Goal: Task Accomplishment & Management: Complete application form

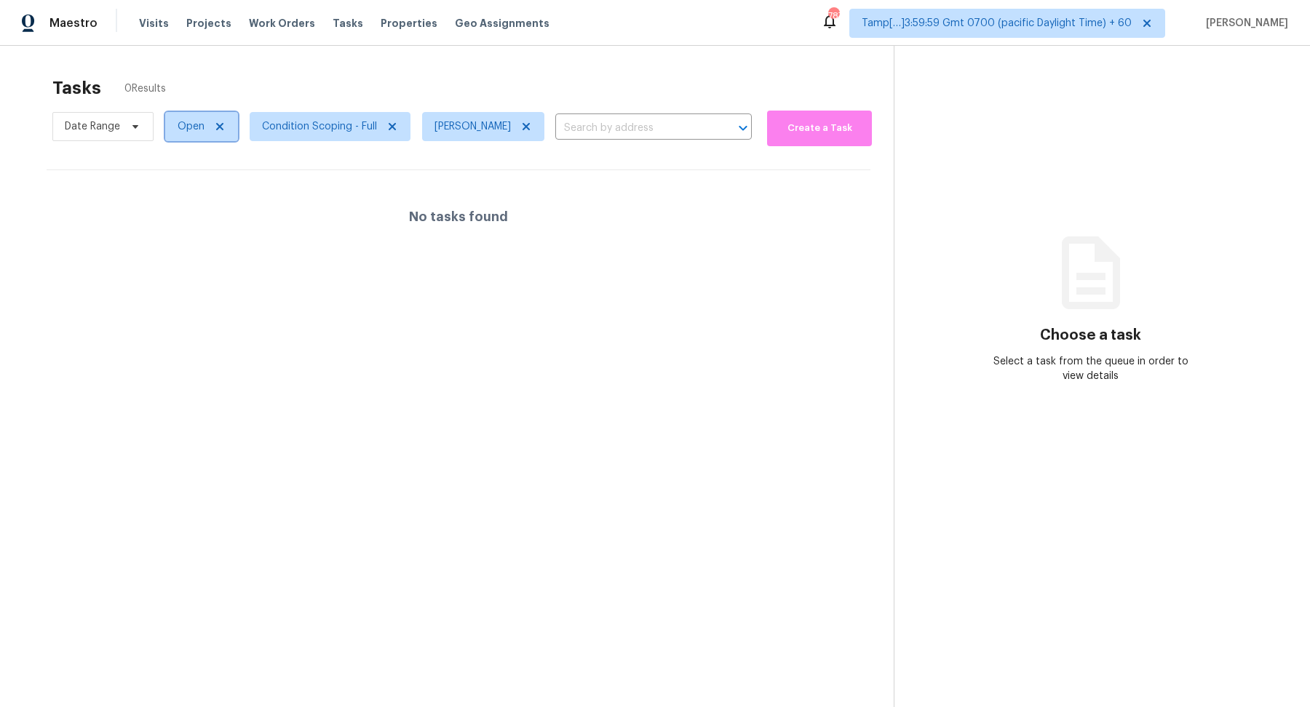
click at [183, 124] on span "Open" at bounding box center [191, 126] width 27 height 15
click at [201, 206] on label "Blocked" at bounding box center [201, 208] width 57 height 15
click at [183, 206] on input "Blocked" at bounding box center [177, 205] width 9 height 9
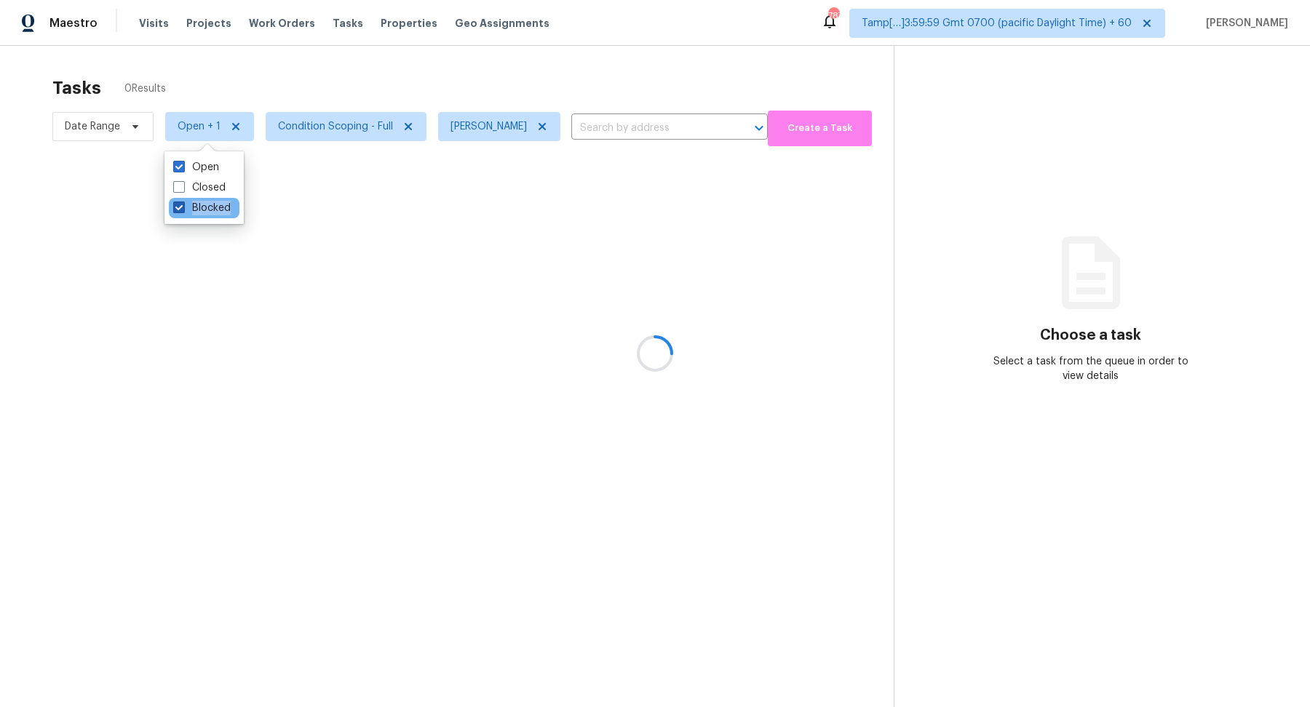
click at [201, 206] on label "Blocked" at bounding box center [201, 208] width 57 height 15
click at [183, 206] on input "Blocked" at bounding box center [177, 205] width 9 height 9
checkbox input "false"
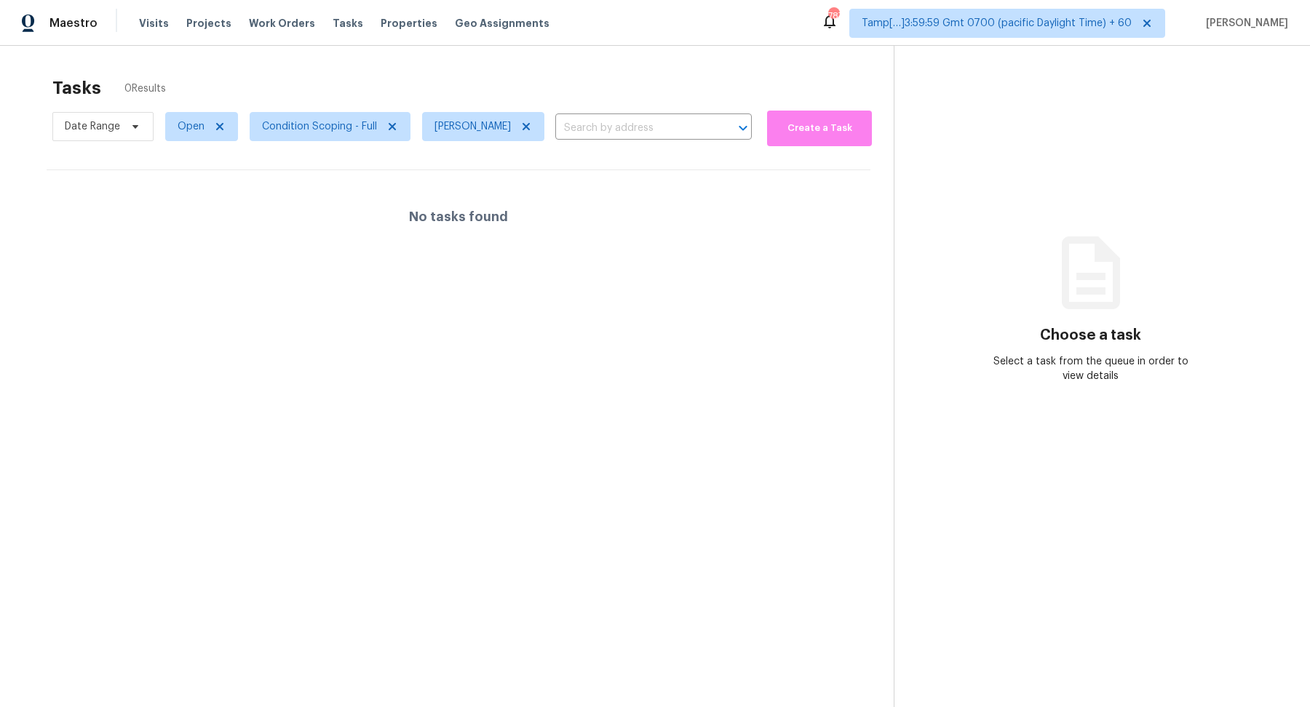
click at [469, 92] on div "Tasks 0 Results" at bounding box center [472, 88] width 841 height 38
click at [330, 127] on span "Condition Scoping - Full" at bounding box center [319, 126] width 115 height 15
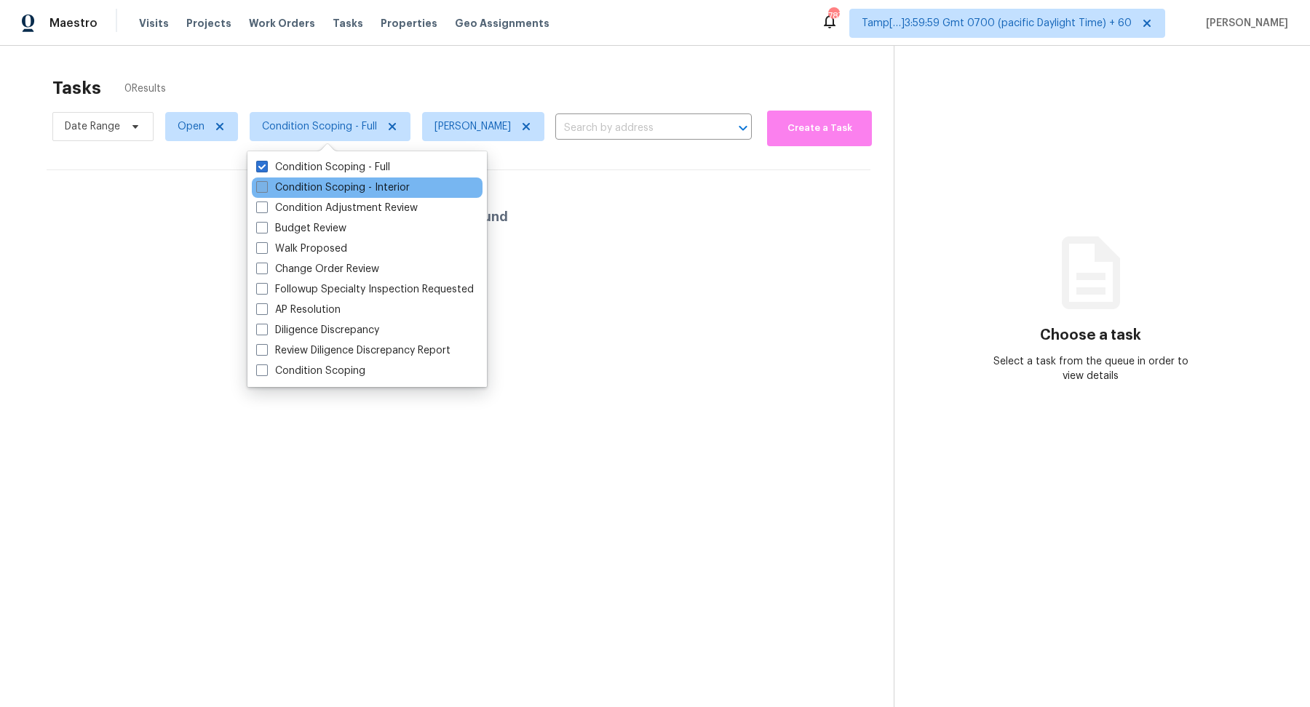
click at [342, 191] on label "Condition Scoping - Interior" at bounding box center [333, 187] width 154 height 15
click at [266, 190] on input "Condition Scoping - Interior" at bounding box center [260, 184] width 9 height 9
checkbox input "true"
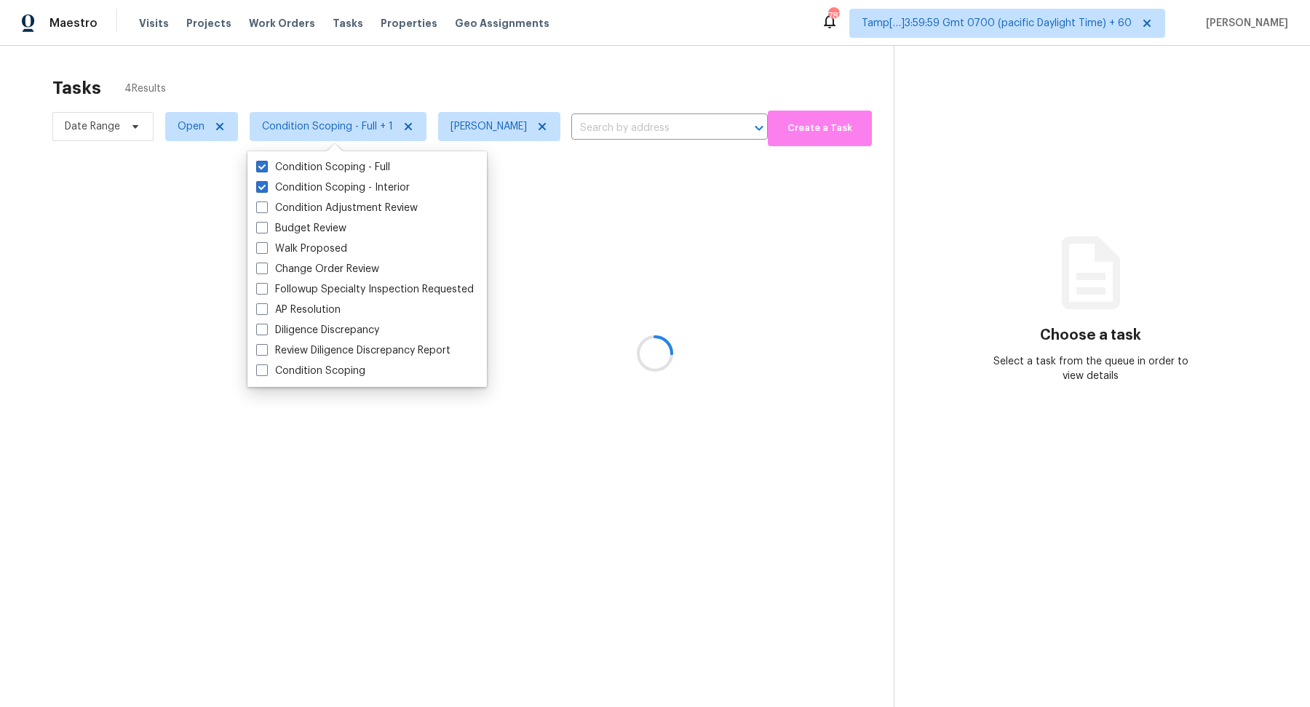
click at [563, 73] on div at bounding box center [655, 353] width 1310 height 707
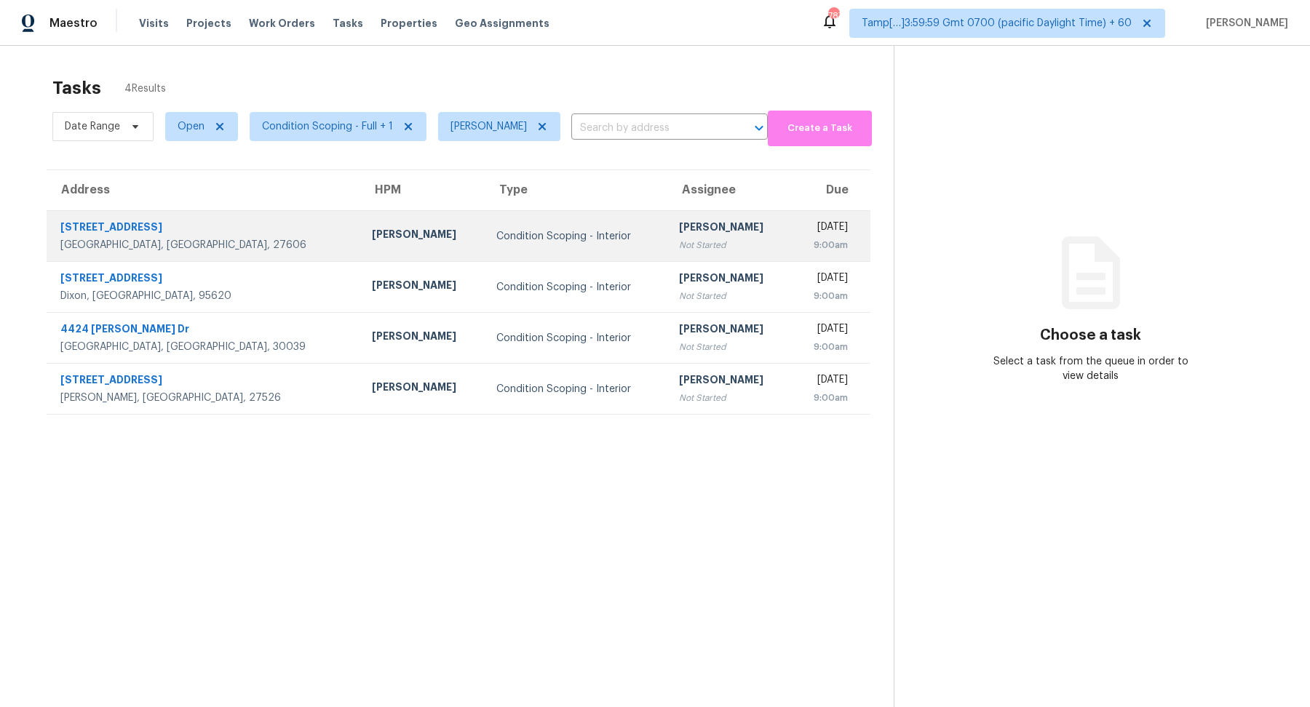
click at [575, 218] on td "Condition Scoping - Interior" at bounding box center [576, 236] width 183 height 51
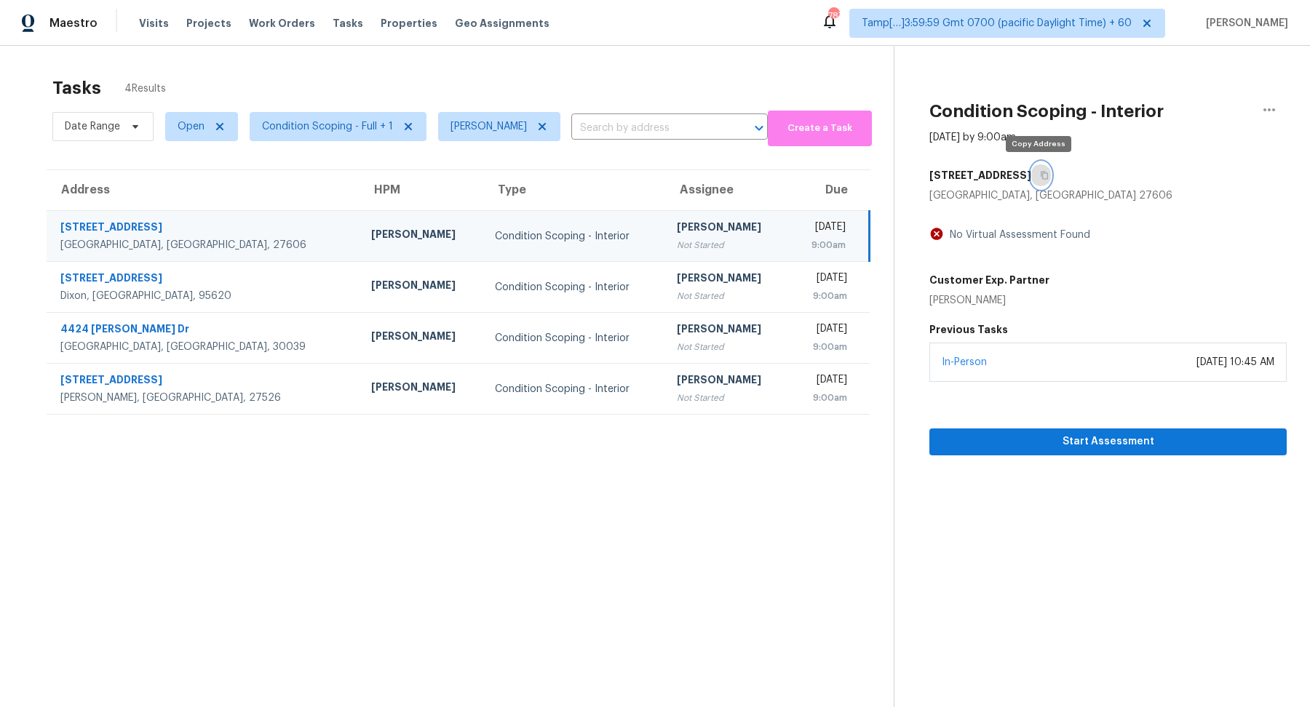
click at [1035, 180] on button "button" at bounding box center [1041, 175] width 20 height 26
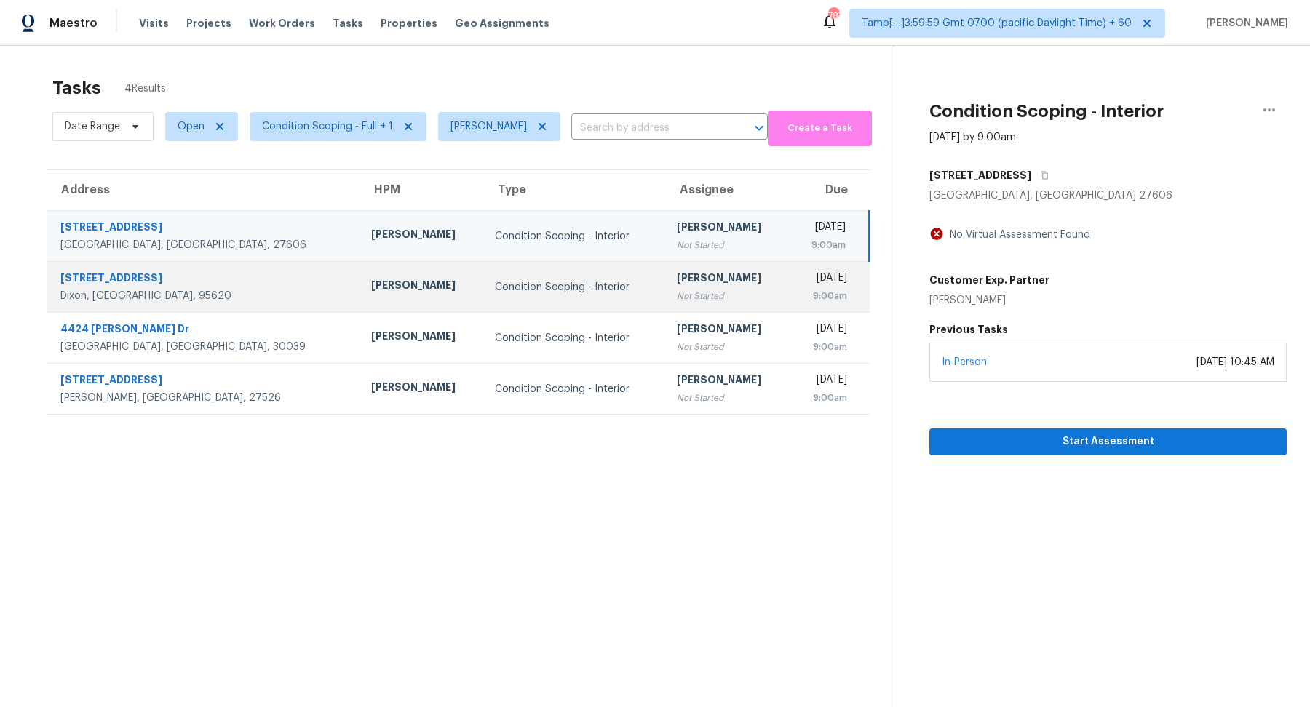
click at [532, 280] on div "Condition Scoping - Interior" at bounding box center [574, 287] width 159 height 15
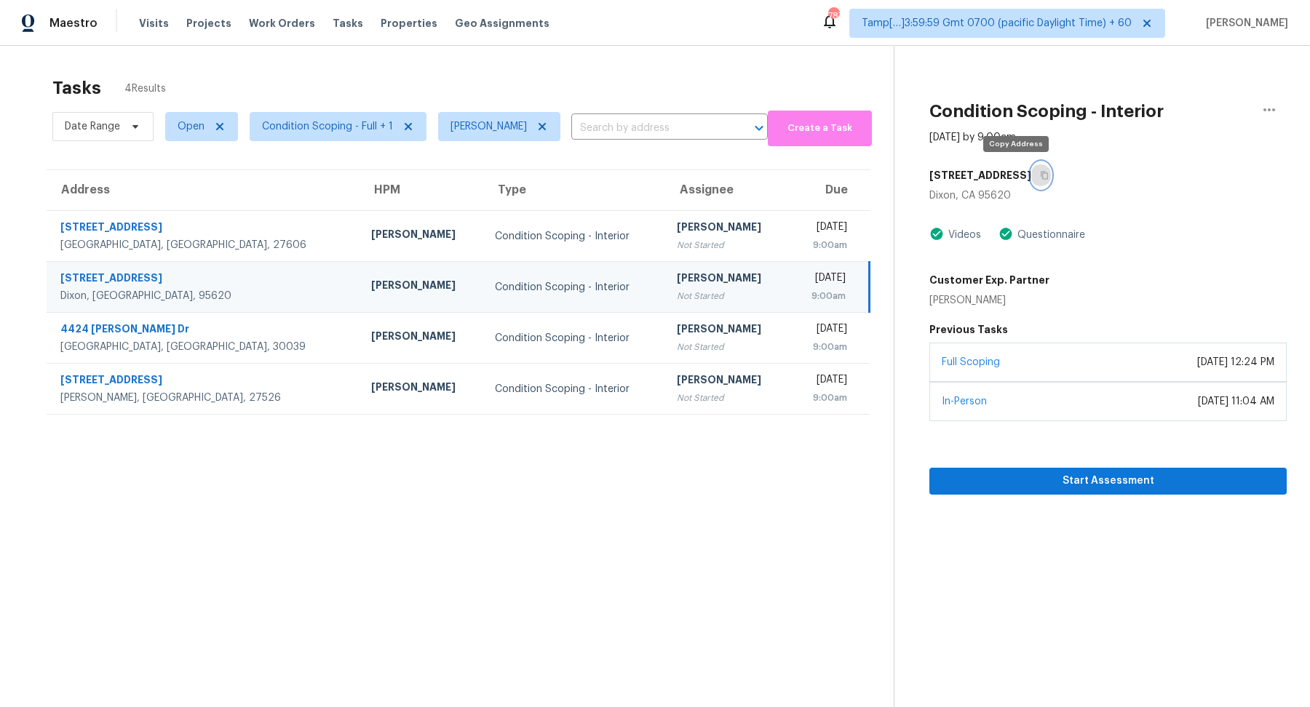
click at [1031, 170] on button "button" at bounding box center [1041, 175] width 20 height 26
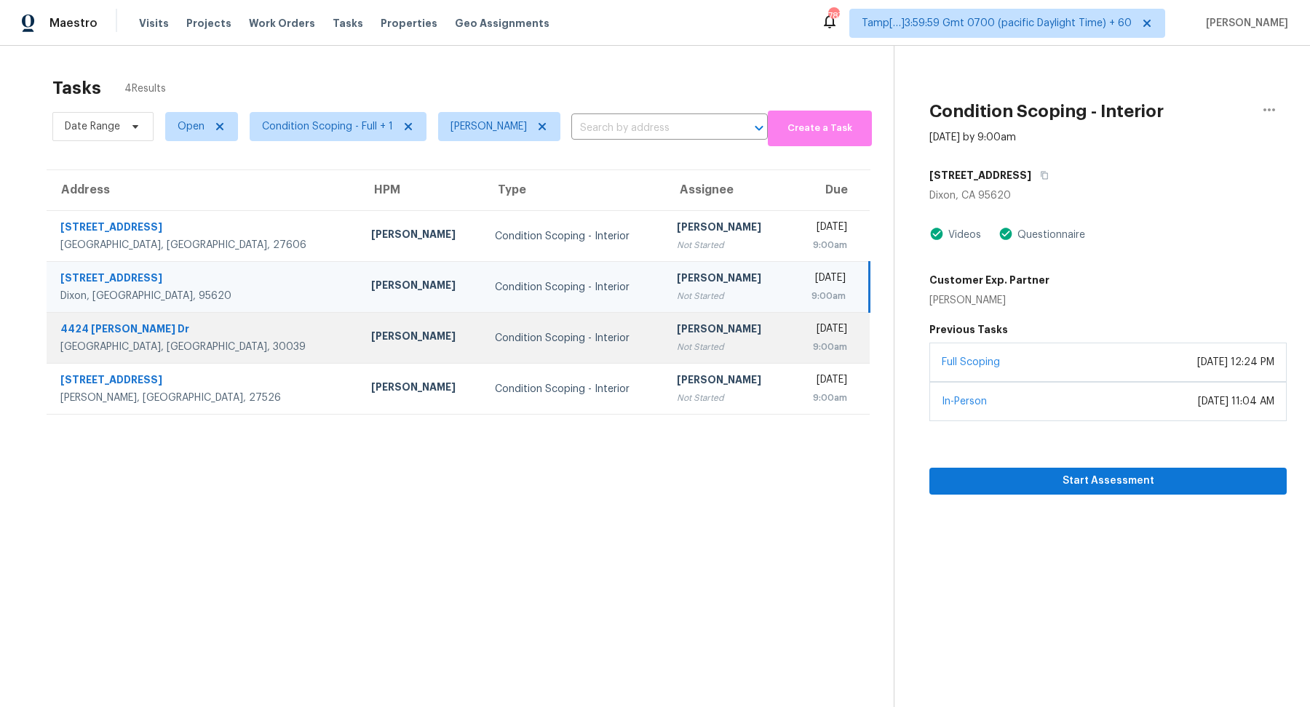
click at [509, 333] on div "Condition Scoping - Interior" at bounding box center [574, 338] width 159 height 15
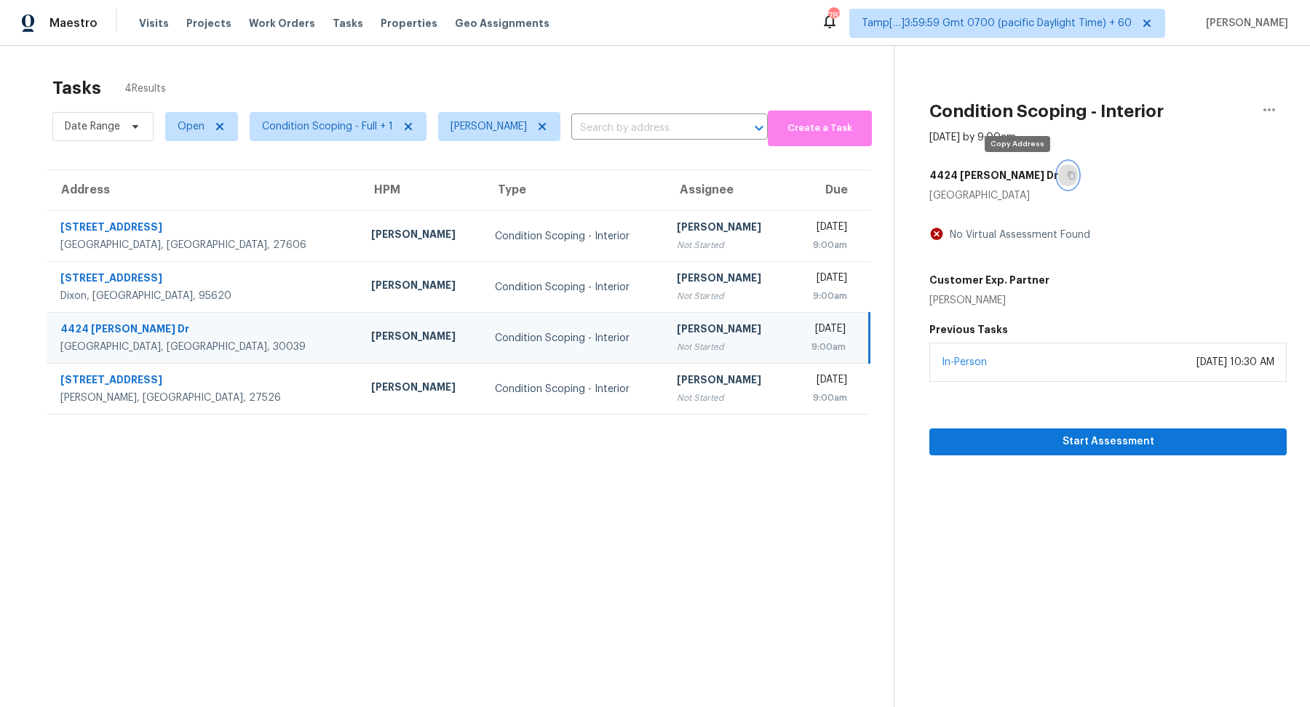
click at [1068, 174] on icon "button" at bounding box center [1071, 176] width 7 height 8
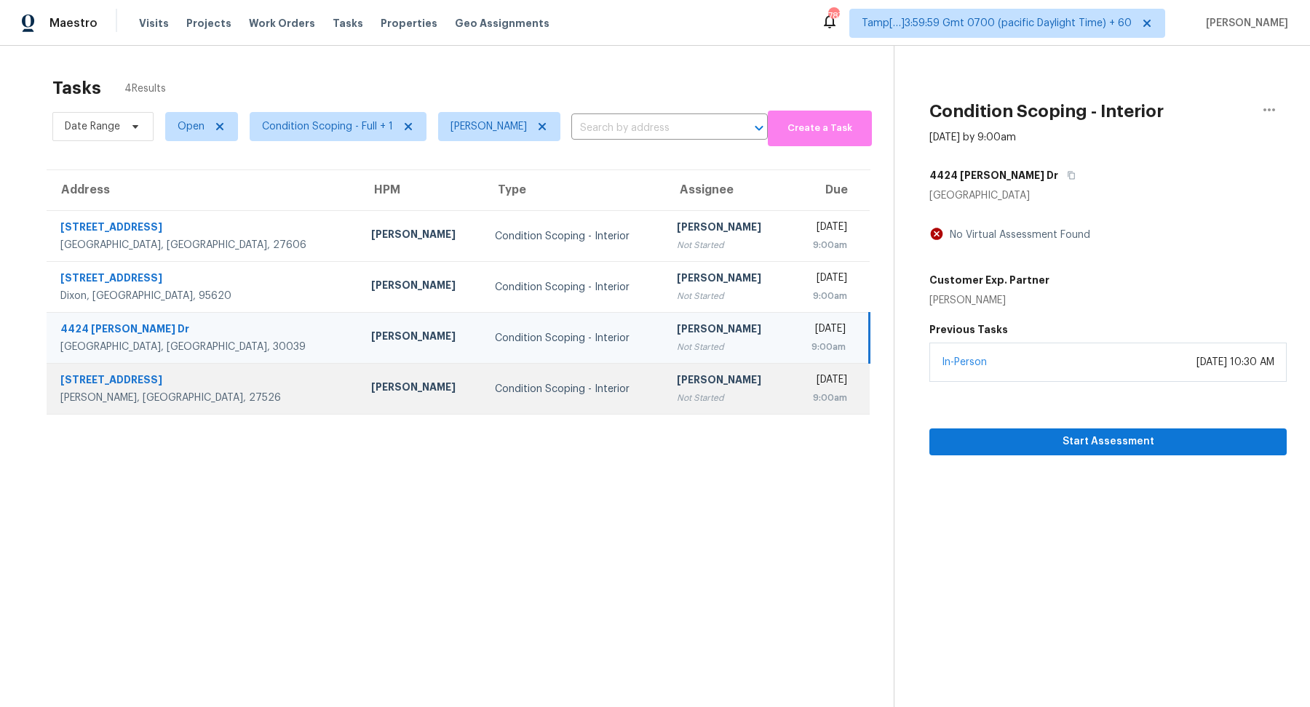
click at [677, 386] on div "[PERSON_NAME]" at bounding box center [727, 382] width 101 height 18
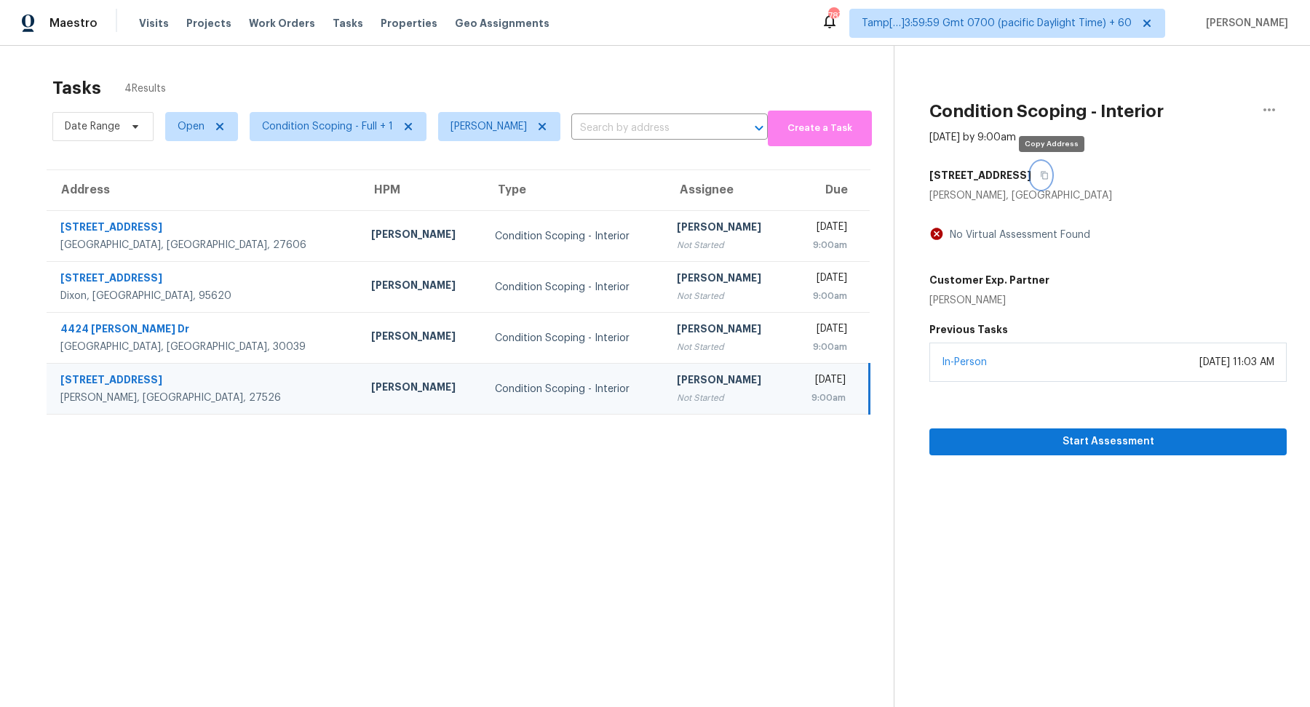
click at [1046, 170] on button "button" at bounding box center [1041, 175] width 20 height 26
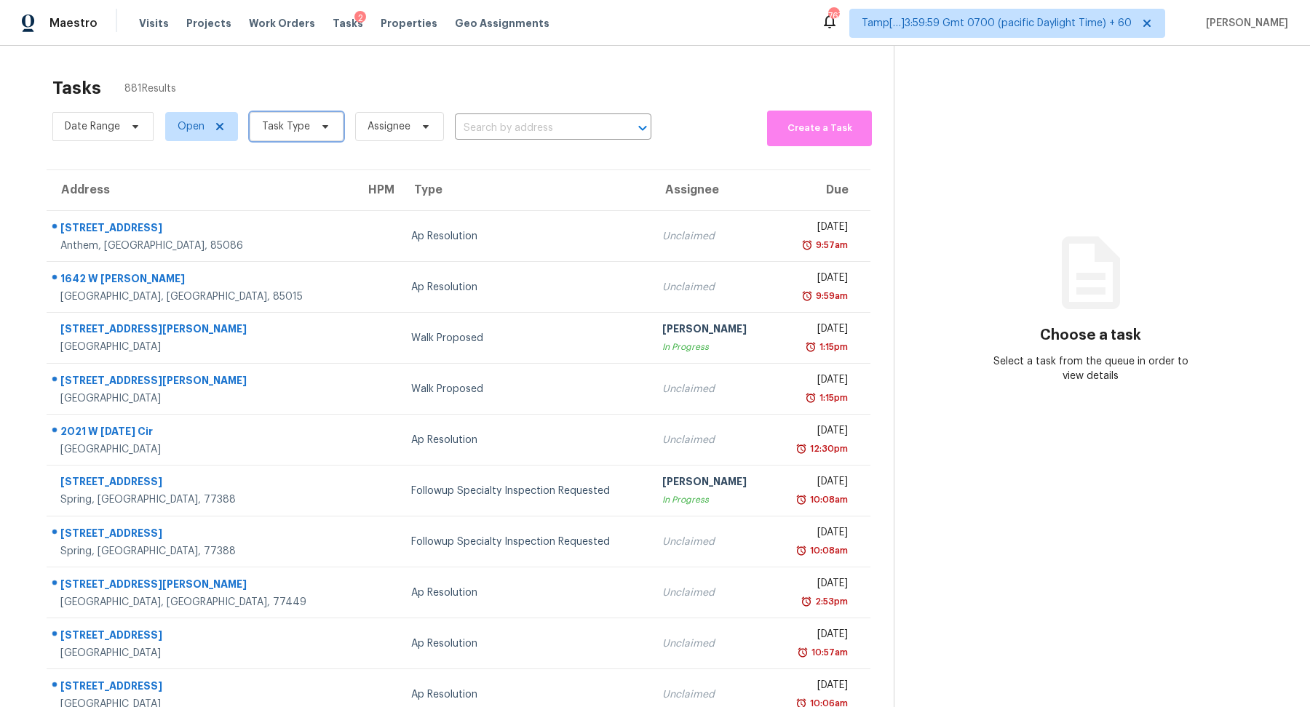
click at [290, 129] on span "Task Type" at bounding box center [286, 126] width 48 height 15
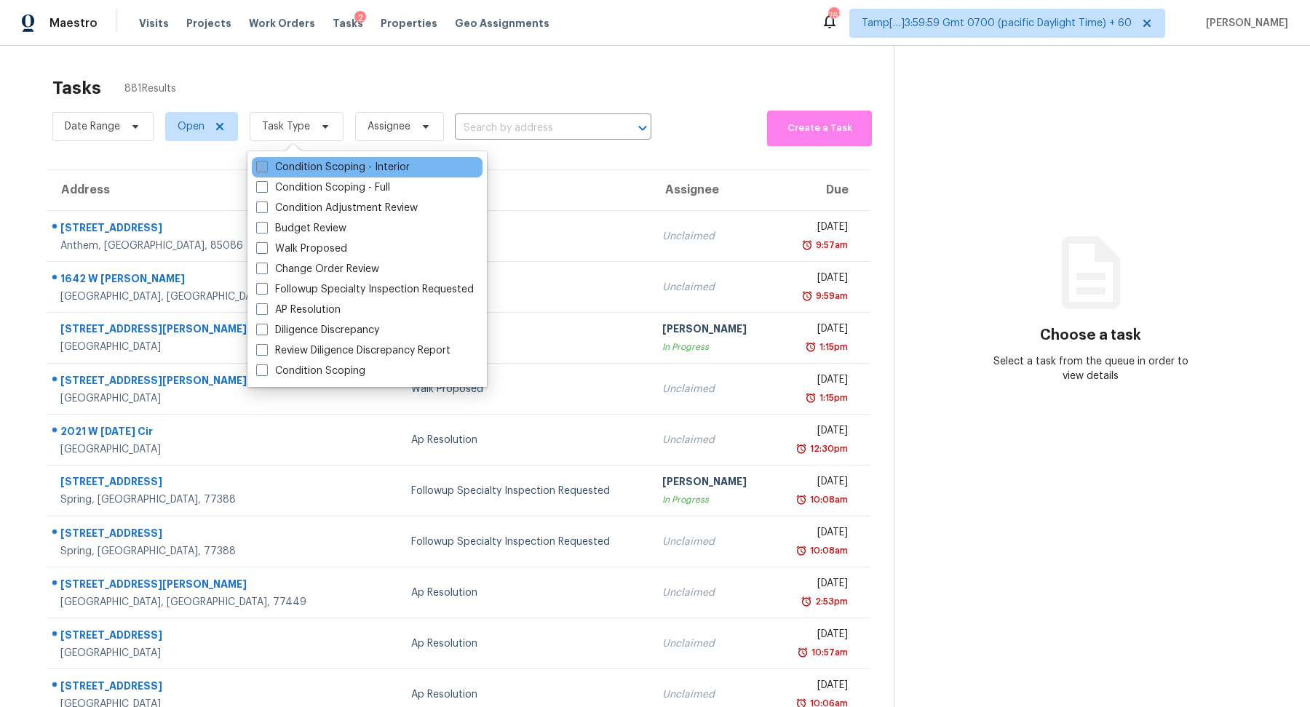
click at [319, 164] on label "Condition Scoping - Interior" at bounding box center [333, 167] width 154 height 15
click at [266, 164] on input "Condition Scoping - Interior" at bounding box center [260, 164] width 9 height 9
checkbox input "true"
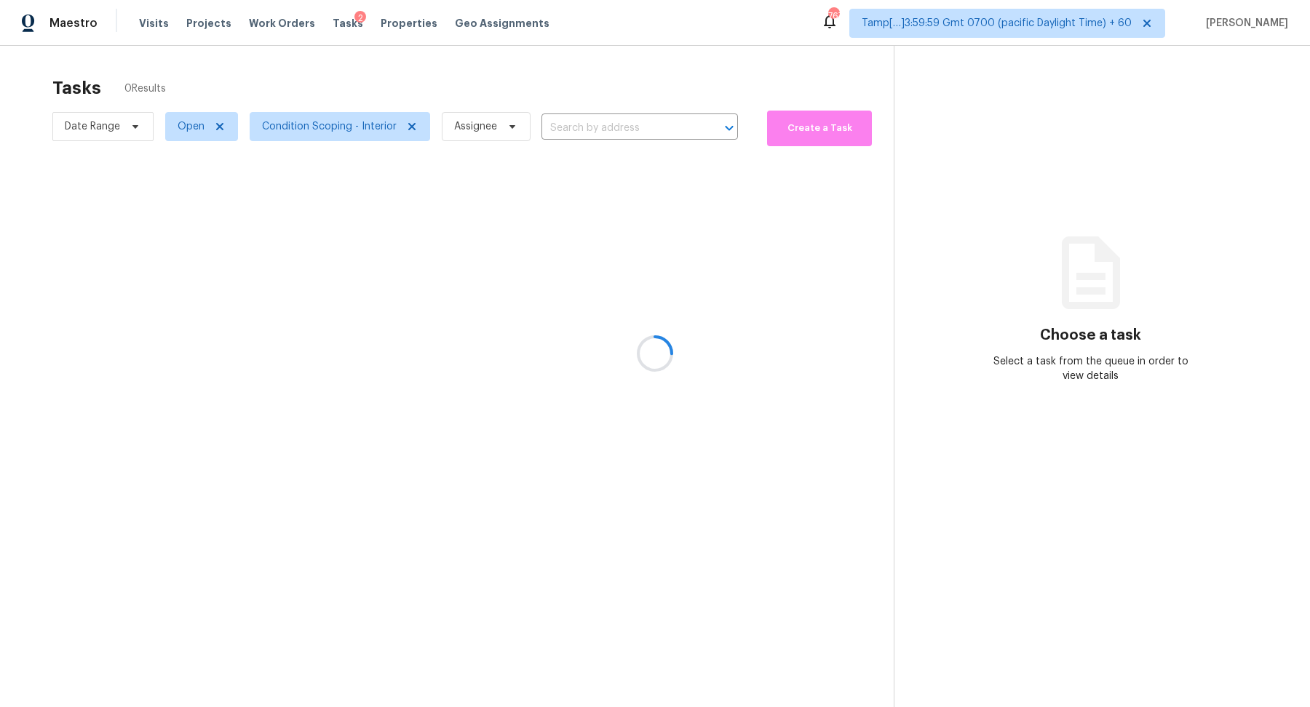
click at [416, 100] on div at bounding box center [655, 353] width 1310 height 707
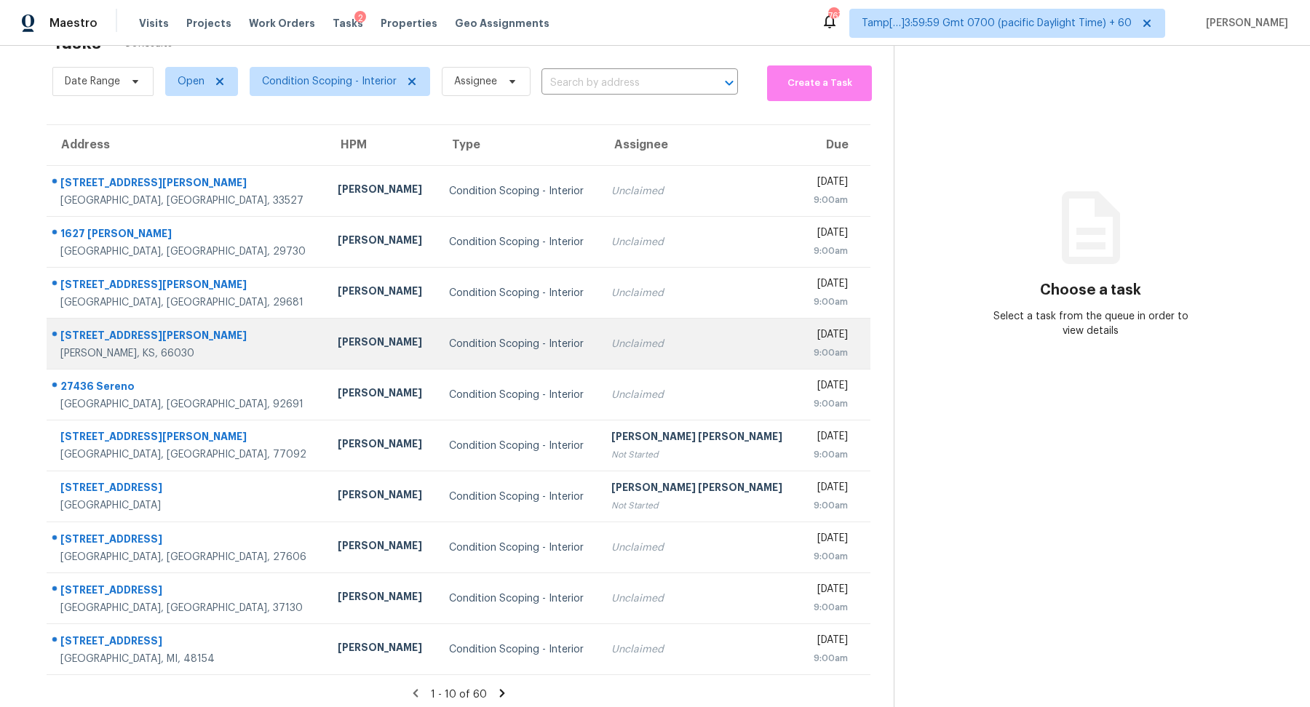
scroll to position [50, 0]
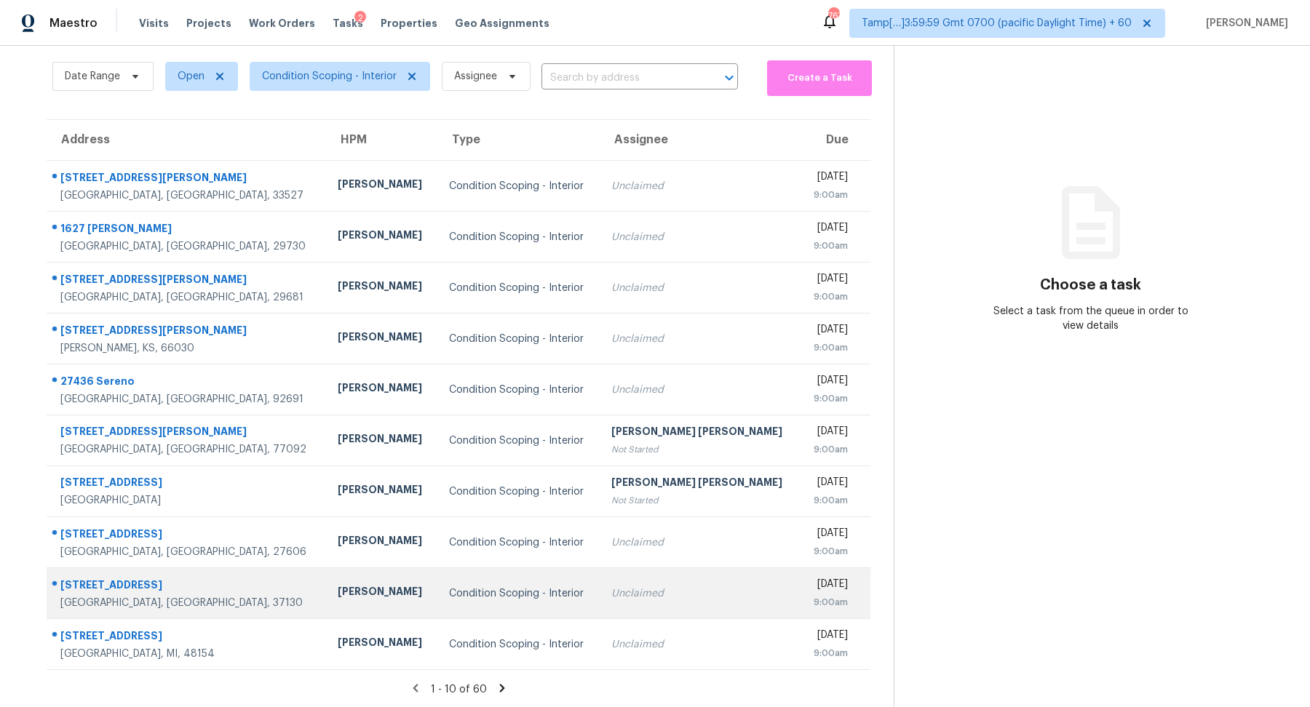
click at [472, 600] on div "Condition Scoping - Interior" at bounding box center [519, 594] width 140 height 15
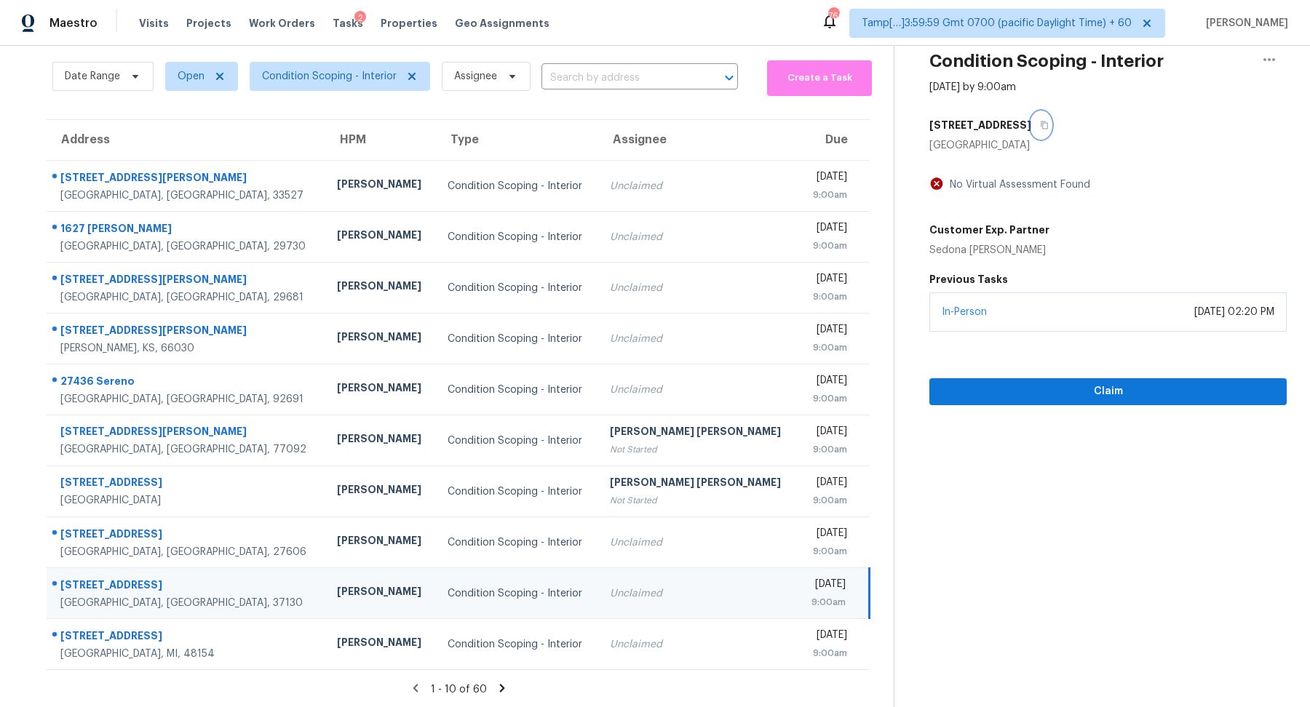
click at [1040, 128] on icon "button" at bounding box center [1044, 125] width 9 height 9
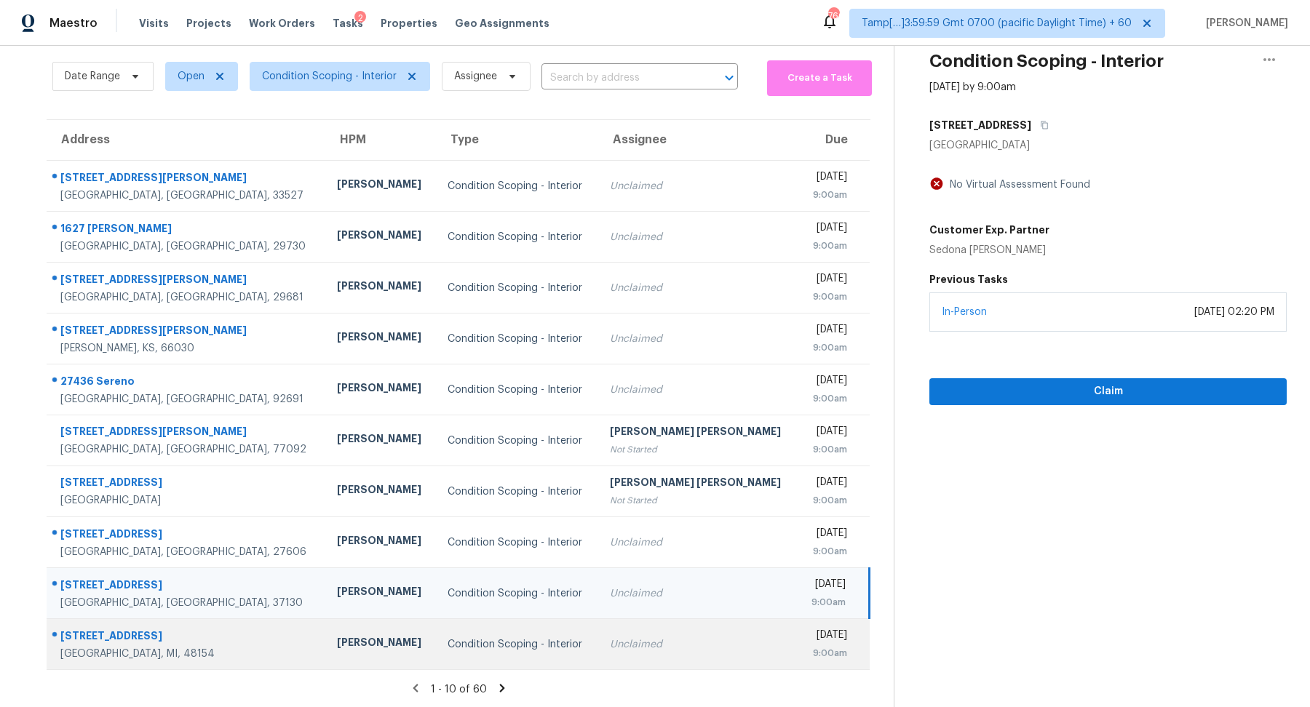
click at [570, 632] on td "Condition Scoping - Interior" at bounding box center [517, 644] width 162 height 51
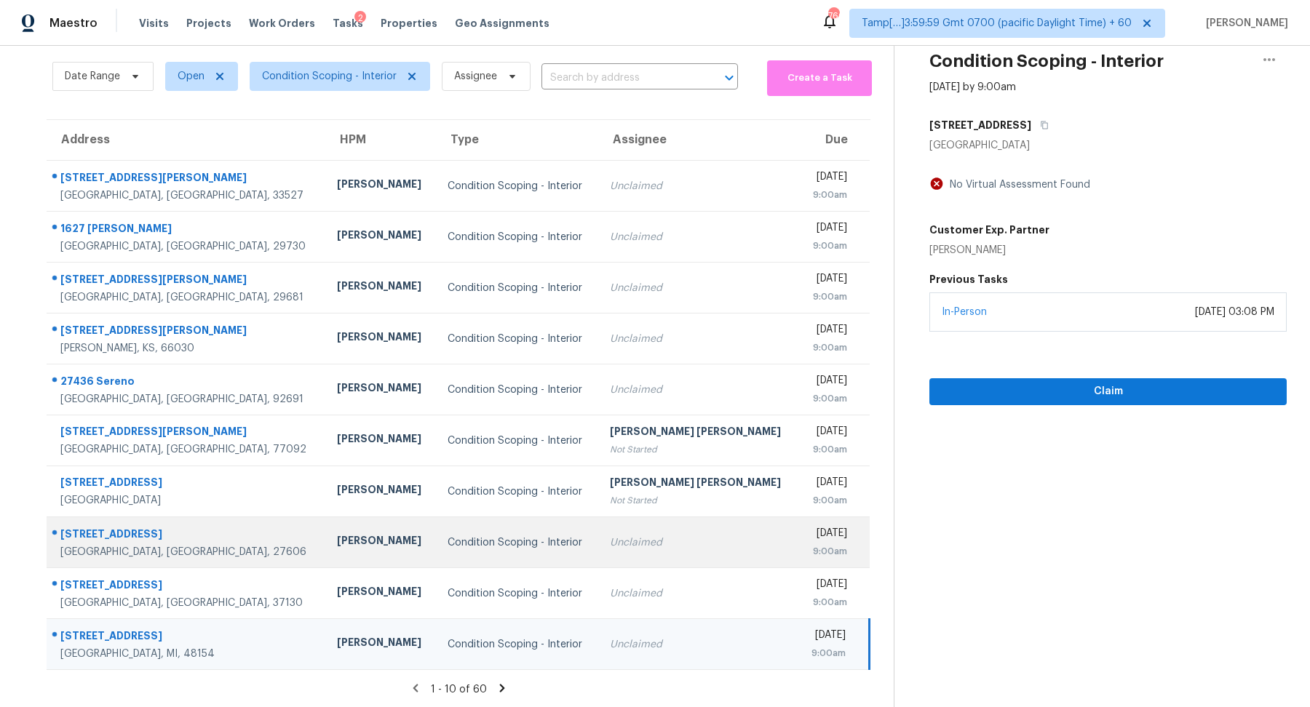
click at [666, 539] on div "Unclaimed" at bounding box center [698, 543] width 176 height 15
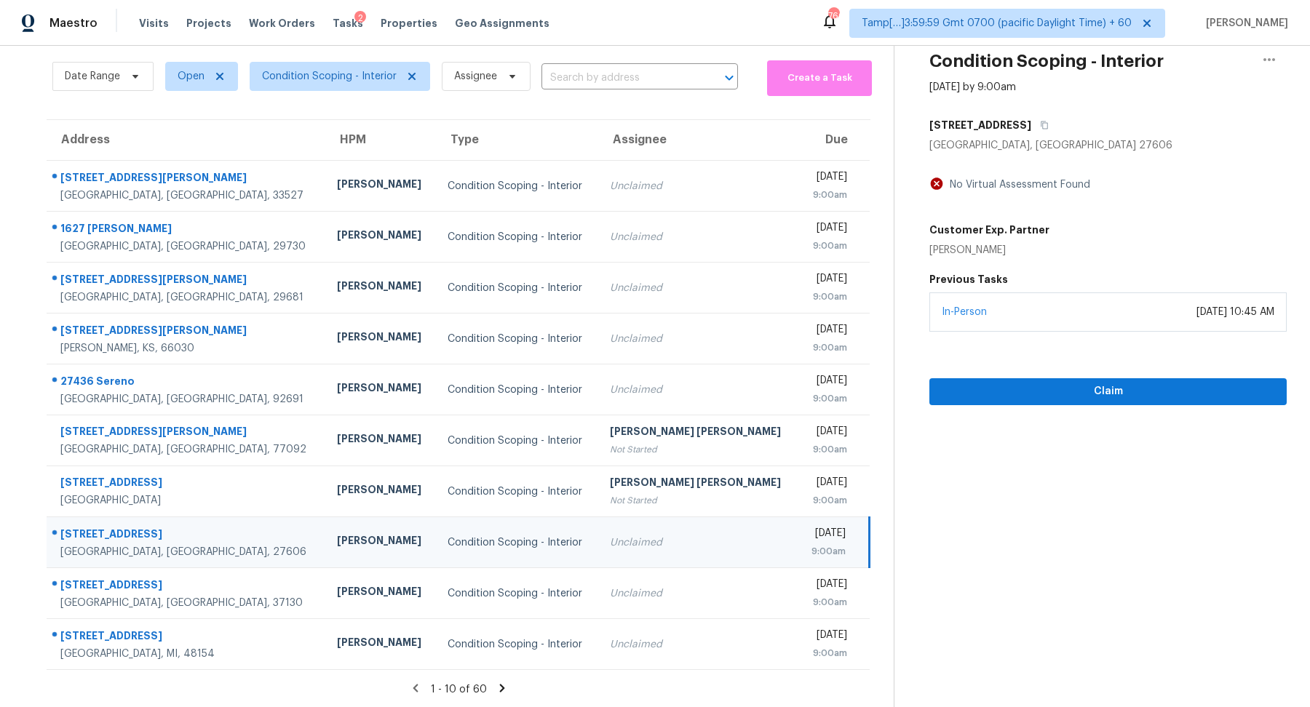
click at [1022, 123] on h5 "[STREET_ADDRESS]" at bounding box center [980, 125] width 102 height 15
click at [1050, 123] on div "[STREET_ADDRESS]" at bounding box center [1107, 125] width 357 height 26
click at [1041, 123] on icon "button" at bounding box center [1044, 125] width 9 height 9
click at [979, 389] on span "Claim" at bounding box center [1108, 392] width 334 height 18
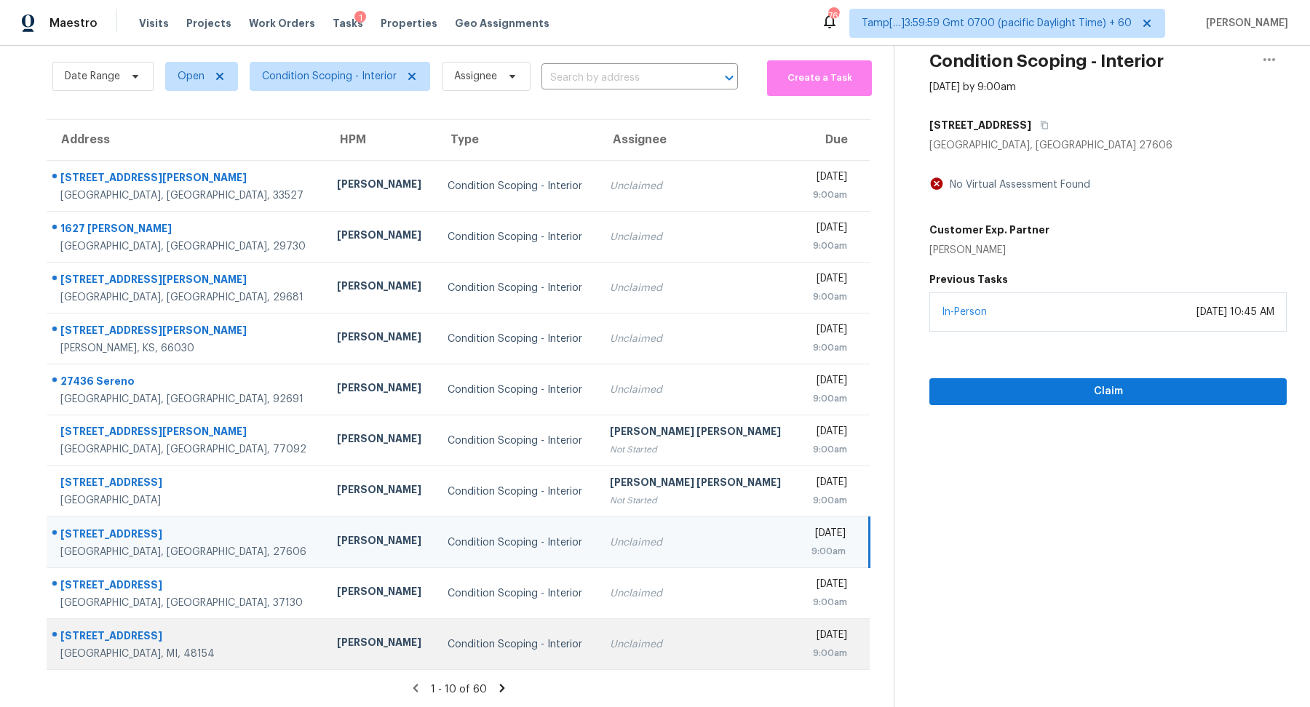
click at [634, 624] on td "Unclaimed" at bounding box center [697, 644] width 199 height 51
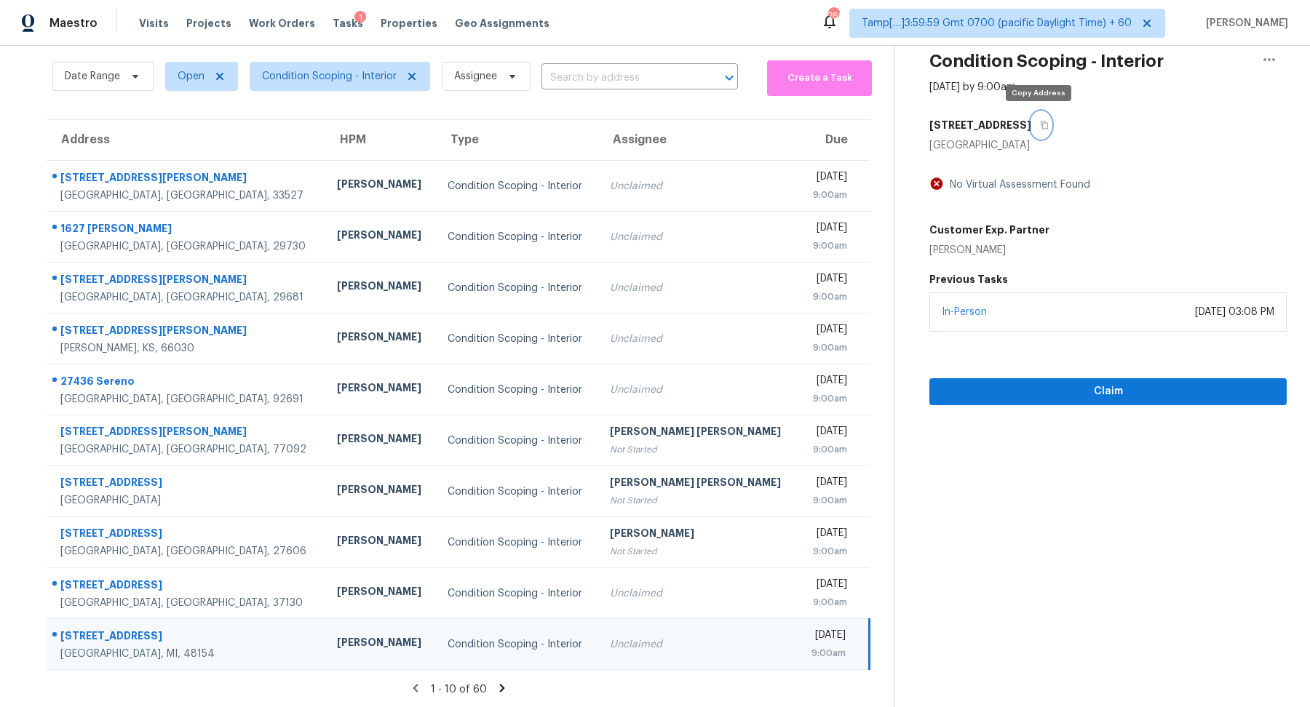
click at [1040, 126] on icon "button" at bounding box center [1044, 125] width 9 height 9
click at [496, 691] on icon at bounding box center [502, 688] width 13 height 13
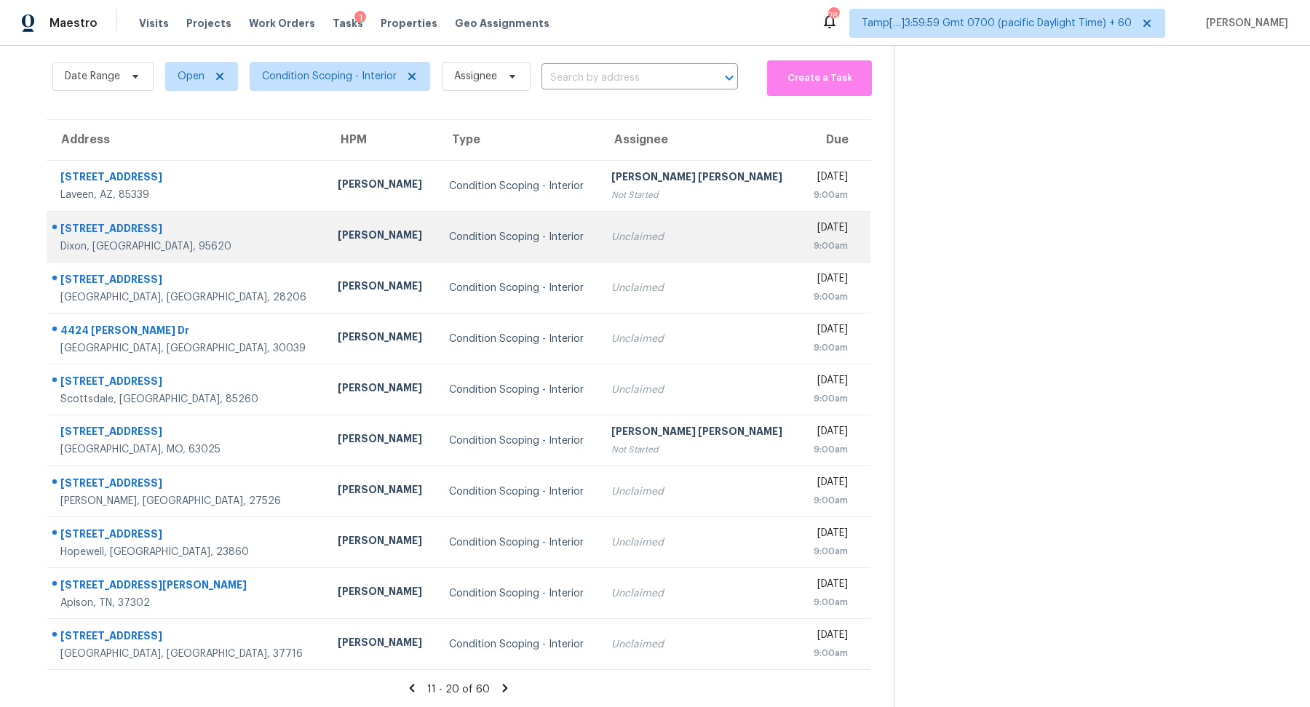
click at [662, 231] on div "Unclaimed" at bounding box center [699, 237] width 177 height 15
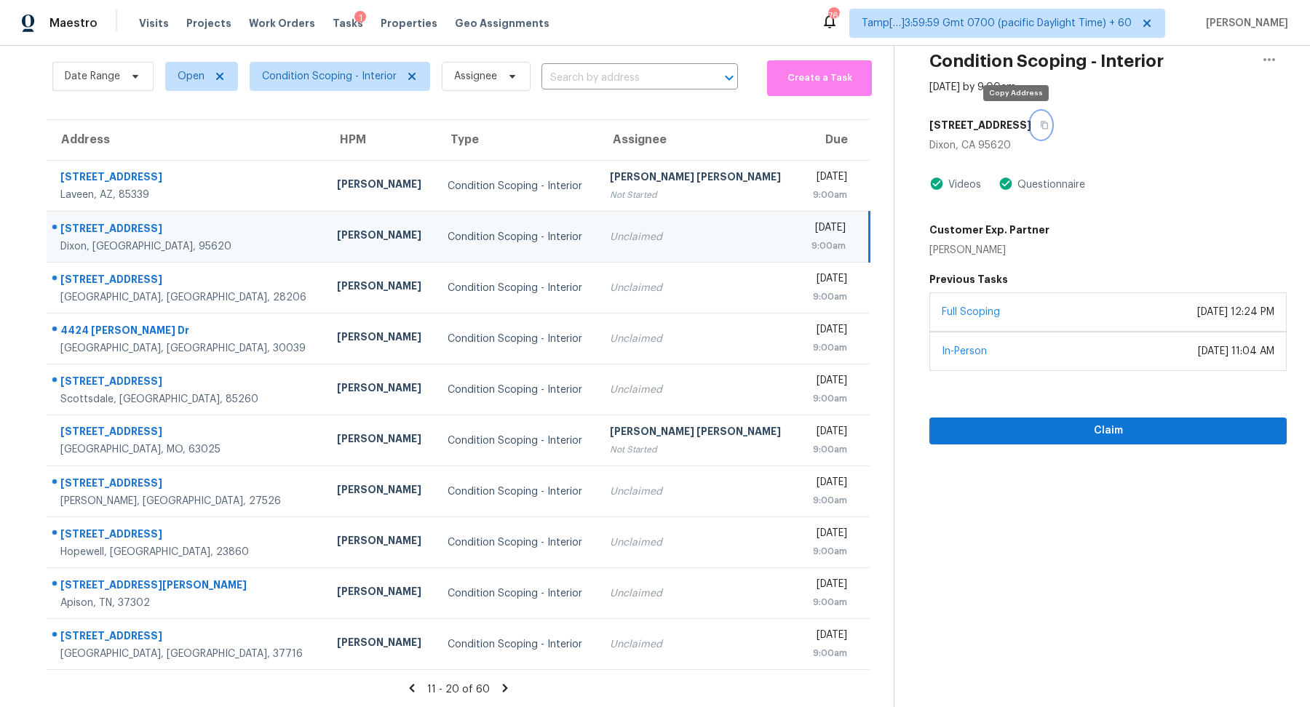
click at [1031, 124] on button "button" at bounding box center [1041, 125] width 20 height 26
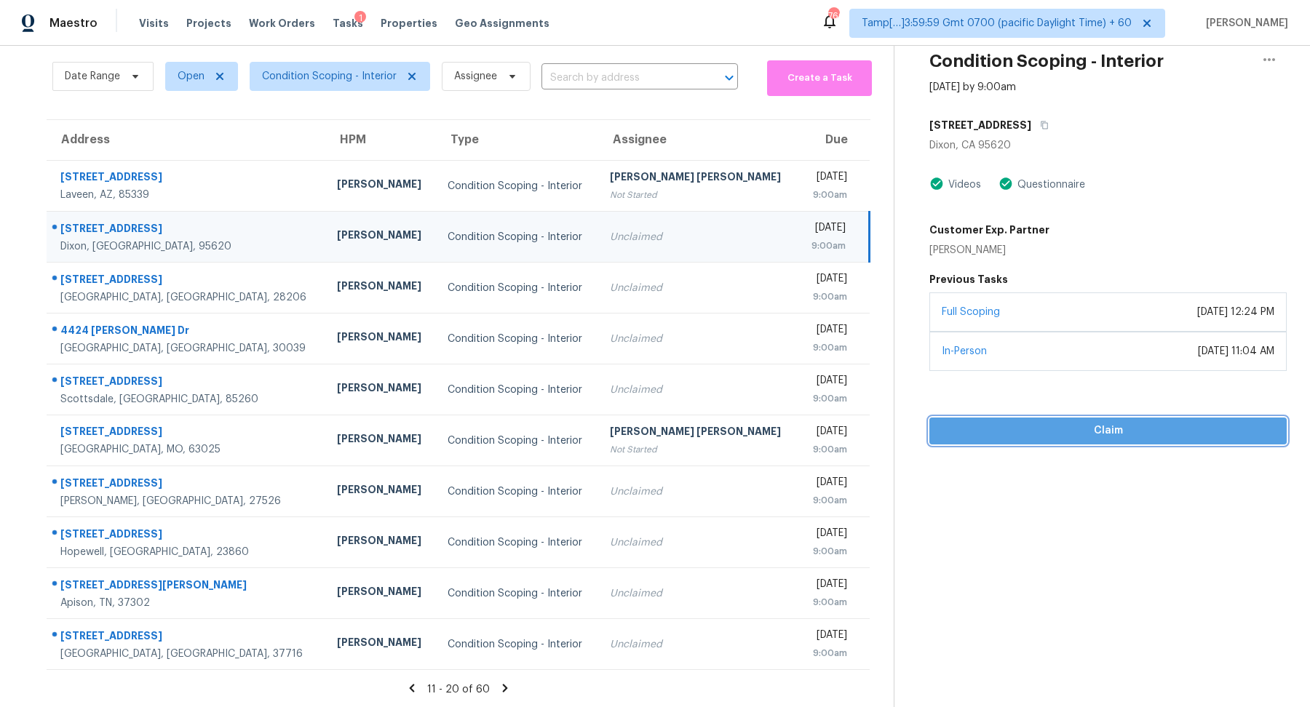
click at [1075, 431] on span "Claim" at bounding box center [1108, 431] width 334 height 18
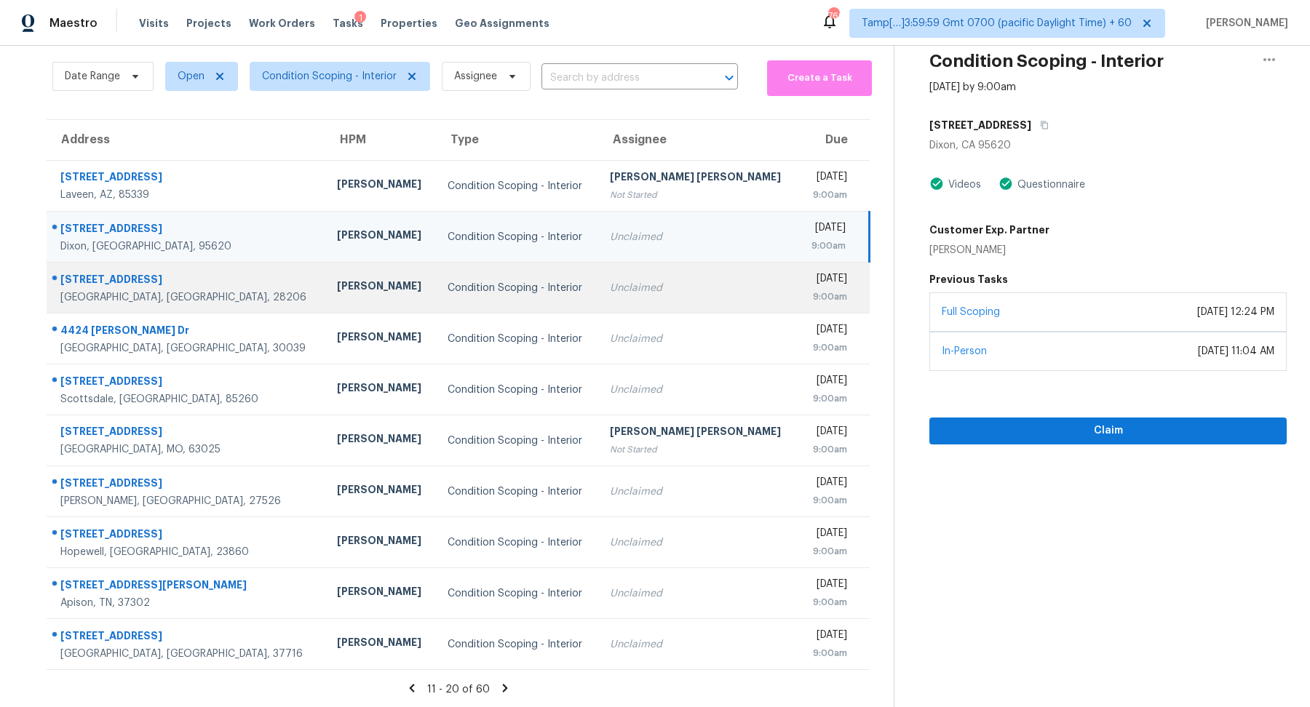
click at [675, 283] on div "Unclaimed" at bounding box center [698, 288] width 176 height 15
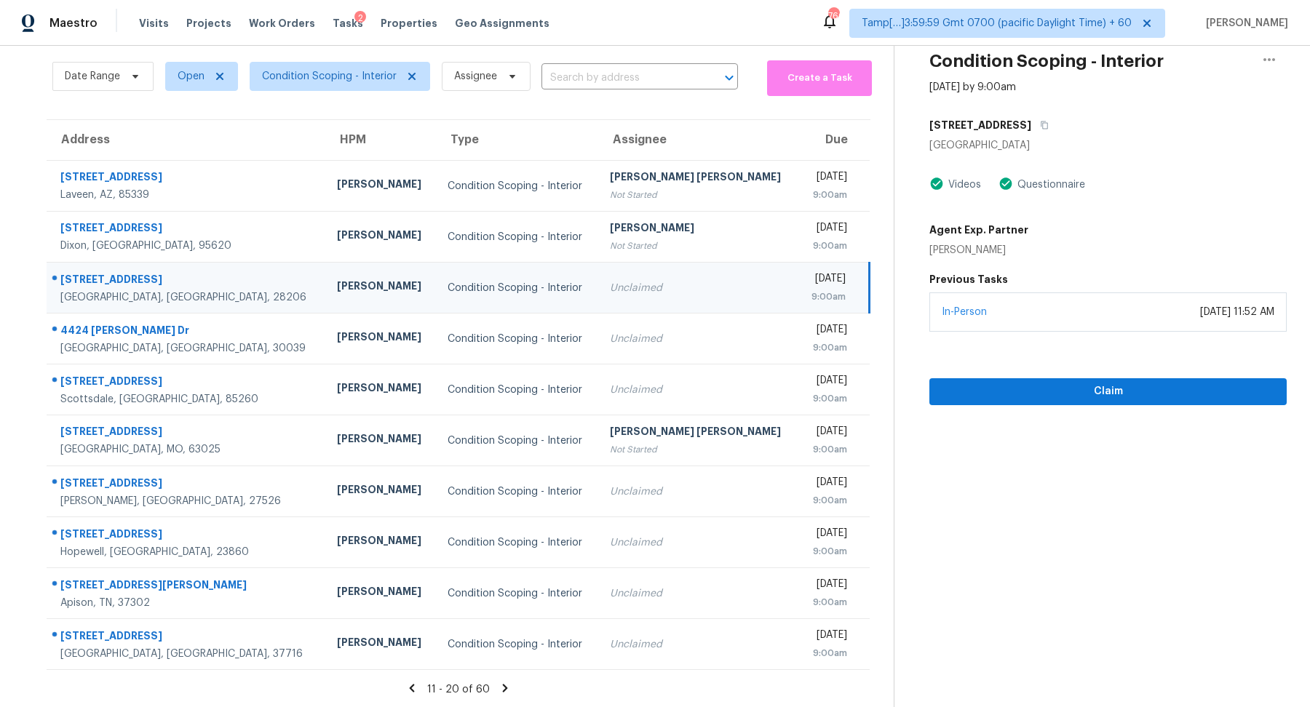
click at [1024, 112] on div "2428 Catalina Ave" at bounding box center [1107, 125] width 357 height 26
click at [1041, 124] on icon "button" at bounding box center [1044, 126] width 7 height 8
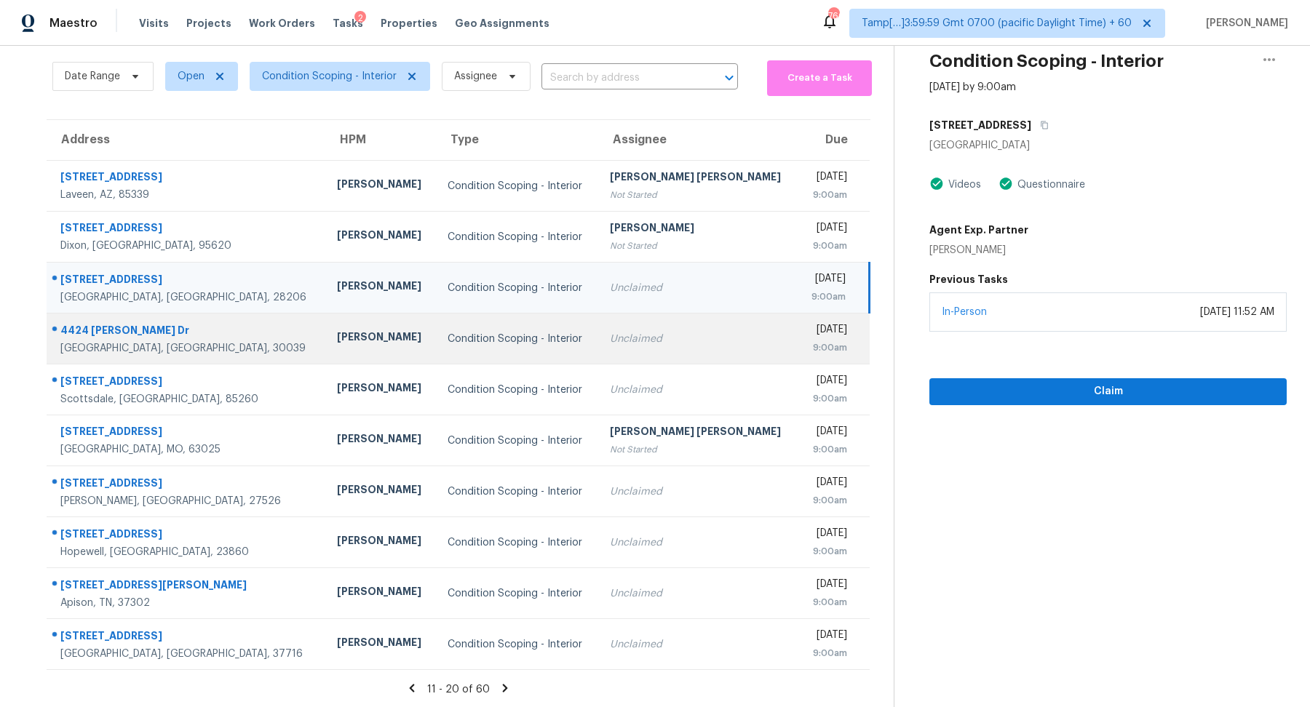
click at [563, 338] on div "Condition Scoping - Interior" at bounding box center [517, 339] width 139 height 15
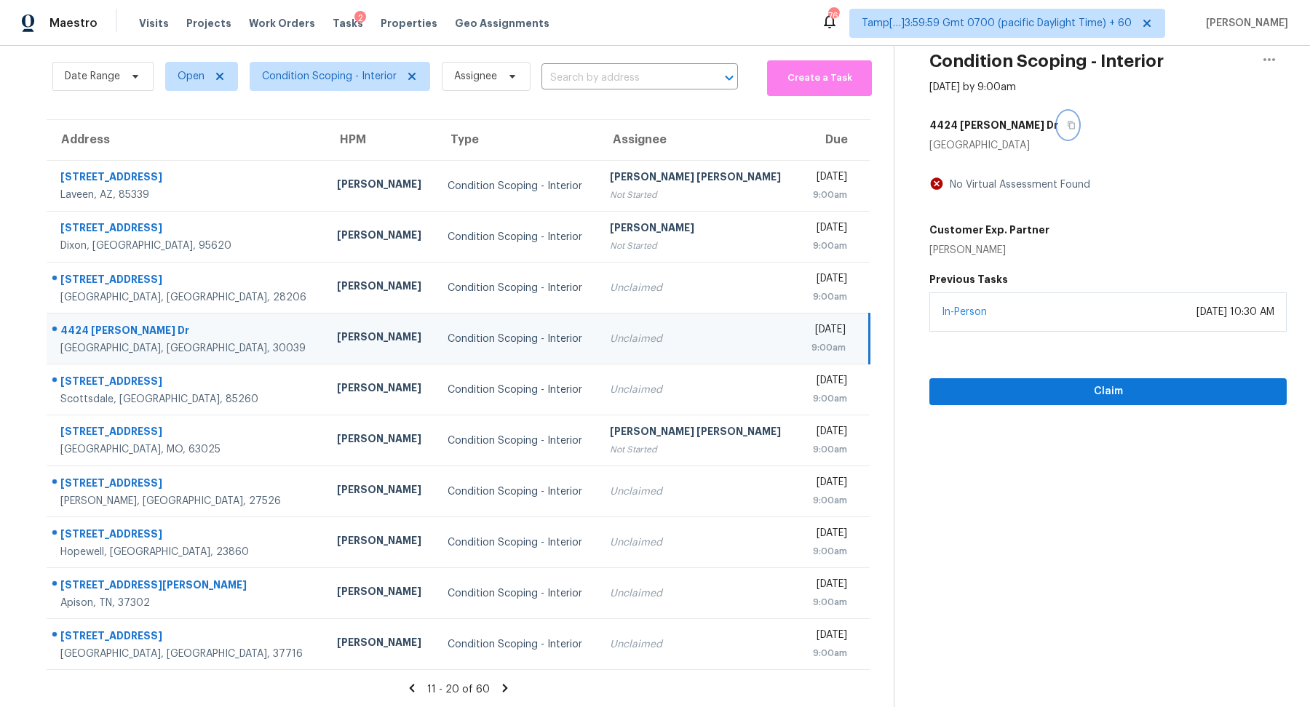
click at [1067, 127] on icon "button" at bounding box center [1071, 125] width 9 height 9
click at [954, 387] on span "Claim" at bounding box center [1108, 392] width 334 height 18
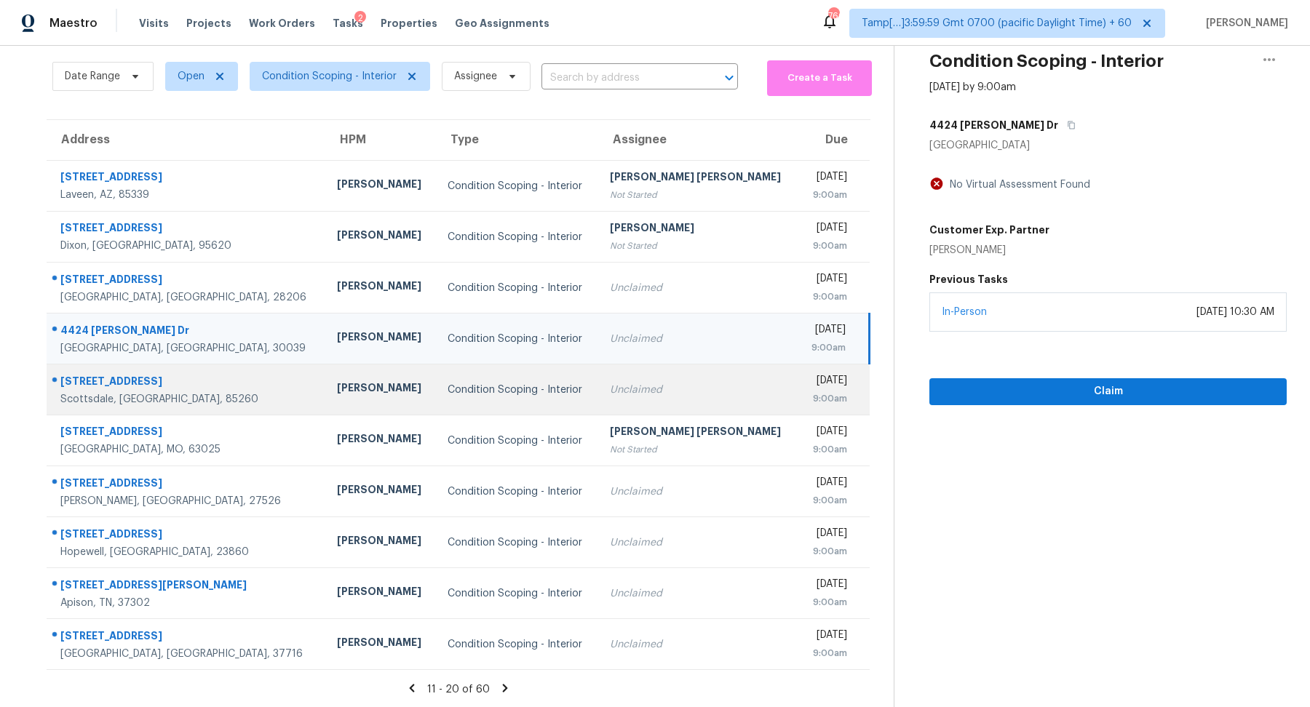
click at [586, 407] on td "Condition Scoping - Interior" at bounding box center [517, 390] width 162 height 51
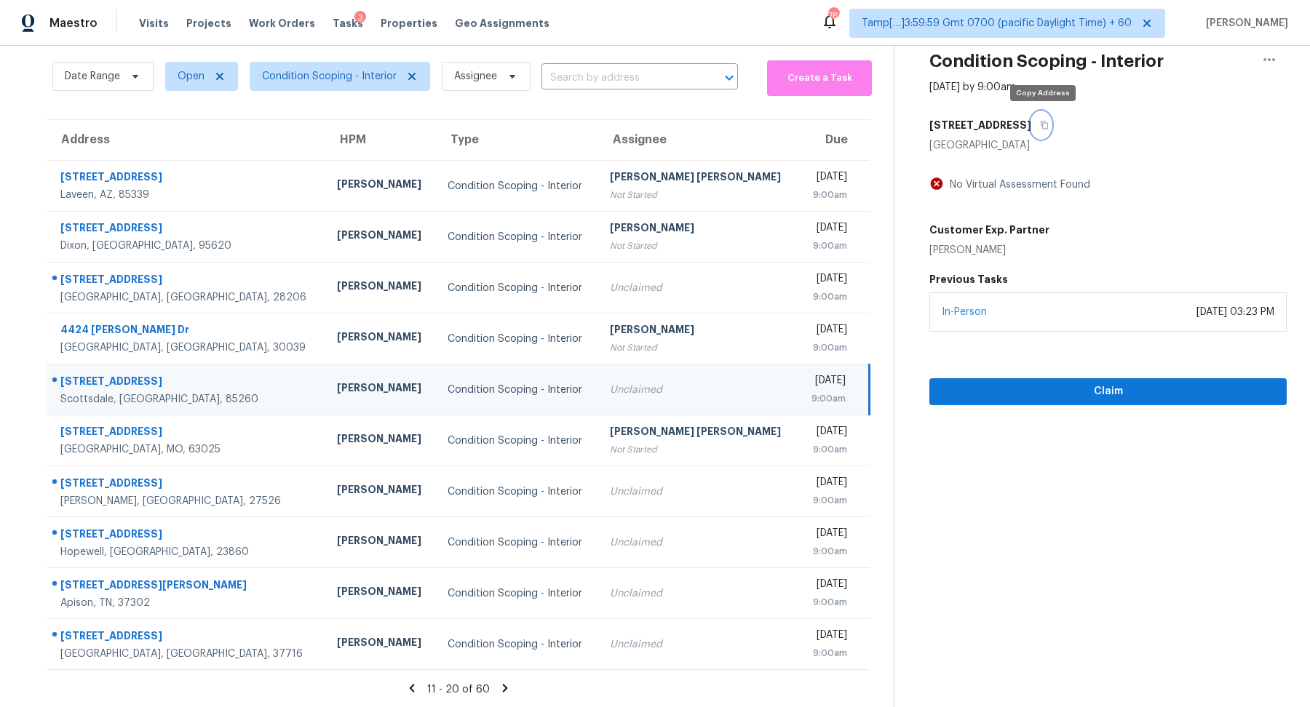
click at [1038, 128] on button "button" at bounding box center [1041, 125] width 20 height 26
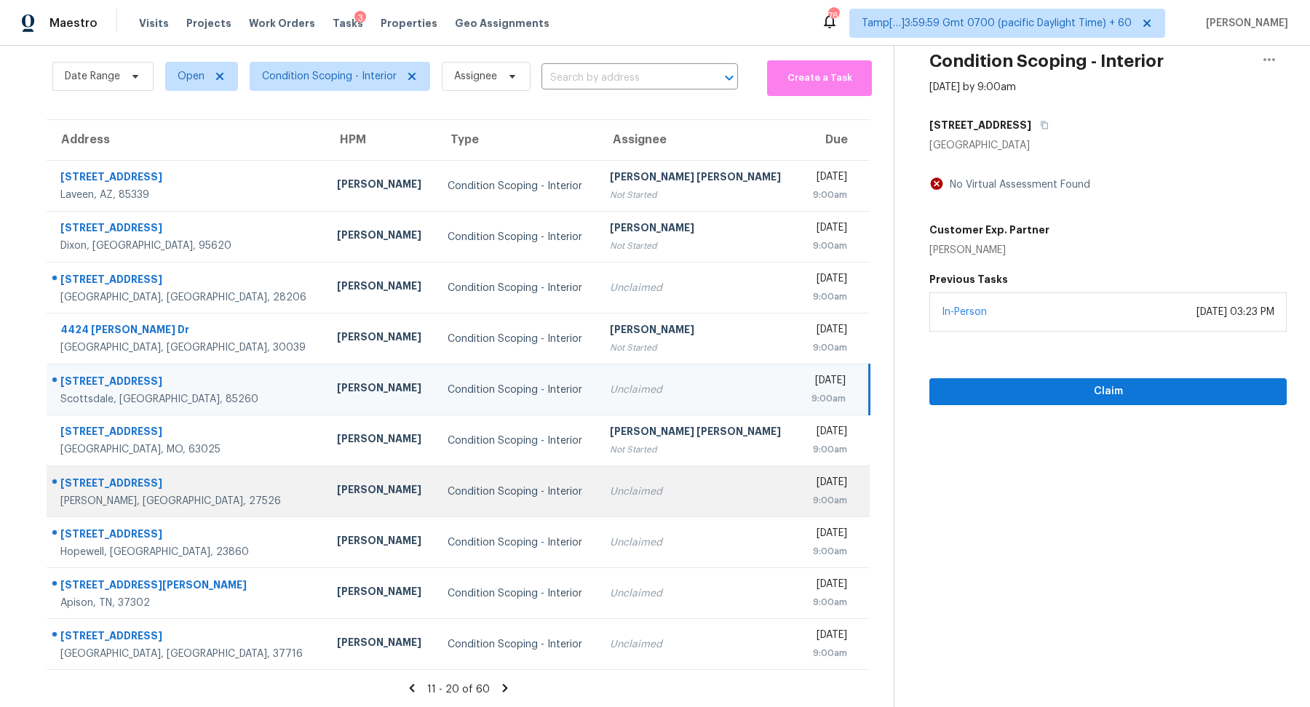
click at [536, 491] on div "Condition Scoping - Interior" at bounding box center [517, 492] width 139 height 15
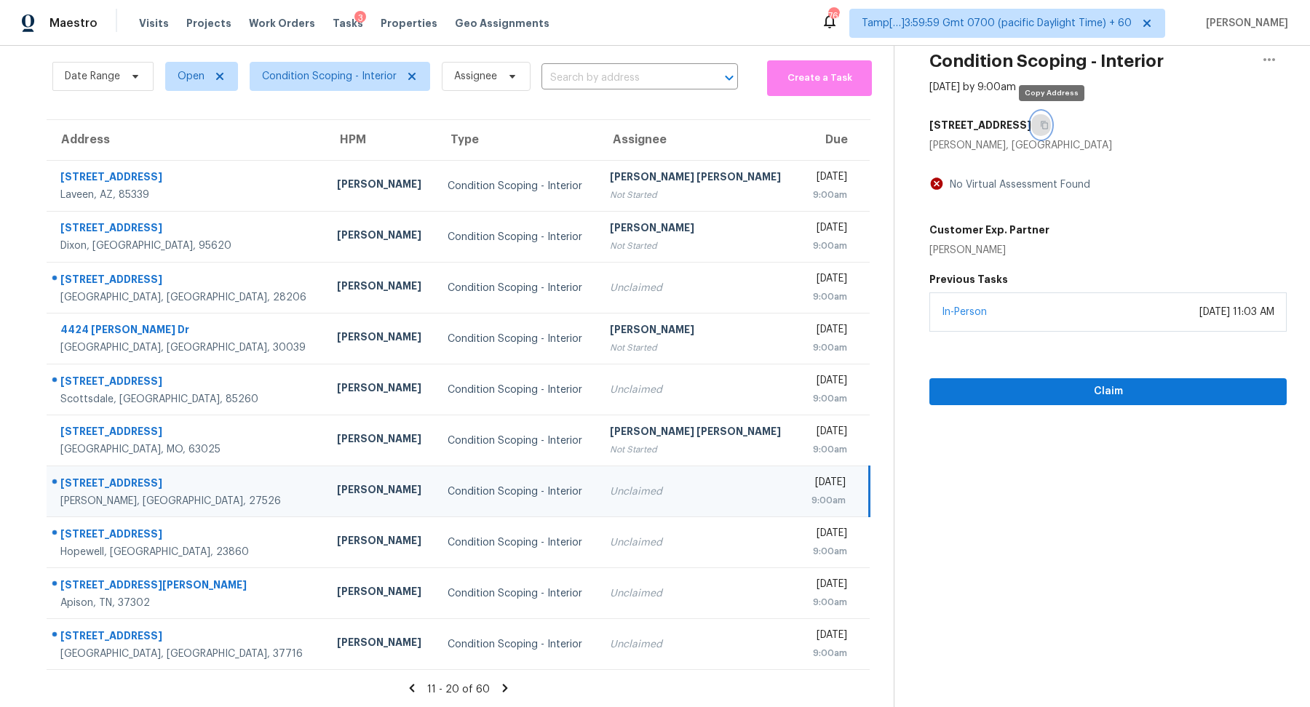
click at [1049, 125] on icon "button" at bounding box center [1044, 125] width 9 height 9
click at [1009, 392] on span "Claim" at bounding box center [1108, 392] width 334 height 18
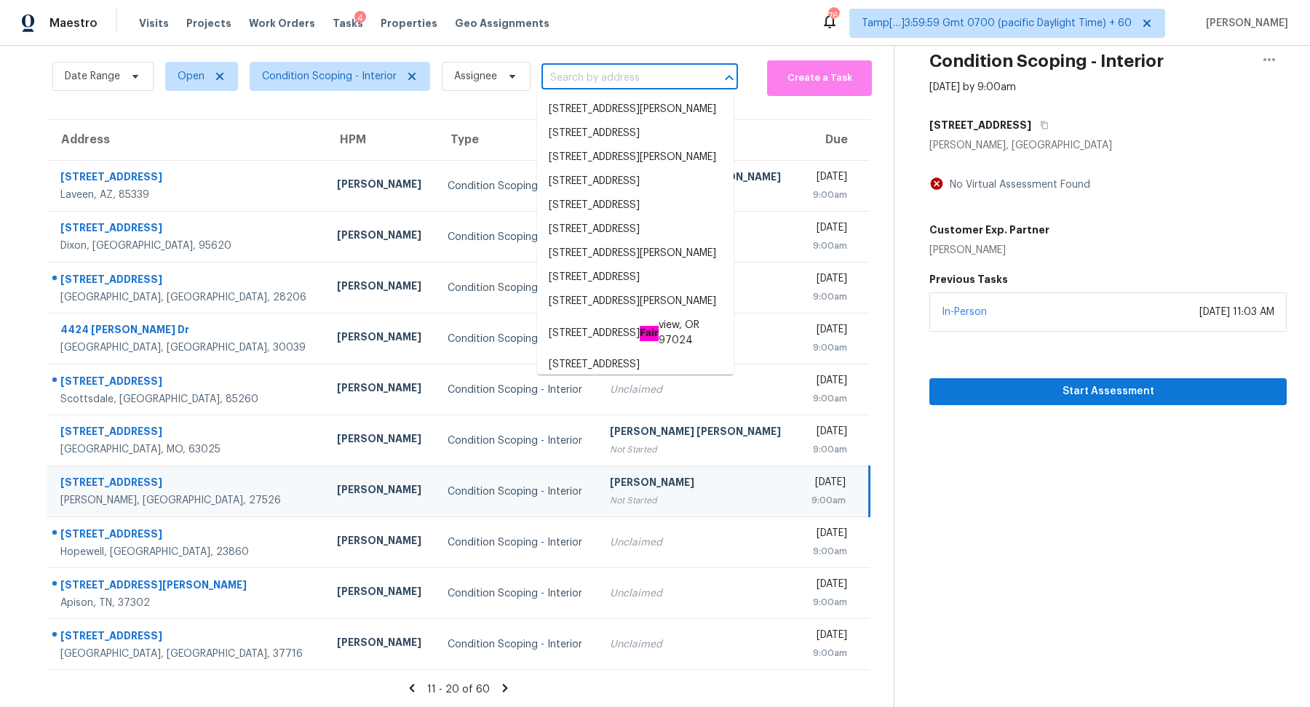
click at [573, 72] on input "text" at bounding box center [619, 78] width 156 height 23
paste input "4000 Blue Water Ct, Raleigh, NC 27606"
type input "4000 Blue Water Ct, Raleigh, NC 27606"
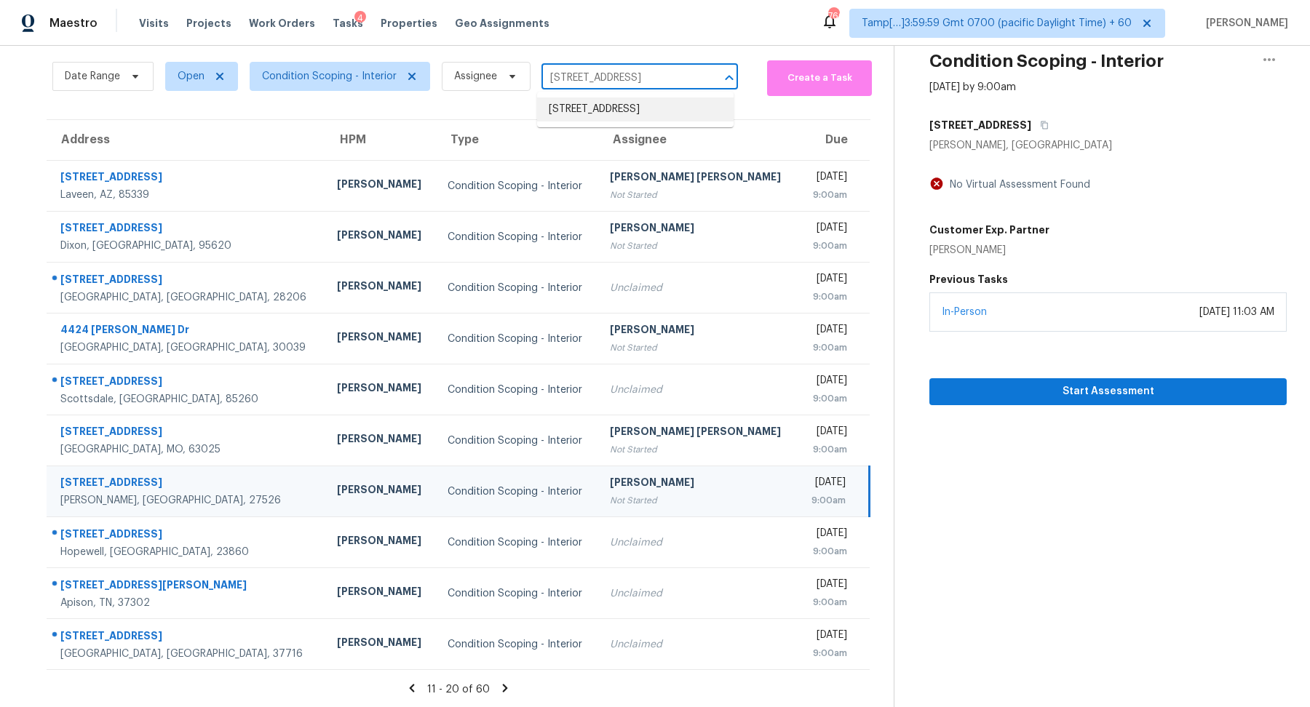
click at [601, 106] on li "4000 Blue Water Ct, Raleigh, NC 27606" at bounding box center [635, 110] width 196 height 24
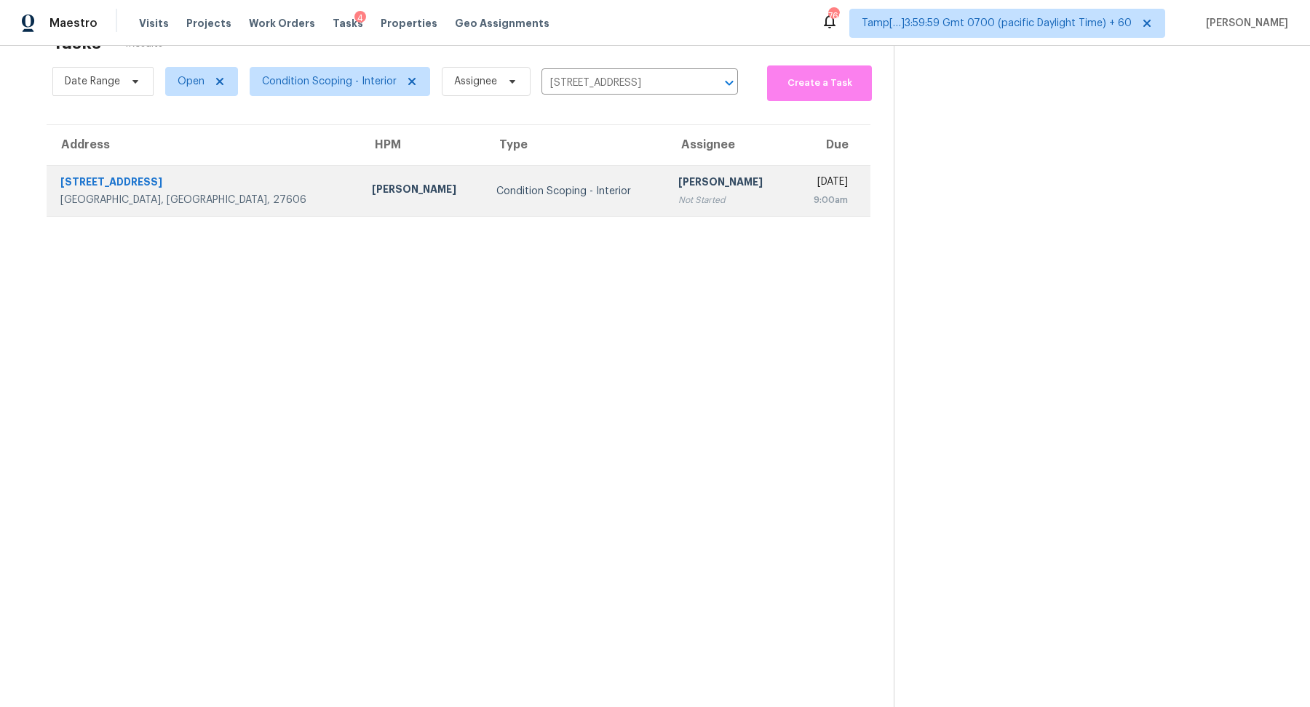
click at [667, 182] on td "Hariharan GV Not Started" at bounding box center [729, 191] width 124 height 51
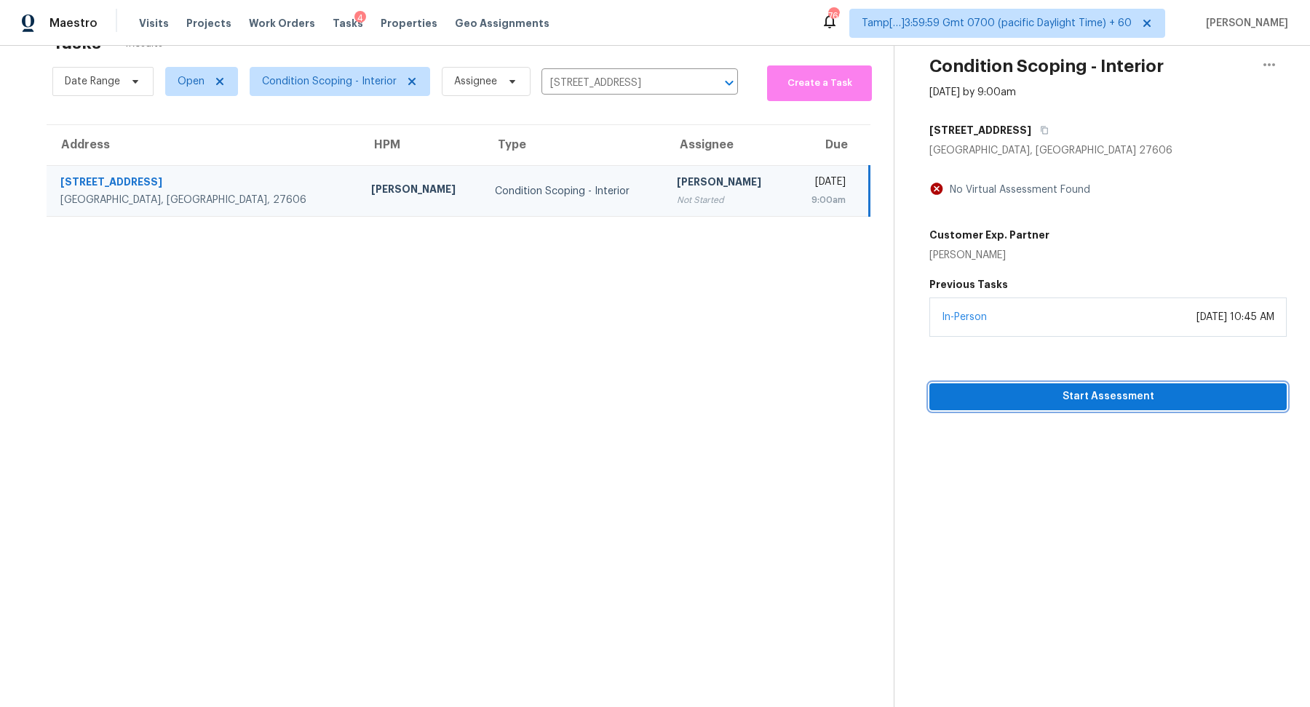
click at [1022, 407] on button "Start Assessment" at bounding box center [1107, 396] width 357 height 27
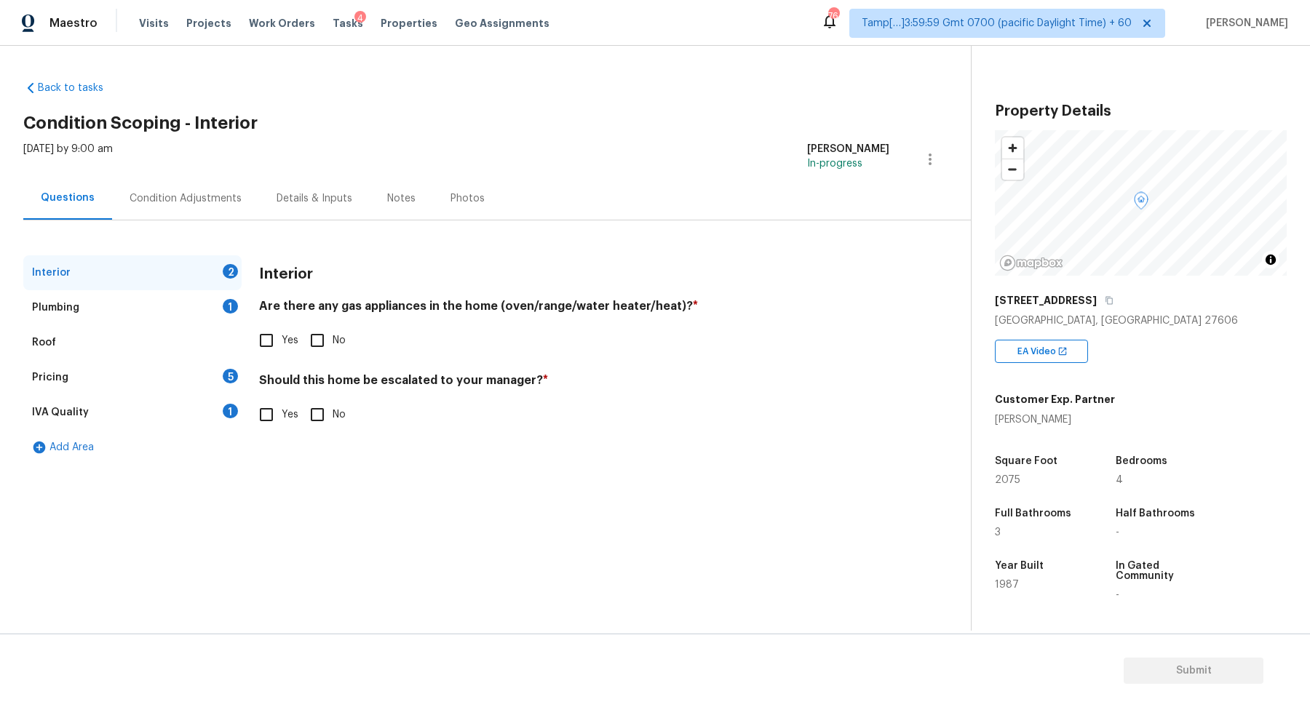
click at [330, 306] on h4 "Are there any gas appliances in the home (oven/range/water heater/heat)? *" at bounding box center [574, 309] width 630 height 20
click at [327, 335] on input "No" at bounding box center [317, 340] width 31 height 31
checkbox input "true"
click at [276, 338] on input "Yes" at bounding box center [266, 340] width 31 height 31
checkbox input "true"
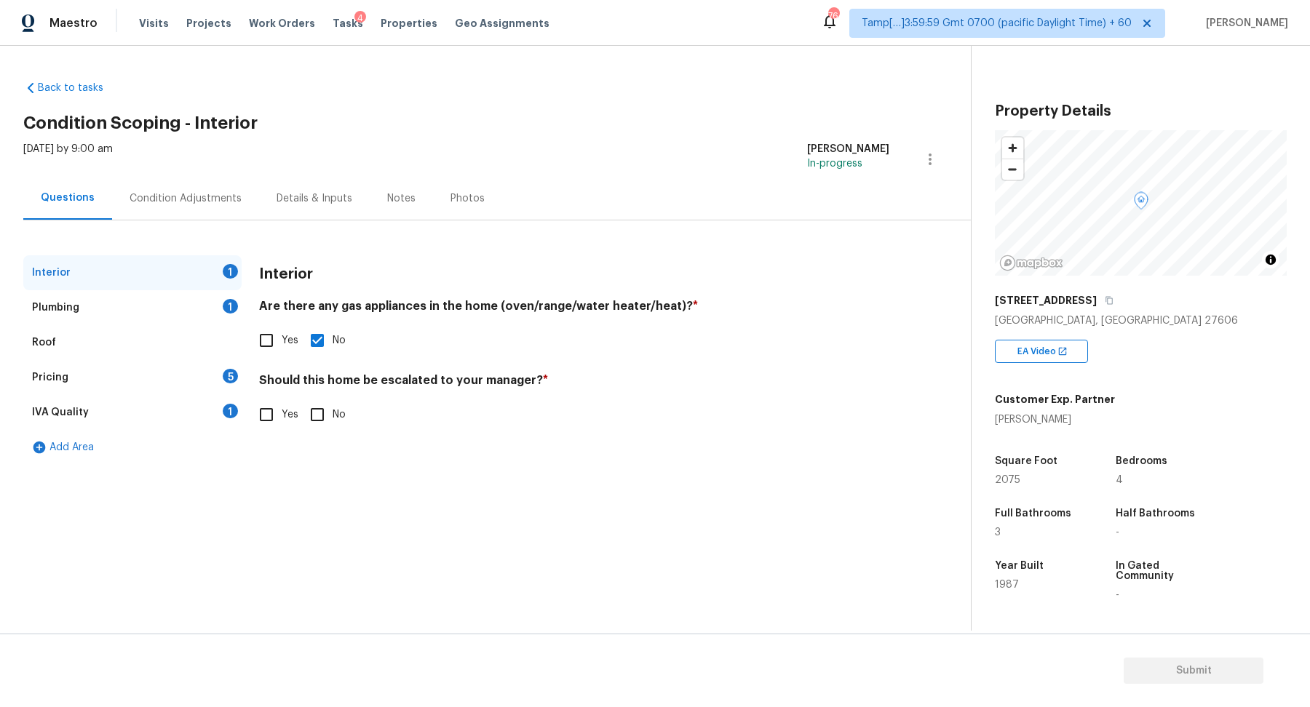
checkbox input "false"
click at [275, 386] on h4 "Should this home be escalated to your manager? *" at bounding box center [574, 385] width 630 height 20
click at [271, 440] on div "Interior Are there any gas appliances in the home (oven/range/water heater/heat…" at bounding box center [574, 351] width 630 height 192
click at [275, 412] on input "Yes" at bounding box center [266, 414] width 31 height 31
checkbox input "true"
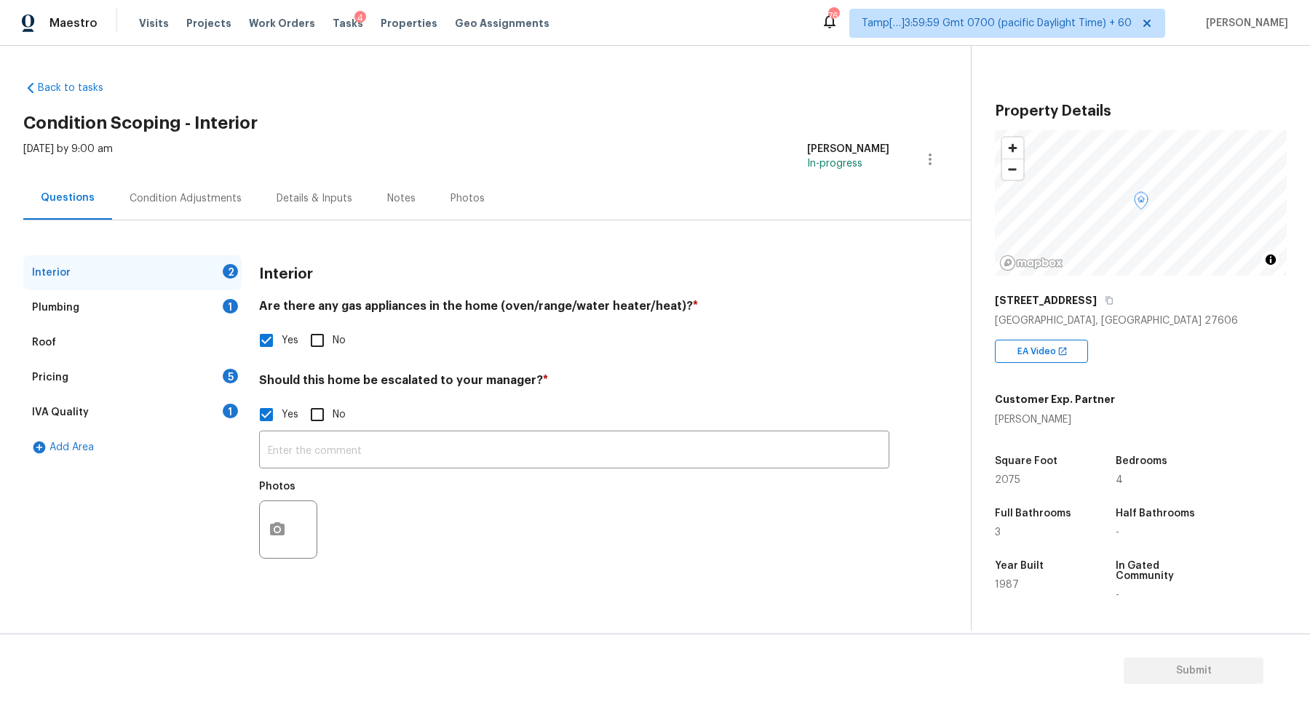
click at [293, 514] on div at bounding box center [288, 530] width 58 height 58
click at [282, 542] on button "button" at bounding box center [277, 529] width 35 height 57
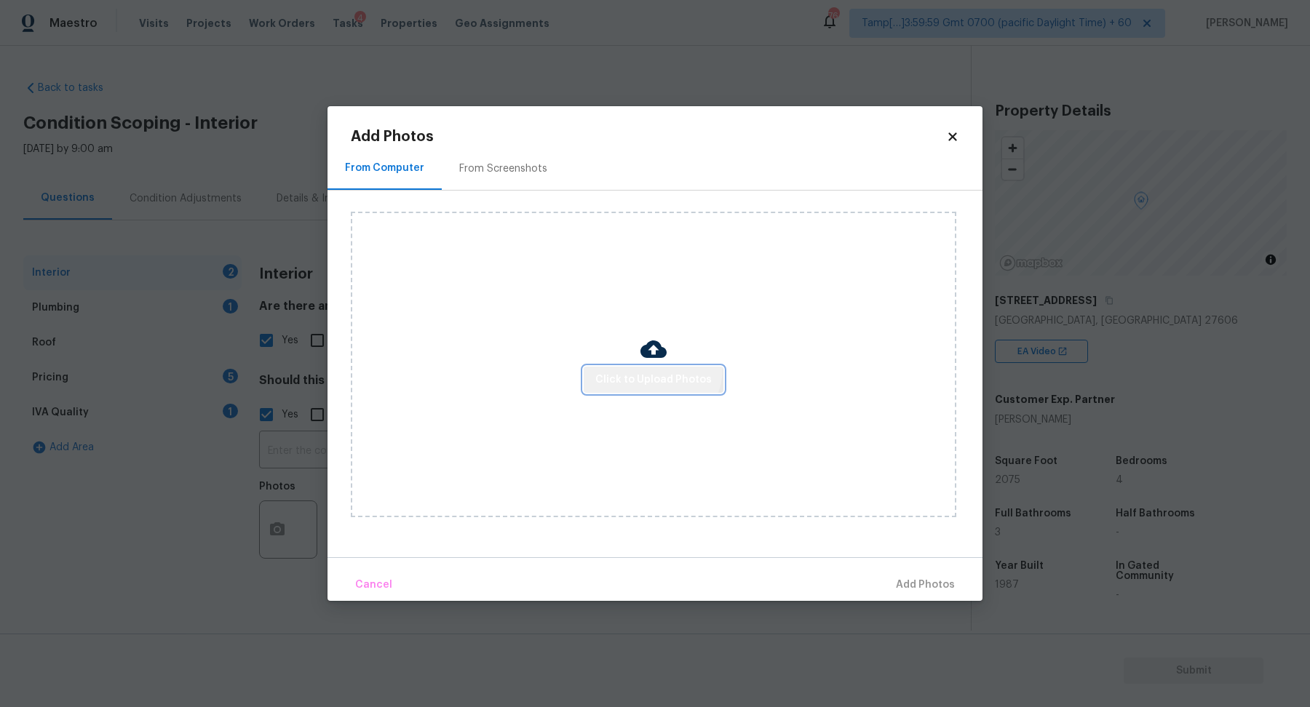
click at [653, 368] on button "Click to Upload Photos" at bounding box center [654, 380] width 140 height 27
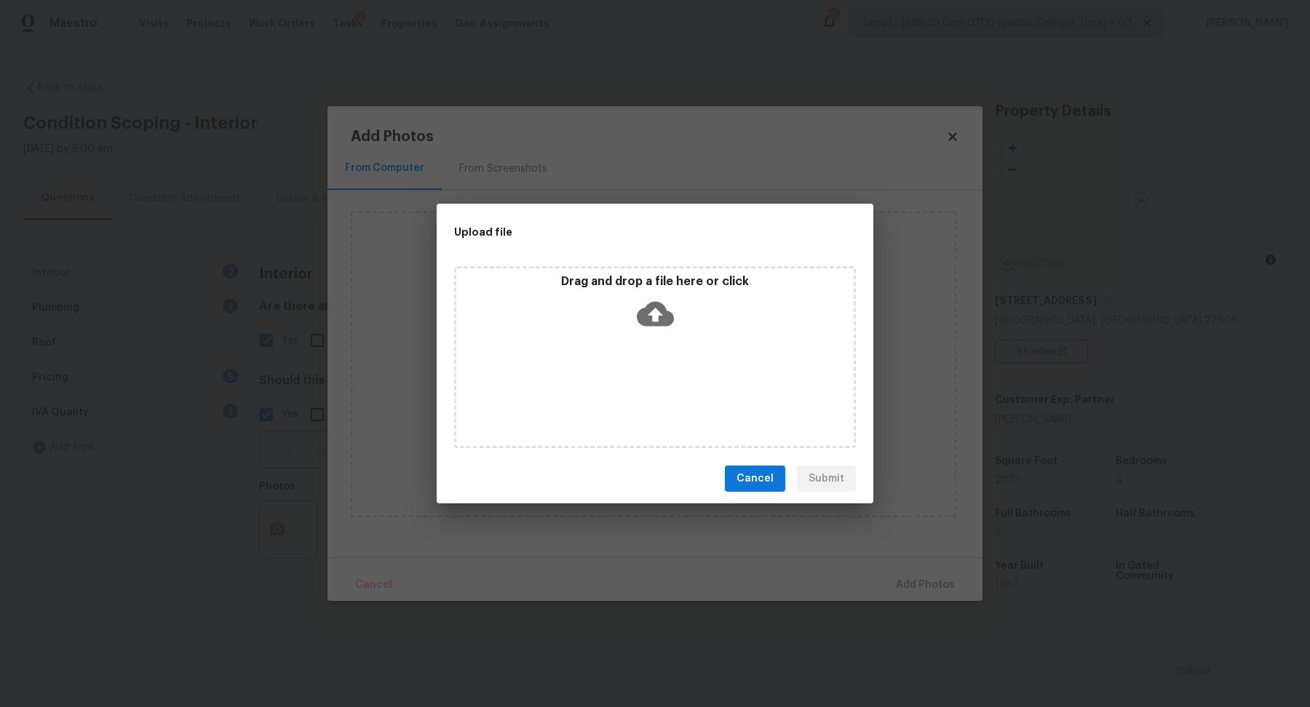
click at [671, 332] on icon at bounding box center [655, 313] width 37 height 37
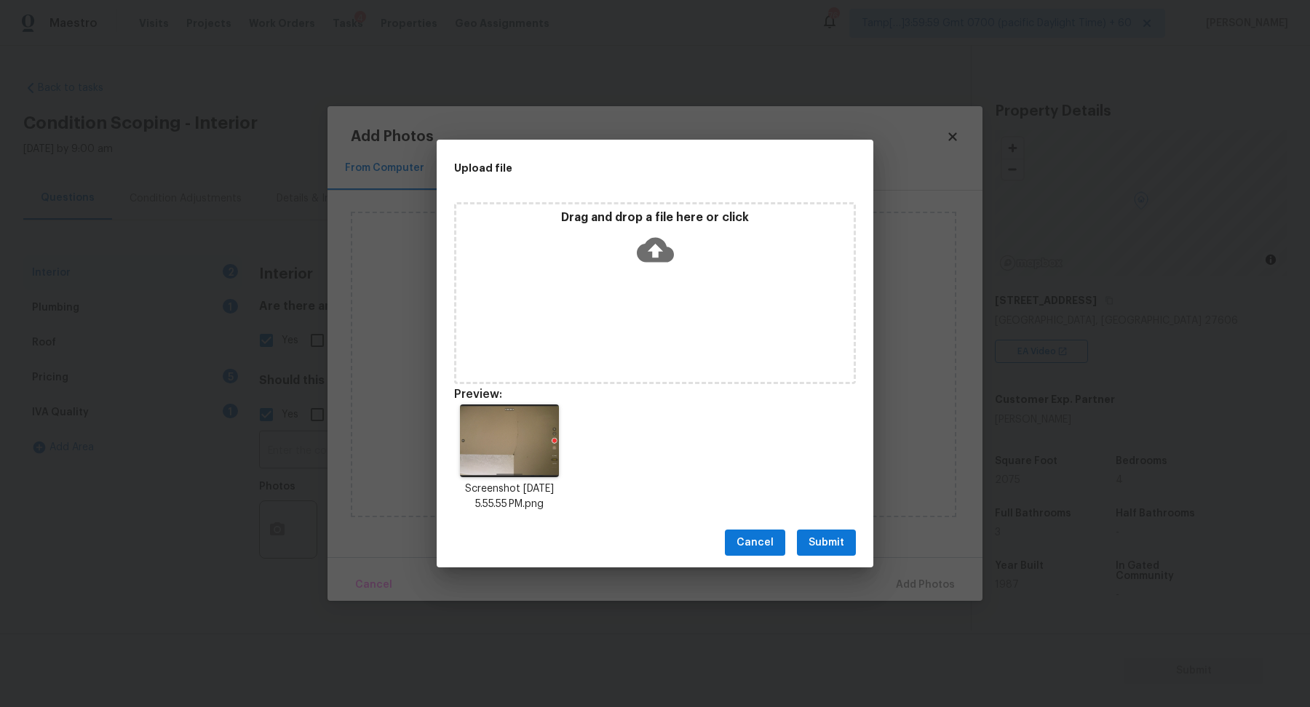
click at [845, 541] on button "Submit" at bounding box center [826, 543] width 59 height 27
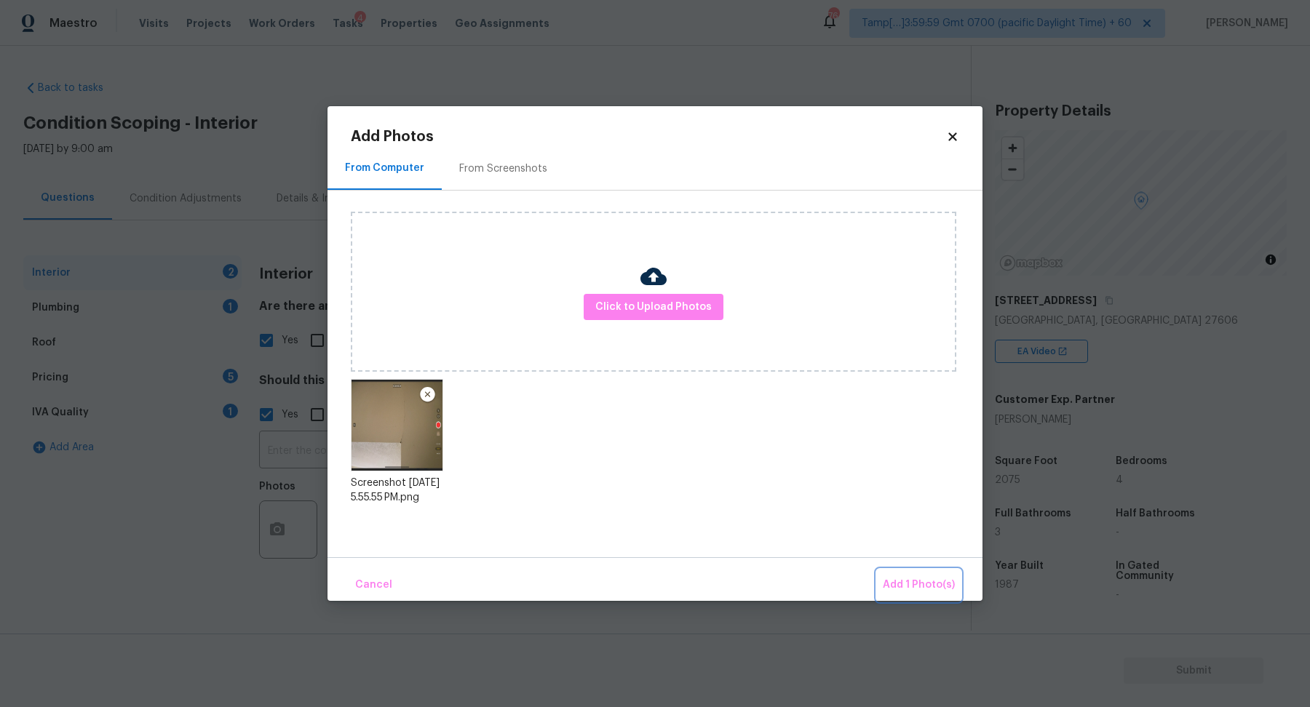
click at [898, 571] on button "Add 1 Photo(s)" at bounding box center [919, 585] width 84 height 31
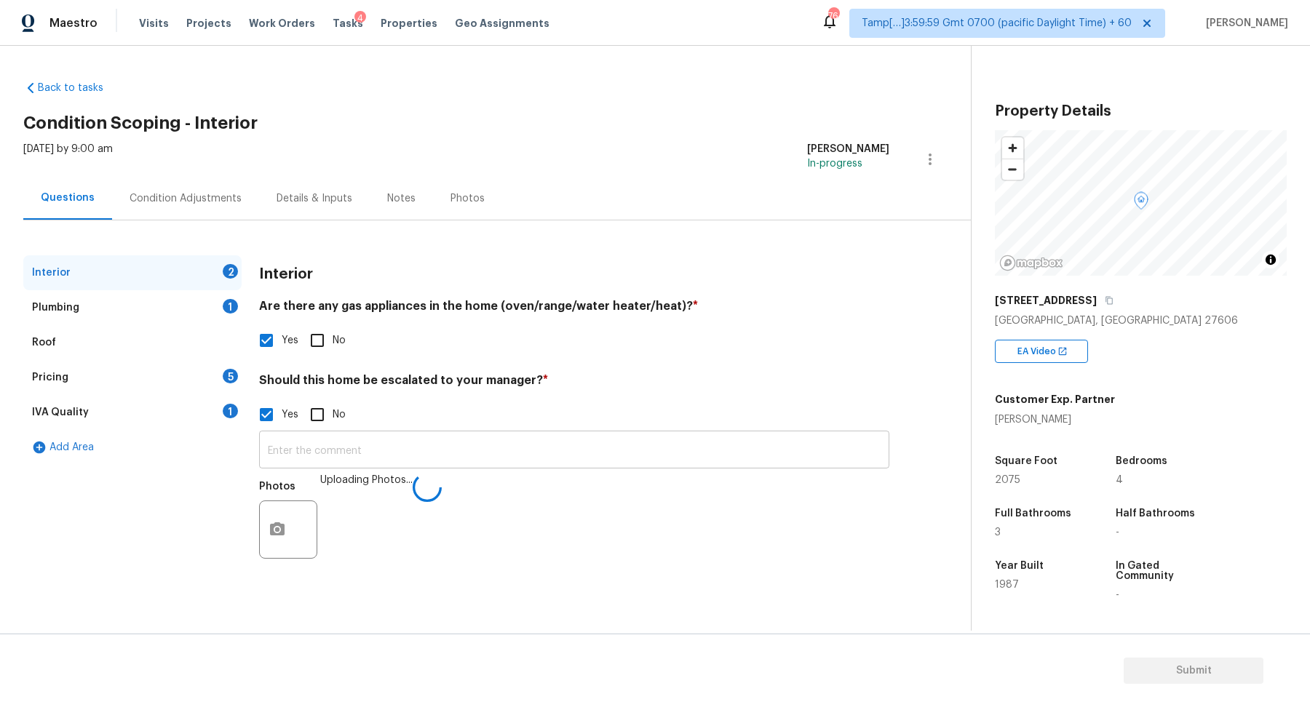
click at [631, 460] on input "text" at bounding box center [574, 451] width 630 height 34
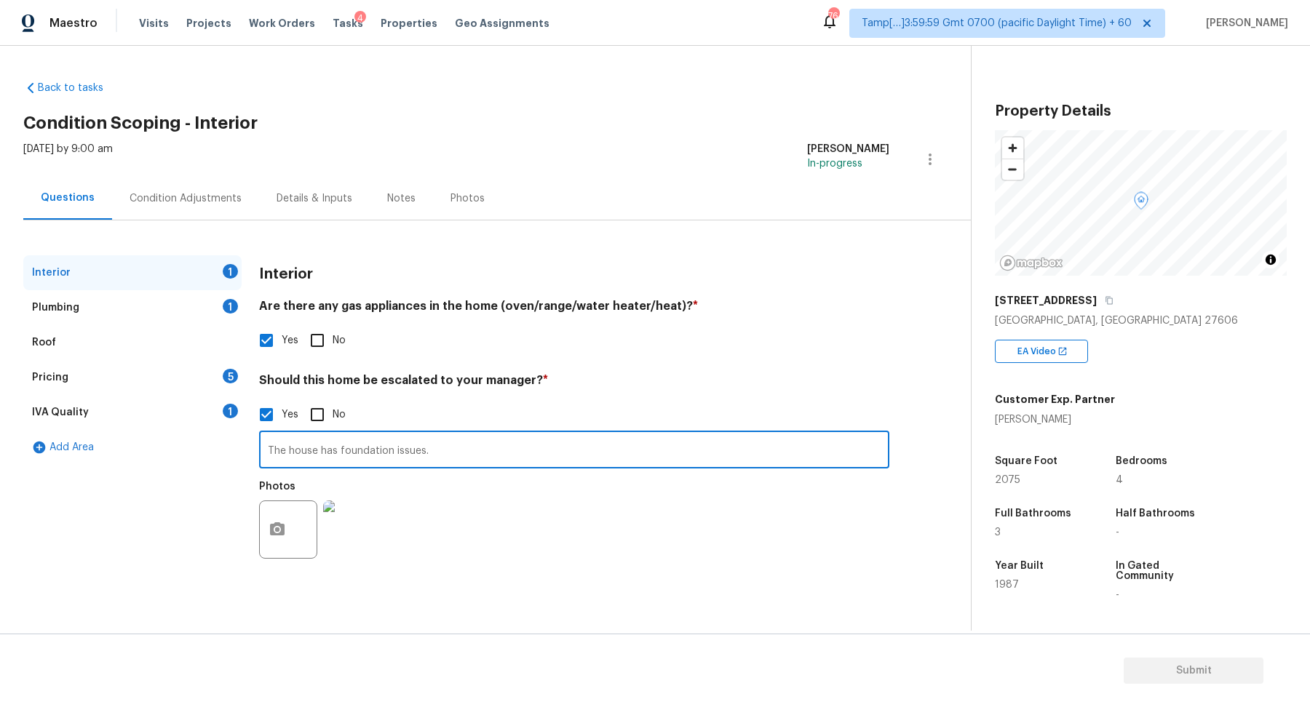
type input "The house has foundation issues."
click at [869, 402] on div "Yes No" at bounding box center [574, 414] width 630 height 31
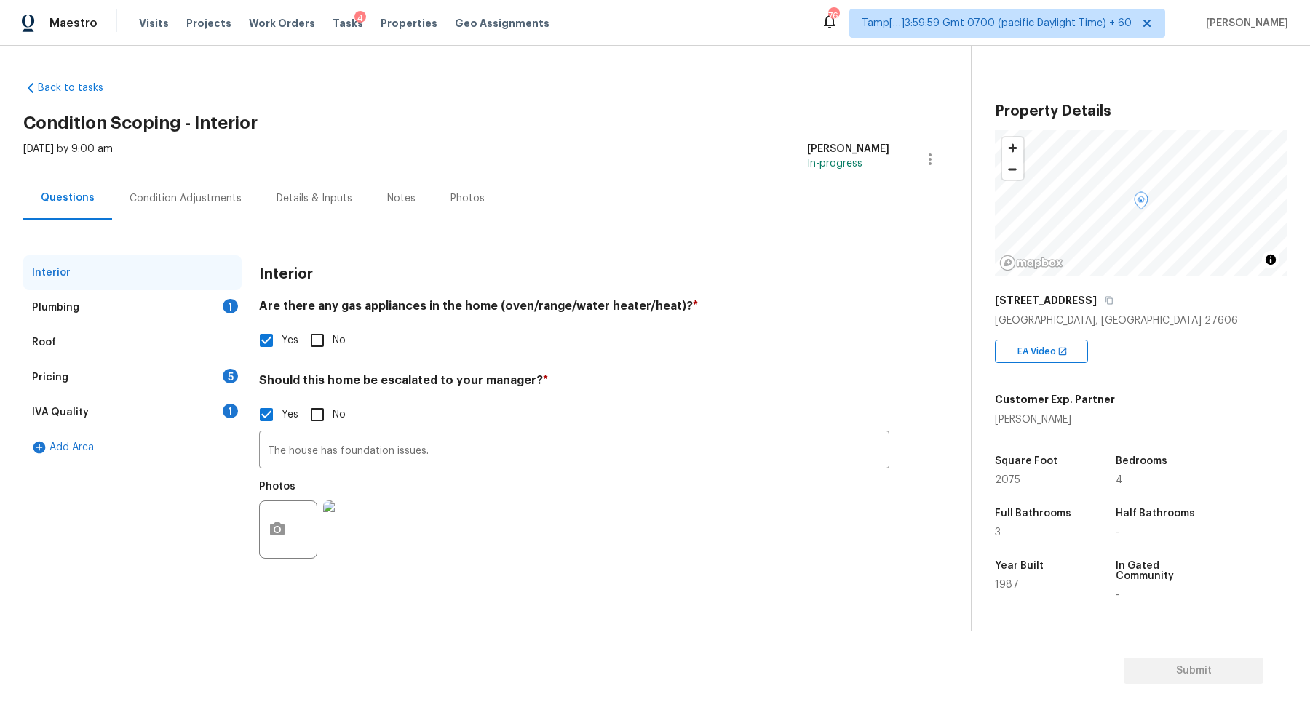
click at [180, 317] on div "Plumbing 1" at bounding box center [132, 307] width 218 height 35
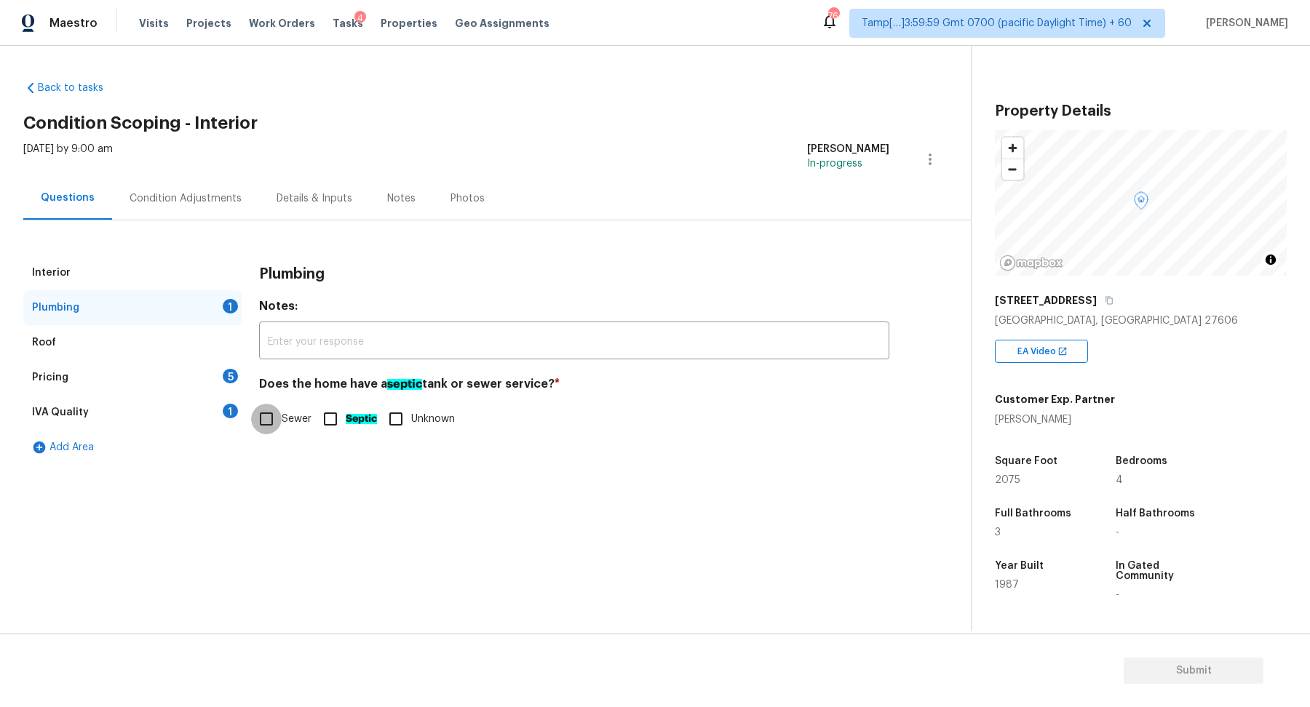
click at [279, 418] on input "Sewer" at bounding box center [266, 419] width 31 height 31
checkbox input "true"
click at [224, 375] on div "5" at bounding box center [230, 376] width 15 height 15
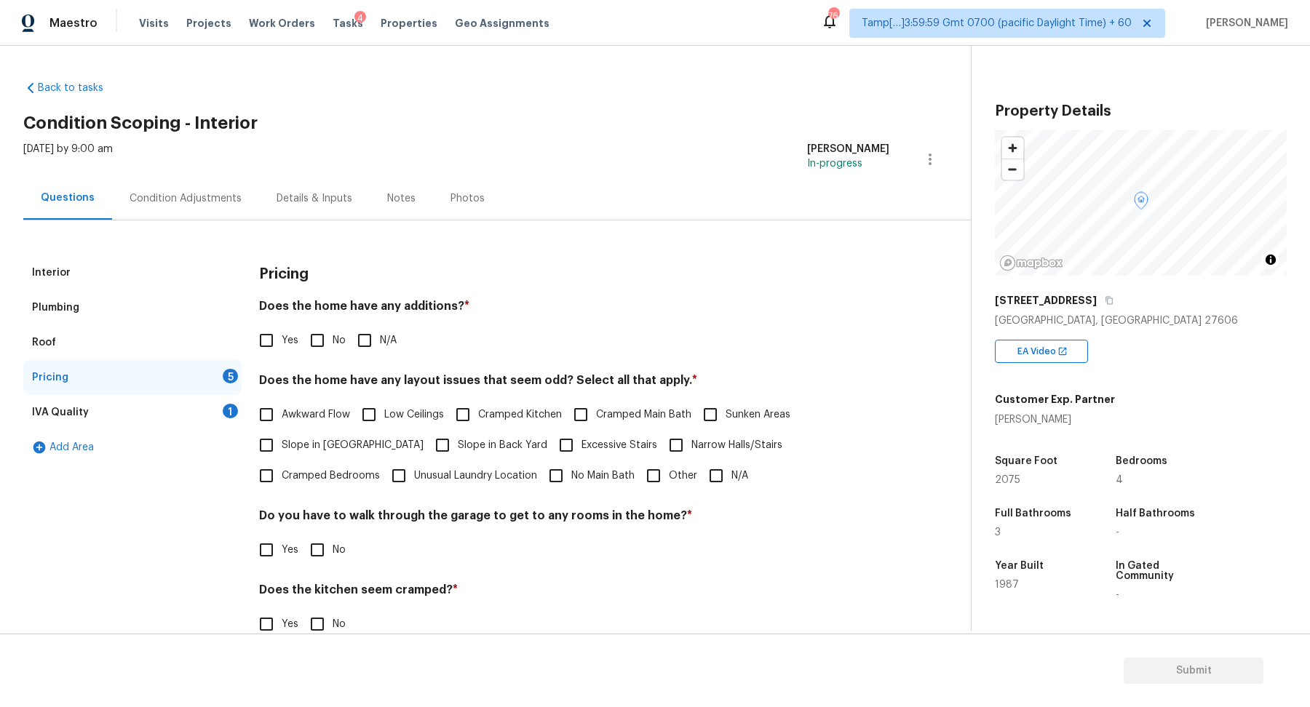
click at [331, 321] on div "Does the home have any additions? * Yes No N/A" at bounding box center [574, 327] width 630 height 57
click at [330, 333] on input "No" at bounding box center [317, 340] width 31 height 31
checkbox input "true"
click at [315, 441] on span "Slope in [GEOGRAPHIC_DATA]" at bounding box center [353, 447] width 142 height 15
click at [282, 441] on input "Slope in [GEOGRAPHIC_DATA]" at bounding box center [266, 447] width 31 height 31
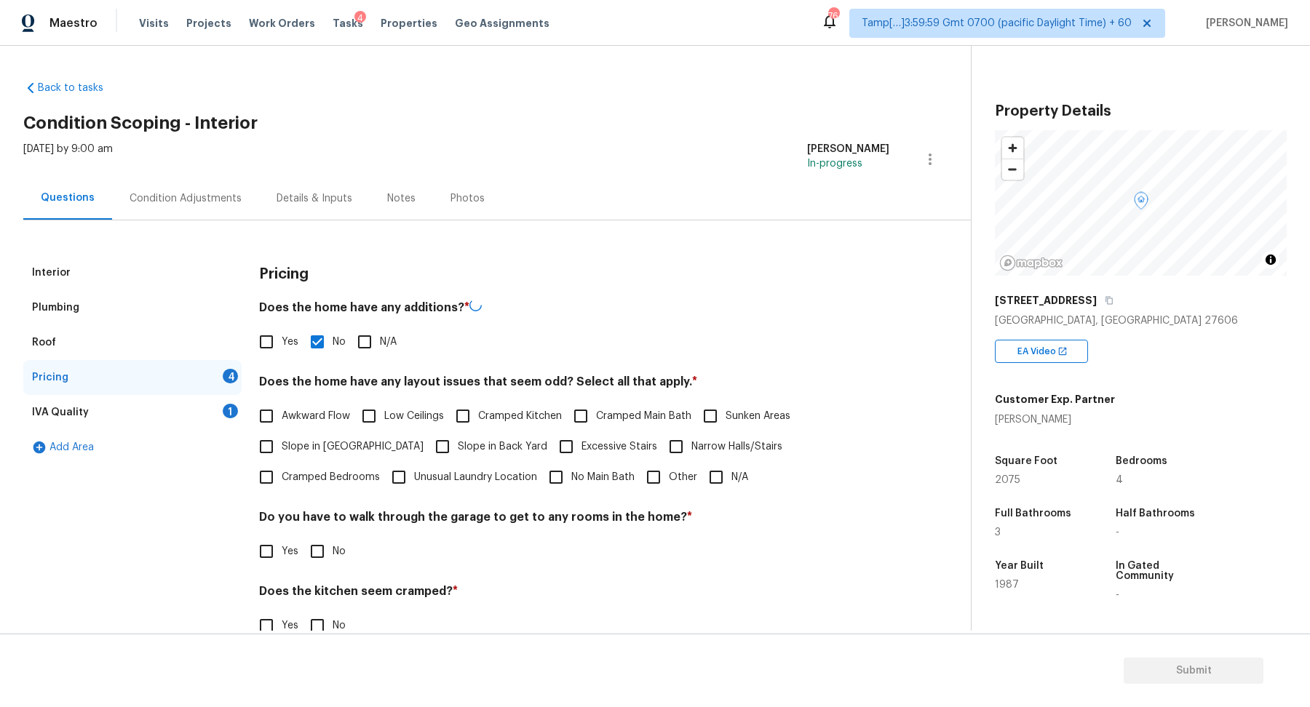
checkbox input "true"
click at [427, 441] on input "Slope in Back Yard" at bounding box center [442, 447] width 31 height 31
checkbox input "true"
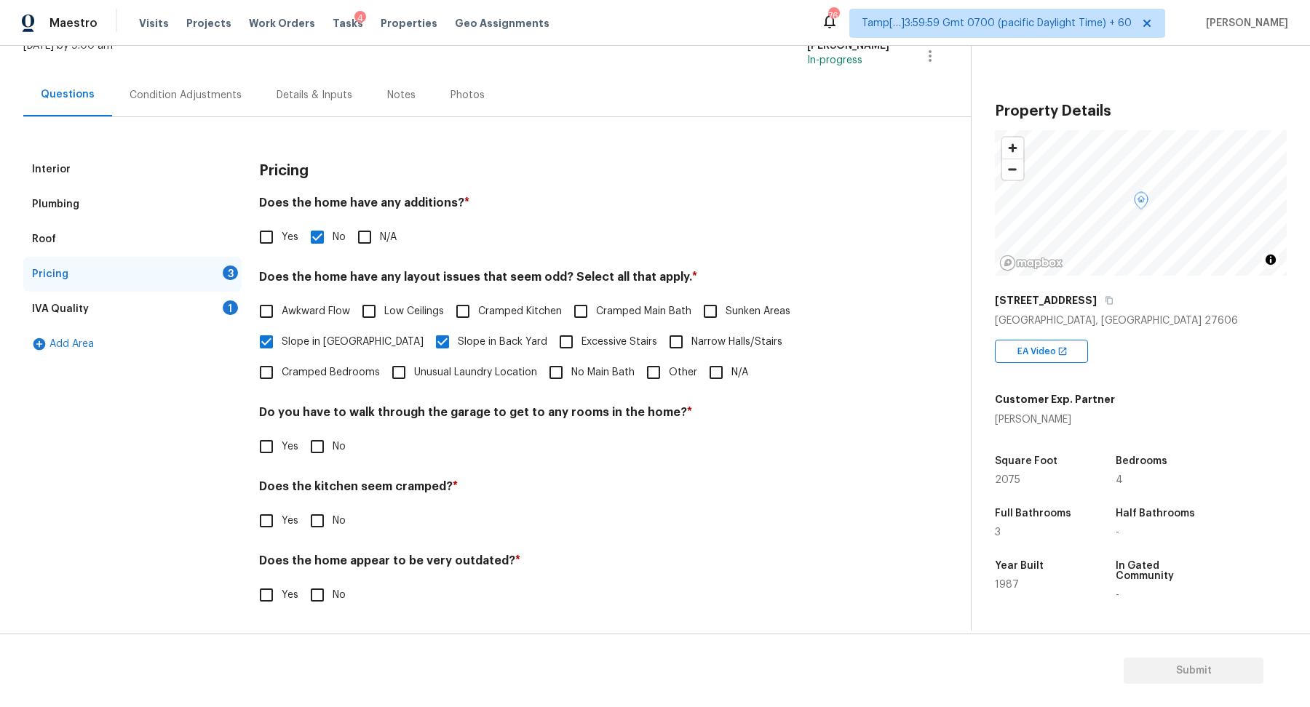
click at [315, 466] on div "Pricing Does the home have any additions? * Yes No N/A Does the home have any l…" at bounding box center [574, 390] width 630 height 476
click at [324, 454] on input "No" at bounding box center [317, 447] width 31 height 31
checkbox input "true"
click at [302, 506] on input "No" at bounding box center [317, 521] width 31 height 31
checkbox input "true"
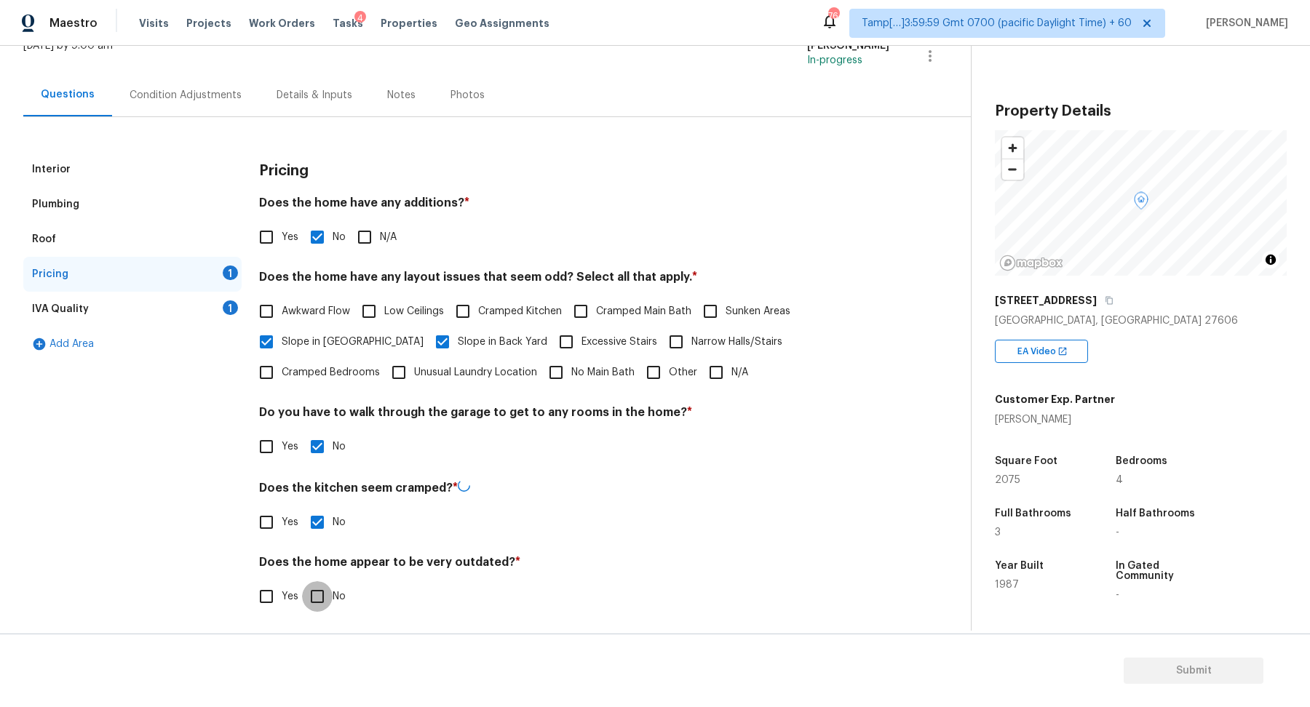
click at [302, 581] on input "No" at bounding box center [317, 596] width 31 height 31
checkbox input "true"
click at [223, 312] on div "IVA Quality 1" at bounding box center [132, 309] width 218 height 35
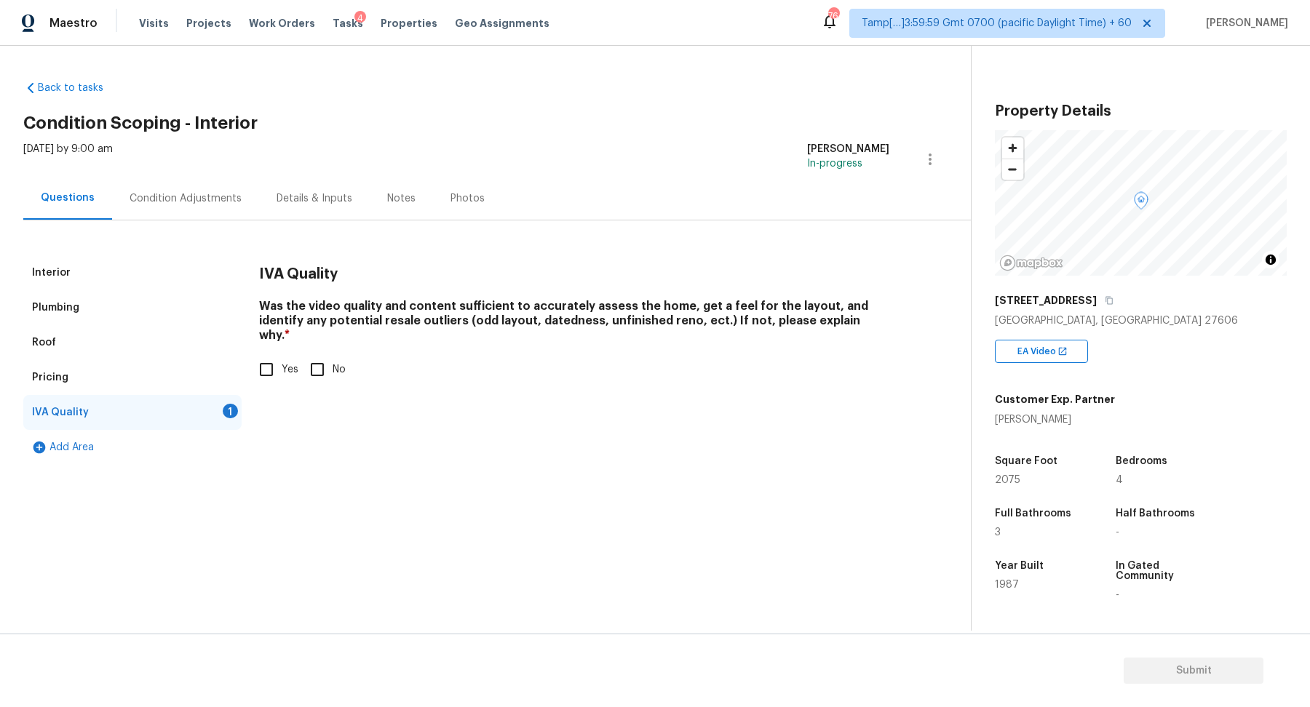
scroll to position [0, 0]
click at [294, 354] on label "Yes" at bounding box center [274, 369] width 47 height 31
click at [282, 354] on input "Yes" at bounding box center [266, 369] width 31 height 31
checkbox input "true"
click at [193, 191] on div "Condition Adjustments" at bounding box center [186, 198] width 112 height 15
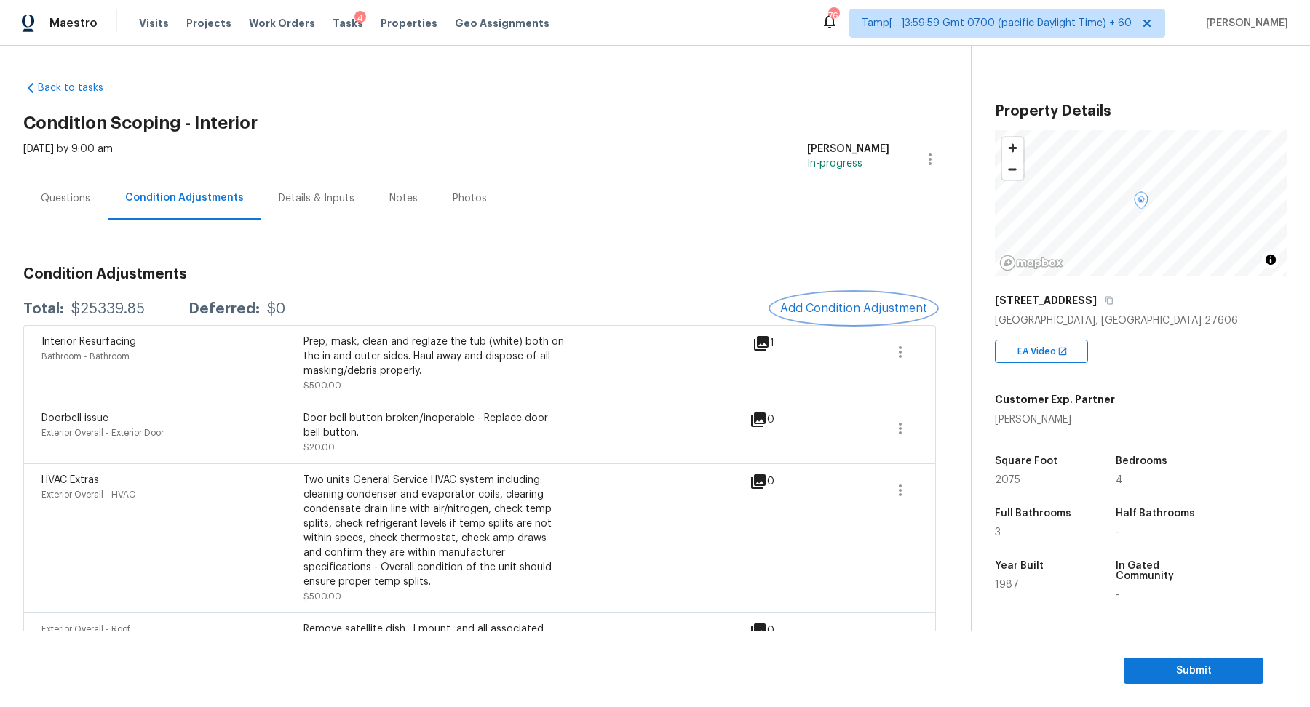
click at [832, 306] on span "Add Condition Adjustment" at bounding box center [853, 308] width 147 height 13
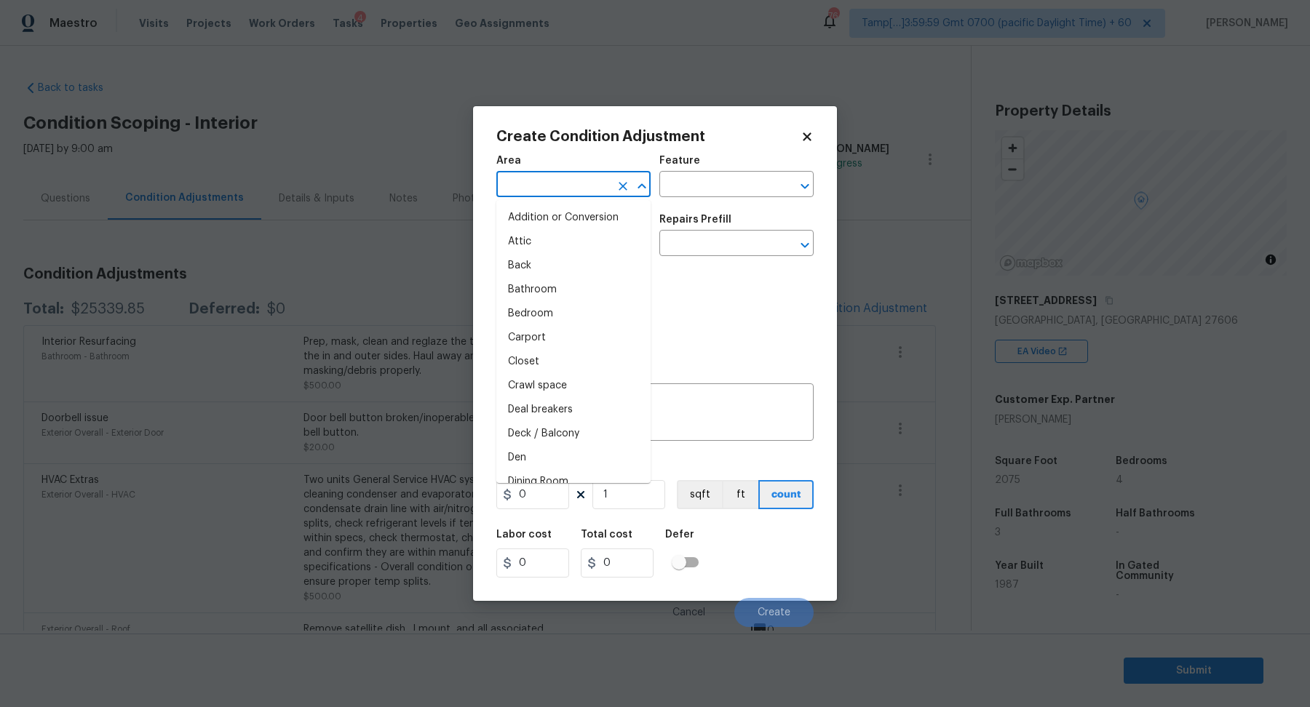
click at [536, 183] on input "text" at bounding box center [553, 186] width 114 height 23
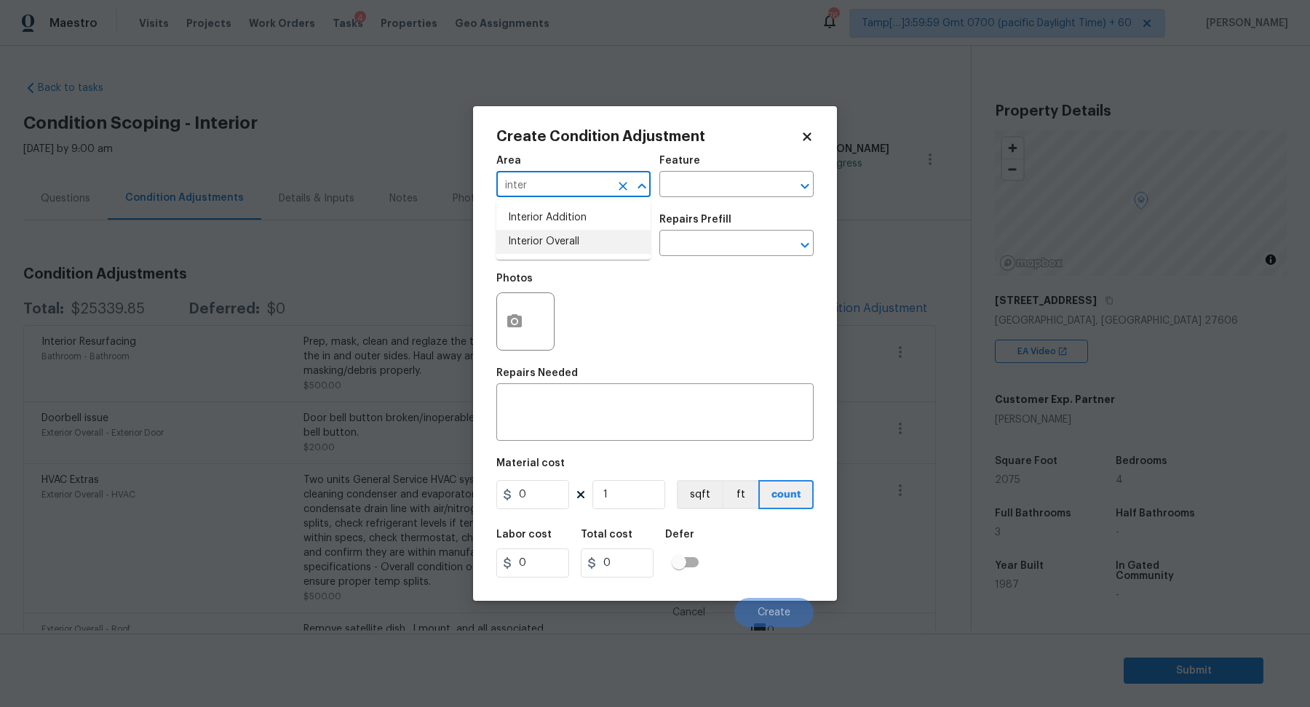
click at [551, 245] on li "Interior Overall" at bounding box center [573, 242] width 154 height 24
type input "Interior Overall"
click at [551, 245] on input "text" at bounding box center [553, 245] width 114 height 23
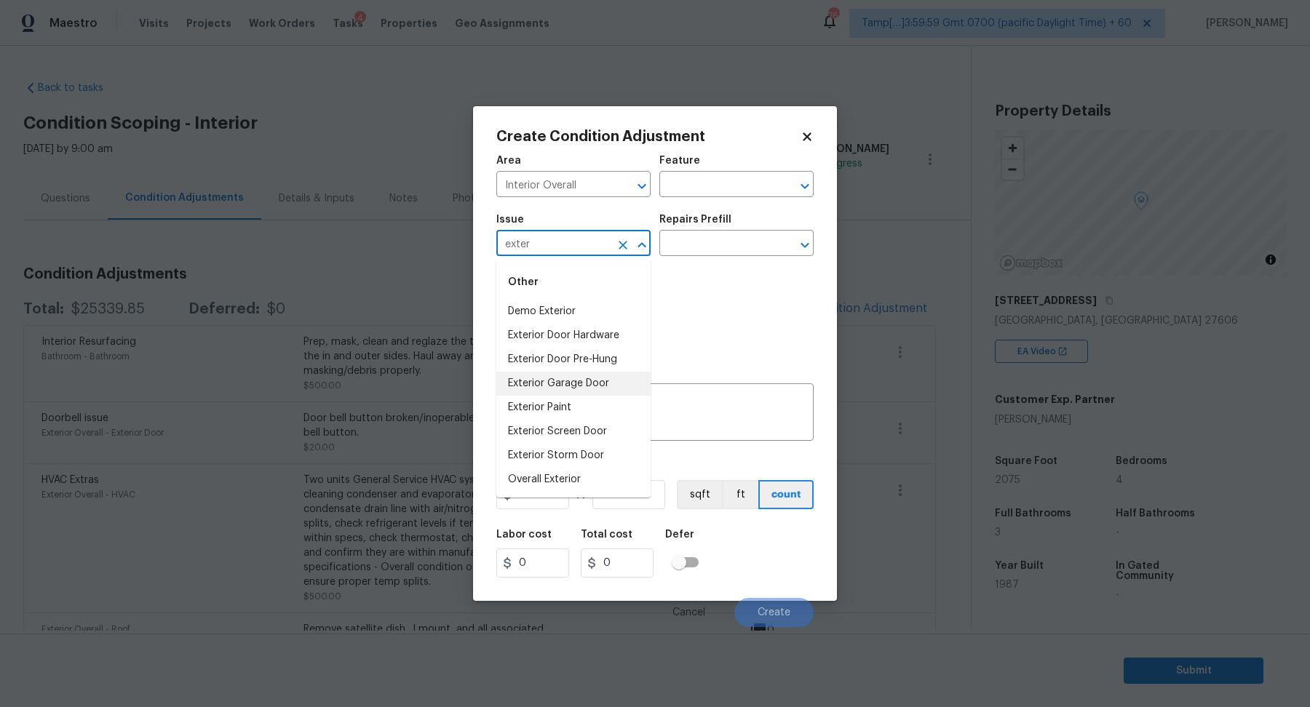
click at [614, 381] on li "Exterior Garage Door" at bounding box center [573, 384] width 154 height 24
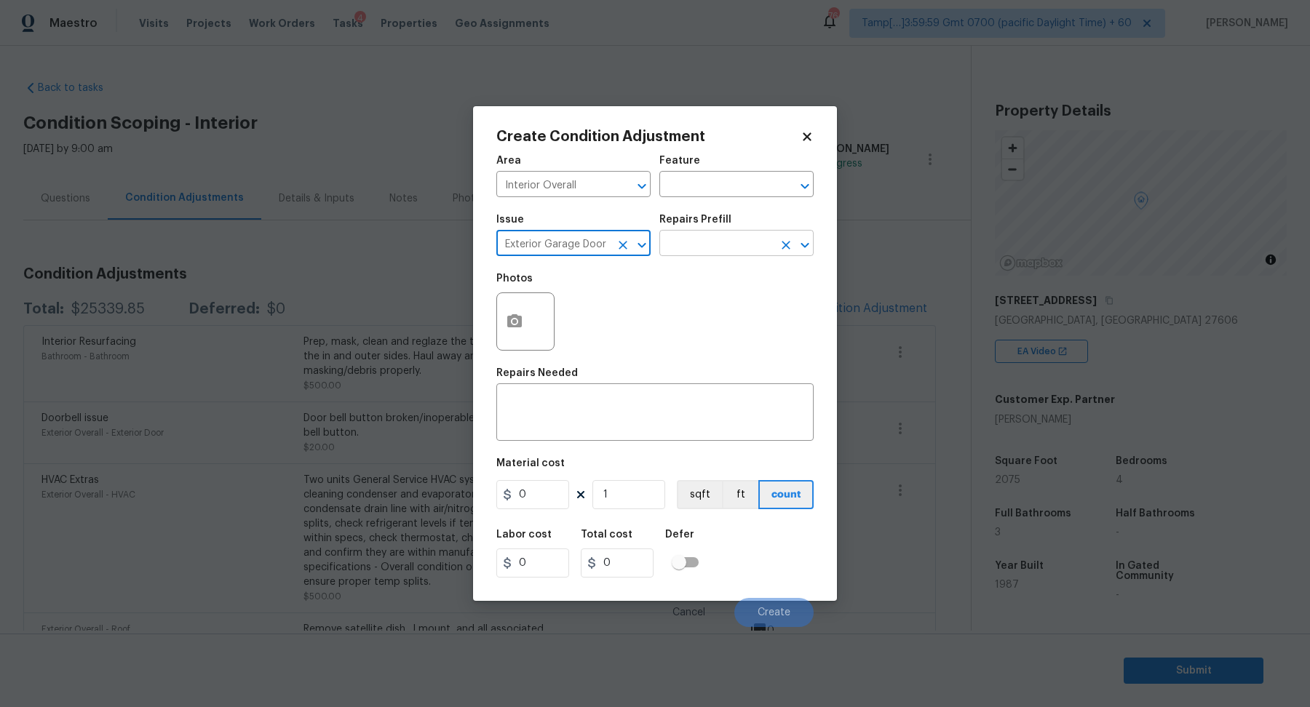
click at [726, 250] on input "text" at bounding box center [716, 245] width 114 height 23
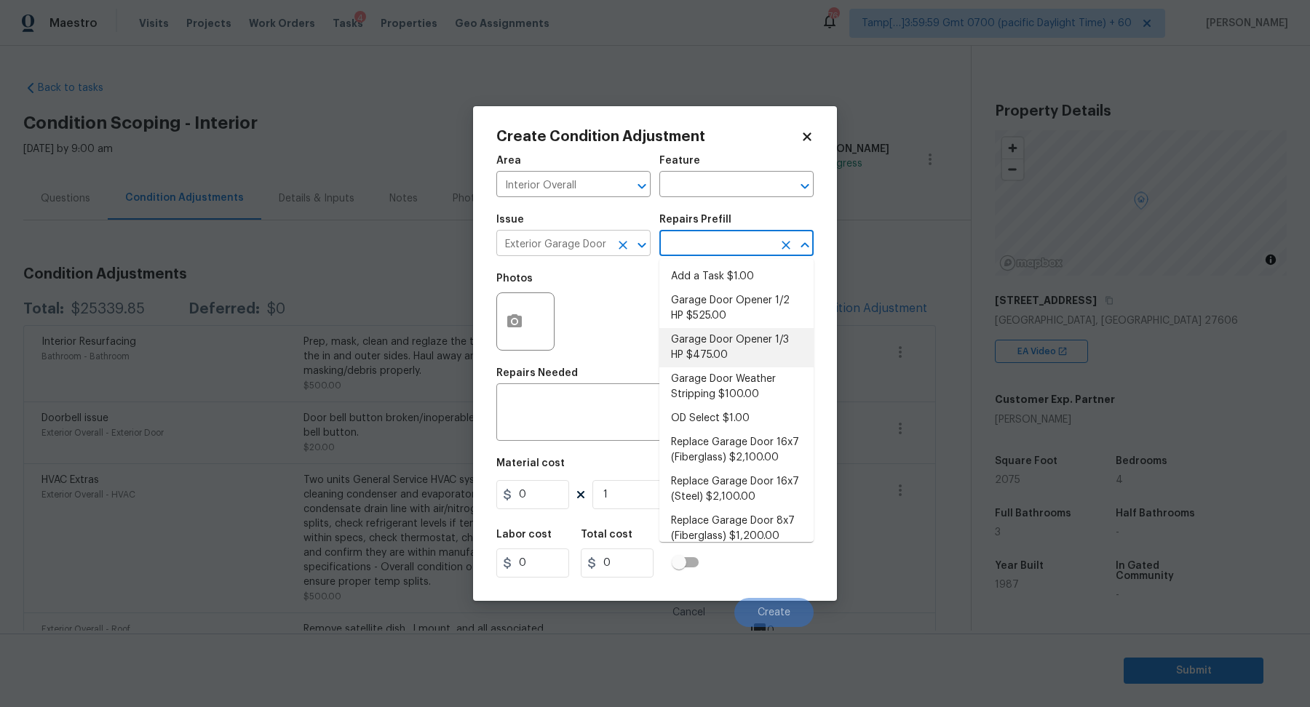
click at [603, 240] on input "Exterior Garage Door" at bounding box center [553, 245] width 114 height 23
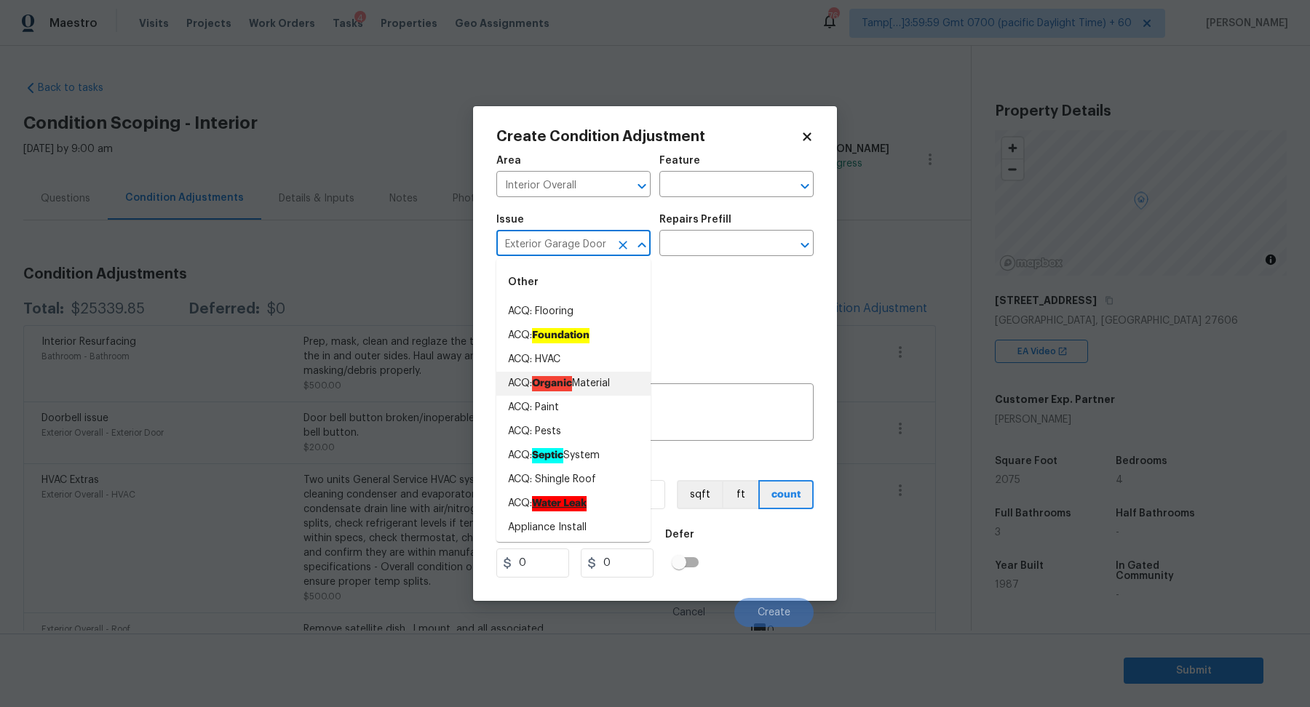
click at [603, 240] on input "Exterior Garage Door" at bounding box center [553, 245] width 114 height 23
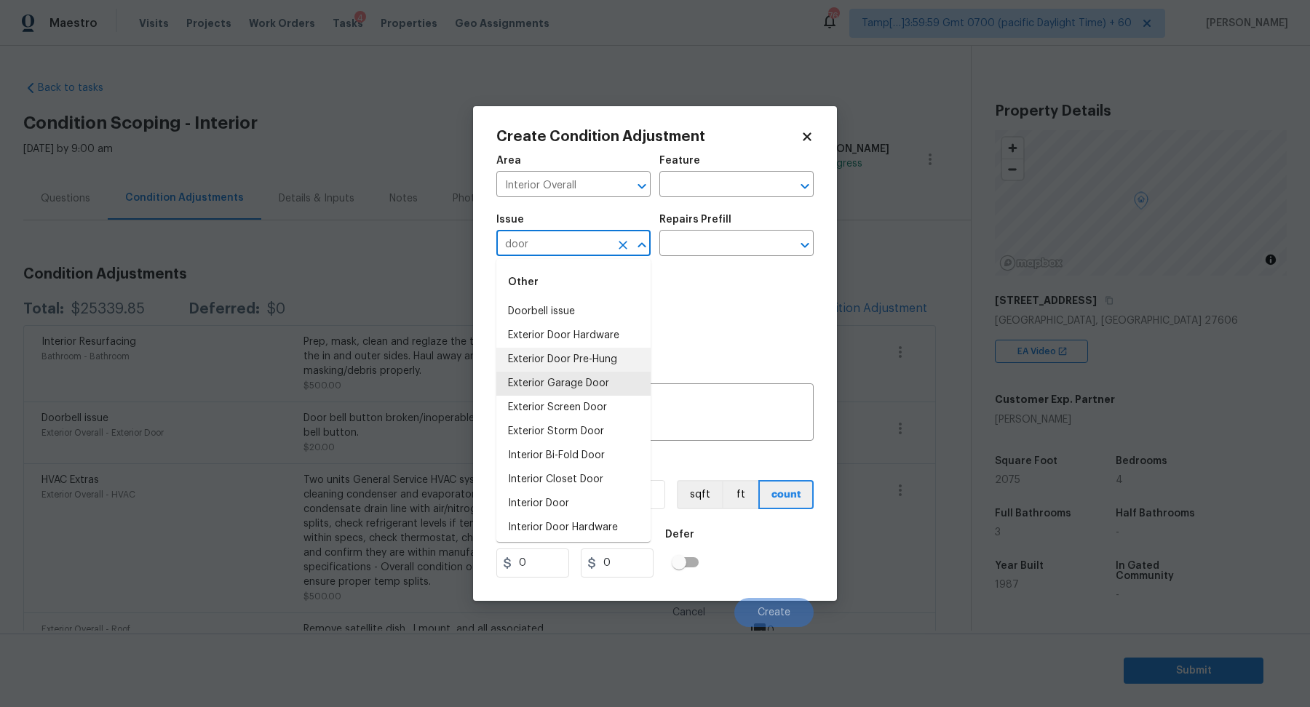
click at [549, 355] on li "Exterior Door Pre-Hung" at bounding box center [573, 360] width 154 height 24
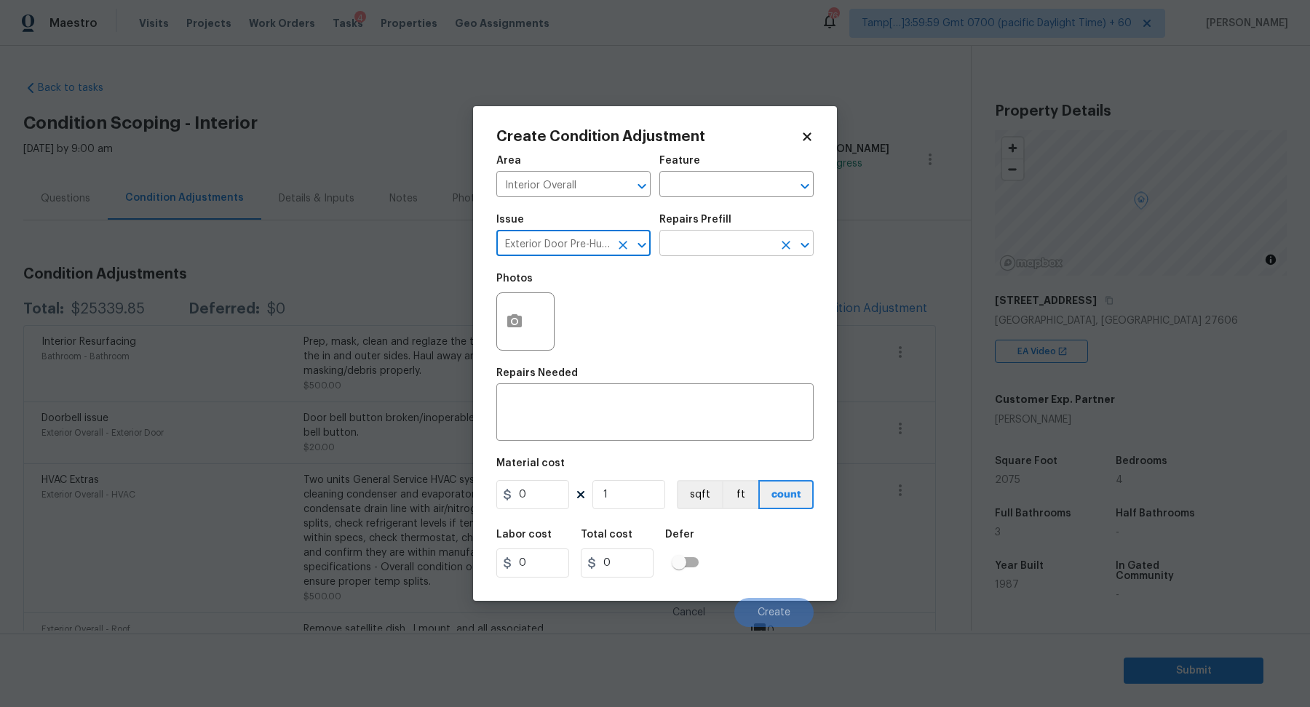
type input "Exterior Door Pre-Hung"
click at [683, 246] on input "text" at bounding box center [716, 245] width 114 height 23
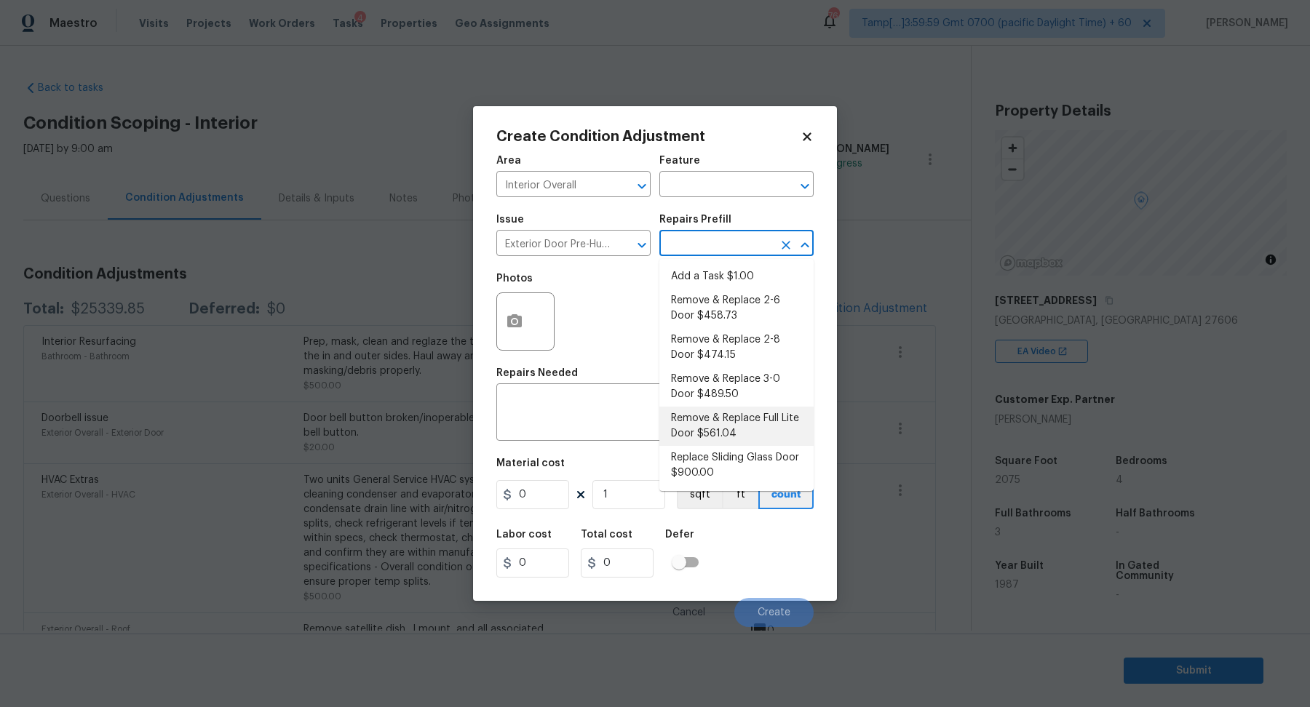
click at [753, 434] on li "Remove & Replace Full Lite Door $561.04" at bounding box center [736, 426] width 154 height 39
type input "Interior Door"
type textarea "Remove the existing exterior door, prep the opening and install a new full lite…"
type input "561.04"
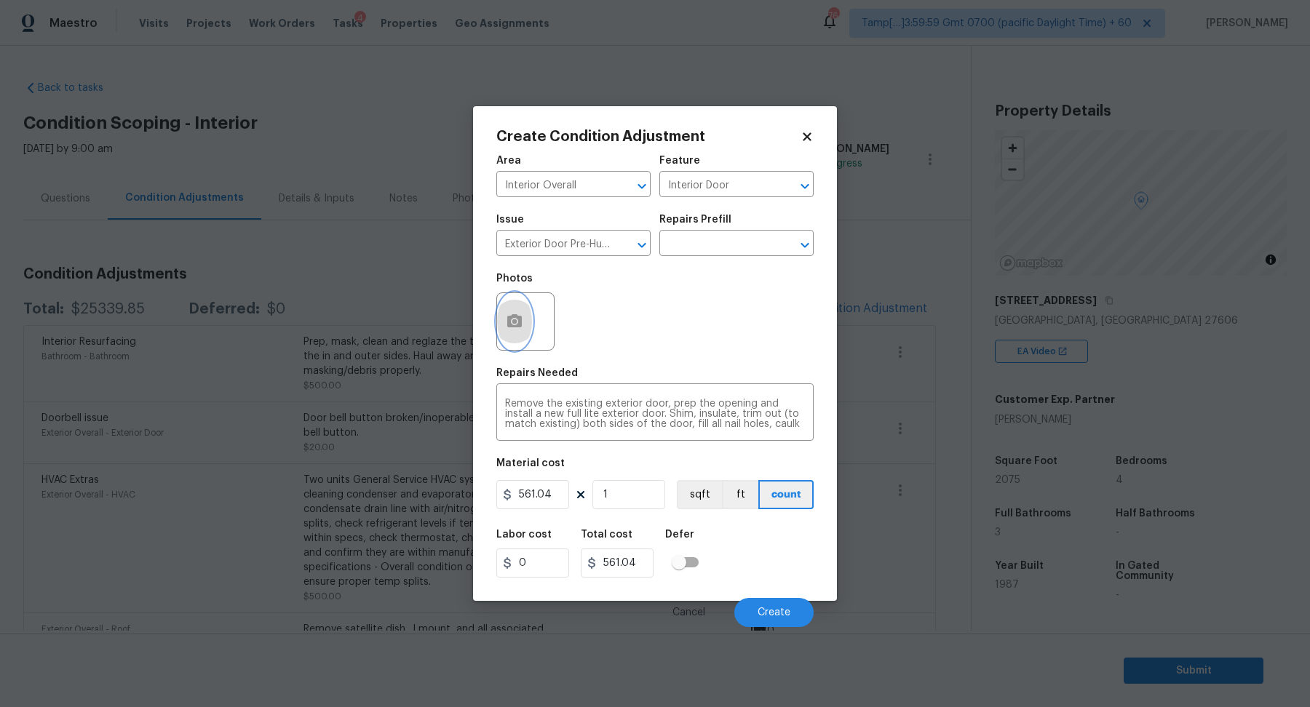
click at [514, 330] on icon "button" at bounding box center [514, 321] width 17 height 17
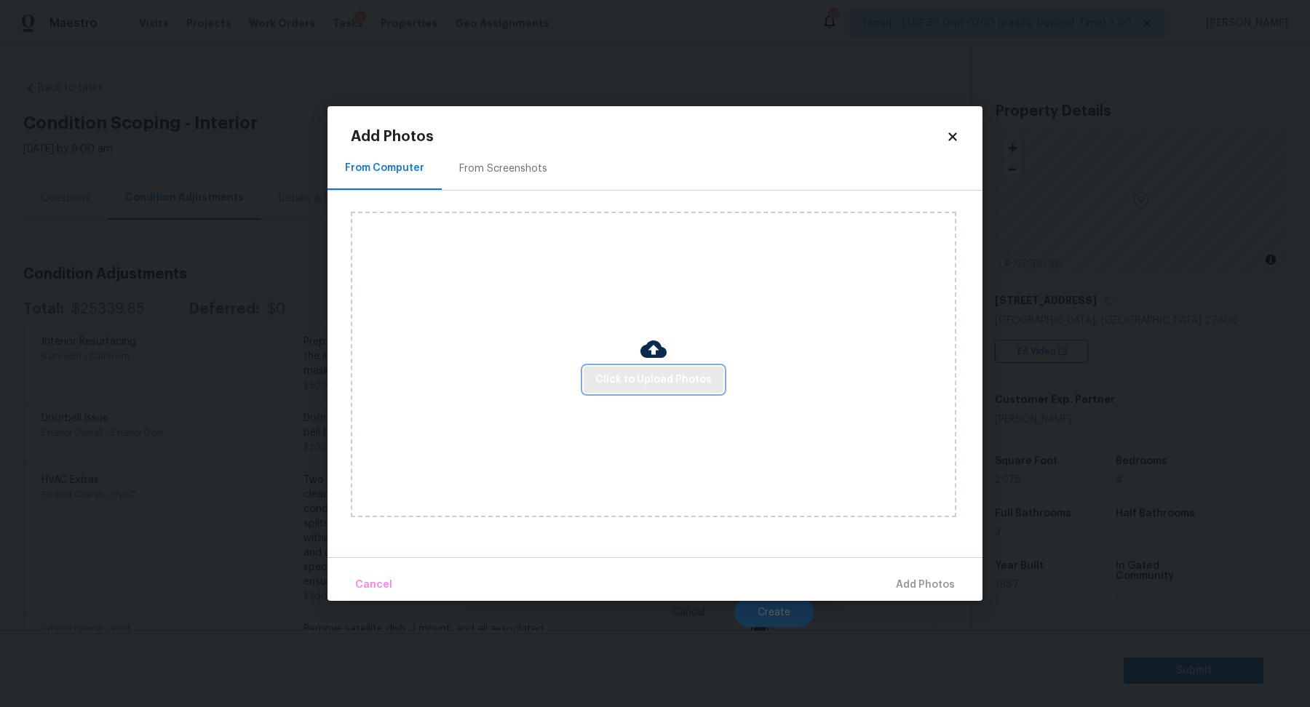
click at [630, 371] on span "Click to Upload Photos" at bounding box center [653, 380] width 116 height 18
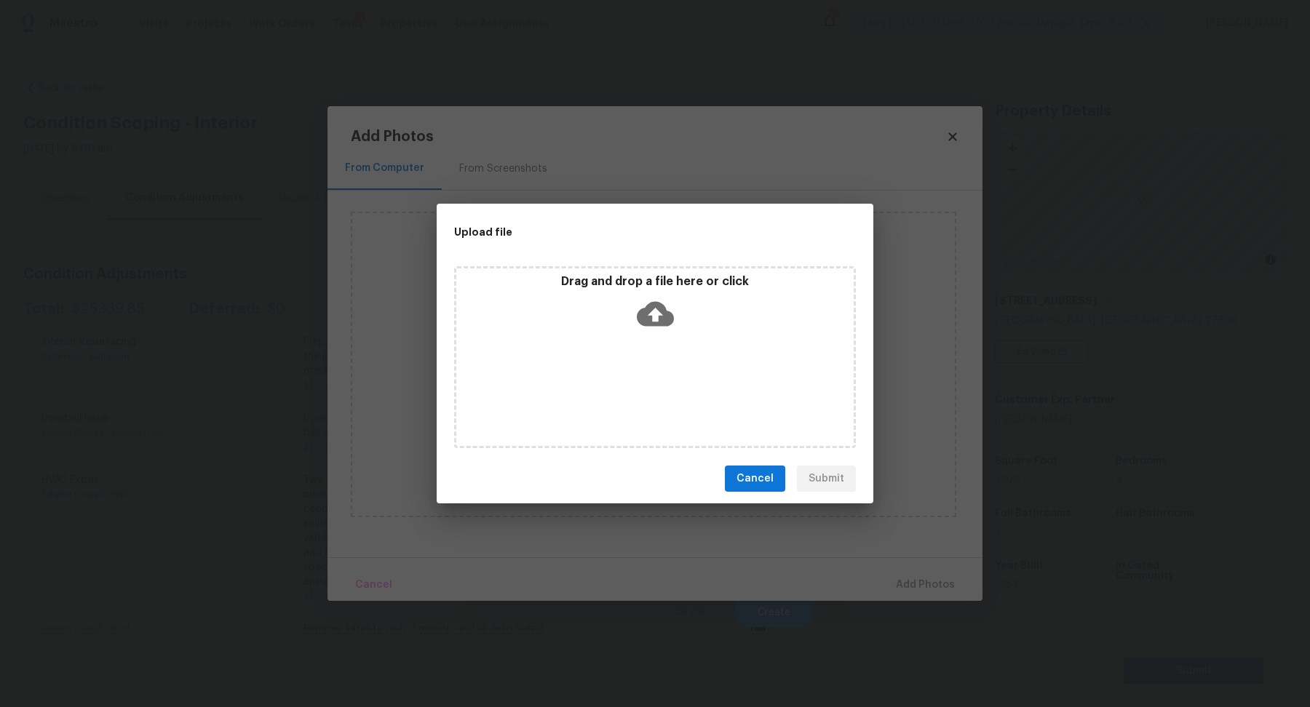
click at [653, 339] on div "Drag and drop a file here or click" at bounding box center [655, 357] width 402 height 182
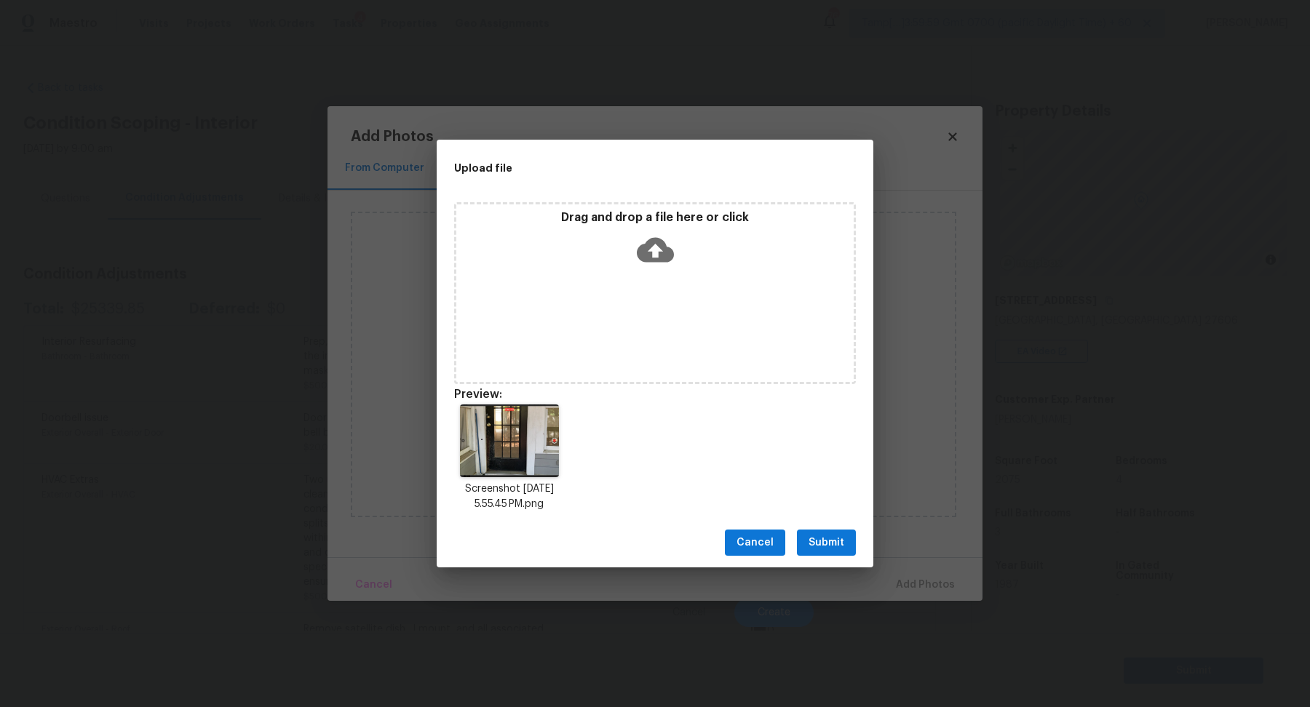
click at [833, 547] on span "Submit" at bounding box center [826, 543] width 36 height 18
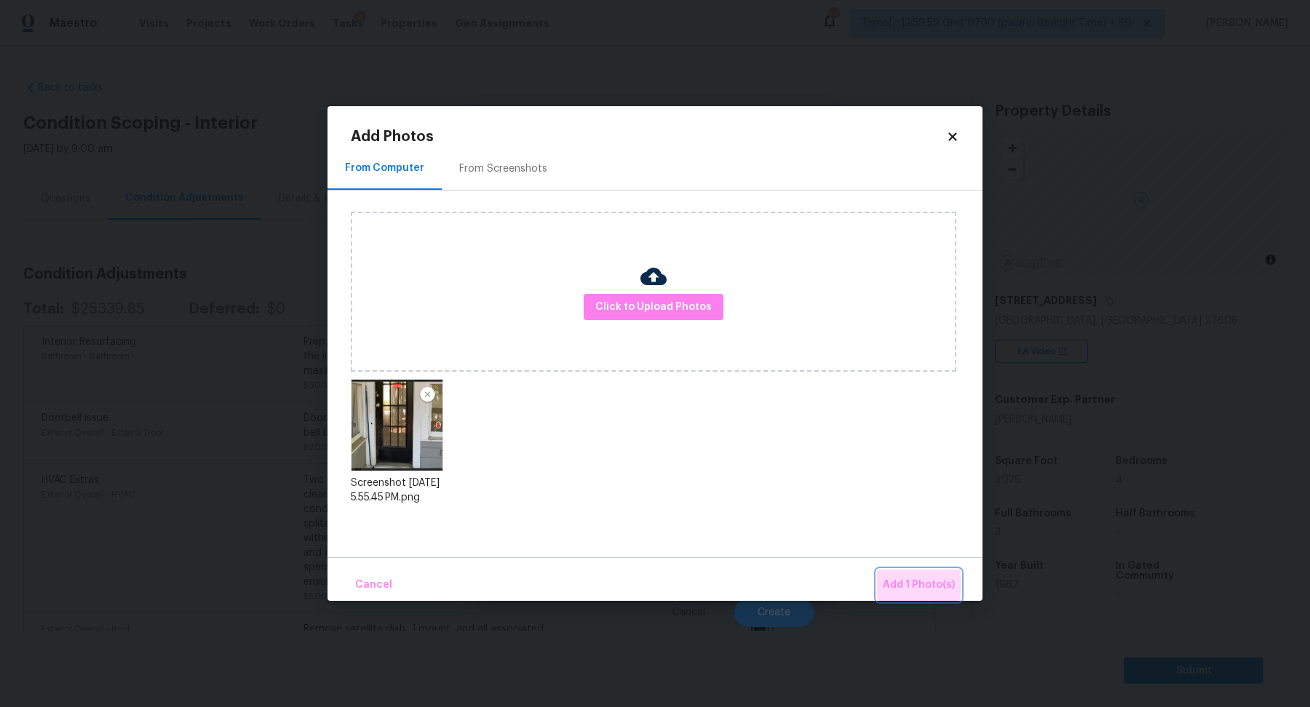
click at [907, 574] on button "Add 1 Photo(s)" at bounding box center [919, 585] width 84 height 31
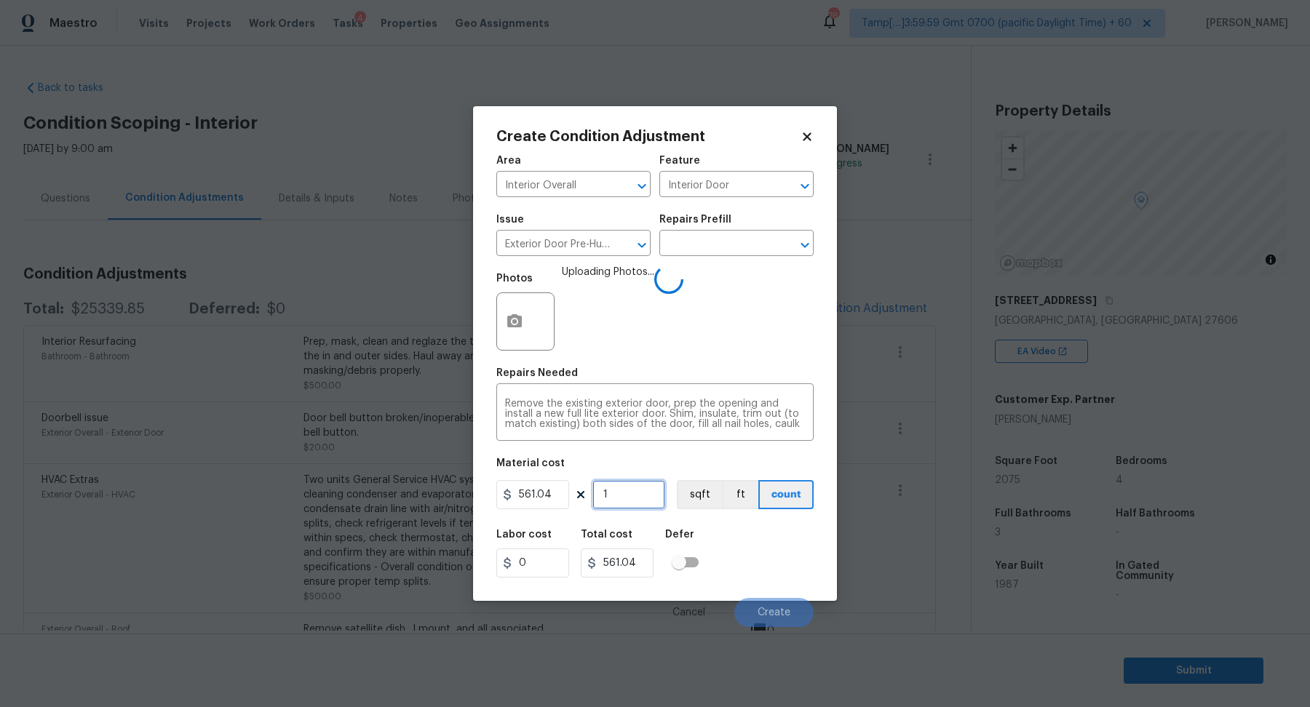
click at [635, 504] on input "1" at bounding box center [628, 494] width 73 height 29
click at [699, 543] on div "Defer" at bounding box center [686, 539] width 42 height 19
click at [760, 544] on div "Labor cost 0 Total cost 561.04 Defer" at bounding box center [654, 553] width 317 height 65
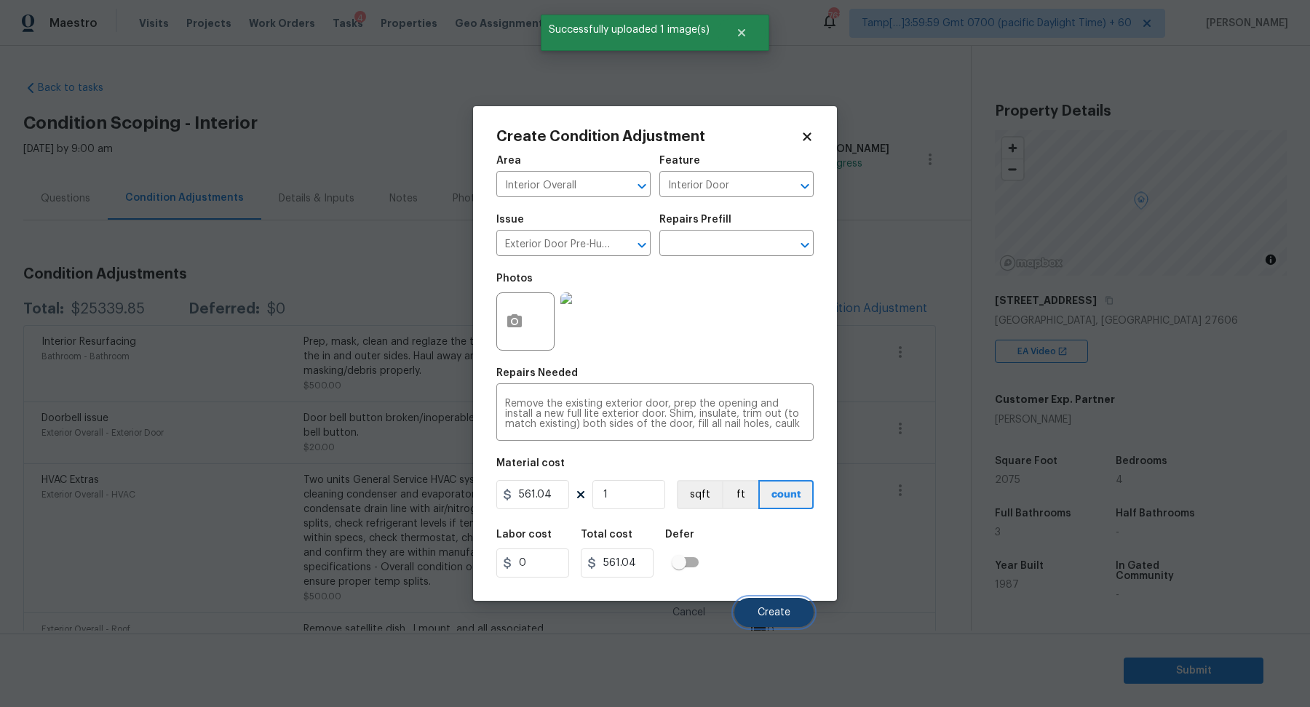
click at [768, 602] on button "Create" at bounding box center [773, 612] width 79 height 29
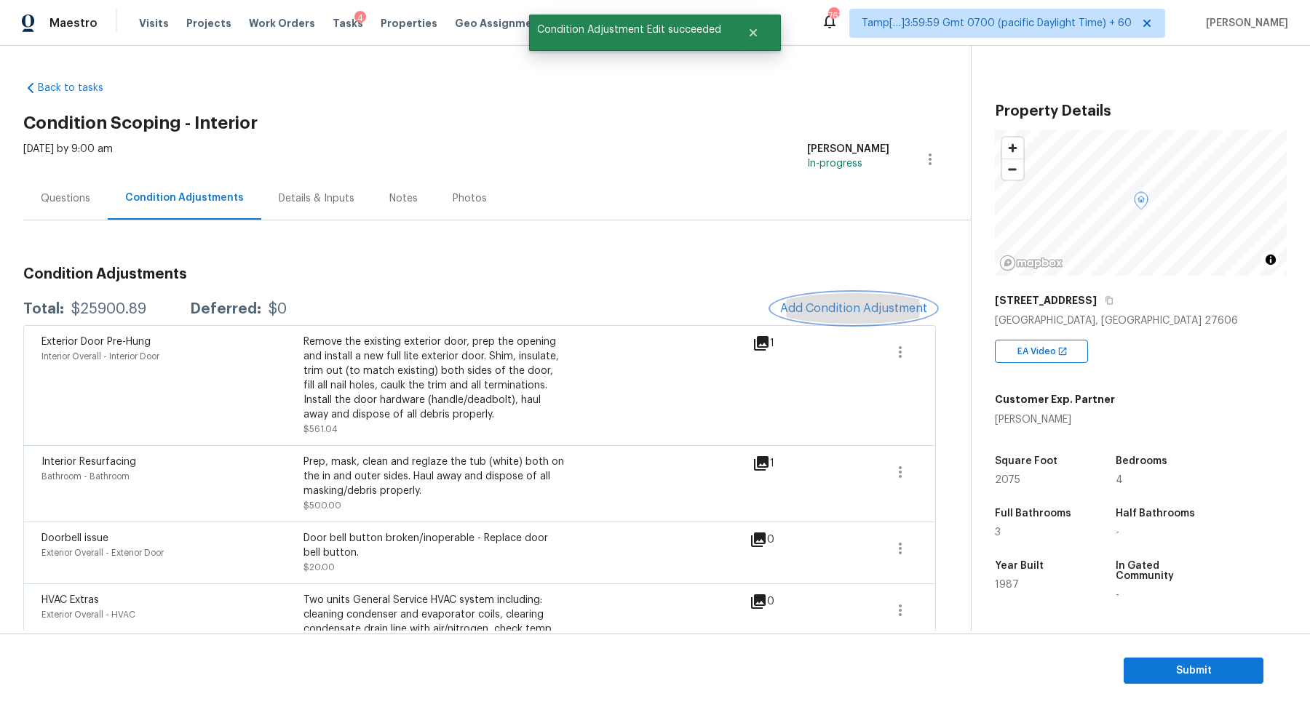
click at [859, 314] on span "Add Condition Adjustment" at bounding box center [853, 308] width 147 height 13
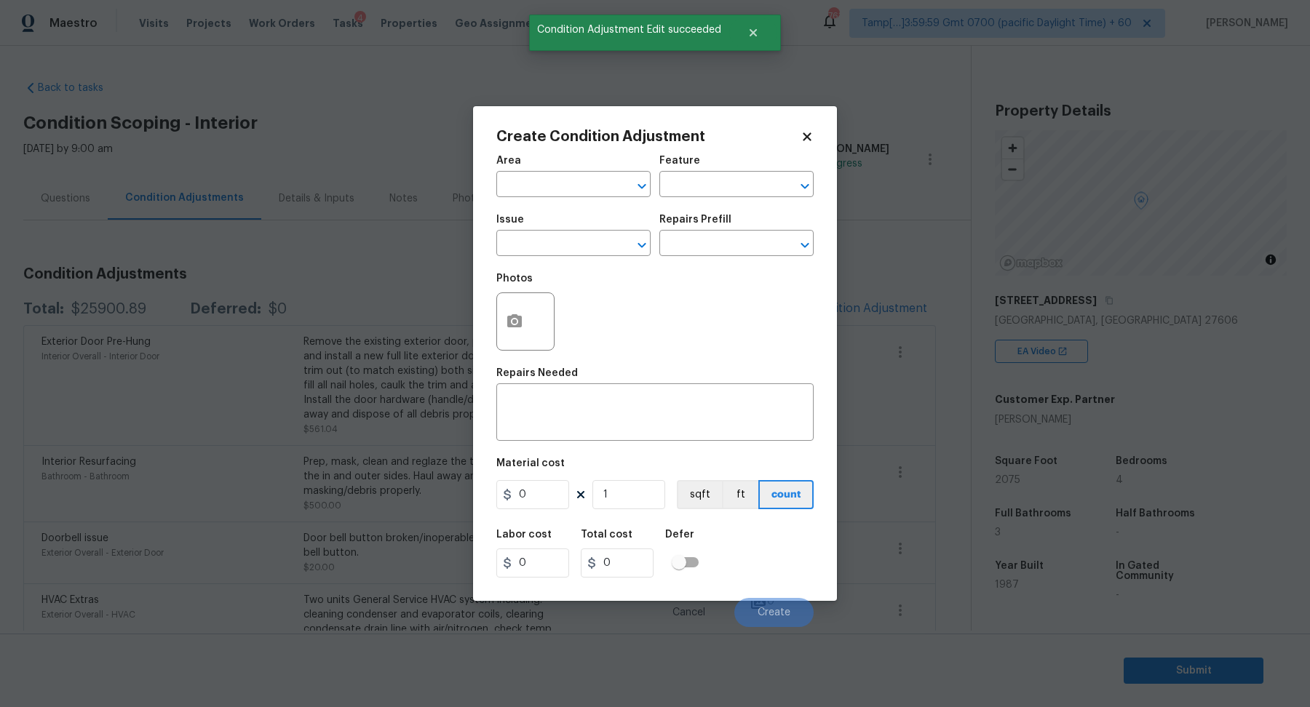
click at [559, 201] on span "Area ​" at bounding box center [573, 176] width 154 height 59
click at [550, 186] on input "text" at bounding box center [553, 186] width 114 height 23
click at [508, 242] on li "Interior Overall" at bounding box center [573, 242] width 154 height 24
type input "Interior Overall"
click at [508, 242] on input "text" at bounding box center [553, 245] width 114 height 23
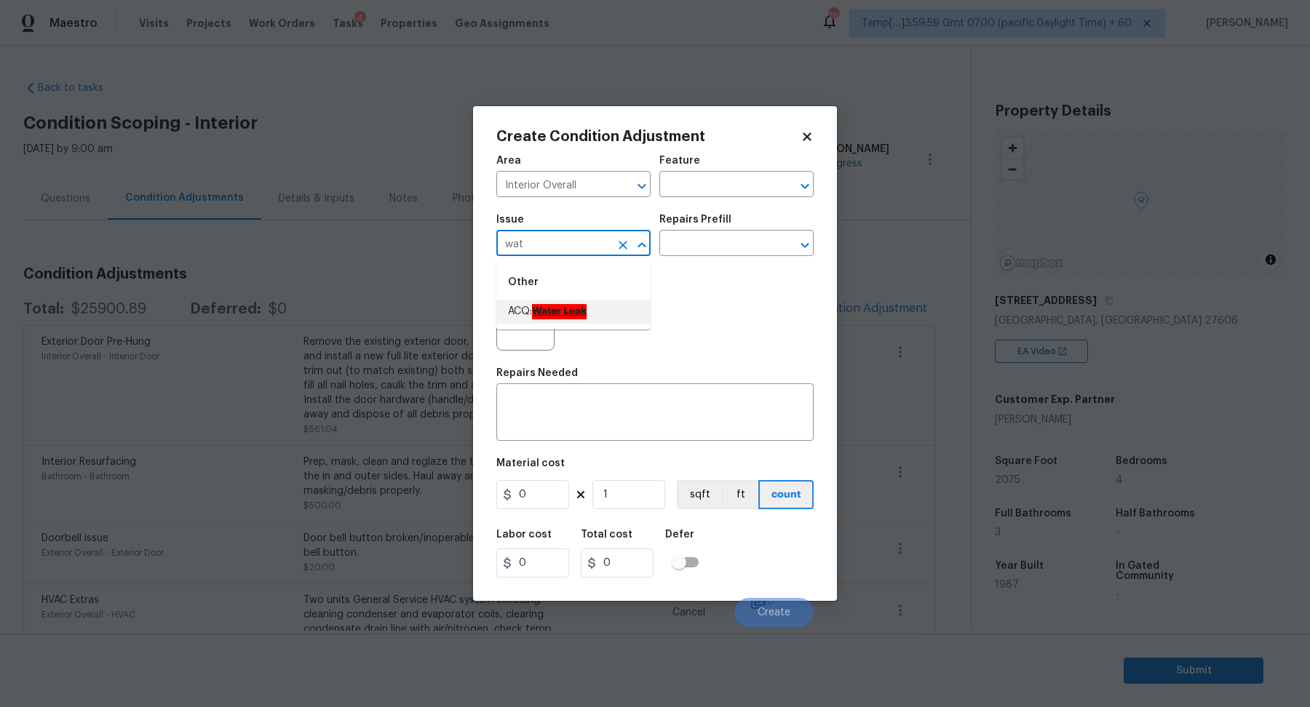
click at [604, 305] on li "ACQ: Water Leak" at bounding box center [573, 312] width 154 height 24
type input "ACQ: Water Leak"
click at [709, 251] on input "text" at bounding box center [716, 245] width 114 height 23
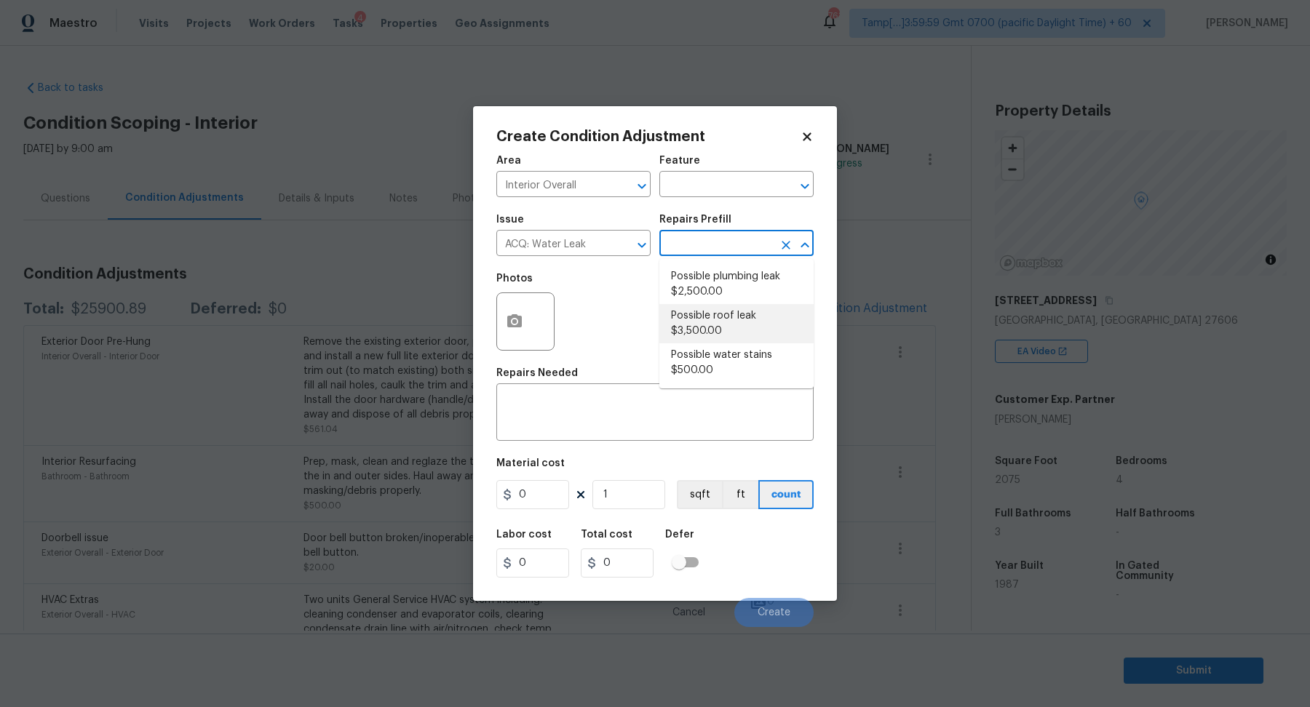
click at [728, 307] on li "Possible roof leak $3,500.00" at bounding box center [736, 323] width 154 height 39
type input "Acquisition"
type textarea "Acquisition Scope: Possible roof leak"
type input "3500"
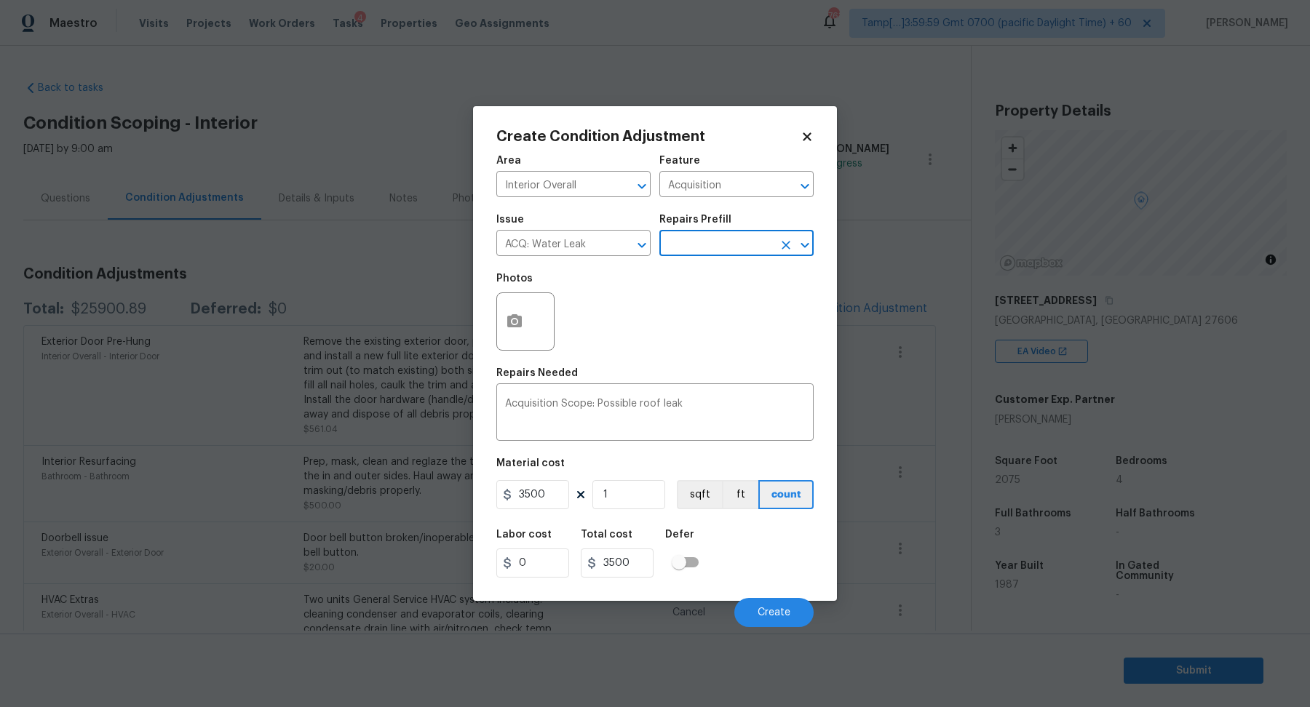
click at [732, 253] on input "text" at bounding box center [716, 245] width 114 height 23
click at [734, 276] on li "Possible plumbing leak $2,500.00" at bounding box center [736, 284] width 154 height 39
type textarea "Acquisition Scope: Possible plumbing leak"
type input "2500"
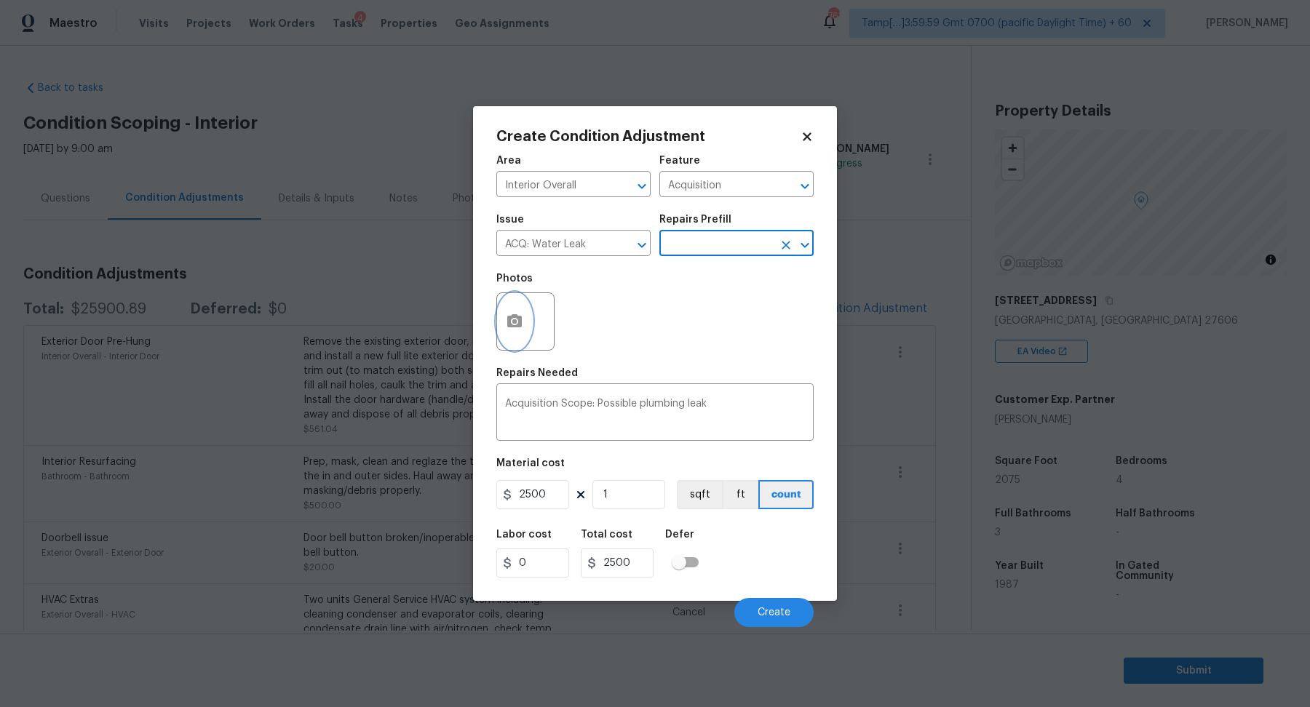
click at [507, 317] on icon "button" at bounding box center [514, 320] width 15 height 13
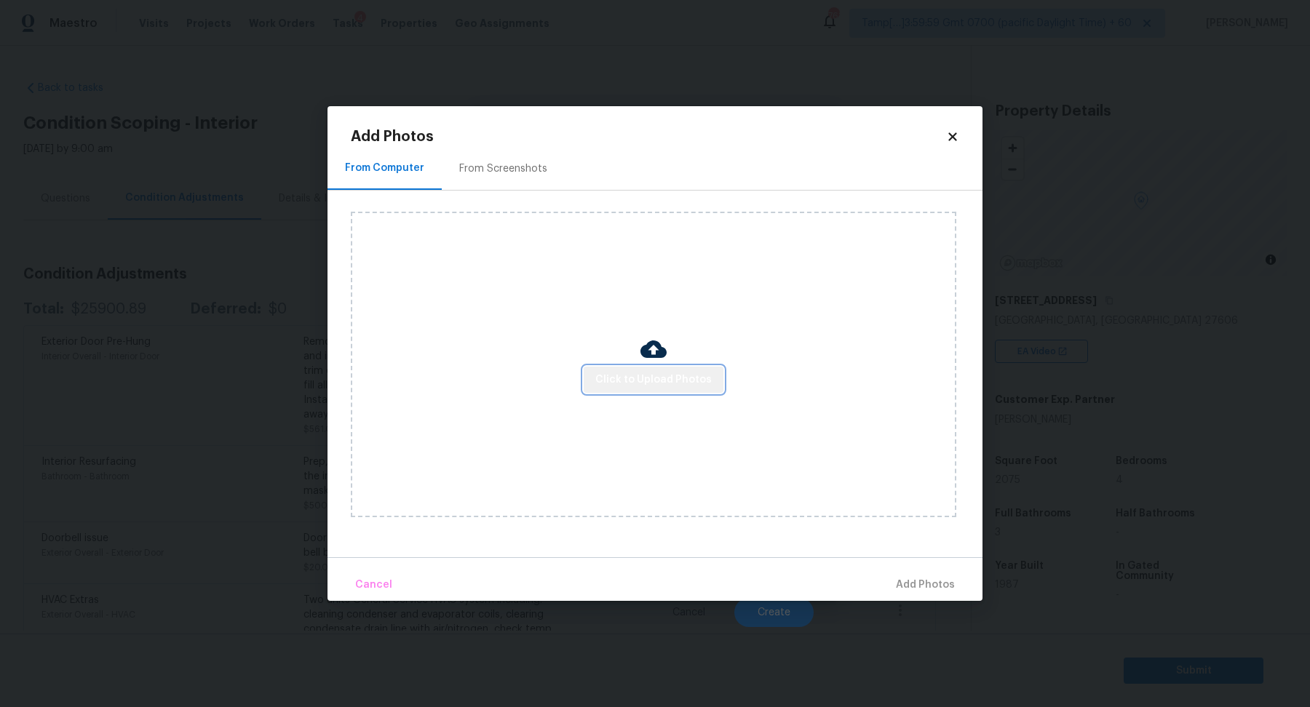
click at [657, 370] on button "Click to Upload Photos" at bounding box center [654, 380] width 140 height 27
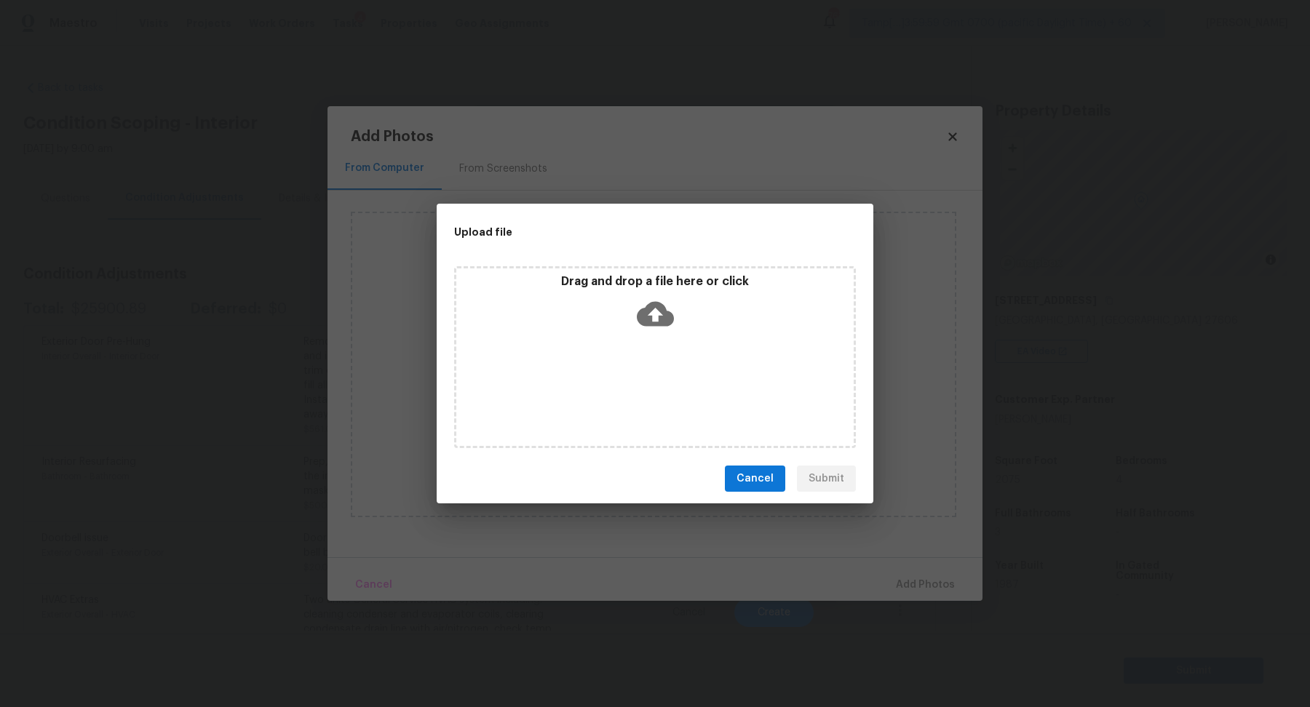
click at [666, 327] on icon at bounding box center [655, 313] width 37 height 37
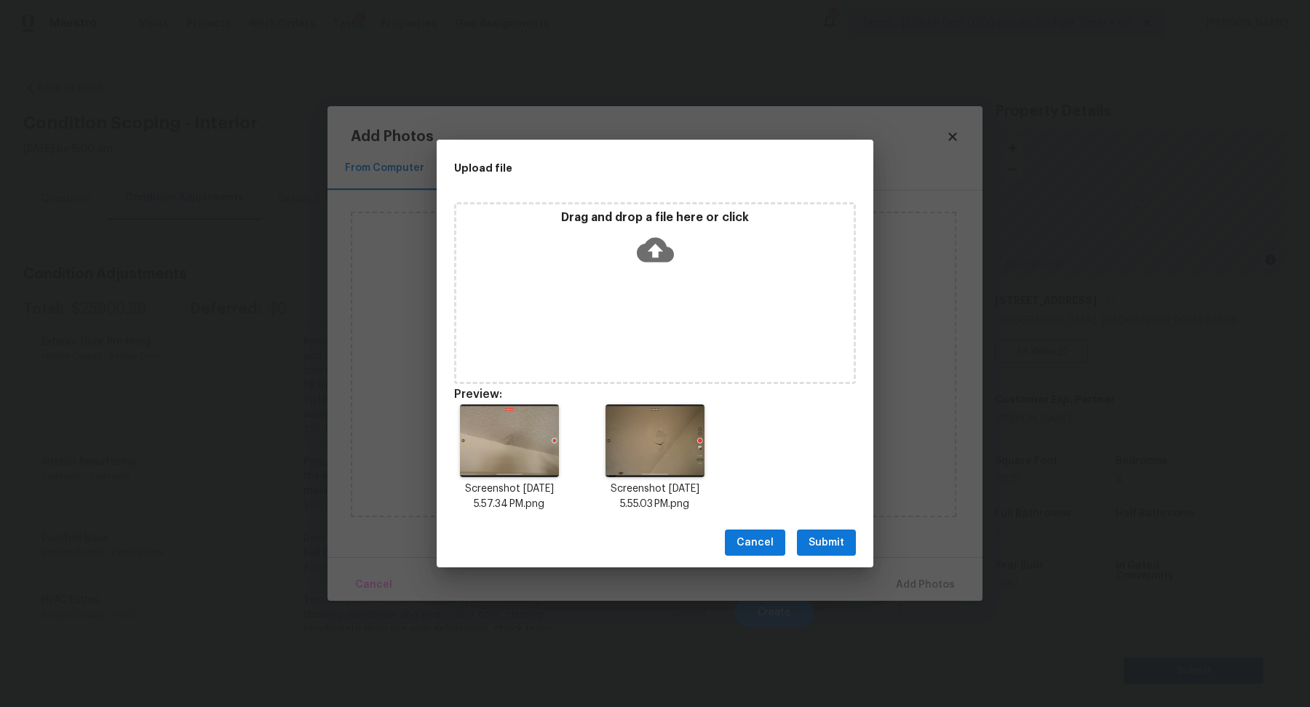
click at [844, 552] on button "Submit" at bounding box center [826, 543] width 59 height 27
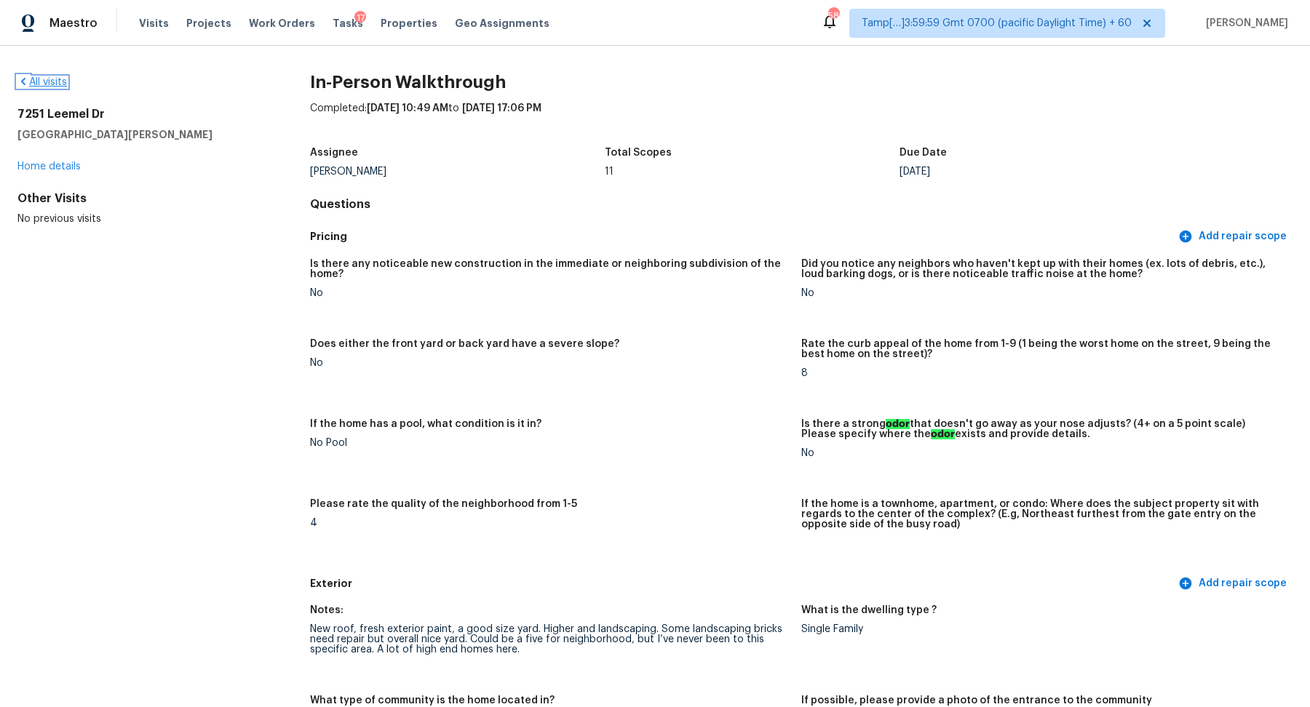
click at [53, 82] on link "All visits" at bounding box center [41, 82] width 49 height 10
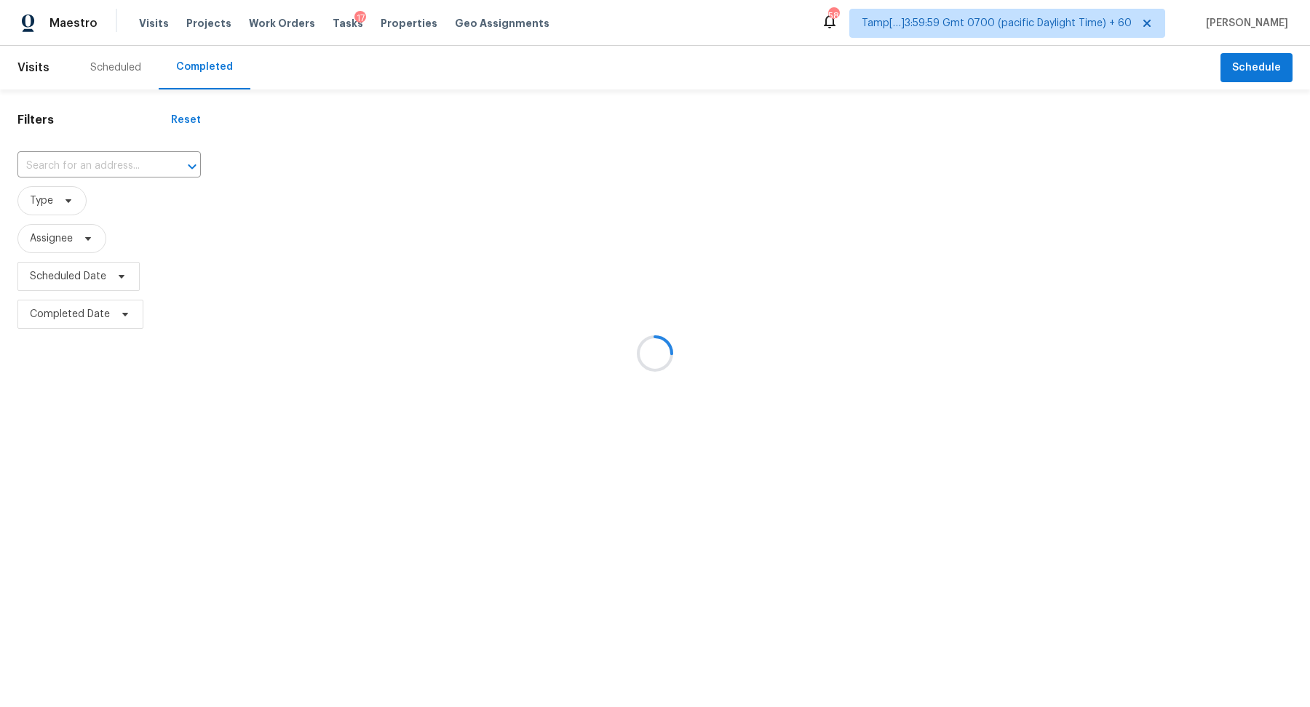
click at [122, 166] on div at bounding box center [655, 353] width 1310 height 707
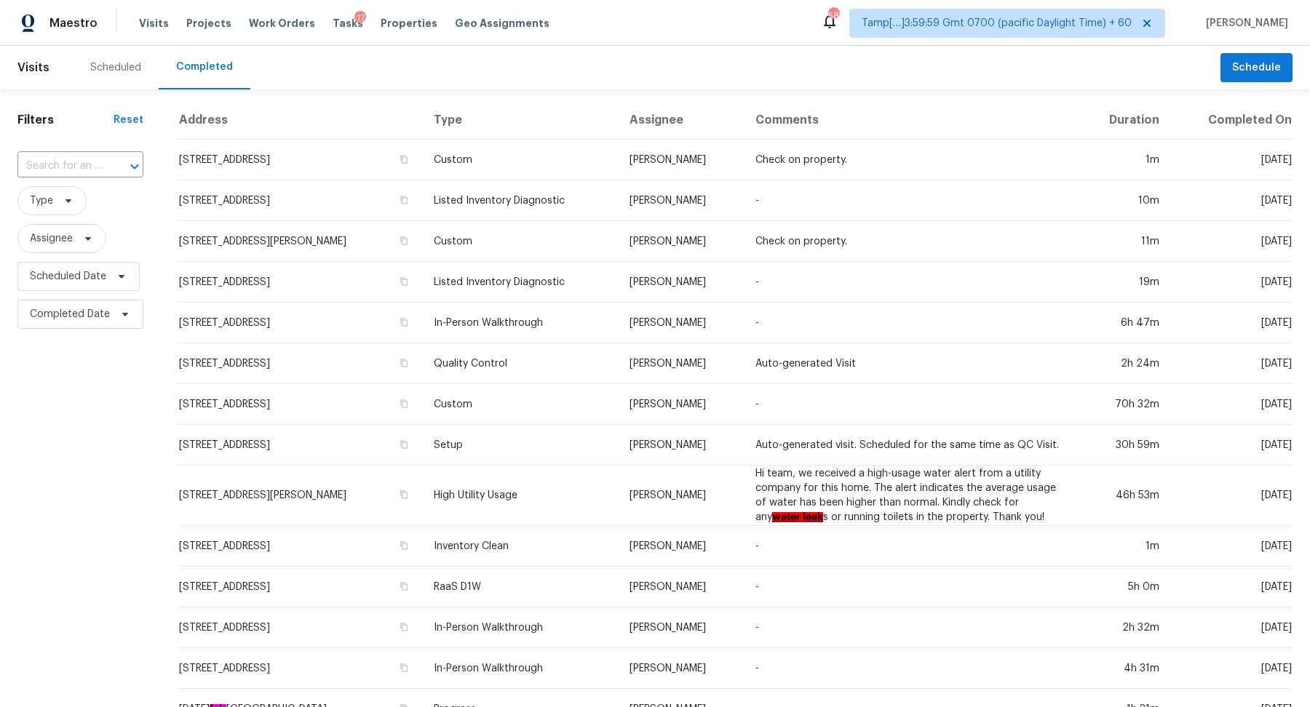
click at [124, 166] on button "Open" at bounding box center [134, 166] width 20 height 20
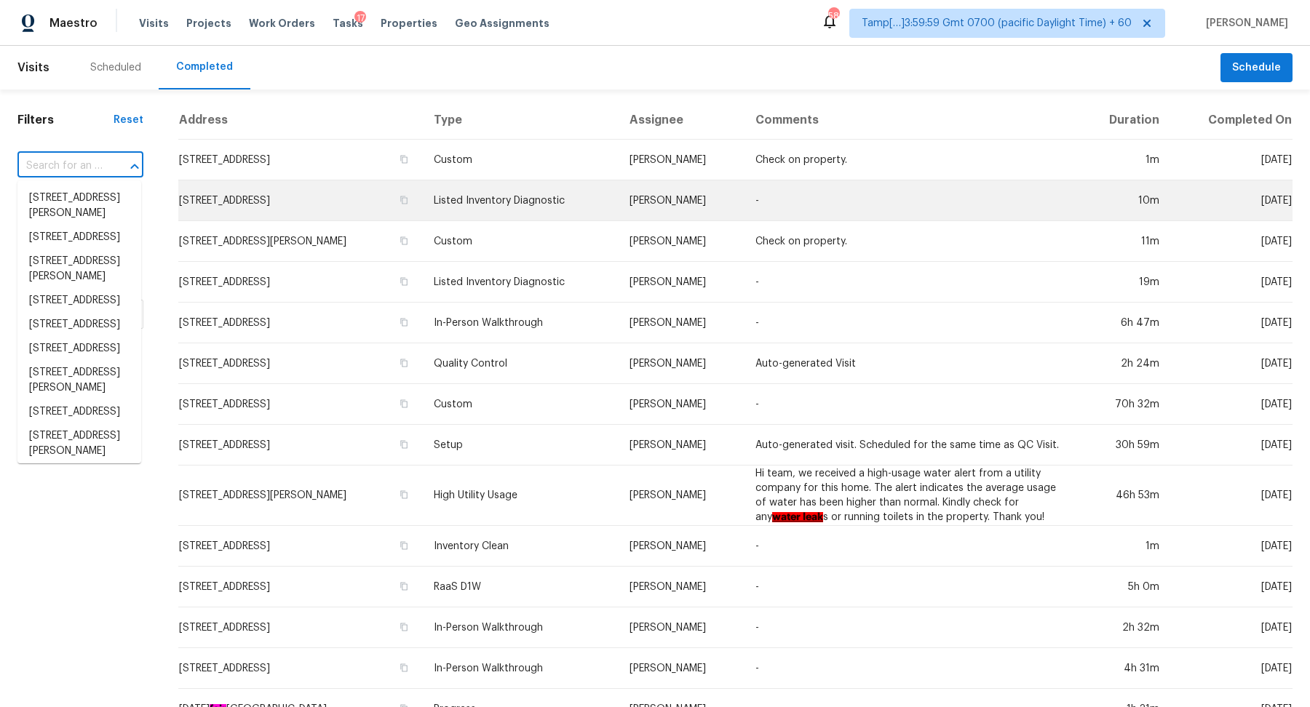
paste input "1514 Laurel Ct, Murfreesboro, TN 37130"
type input "1514 Laurel Ct, Murfreesboro, TN 37130"
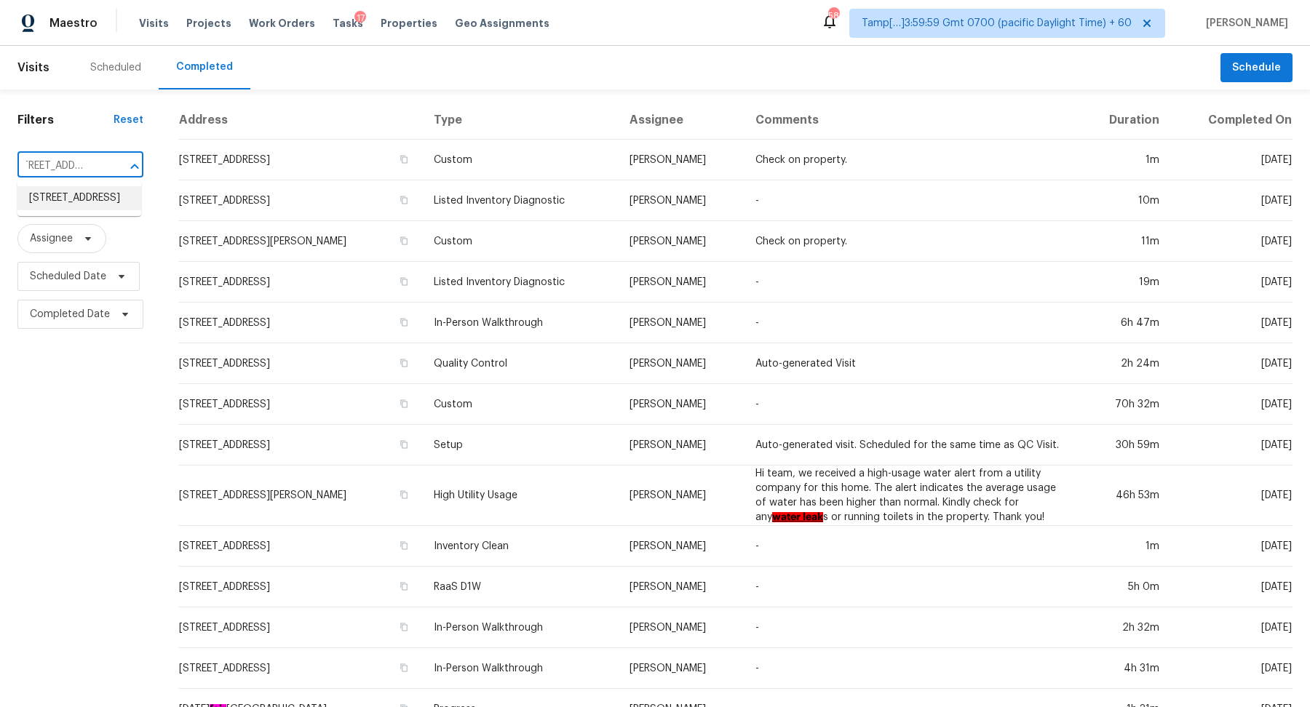
click at [72, 210] on li "1514 Laurel Ct, Murfreesboro, TN 37130" at bounding box center [79, 198] width 124 height 24
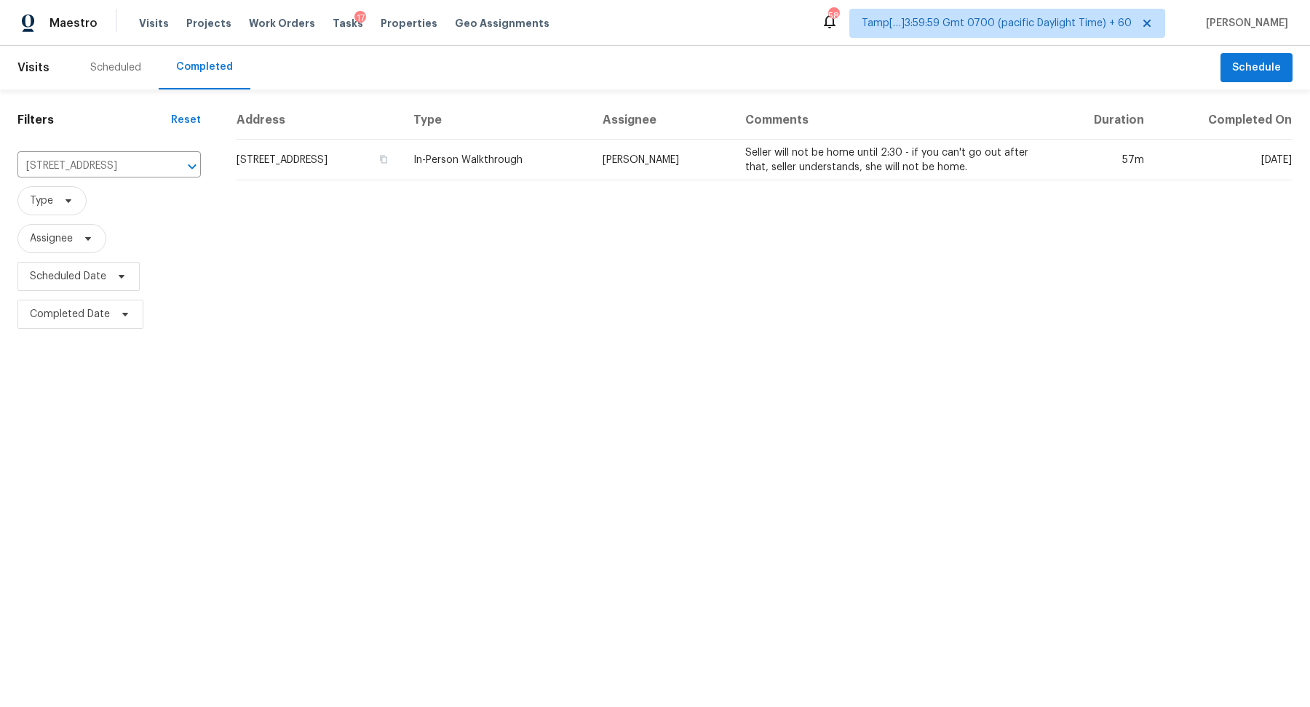
click at [311, 164] on td "1514 Laurel Ct, Murfreesboro, TN 37130" at bounding box center [319, 160] width 166 height 41
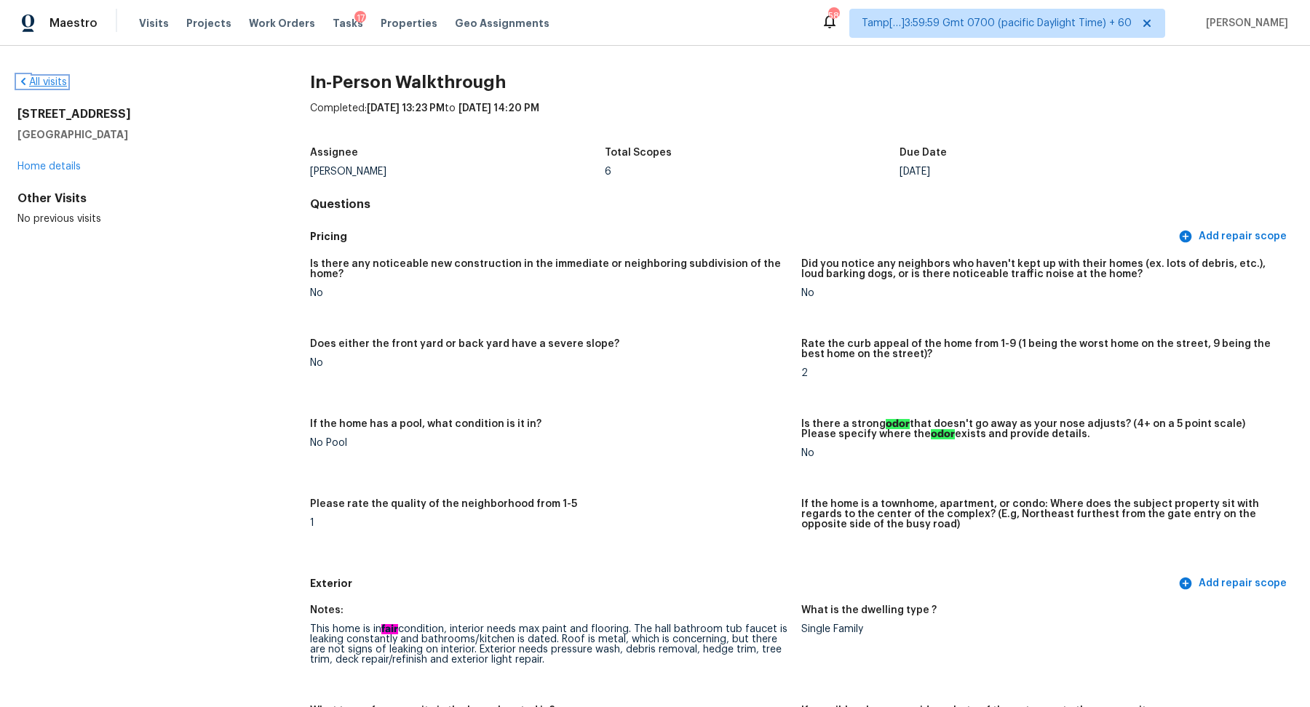
click at [62, 82] on link "All visits" at bounding box center [41, 82] width 49 height 10
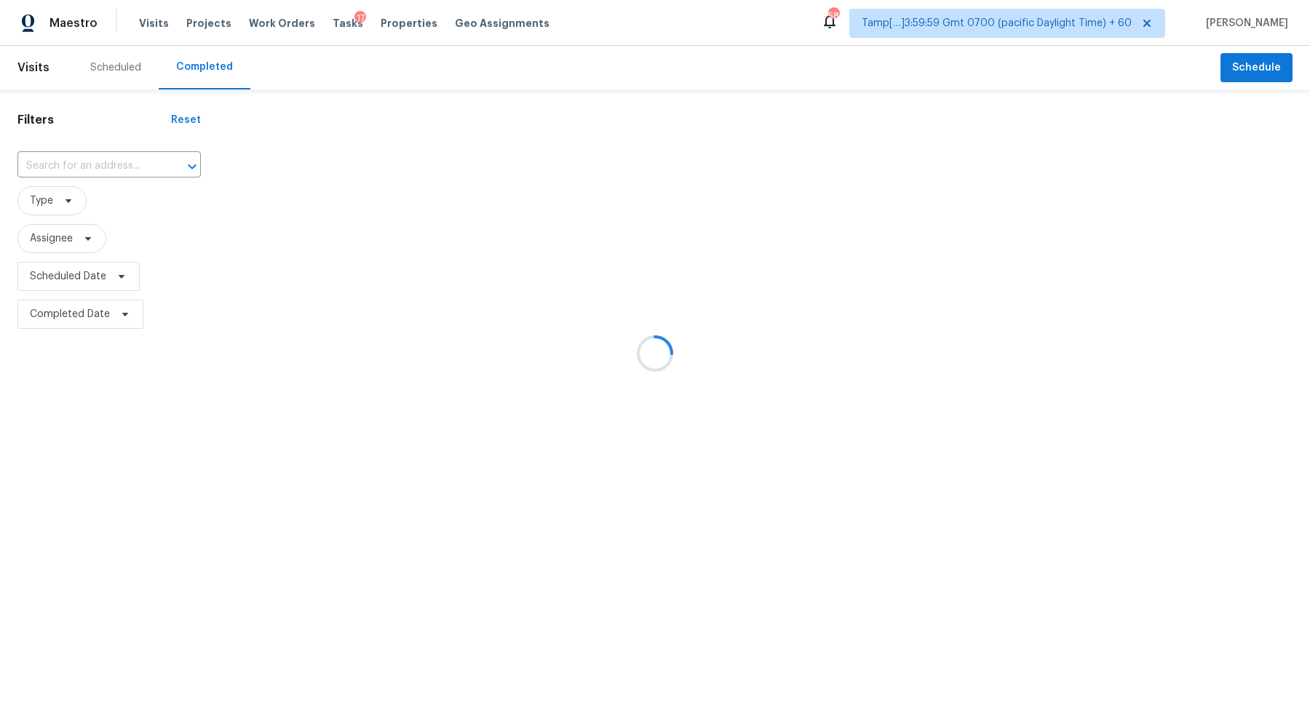
click at [142, 161] on div at bounding box center [655, 353] width 1310 height 707
click at [135, 156] on div at bounding box center [655, 353] width 1310 height 707
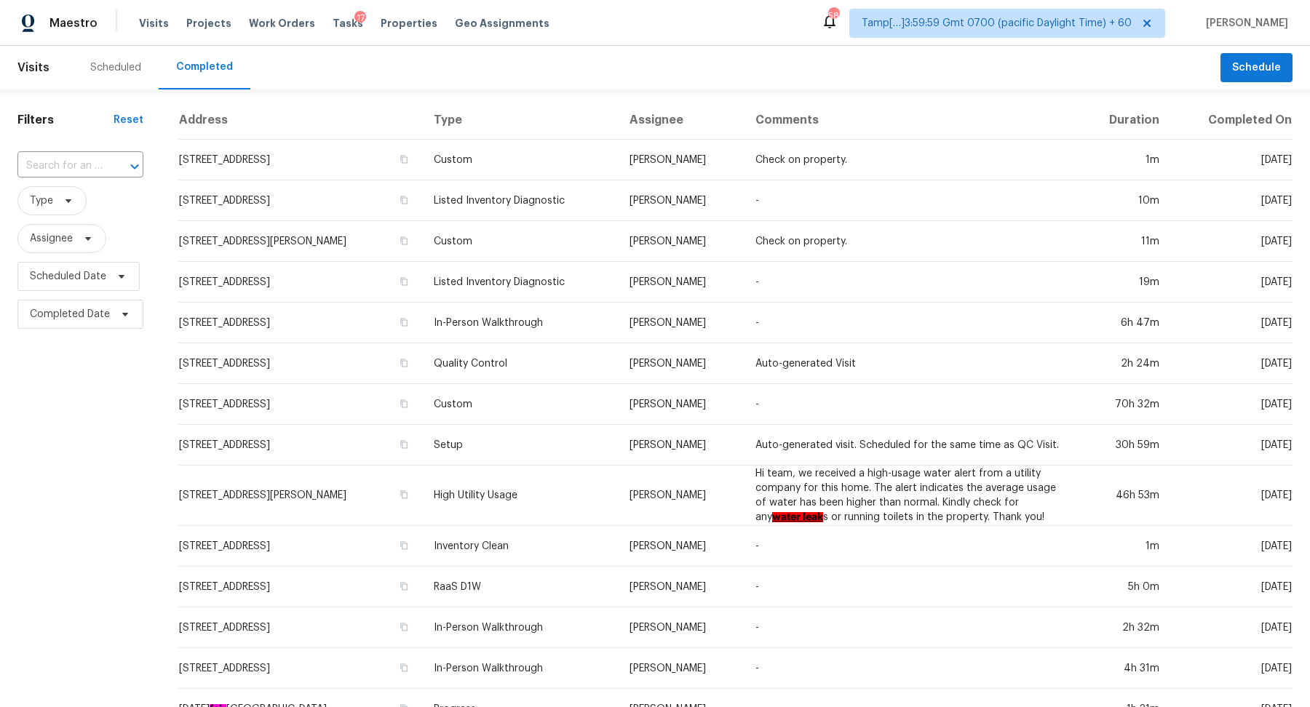
click at [135, 156] on button "Open" at bounding box center [134, 166] width 20 height 20
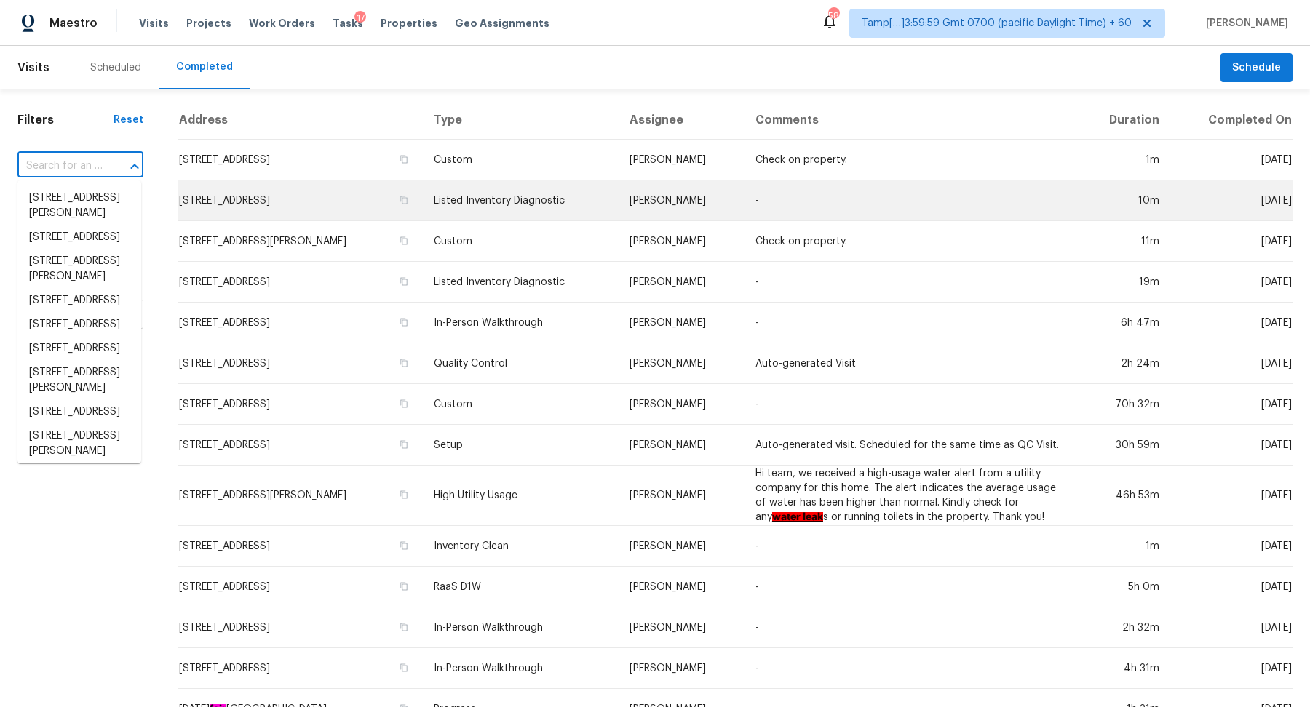
paste input "[STREET_ADDRESS]"
type input "[STREET_ADDRESS]"
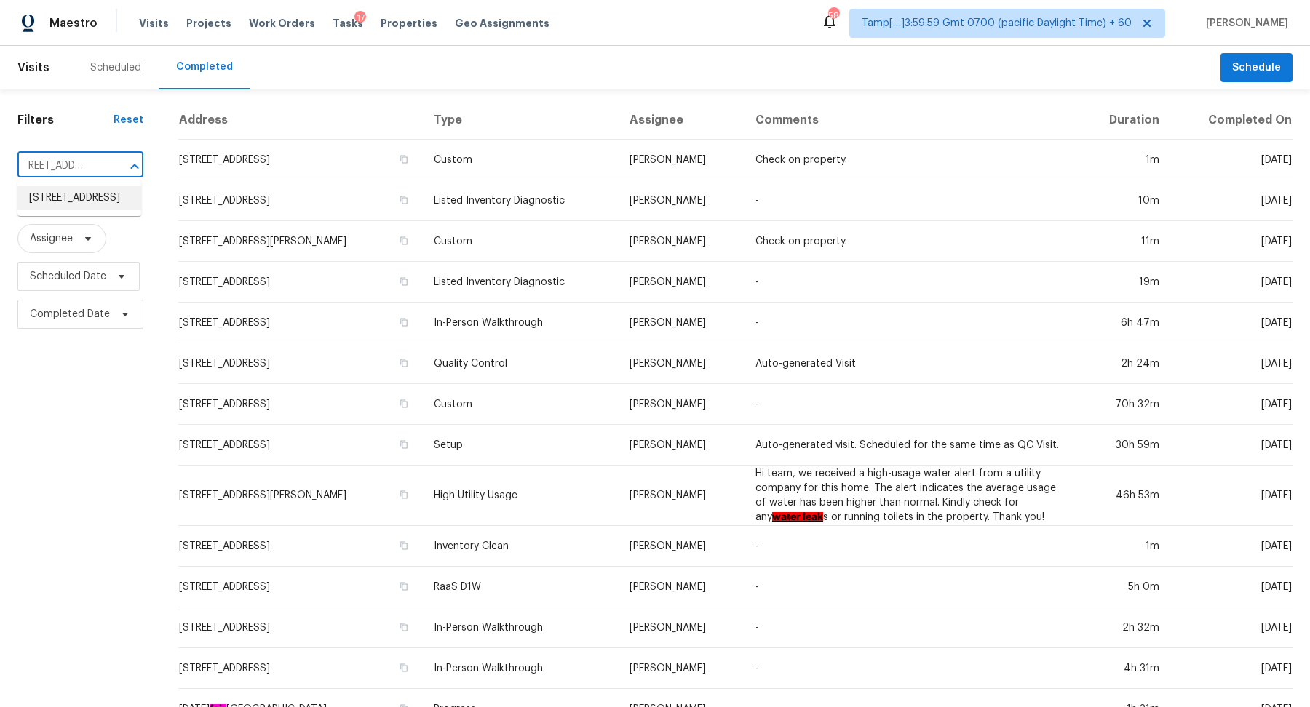
click at [106, 210] on li "[STREET_ADDRESS]" at bounding box center [79, 198] width 124 height 24
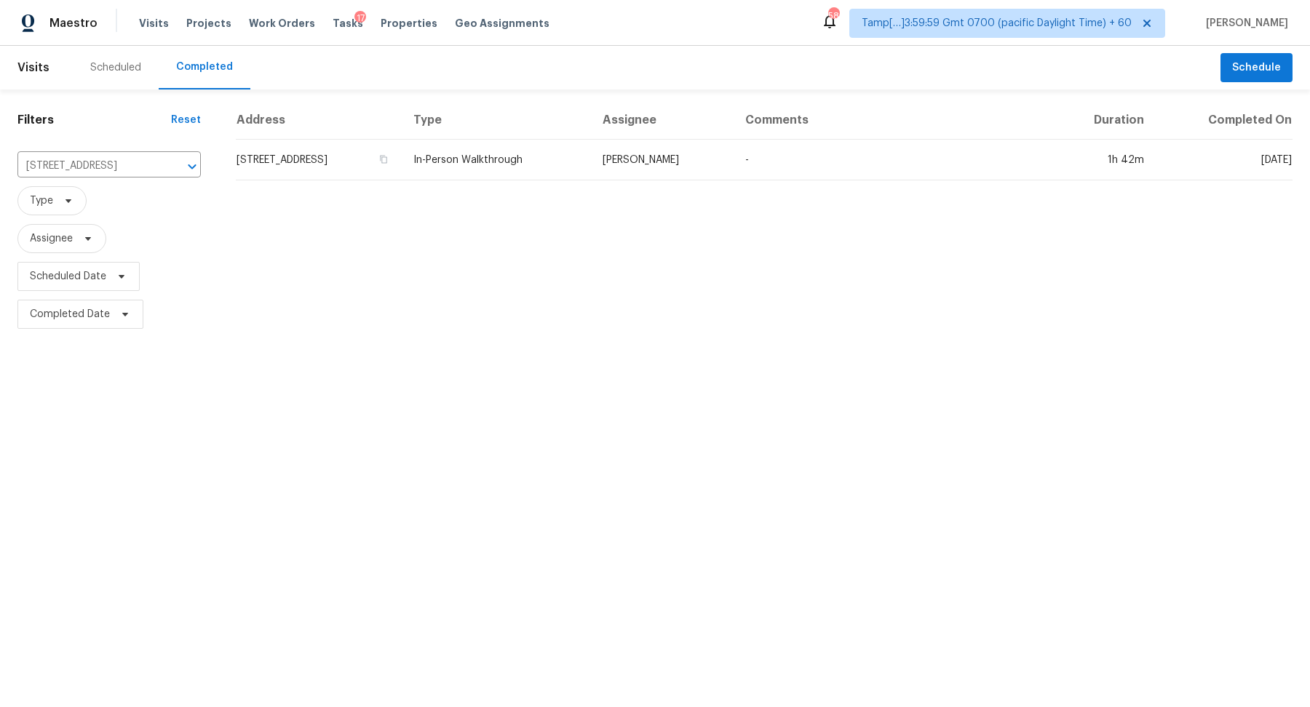
click at [363, 159] on td "[STREET_ADDRESS]" at bounding box center [319, 160] width 166 height 41
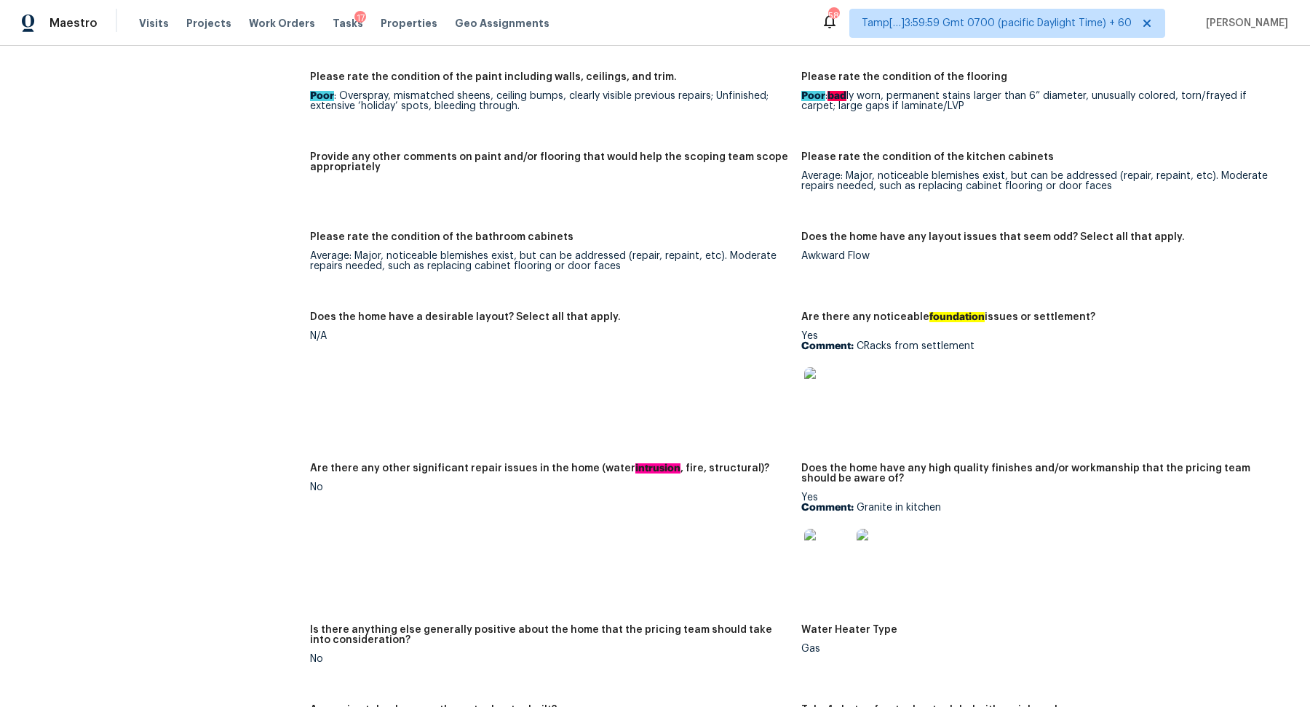
scroll to position [2104, 0]
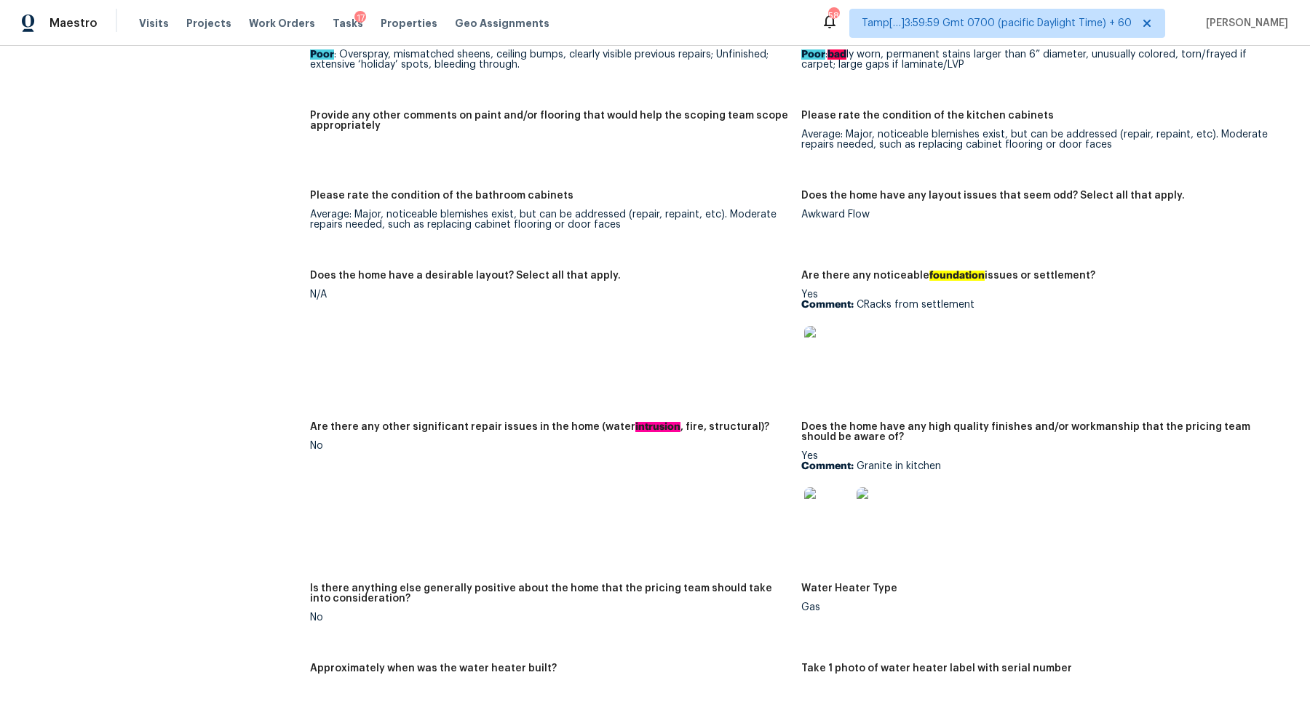
click at [827, 361] on img at bounding box center [827, 349] width 47 height 47
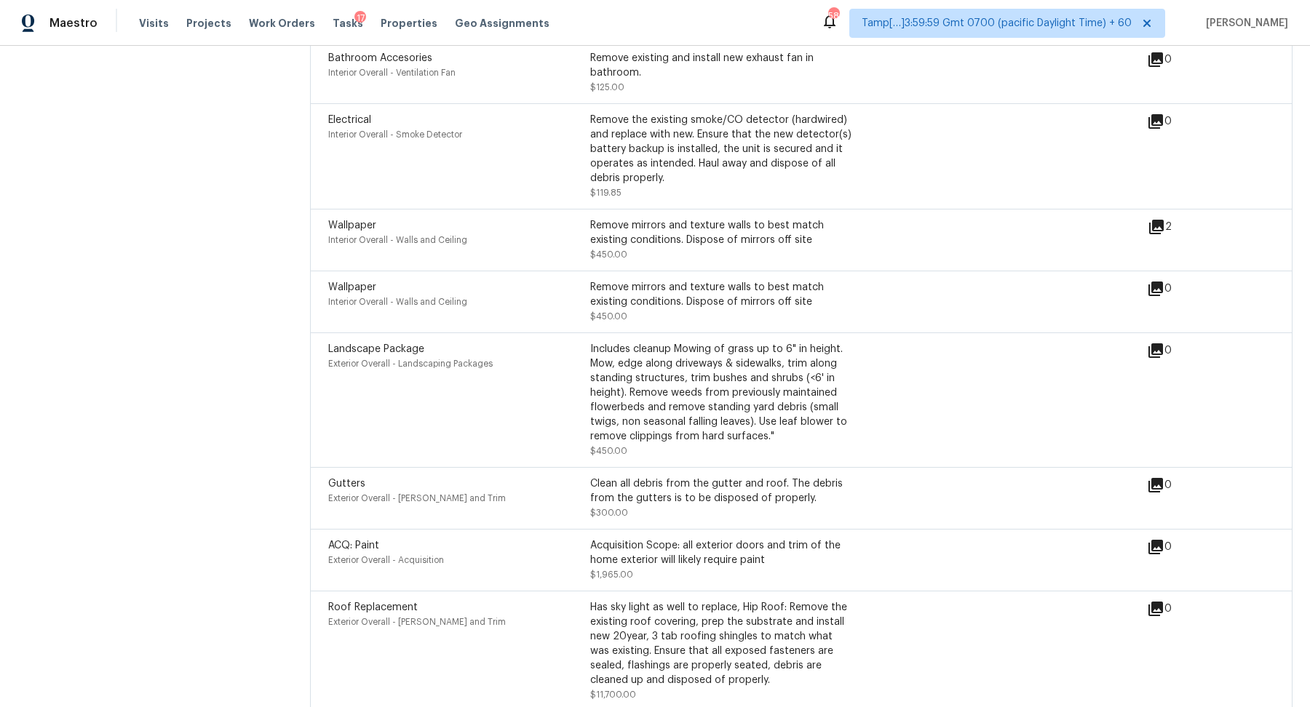
scroll to position [3758, 0]
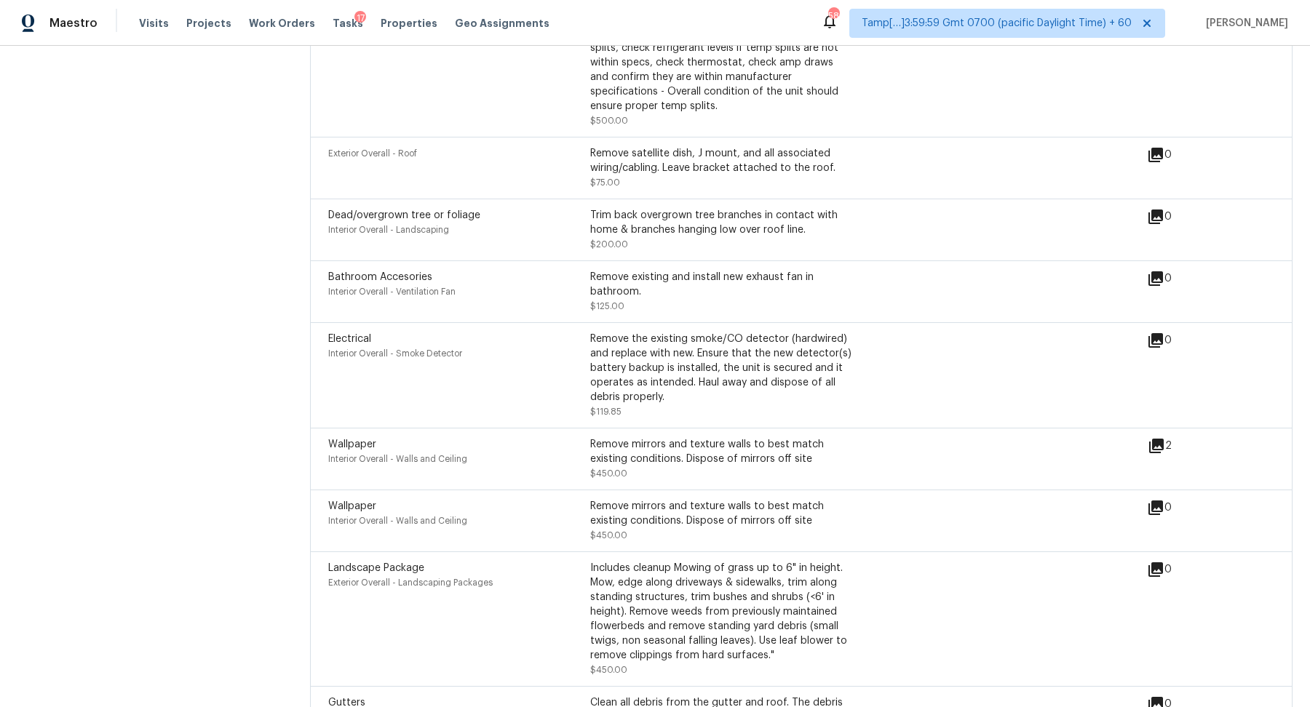
click at [1155, 449] on icon at bounding box center [1156, 446] width 15 height 15
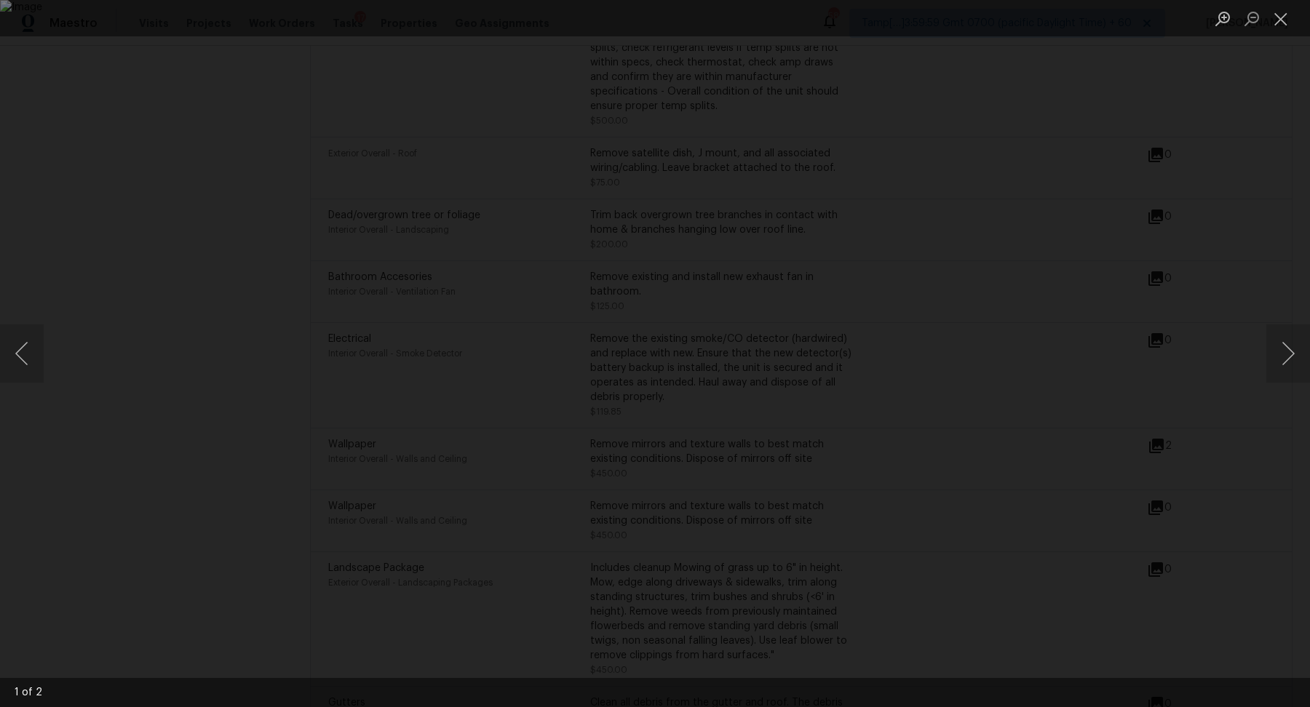
click at [1121, 399] on div "Lightbox" at bounding box center [655, 353] width 1310 height 707
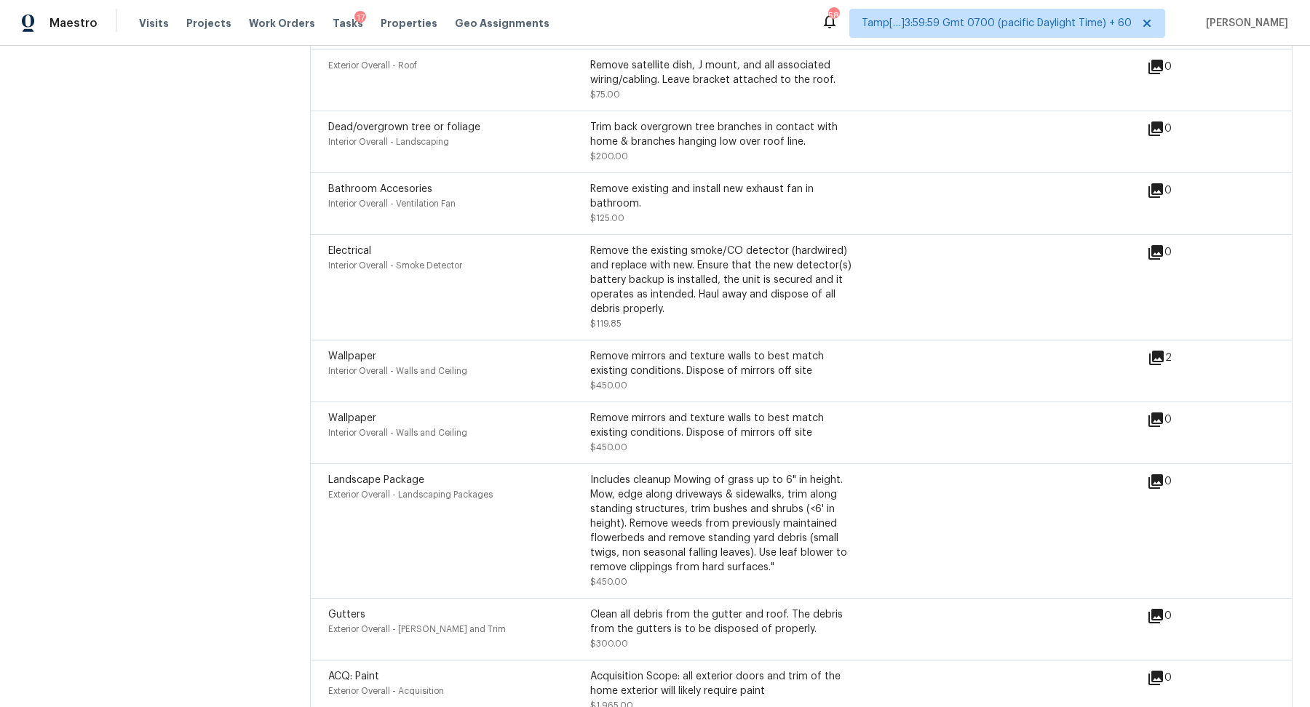
scroll to position [3815, 0]
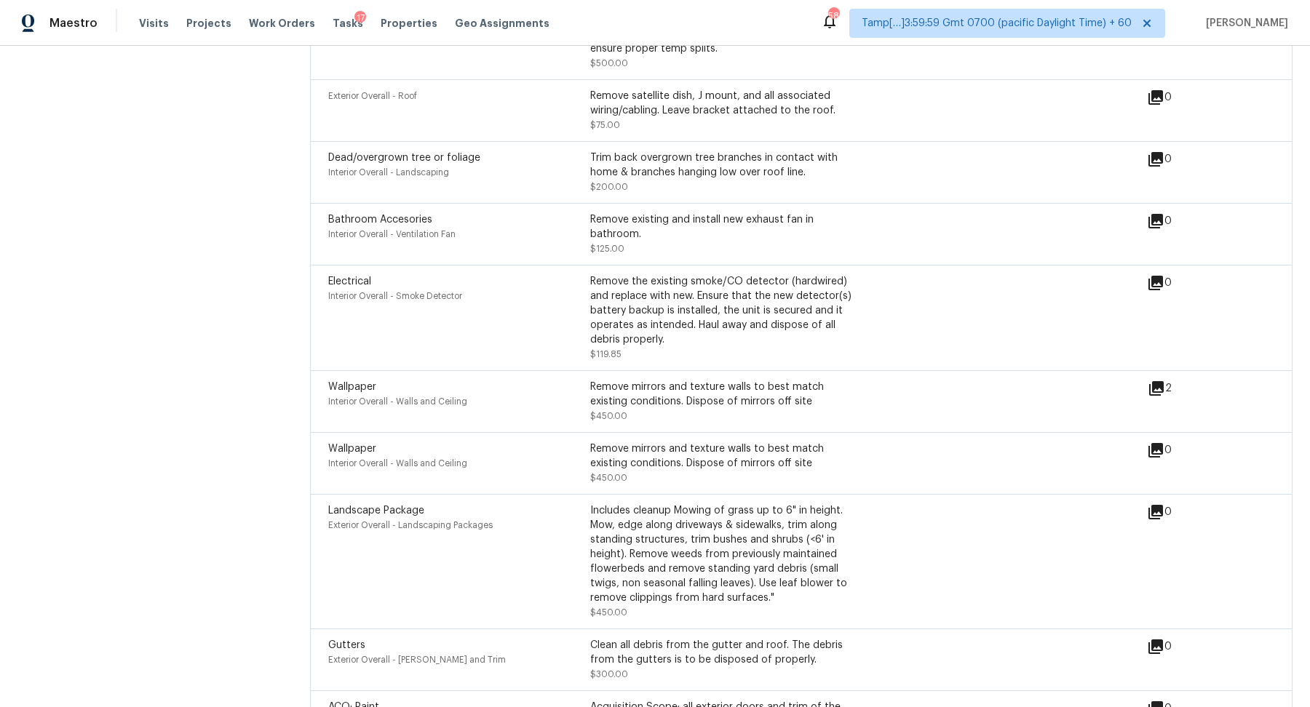
click at [1164, 389] on icon at bounding box center [1156, 388] width 15 height 15
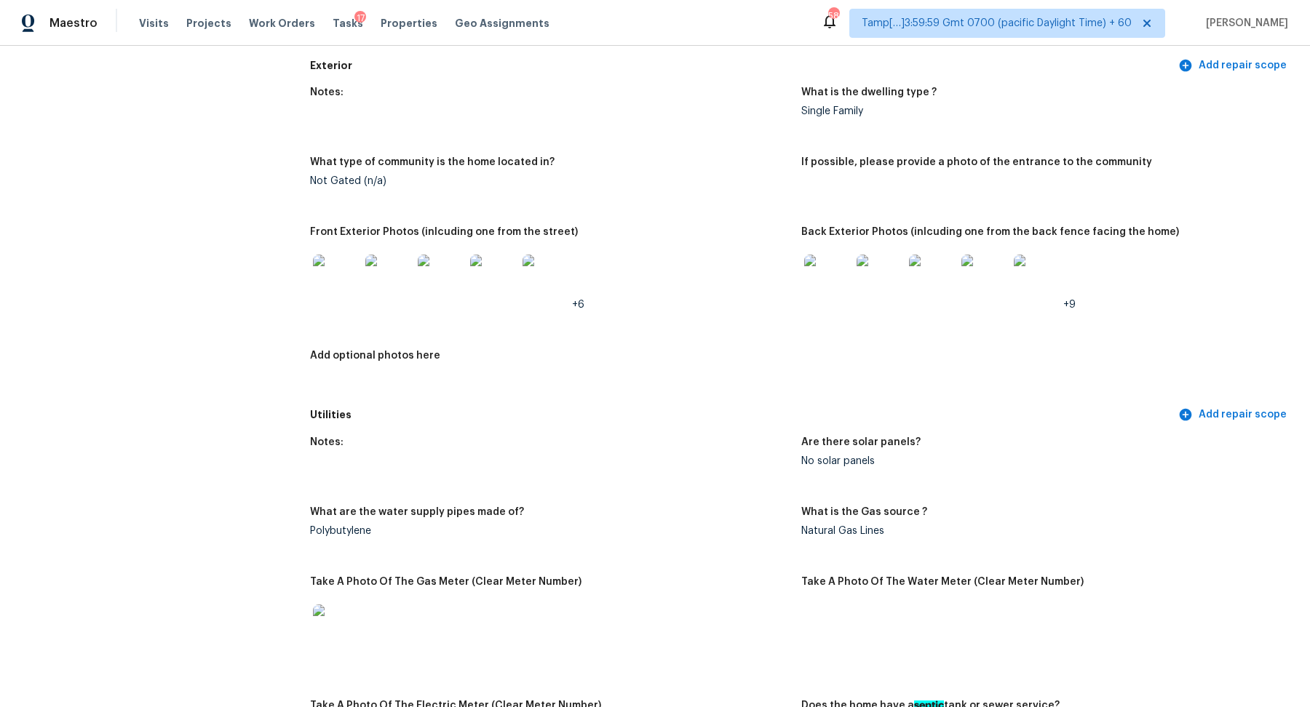
scroll to position [575, 0]
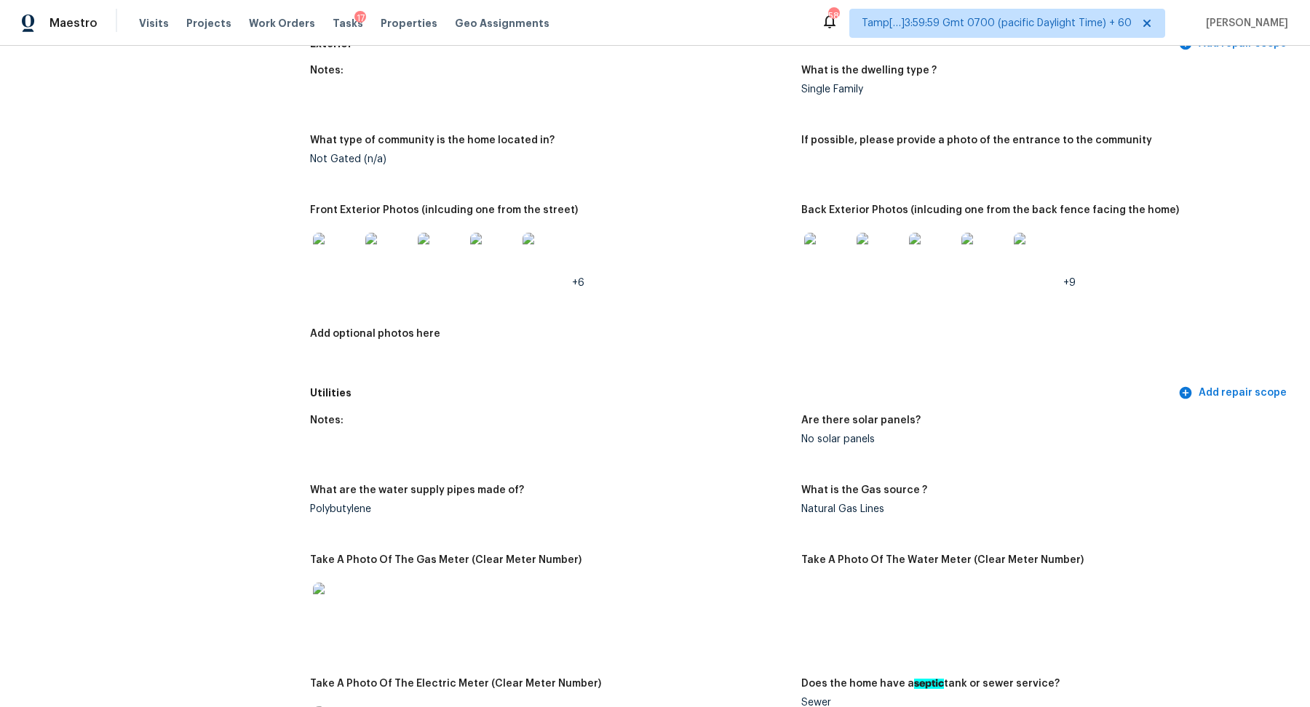
click at [333, 261] on img at bounding box center [336, 256] width 47 height 47
click at [844, 276] on img at bounding box center [827, 256] width 47 height 47
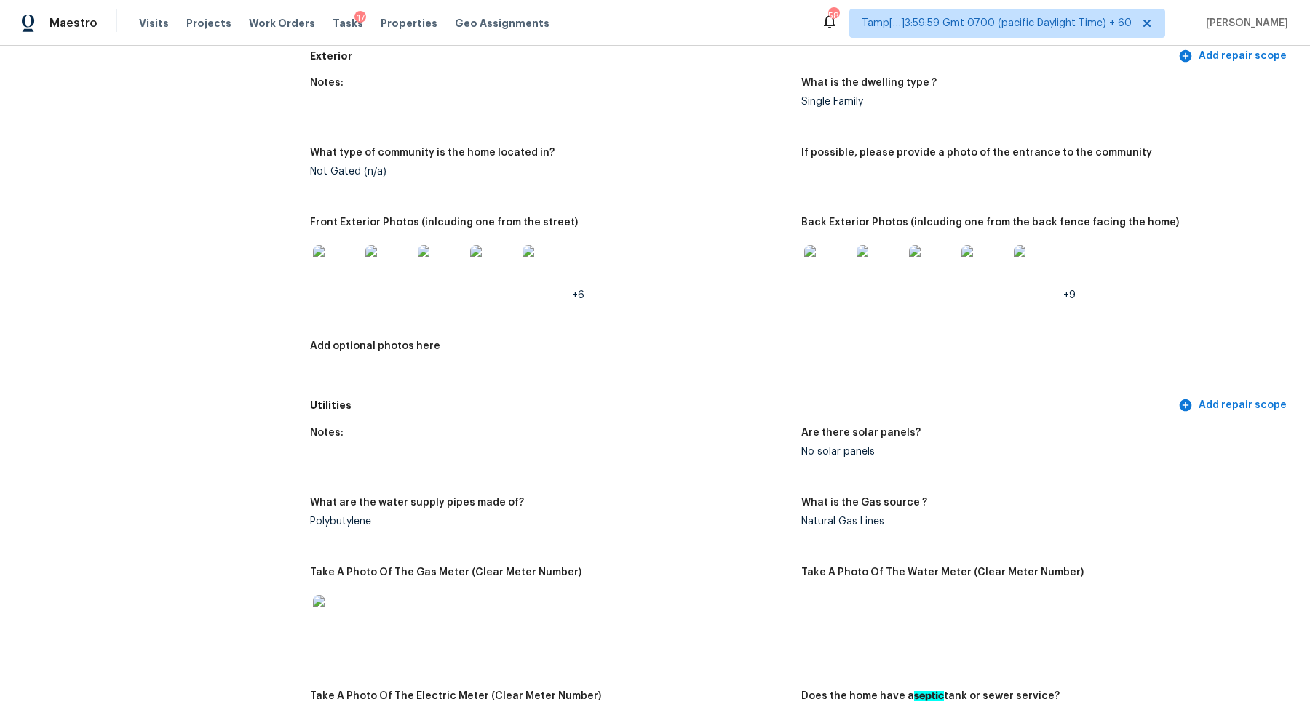
click at [888, 277] on img at bounding box center [879, 268] width 47 height 47
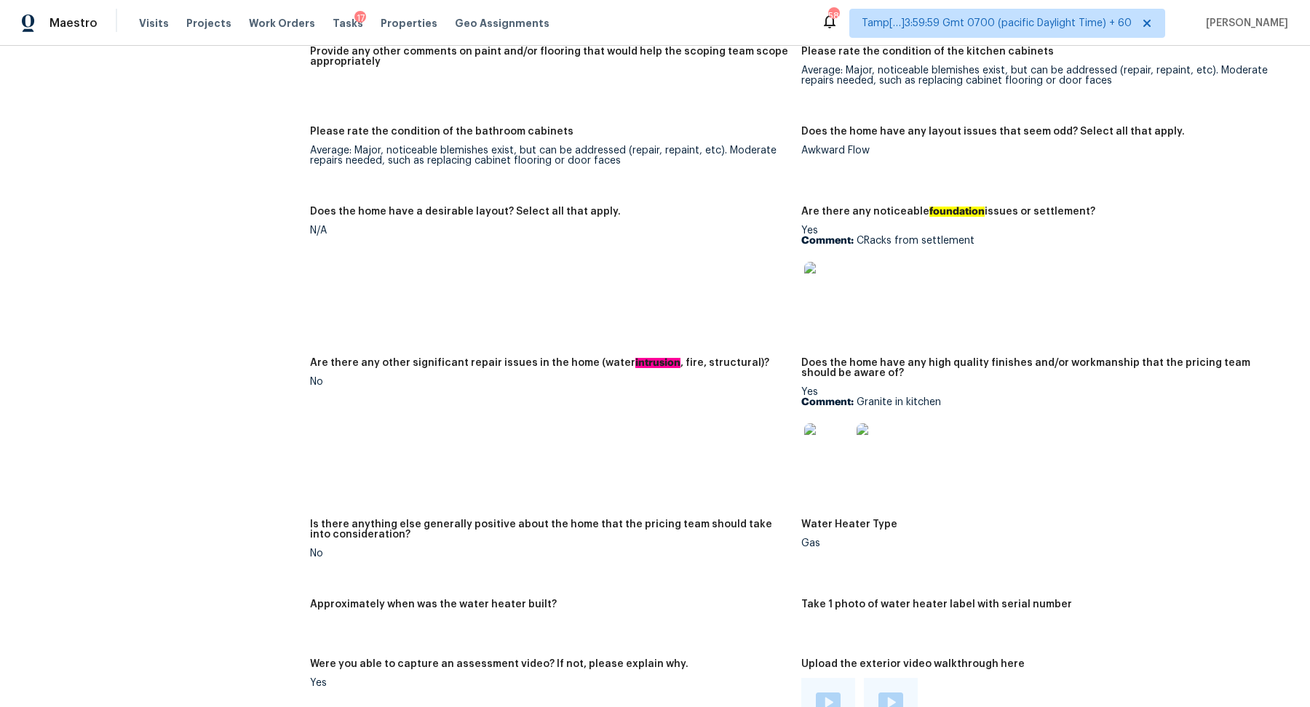
scroll to position [2262, 0]
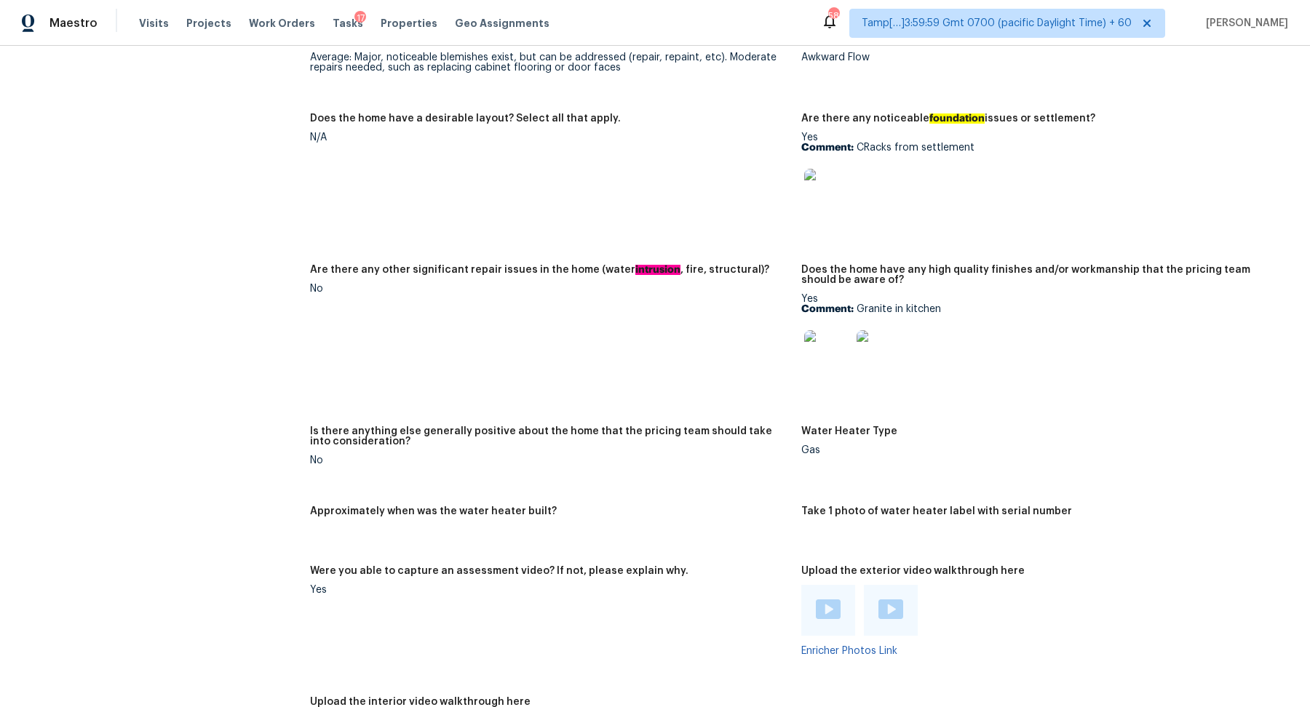
click at [834, 208] on img at bounding box center [827, 192] width 47 height 47
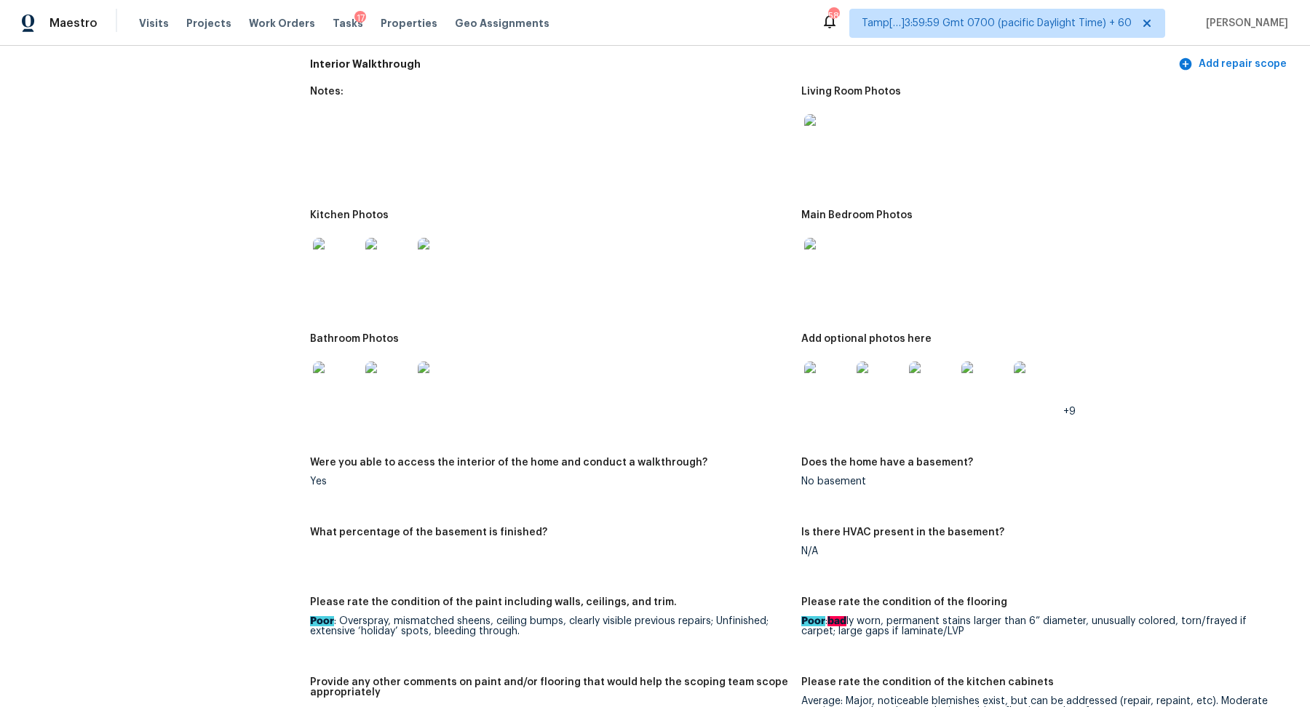
scroll to position [1642, 0]
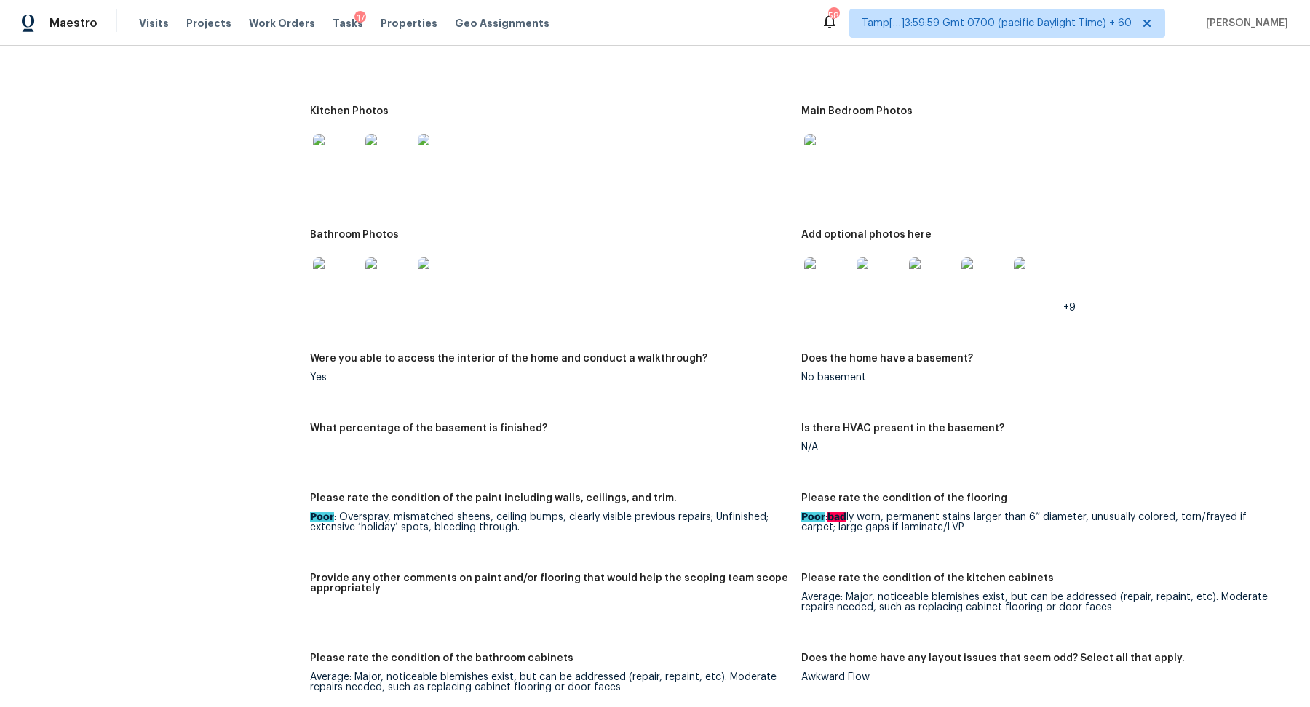
click at [338, 158] on img at bounding box center [336, 157] width 47 height 47
click at [812, 263] on img at bounding box center [827, 281] width 47 height 47
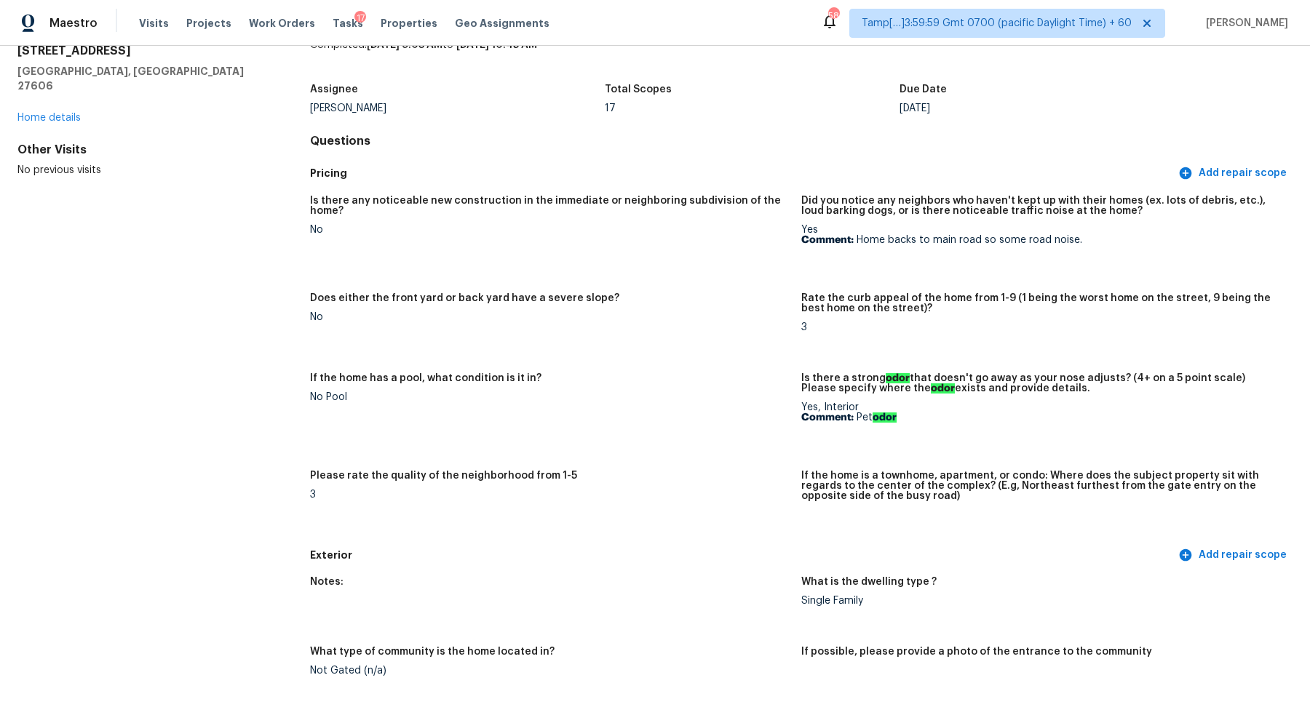
scroll to position [0, 0]
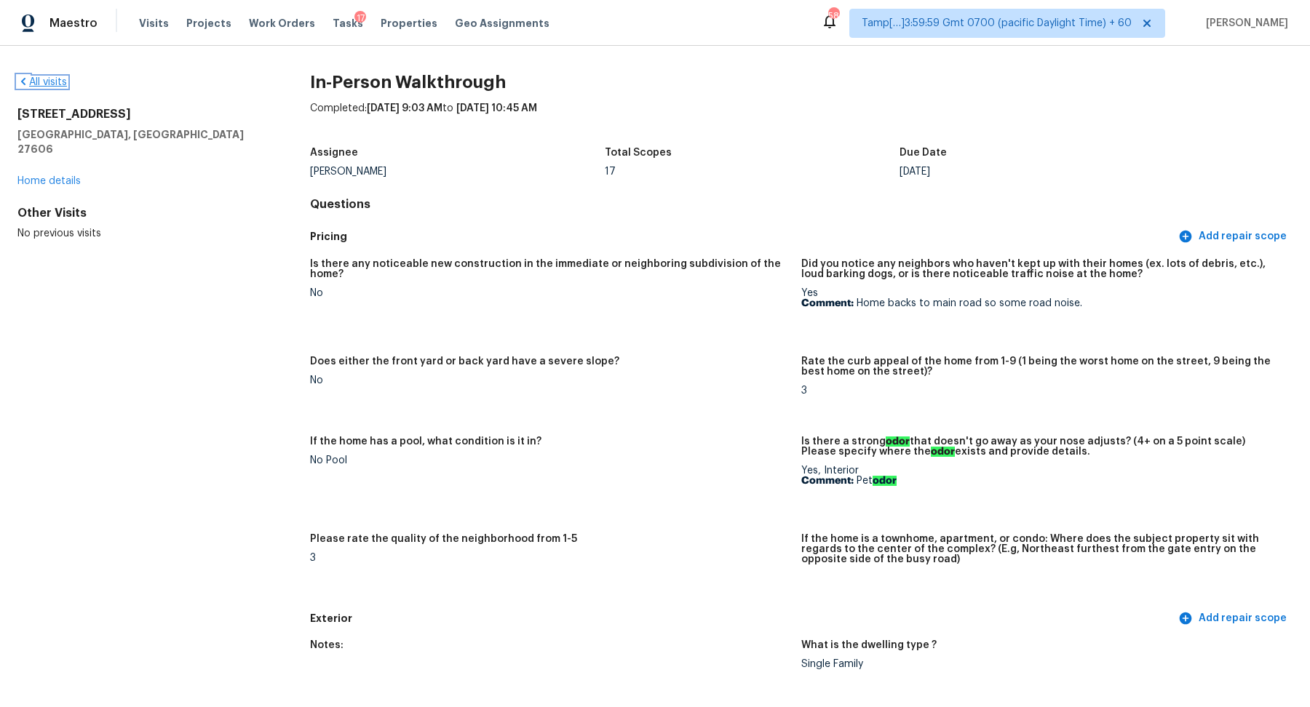
click at [47, 85] on link "All visits" at bounding box center [41, 82] width 49 height 10
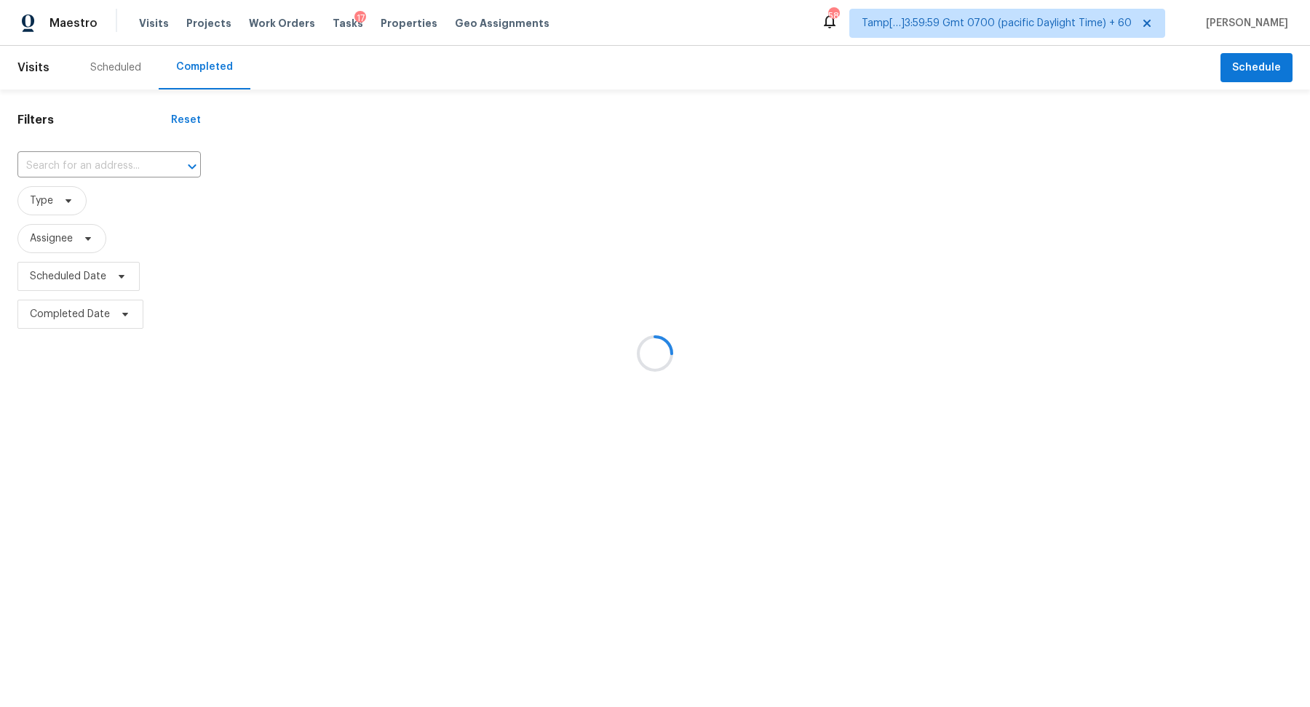
click at [88, 159] on div at bounding box center [655, 353] width 1310 height 707
click at [95, 161] on div at bounding box center [655, 353] width 1310 height 707
click at [105, 167] on div at bounding box center [655, 353] width 1310 height 707
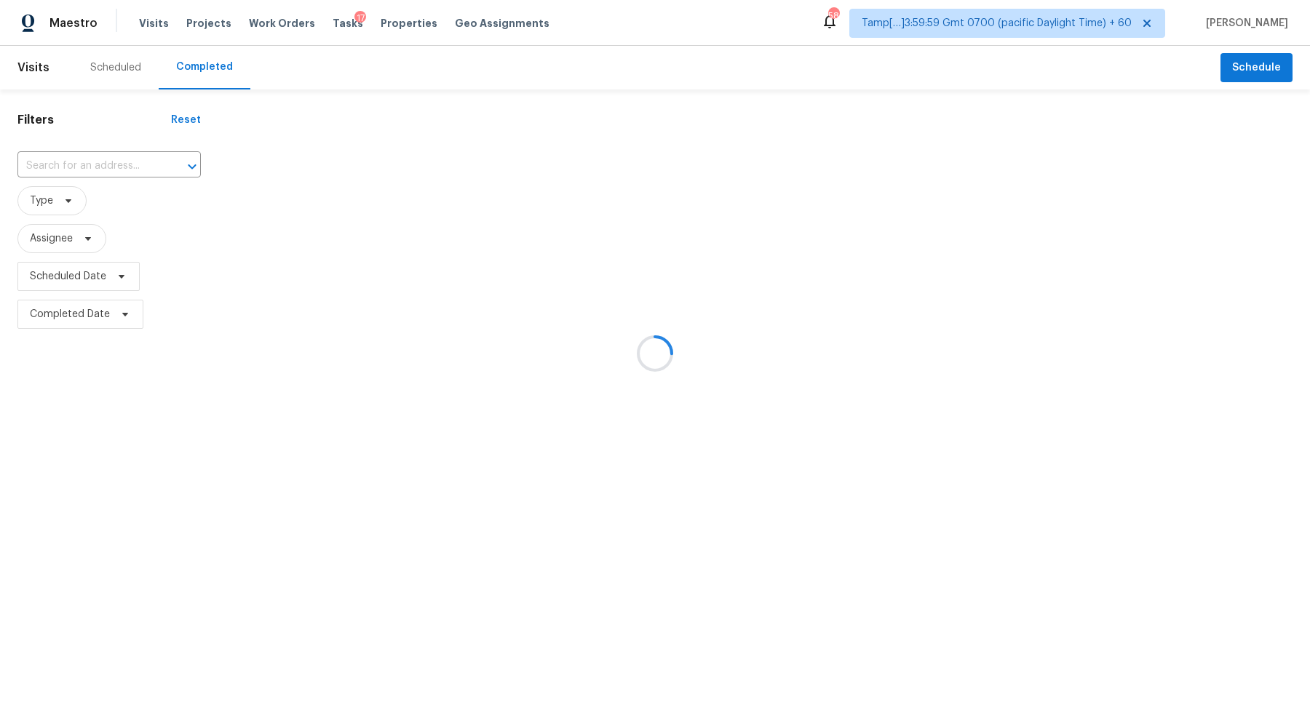
click at [112, 166] on div at bounding box center [655, 353] width 1310 height 707
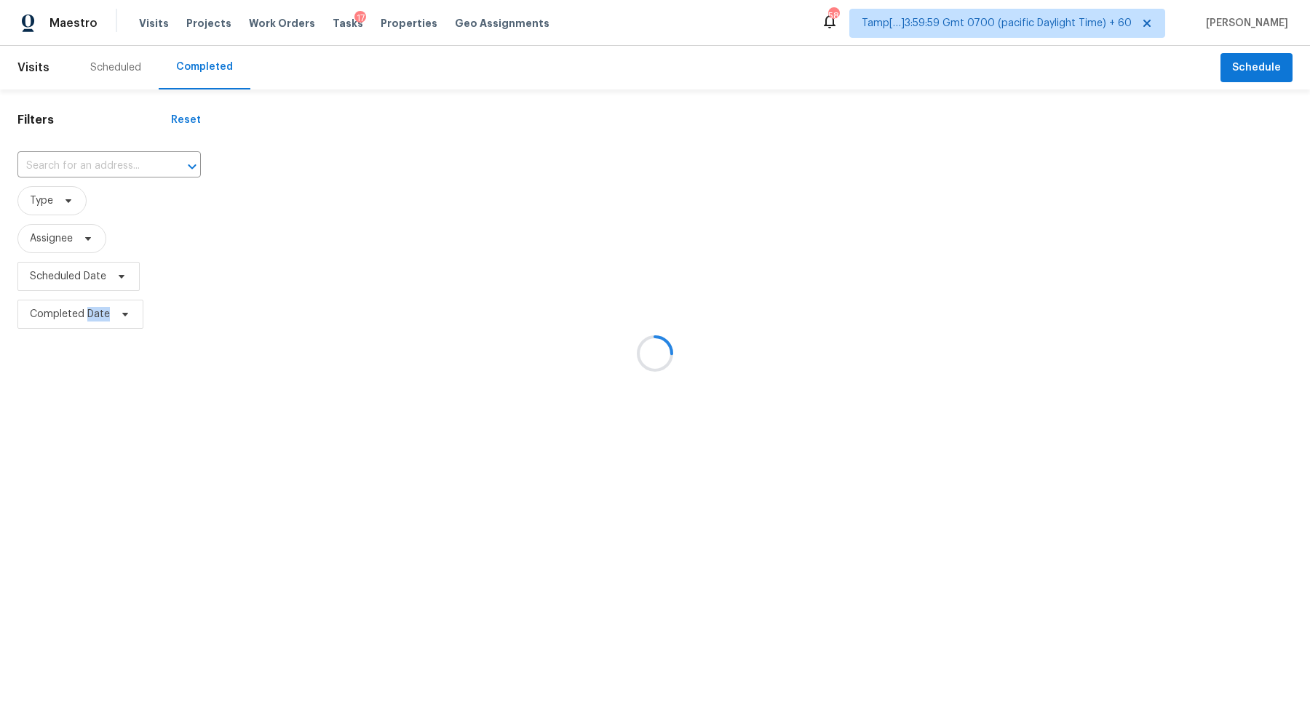
click at [112, 166] on div at bounding box center [655, 353] width 1310 height 707
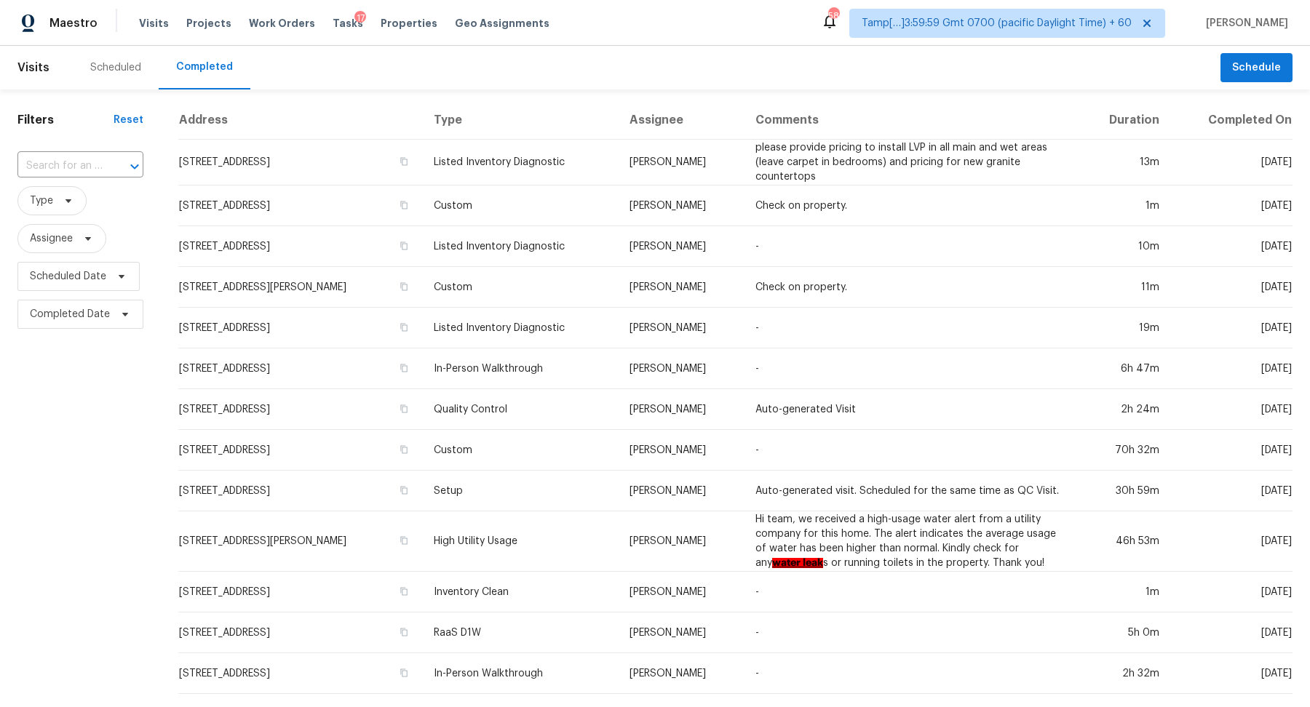
click at [112, 166] on div at bounding box center [125, 166] width 38 height 20
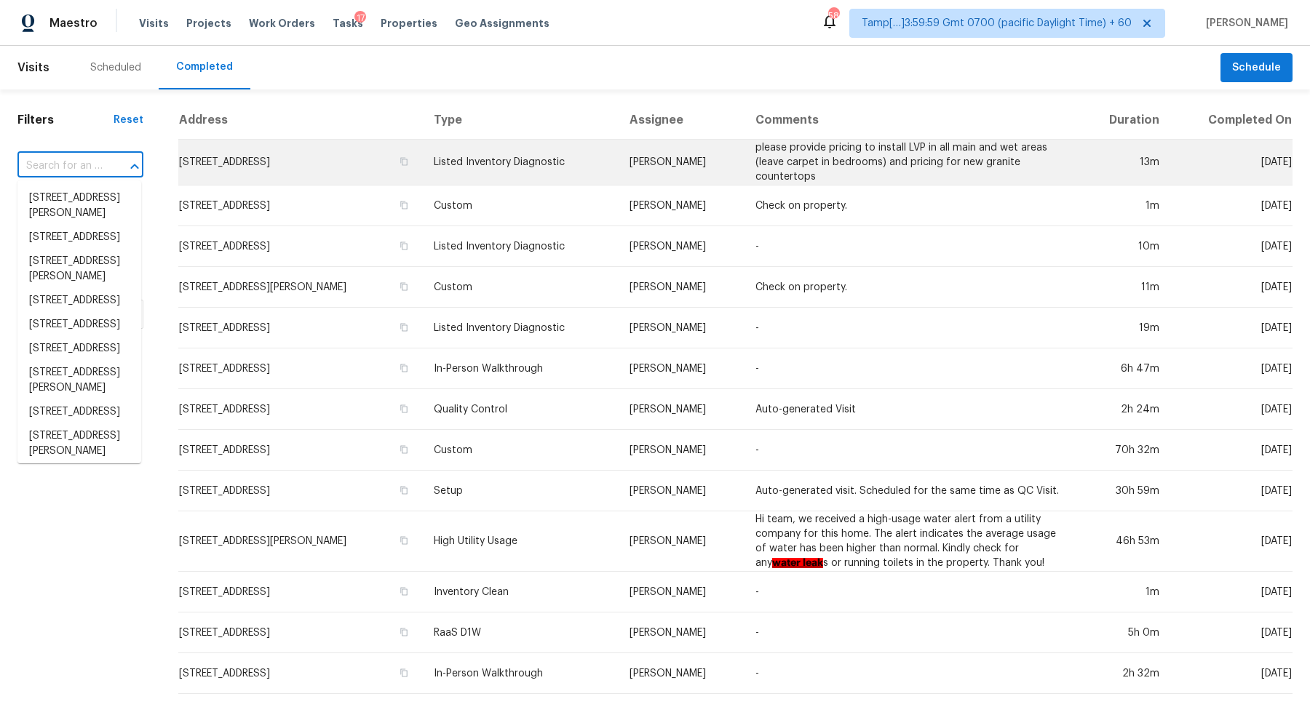
paste input "4424 Joseph Dr, Snellville, GA 30039"
type input "4424 Joseph Dr, Snellville, GA 30039"
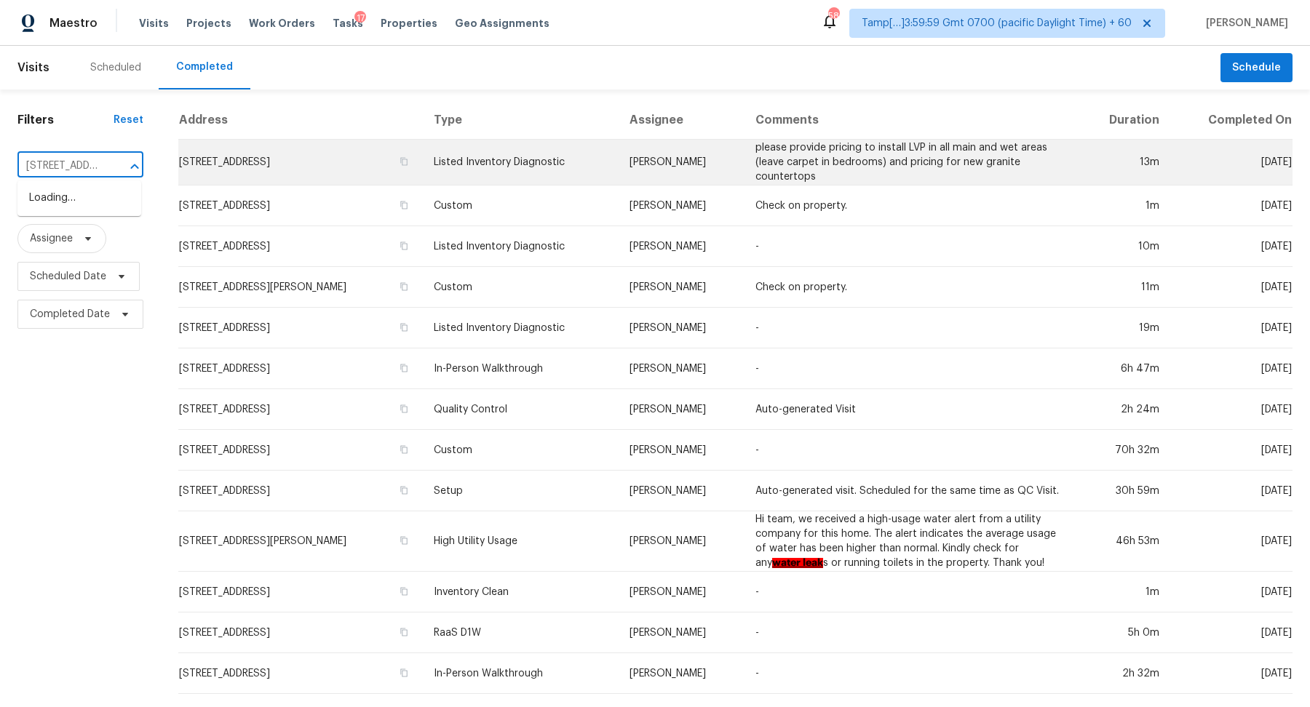
scroll to position [0, 102]
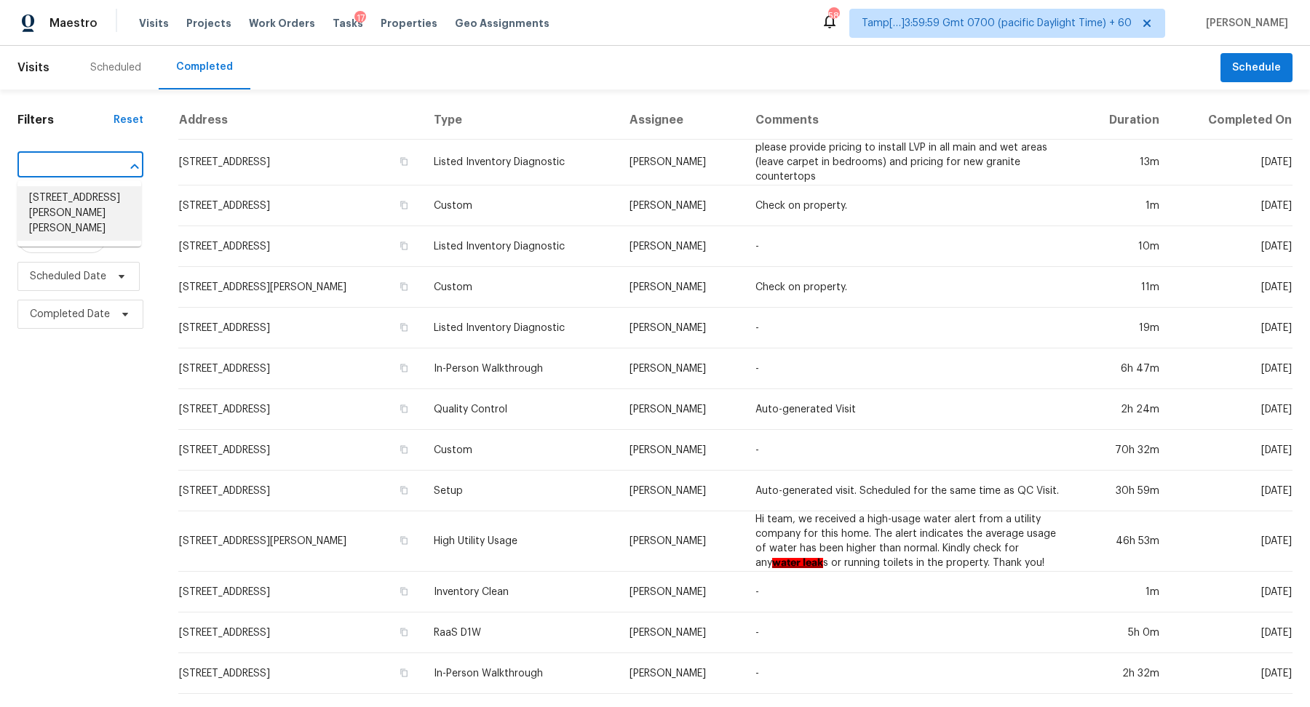
click at [86, 207] on li "4424 Joseph Dr, Snellville, GA 30039" at bounding box center [79, 213] width 124 height 55
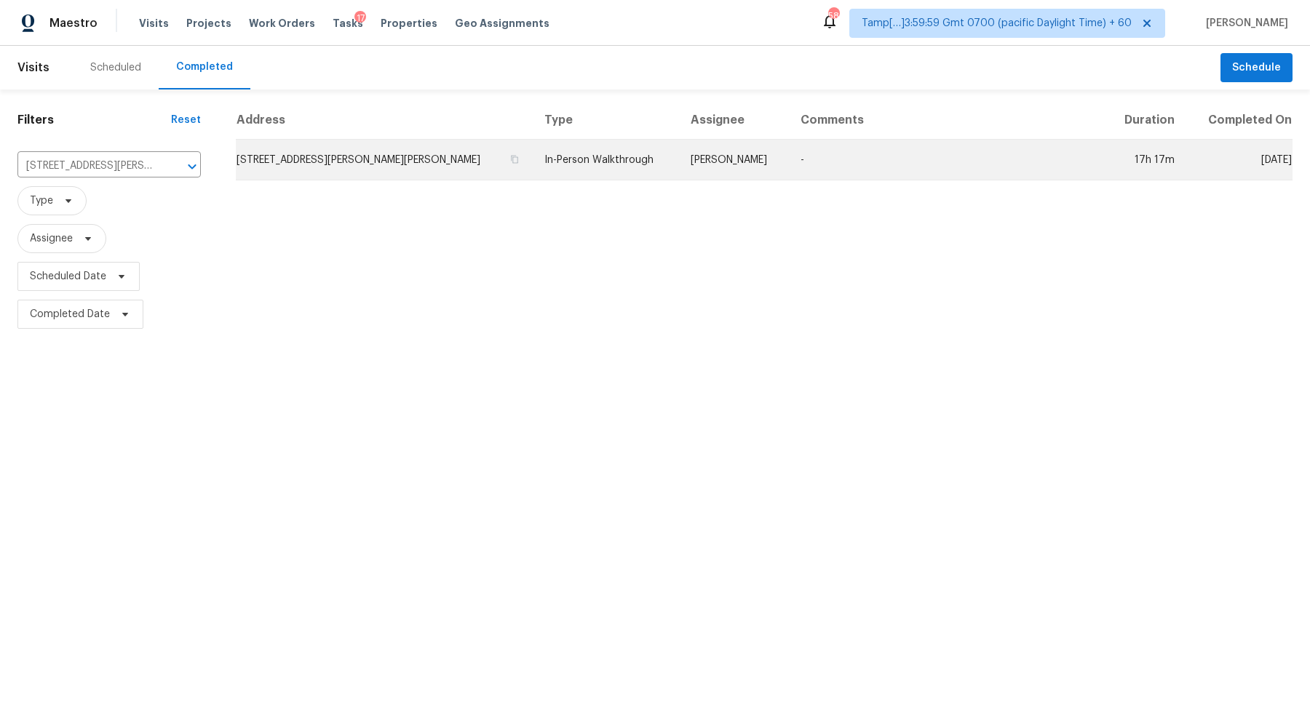
click at [306, 170] on td "4424 Joseph Dr, Snellville, GA 30039" at bounding box center [384, 160] width 297 height 41
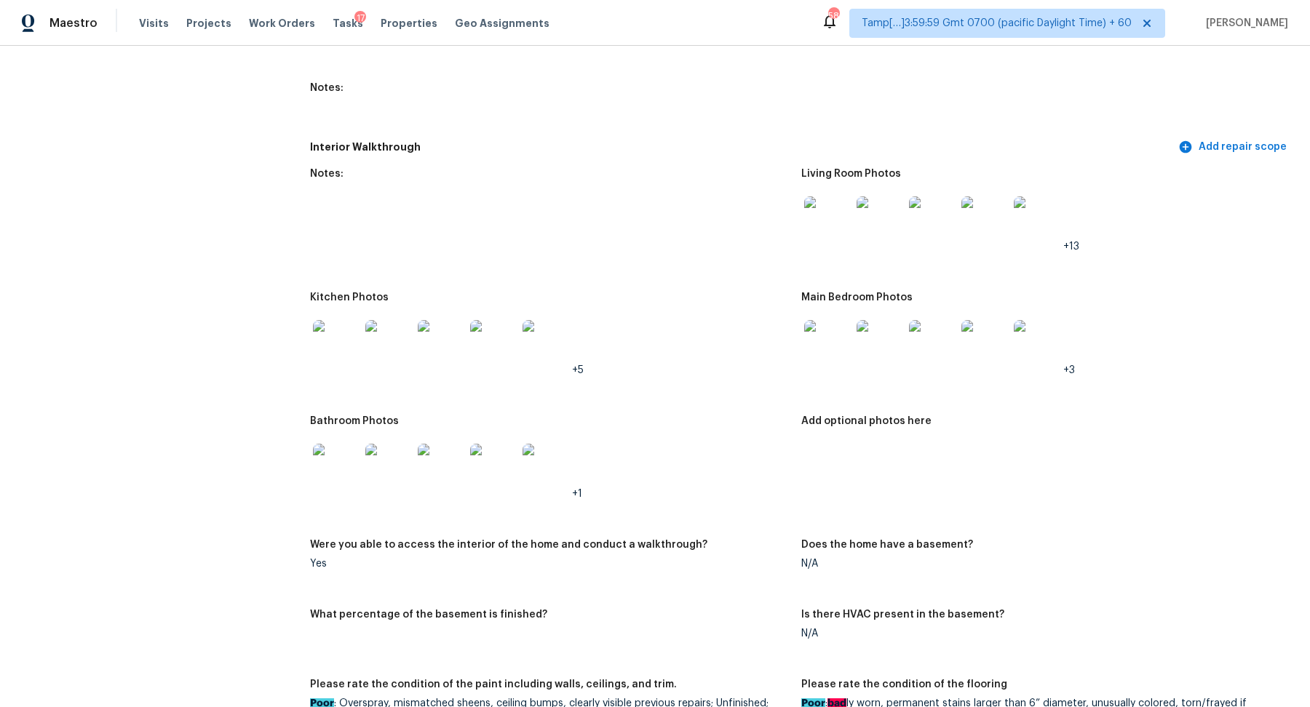
scroll to position [2220, 0]
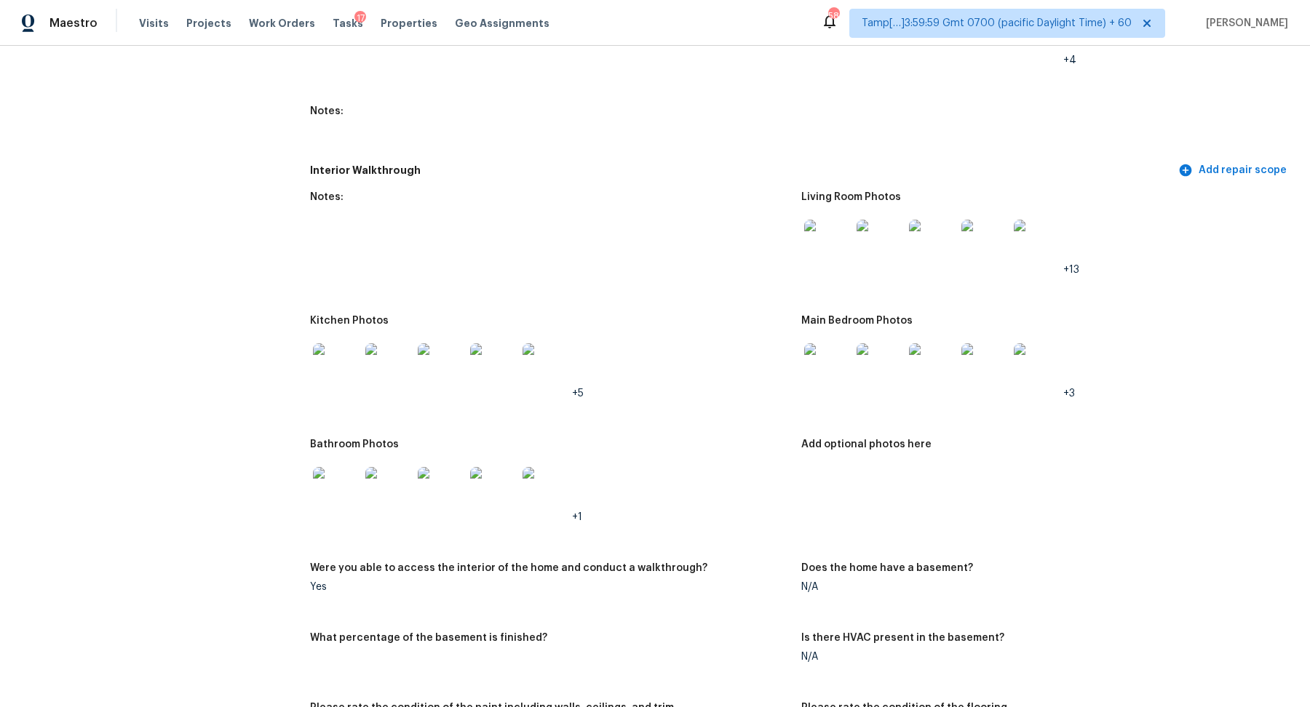
click at [834, 220] on img at bounding box center [827, 243] width 47 height 47
click at [311, 335] on div at bounding box center [336, 367] width 52 height 64
click at [336, 346] on img at bounding box center [336, 366] width 47 height 47
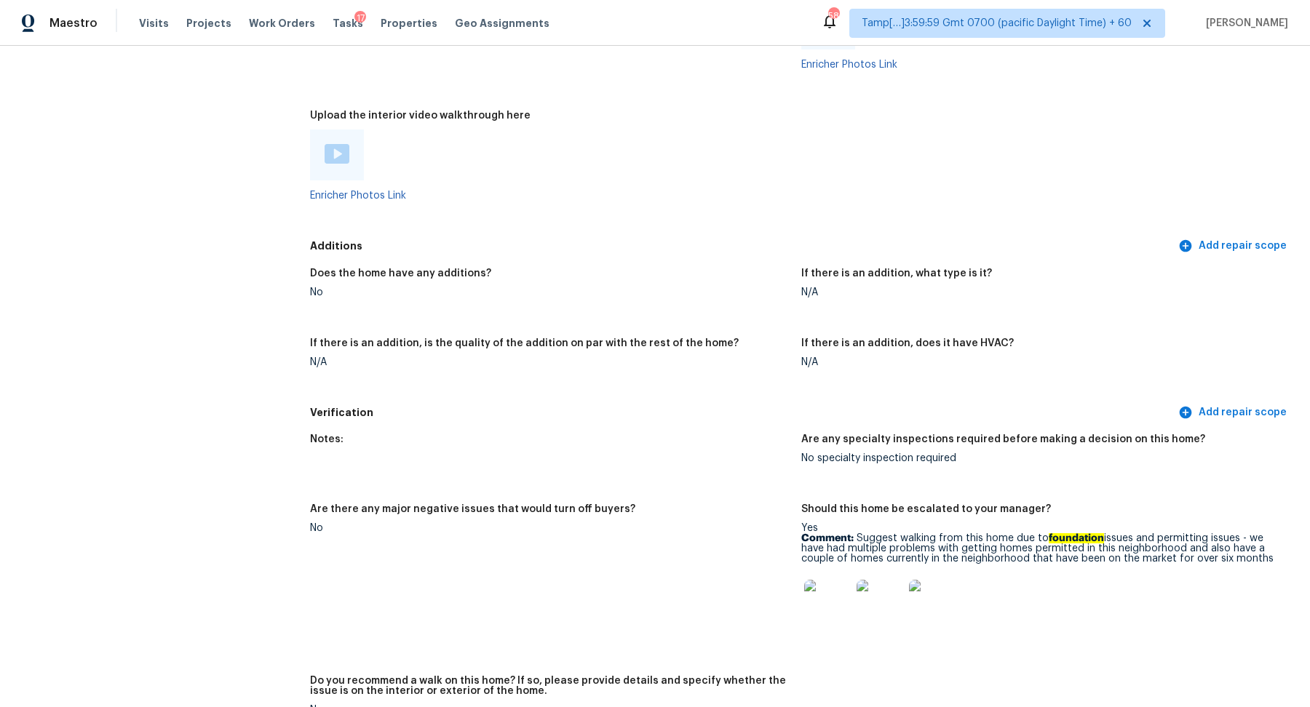
scroll to position [3881, 0]
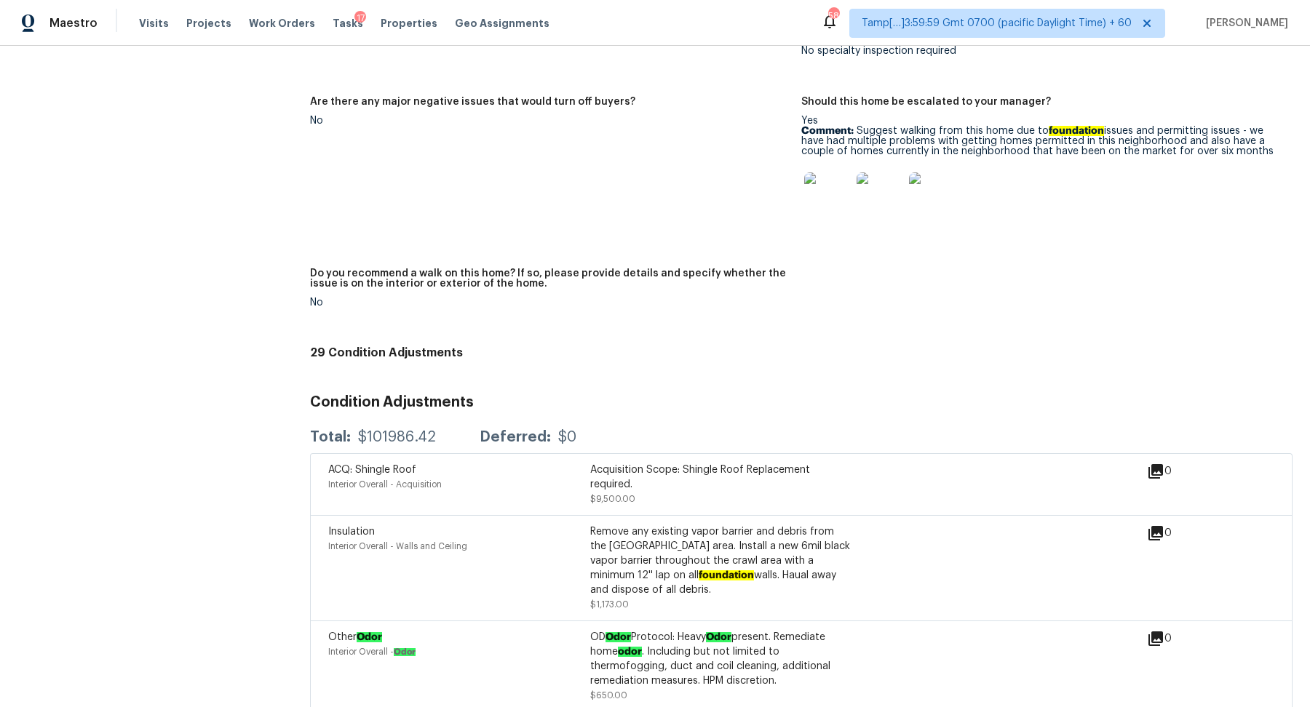
click at [929, 286] on div "Notes: Are any specialty inspections required before making a decision on this …" at bounding box center [801, 179] width 982 height 322
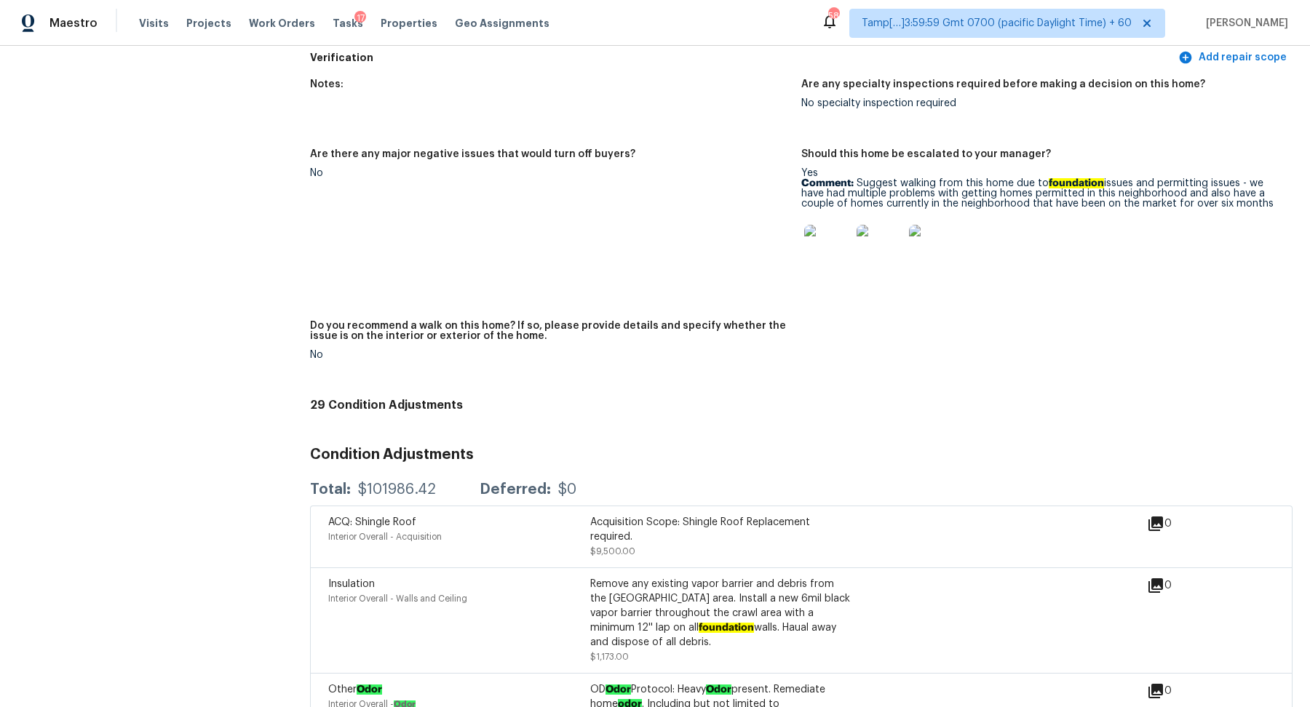
scroll to position [3793, 0]
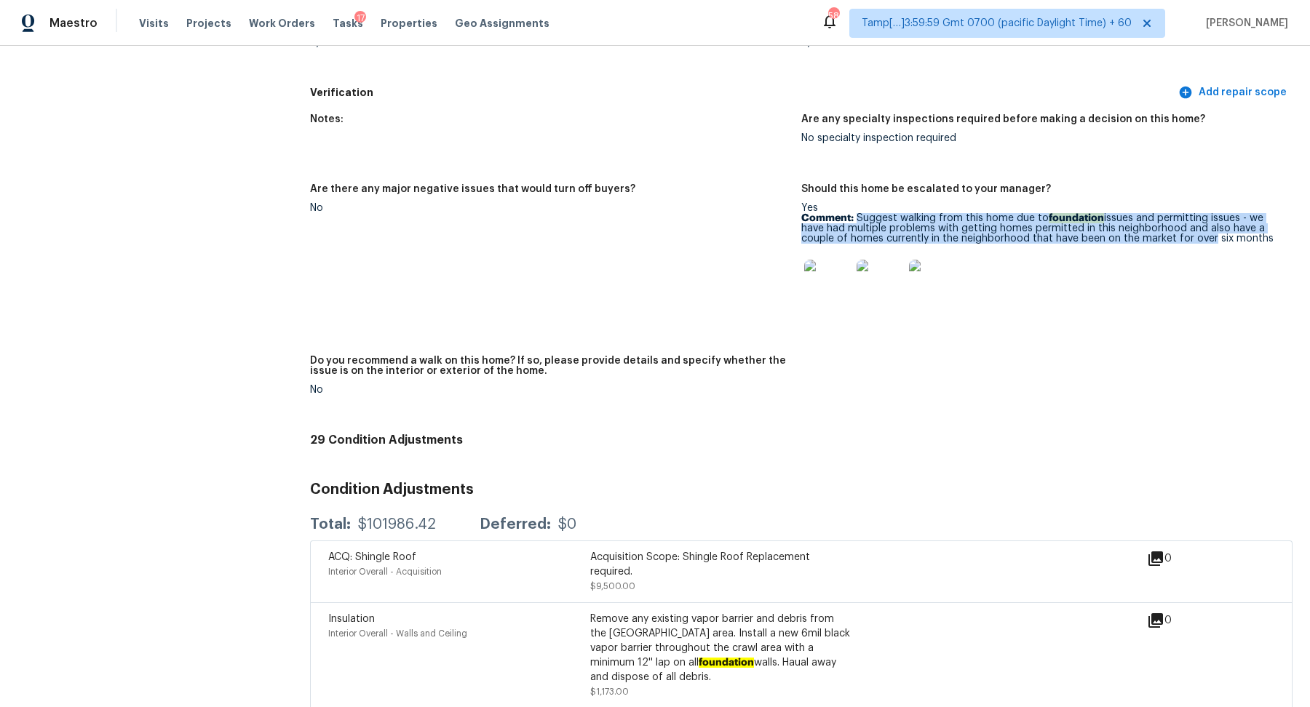
drag, startPoint x: 856, startPoint y: 191, endPoint x: 1204, endPoint y: 211, distance: 349.2
click at [1204, 213] on p "Comment: Suggest walking from this home due to foundation issues and permitting…" at bounding box center [1041, 228] width 480 height 31
copy p "Suggest walking from this home due to foundation issues and permitting issues -…"
click at [840, 260] on img at bounding box center [827, 283] width 47 height 47
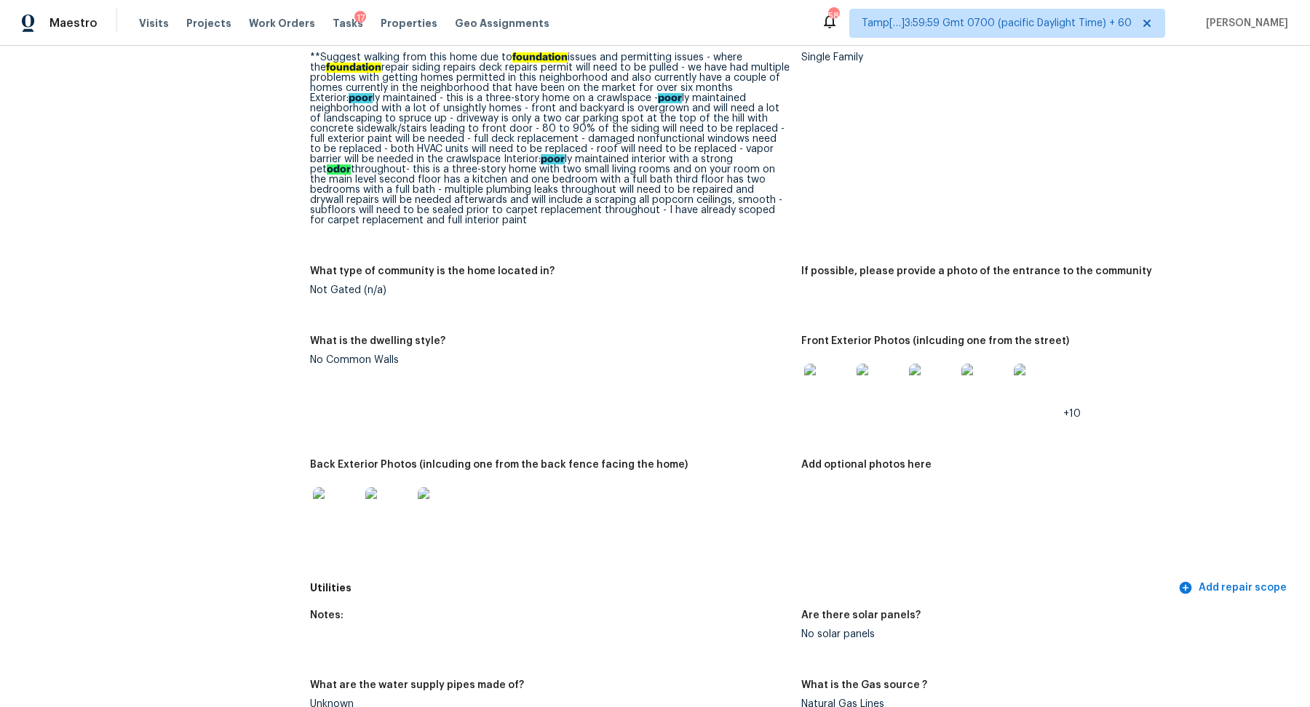
scroll to position [579, 0]
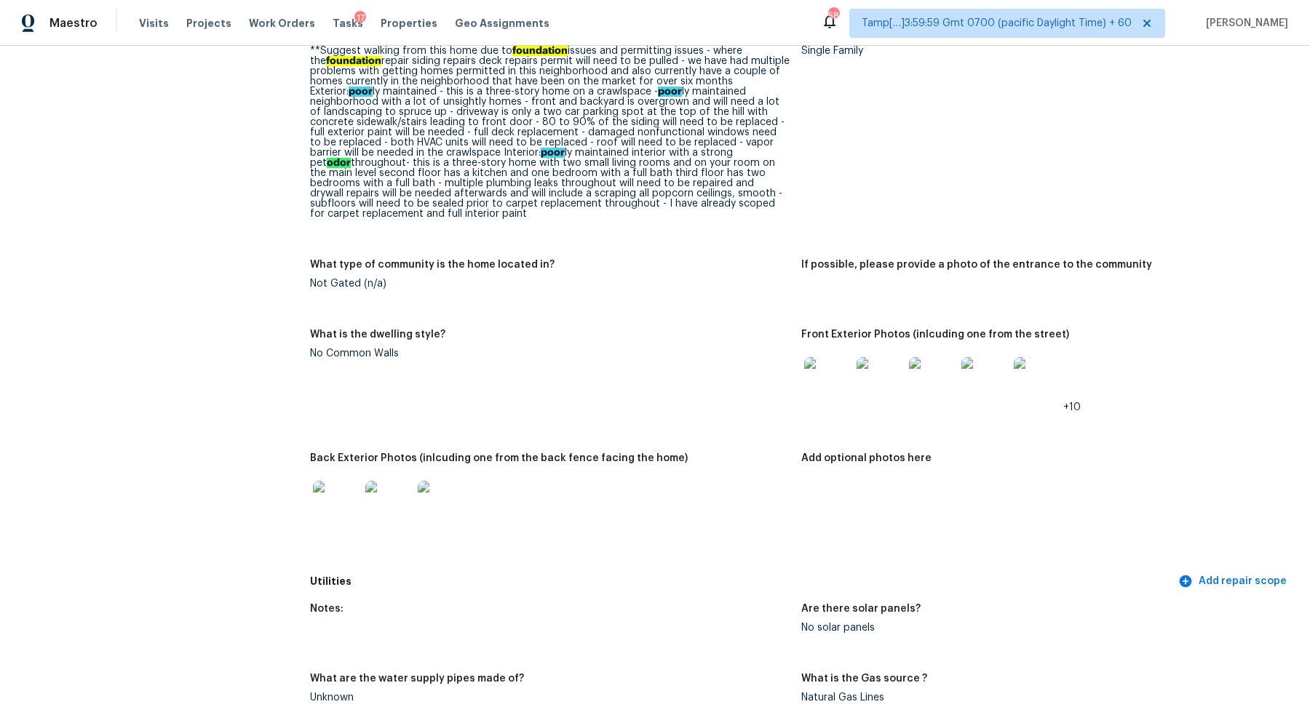
click at [330, 503] on img at bounding box center [336, 504] width 47 height 47
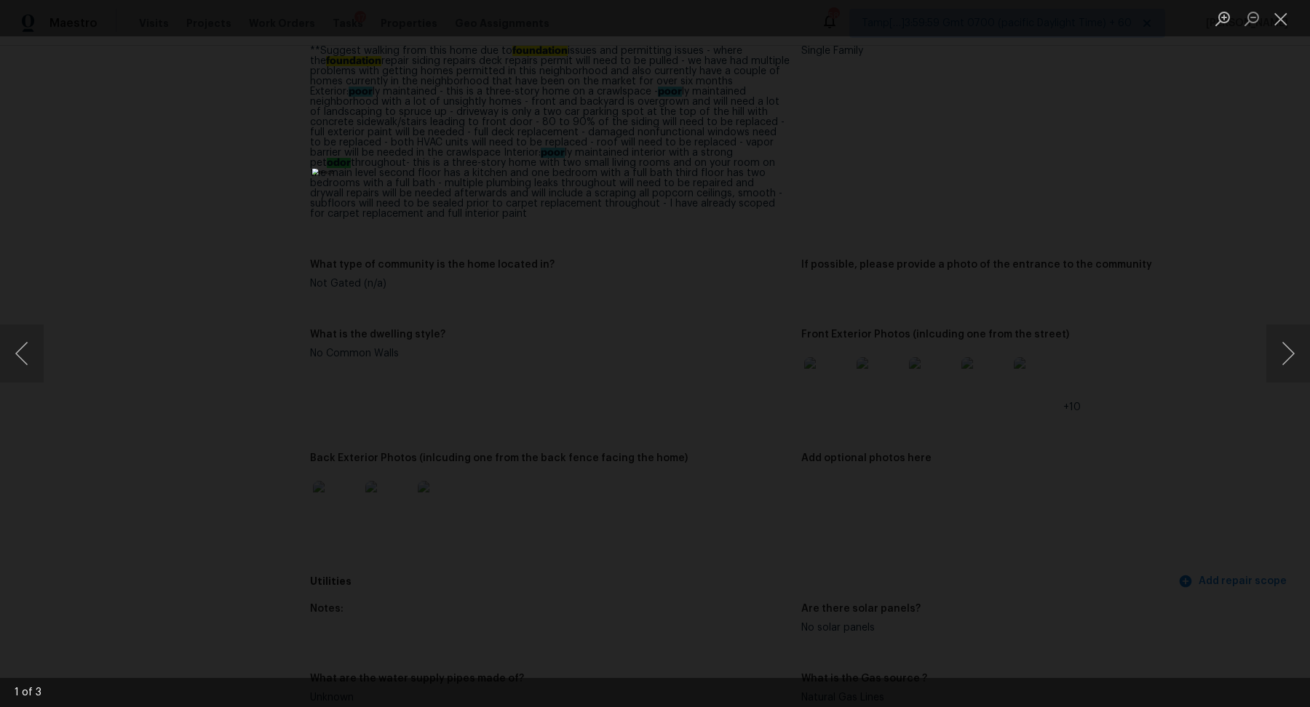
click at [959, 429] on div "Lightbox" at bounding box center [655, 353] width 1310 height 707
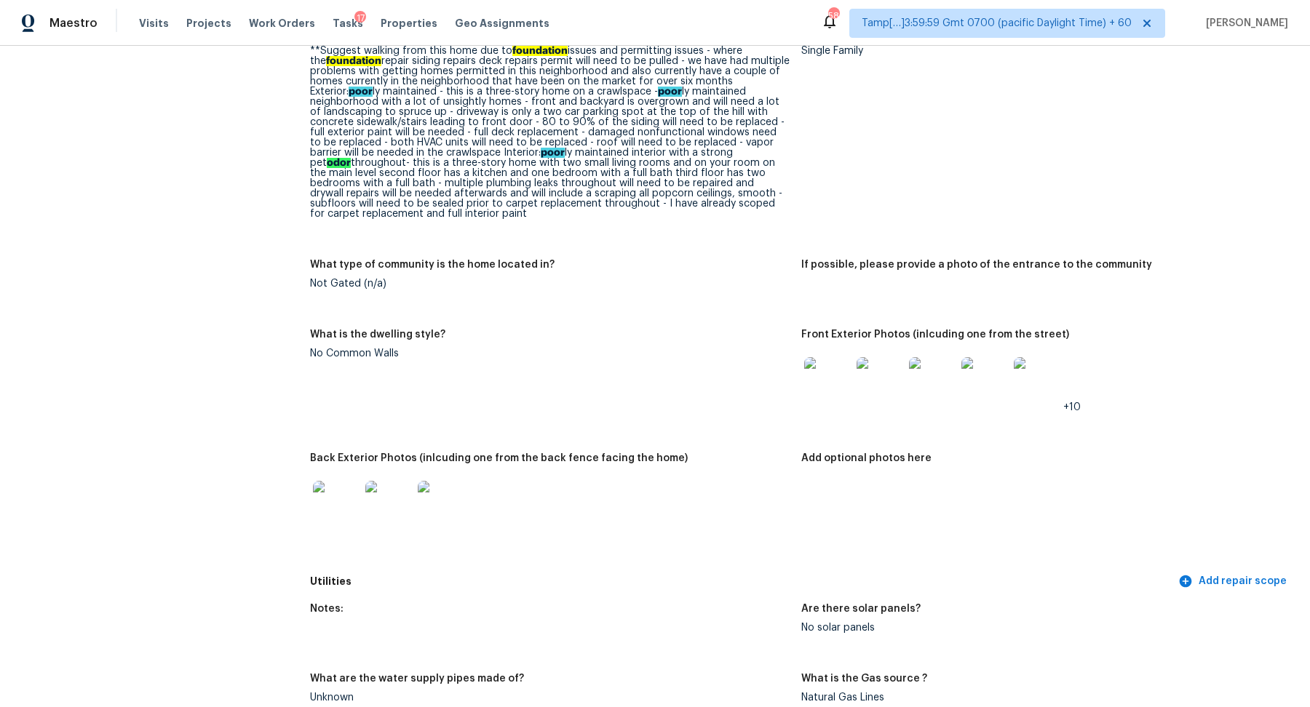
click at [819, 360] on img at bounding box center [827, 380] width 47 height 47
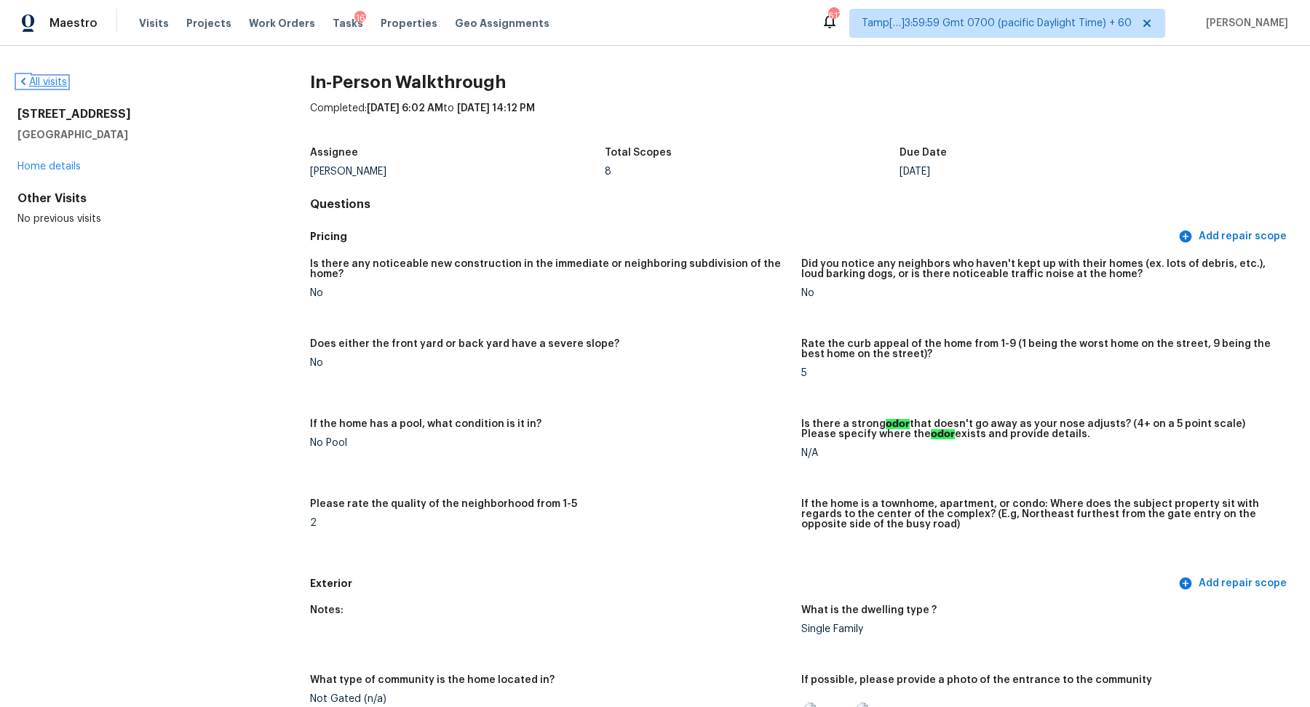
click at [49, 86] on link "All visits" at bounding box center [41, 82] width 49 height 10
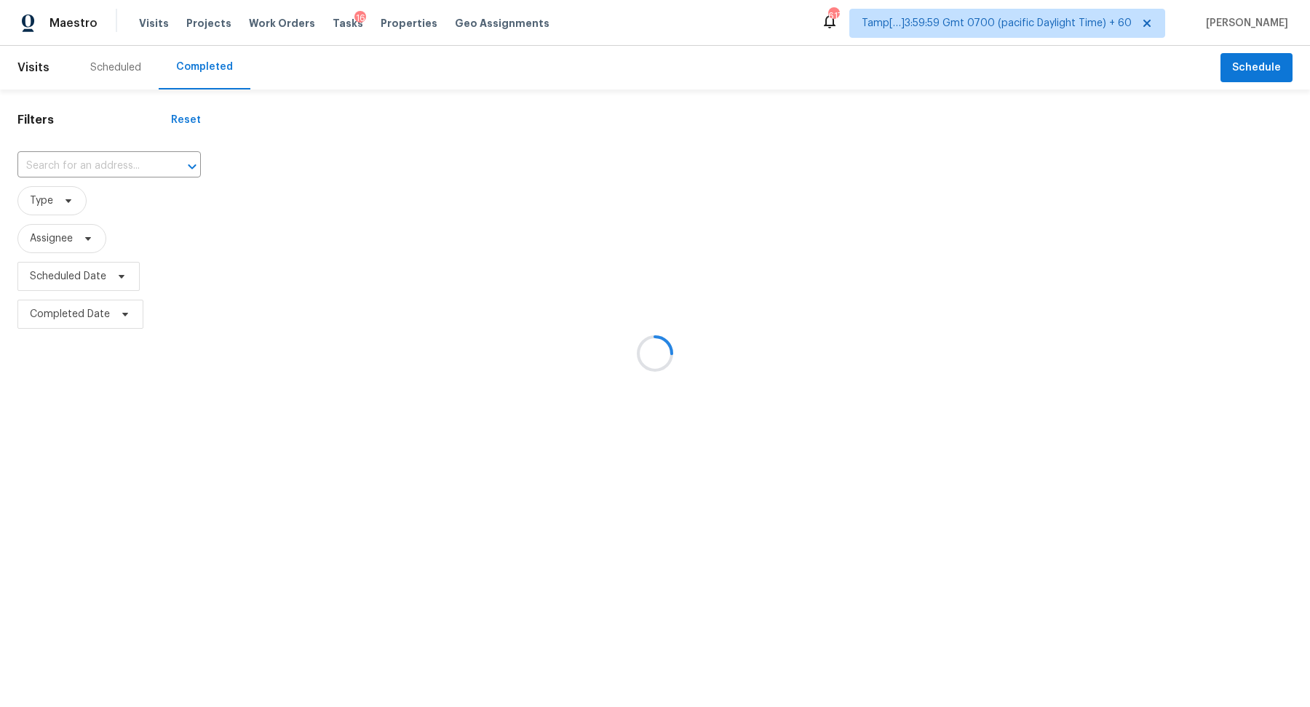
click at [60, 162] on div at bounding box center [655, 353] width 1310 height 707
click at [79, 162] on div at bounding box center [655, 353] width 1310 height 707
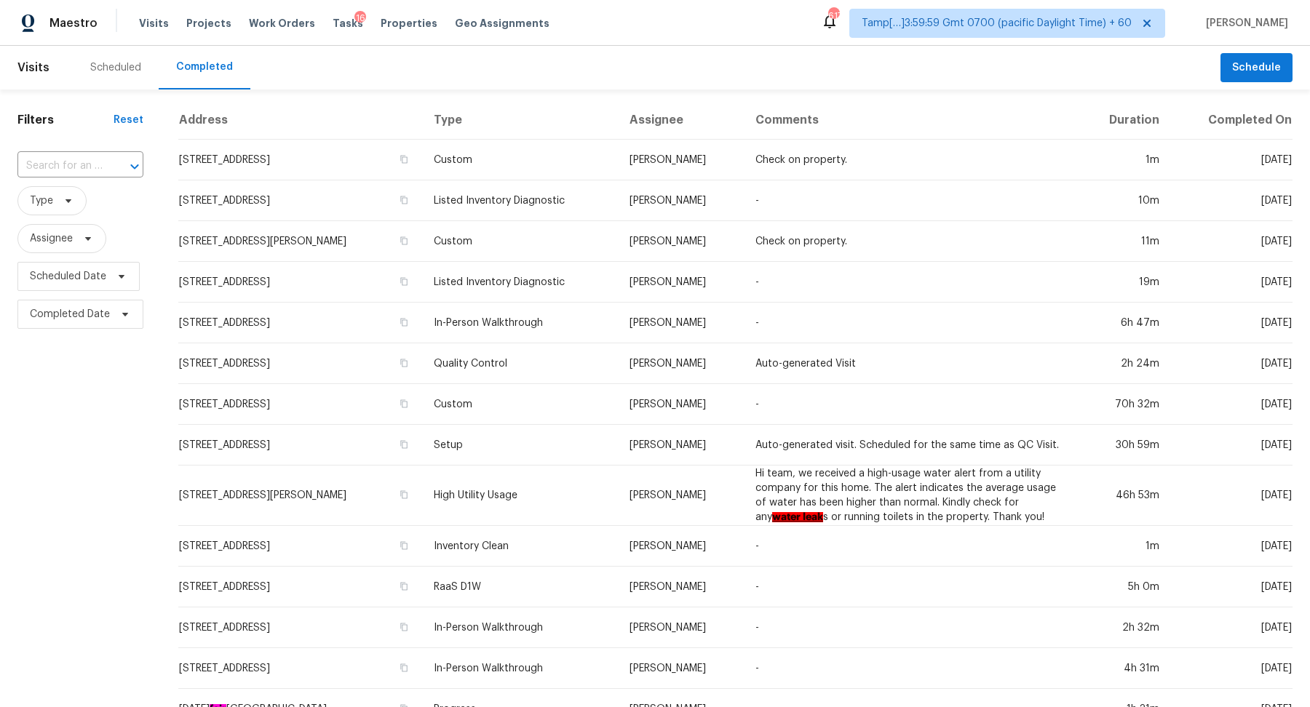
click at [79, 162] on input "text" at bounding box center [59, 166] width 85 height 23
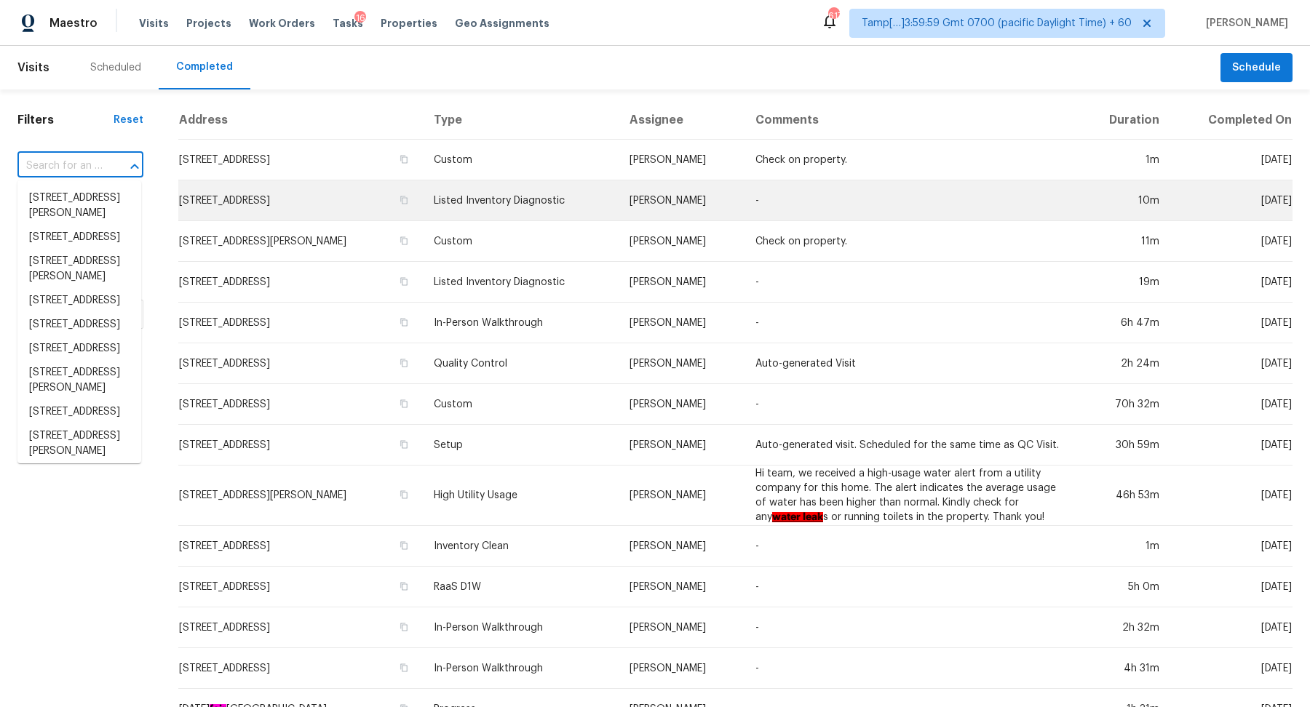
paste input "14164 Bainbridge St, Livonia, MI 48154"
type input "14164 Bainbridge St, Livonia, MI 48154"
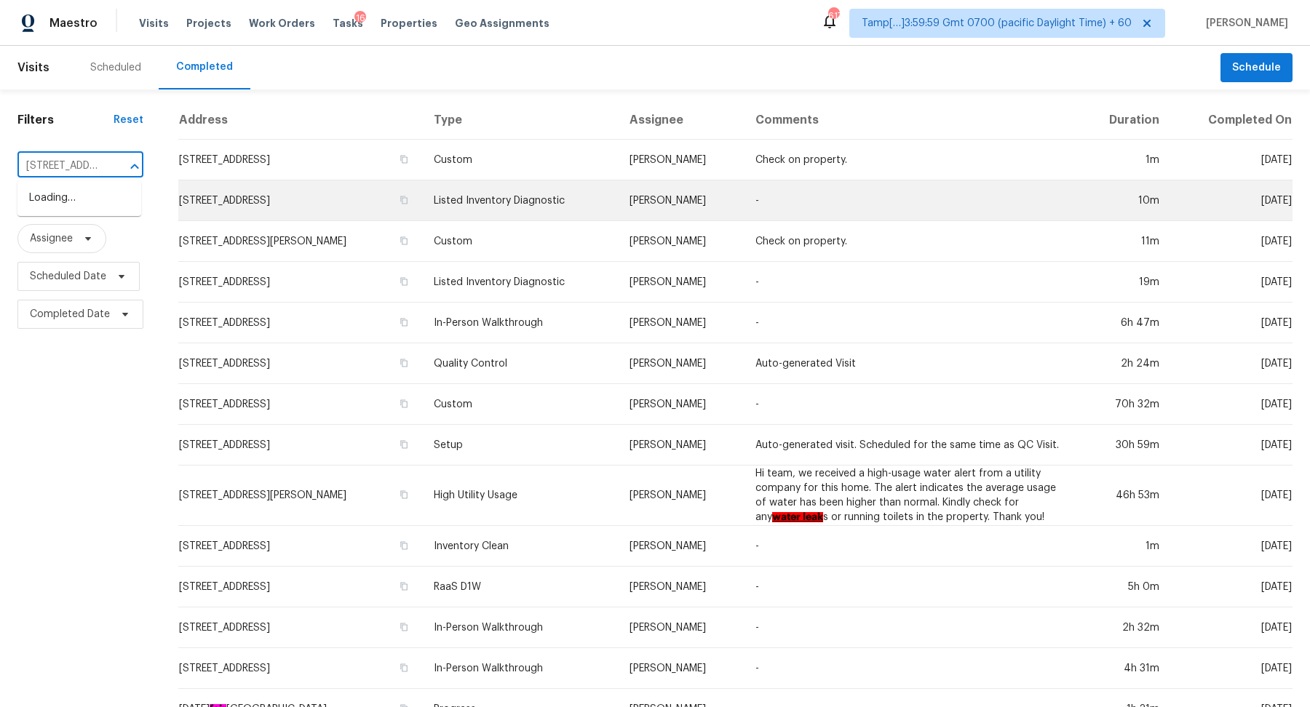
scroll to position [0, 107]
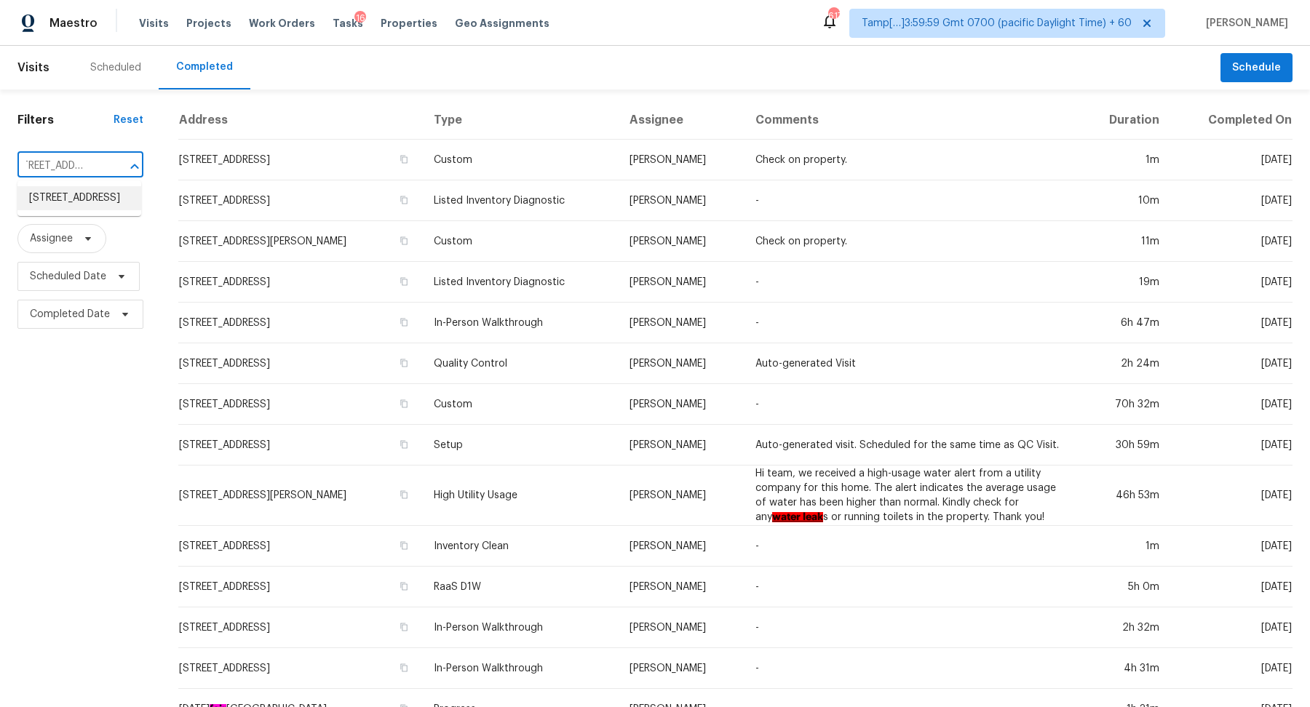
click at [116, 210] on li "14164 Bainbridge St, Livonia, MI 48154" at bounding box center [79, 198] width 124 height 24
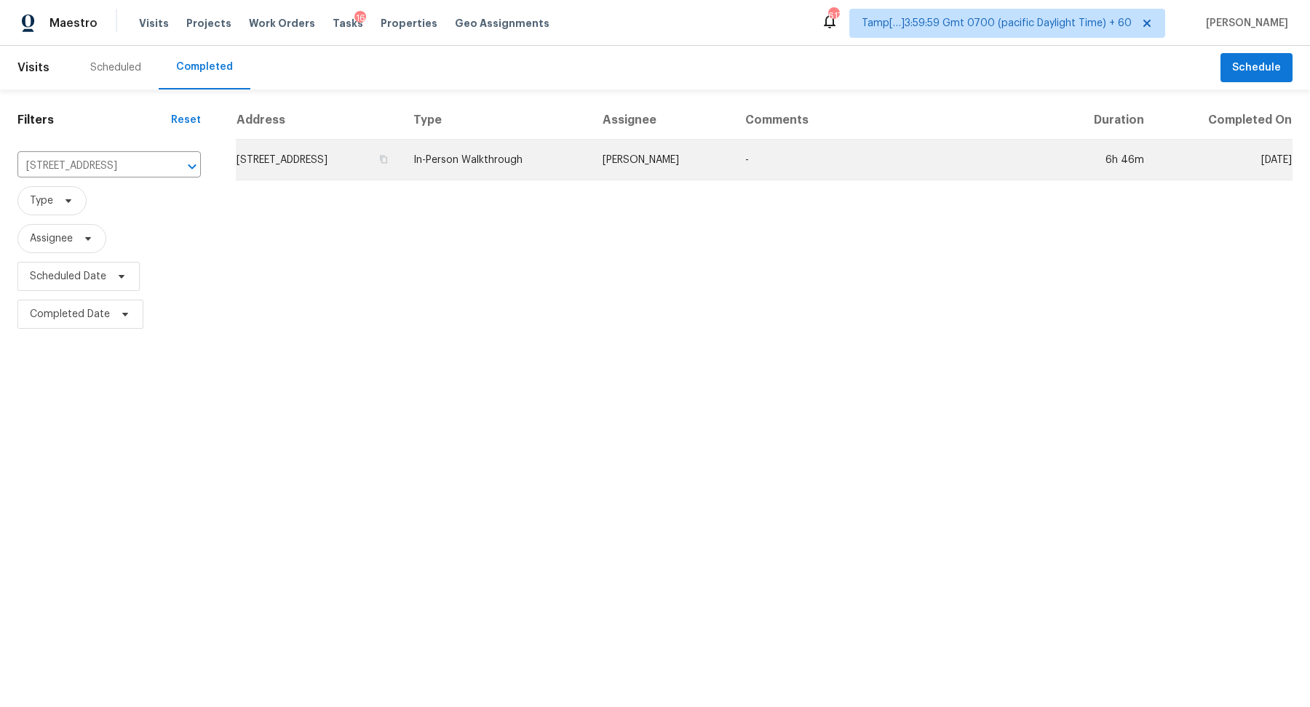
click at [295, 155] on td "14164 Bainbridge St, Livonia, MI 48154" at bounding box center [319, 160] width 166 height 41
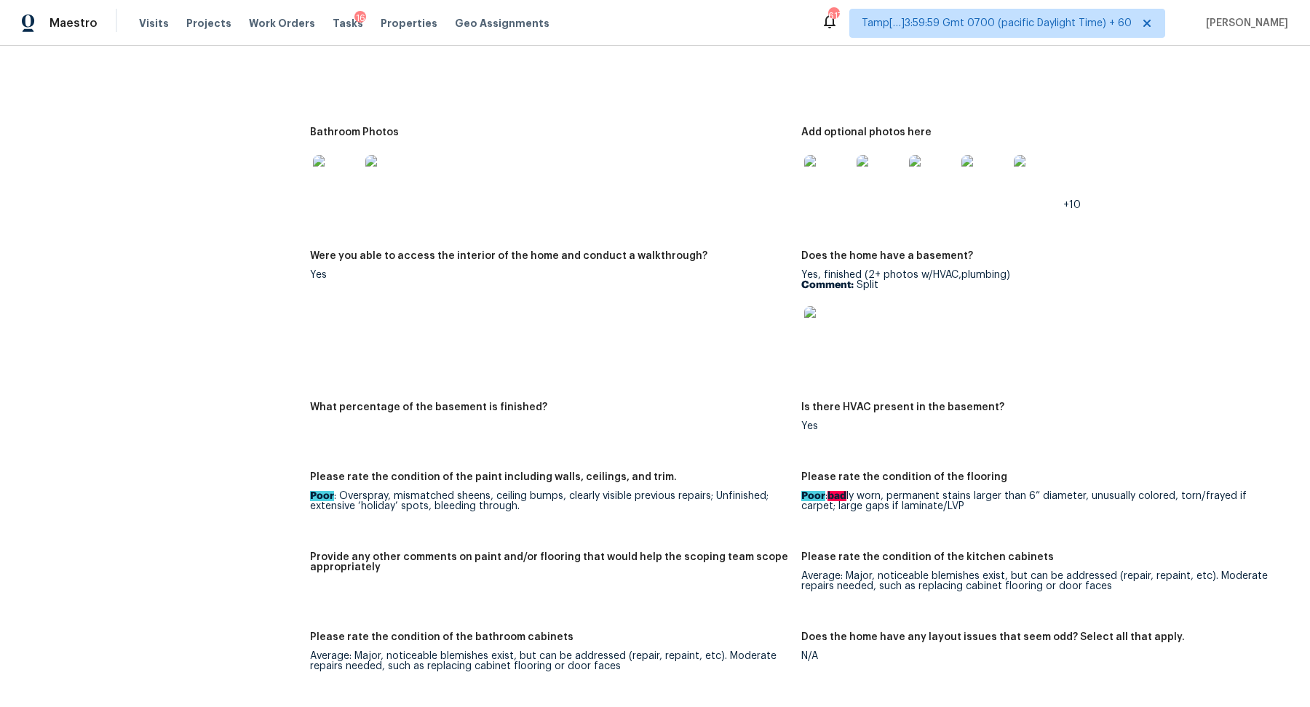
scroll to position [1402, 0]
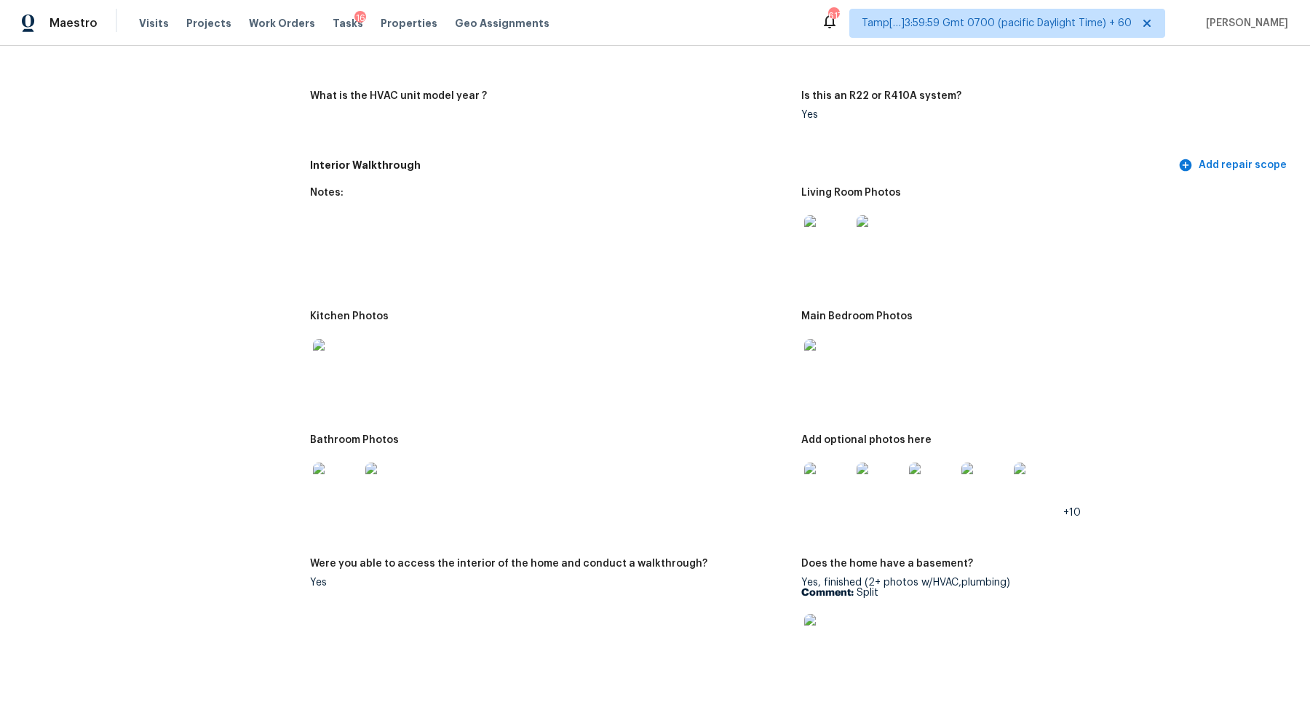
click at [837, 628] on img at bounding box center [827, 637] width 47 height 47
click at [821, 502] on img at bounding box center [827, 486] width 47 height 47
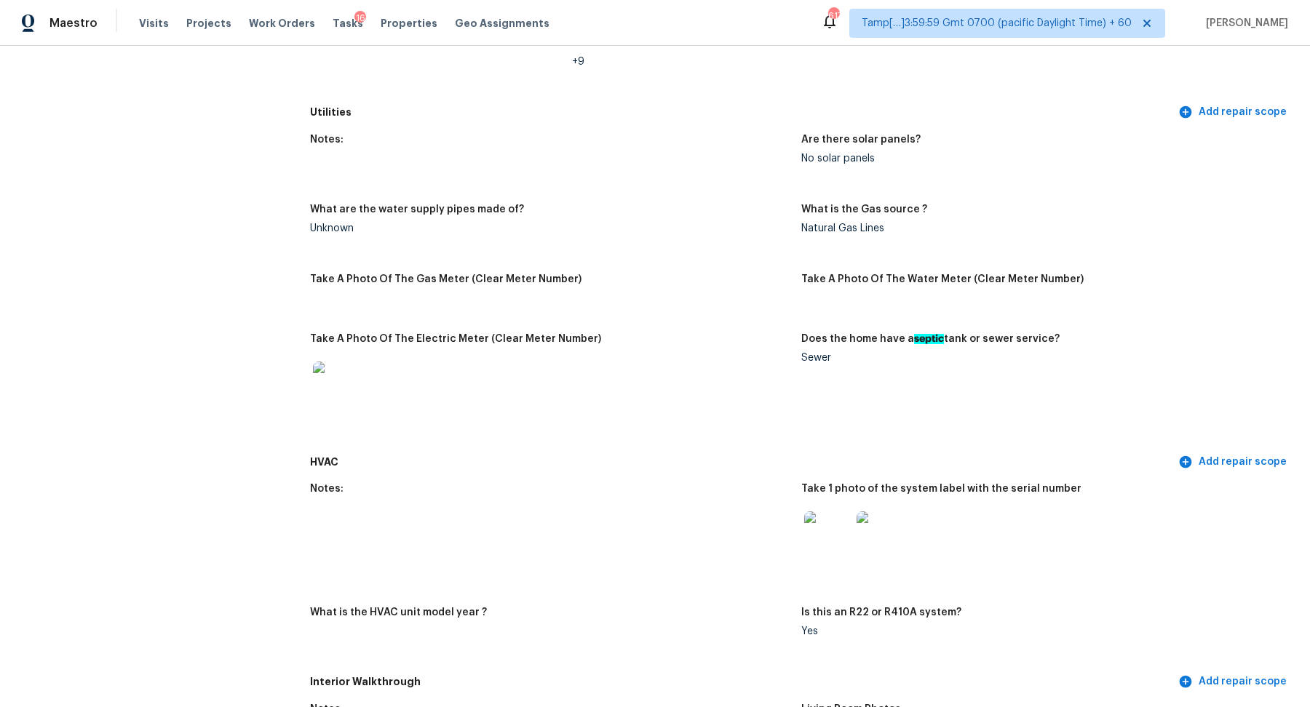
scroll to position [0, 0]
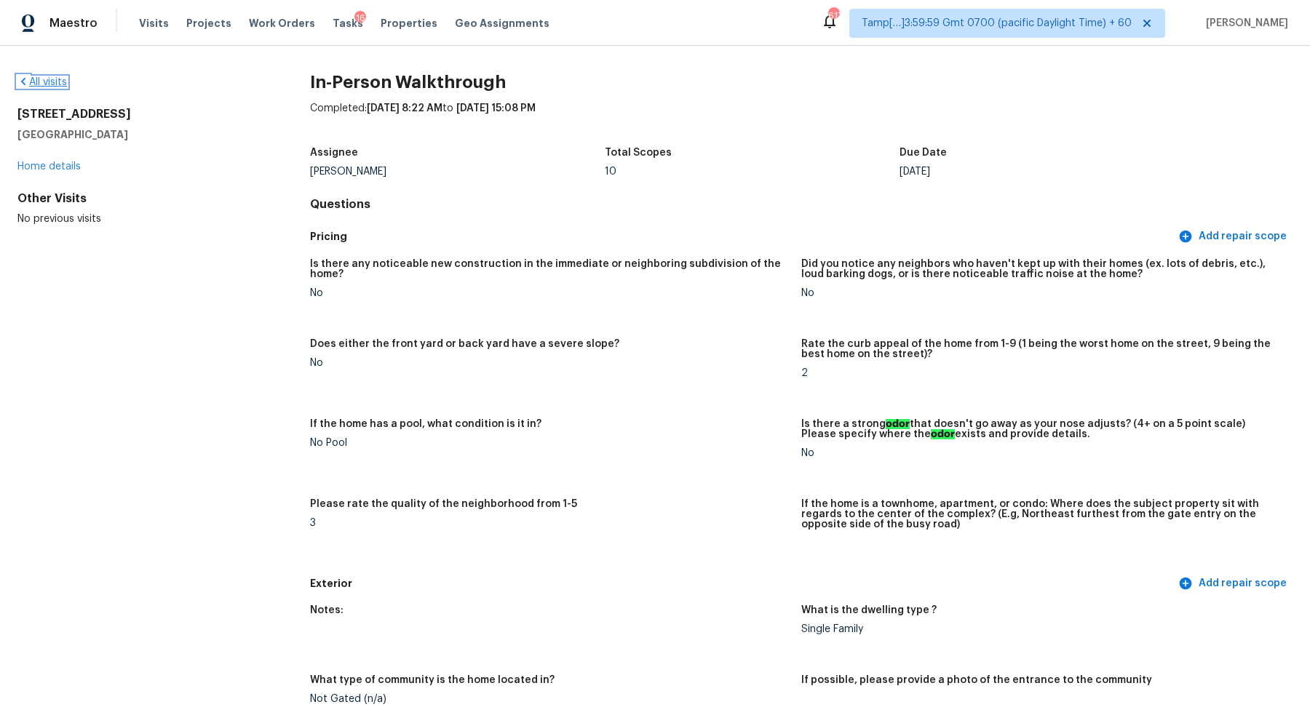
click at [56, 81] on link "All visits" at bounding box center [41, 82] width 49 height 10
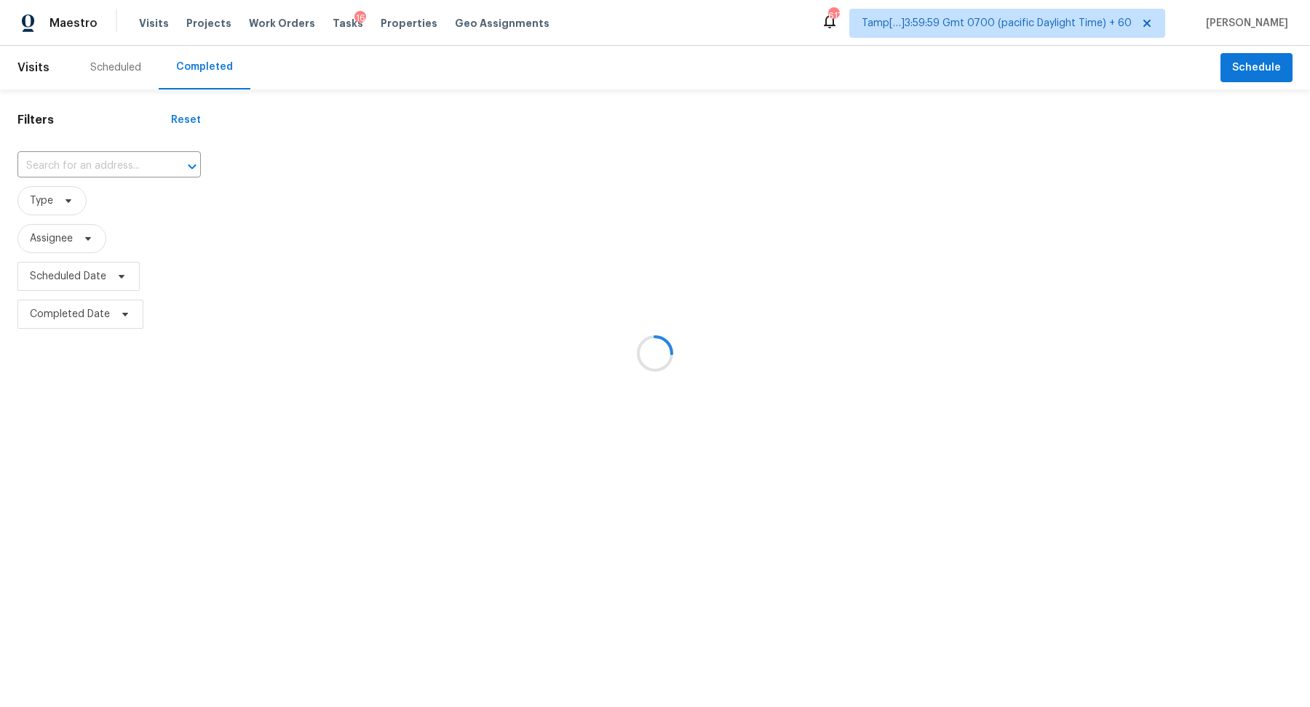
click at [92, 149] on div at bounding box center [655, 353] width 1310 height 707
click at [95, 169] on div at bounding box center [655, 353] width 1310 height 707
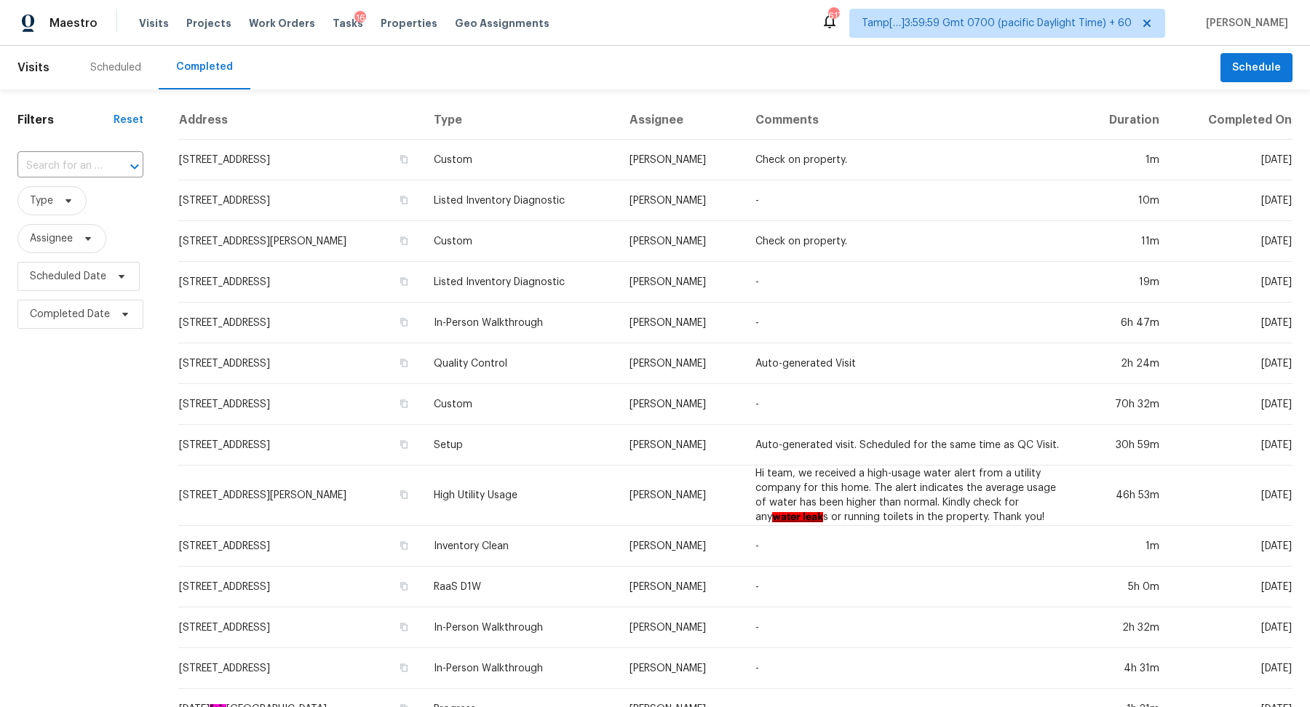
click at [95, 169] on input "text" at bounding box center [59, 166] width 85 height 23
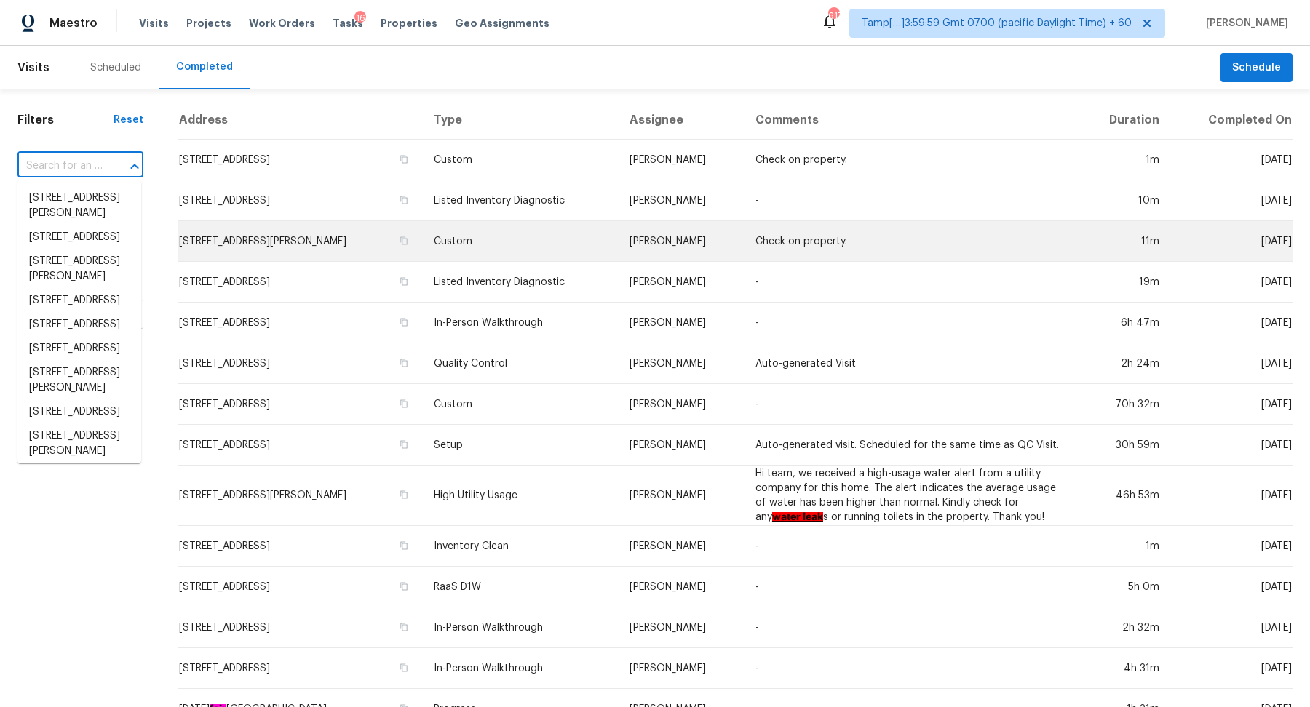
paste input "1070 Purdue Ct, Dixon, CA 95620"
type input "1070 Purdue Ct, Dixon, CA 95620"
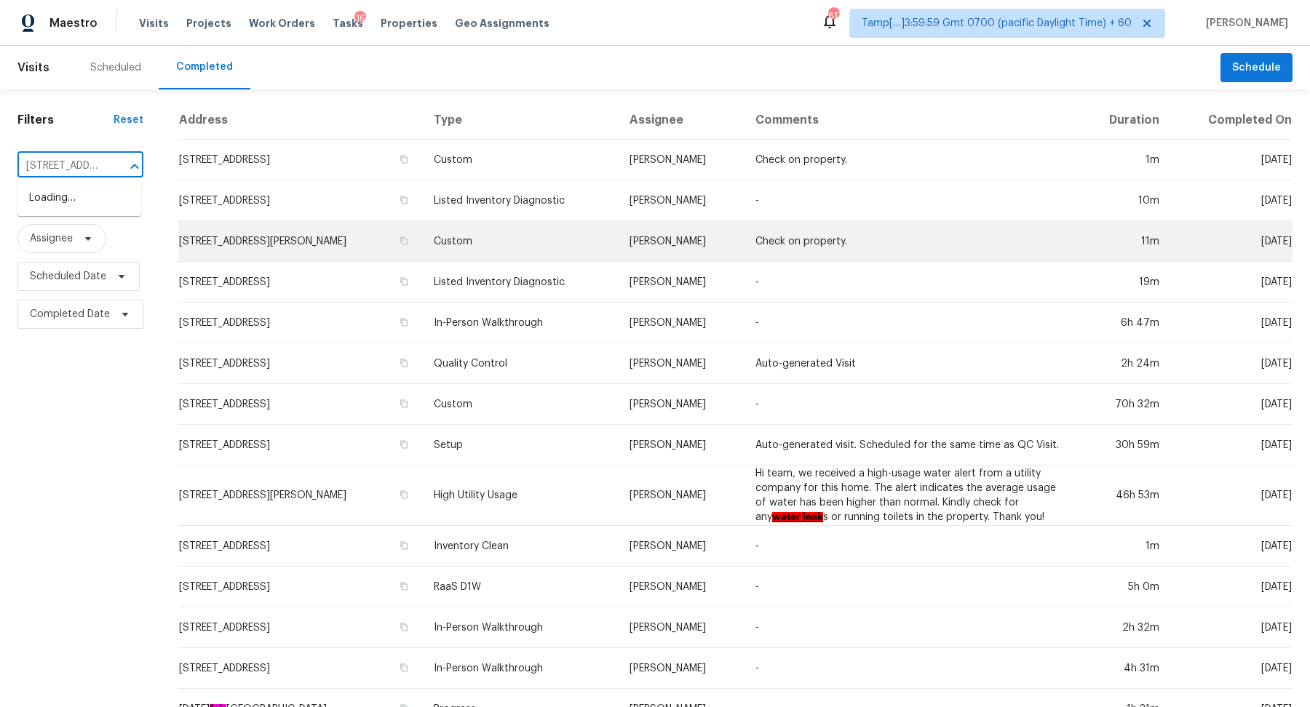
scroll to position [0, 84]
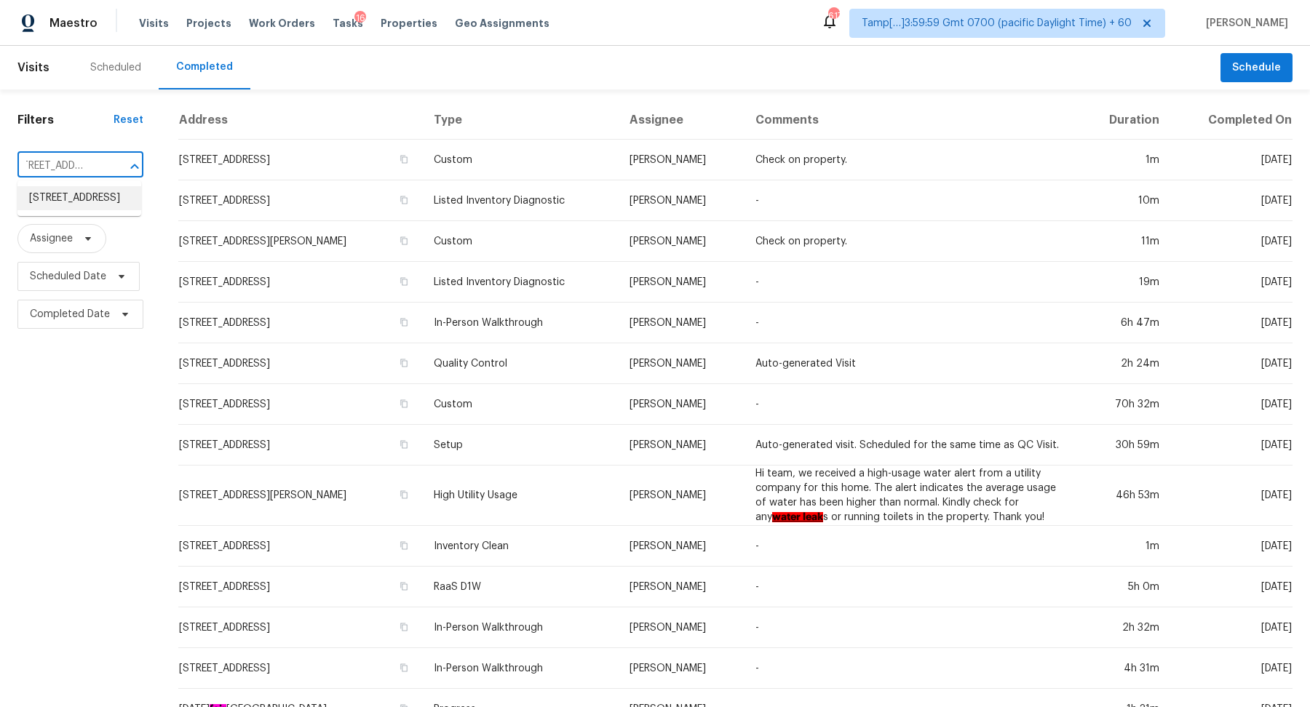
click at [48, 198] on li "1070 Purdue Ct, Dixon, CA 95620" at bounding box center [79, 198] width 124 height 24
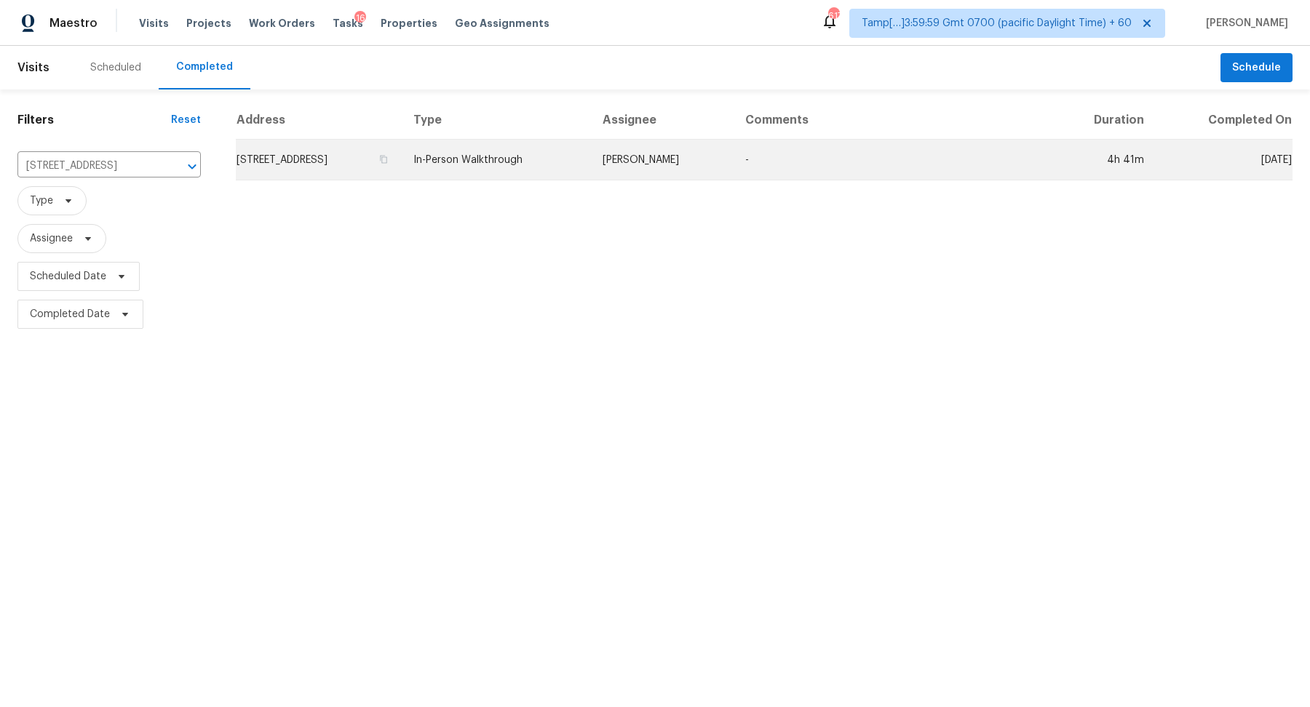
click at [325, 169] on td "1070 Purdue Ct, Dixon, CA 95620" at bounding box center [319, 160] width 166 height 41
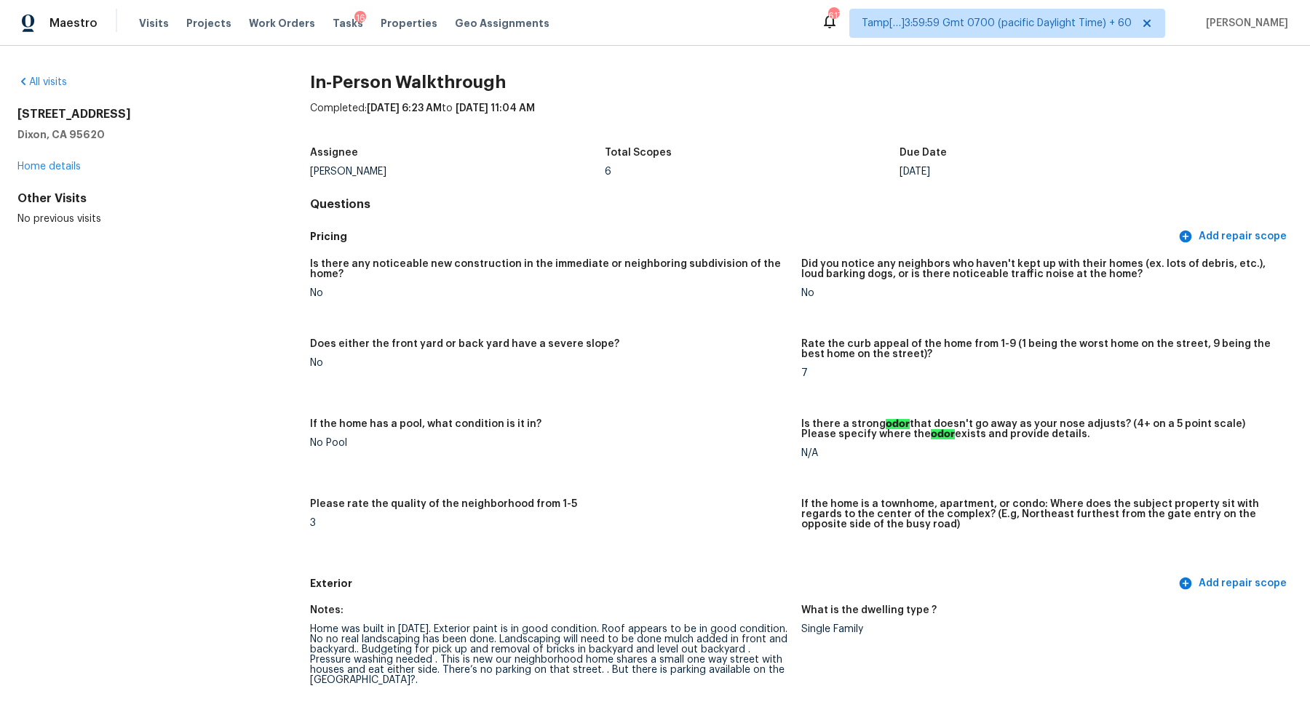
click at [47, 73] on div "All visits 1070 Purdue Ct Dixon, CA 95620 Home details Other Visits No previous…" at bounding box center [655, 376] width 1310 height 661
click at [49, 84] on link "All visits" at bounding box center [41, 82] width 49 height 10
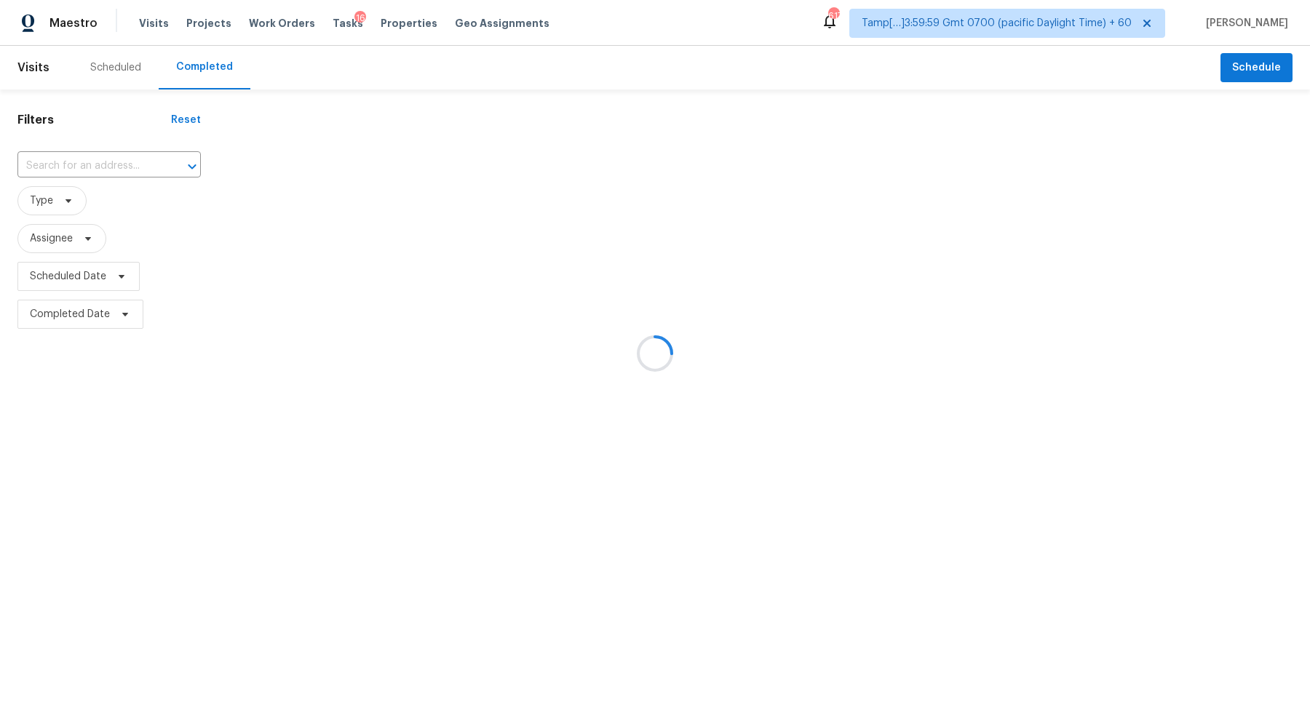
click at [76, 178] on div at bounding box center [655, 353] width 1310 height 707
click at [106, 173] on div at bounding box center [655, 353] width 1310 height 707
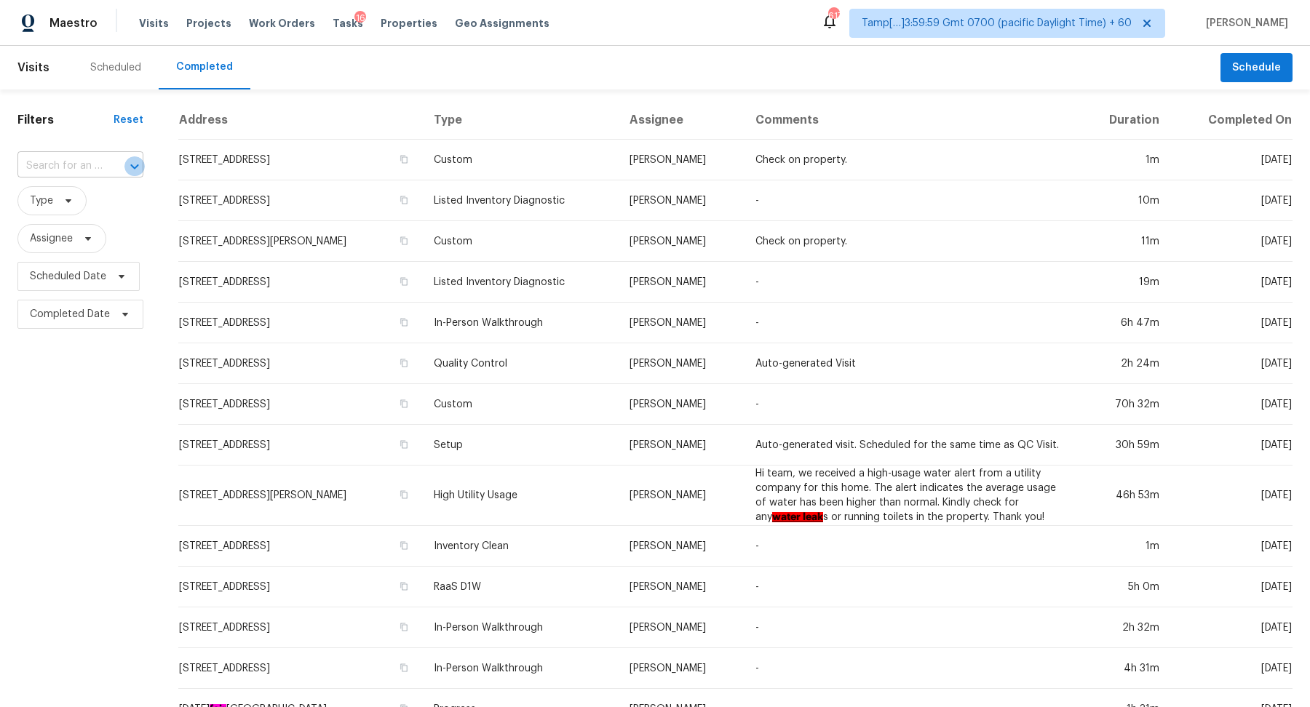
click at [126, 164] on icon "Open" at bounding box center [134, 166] width 17 height 17
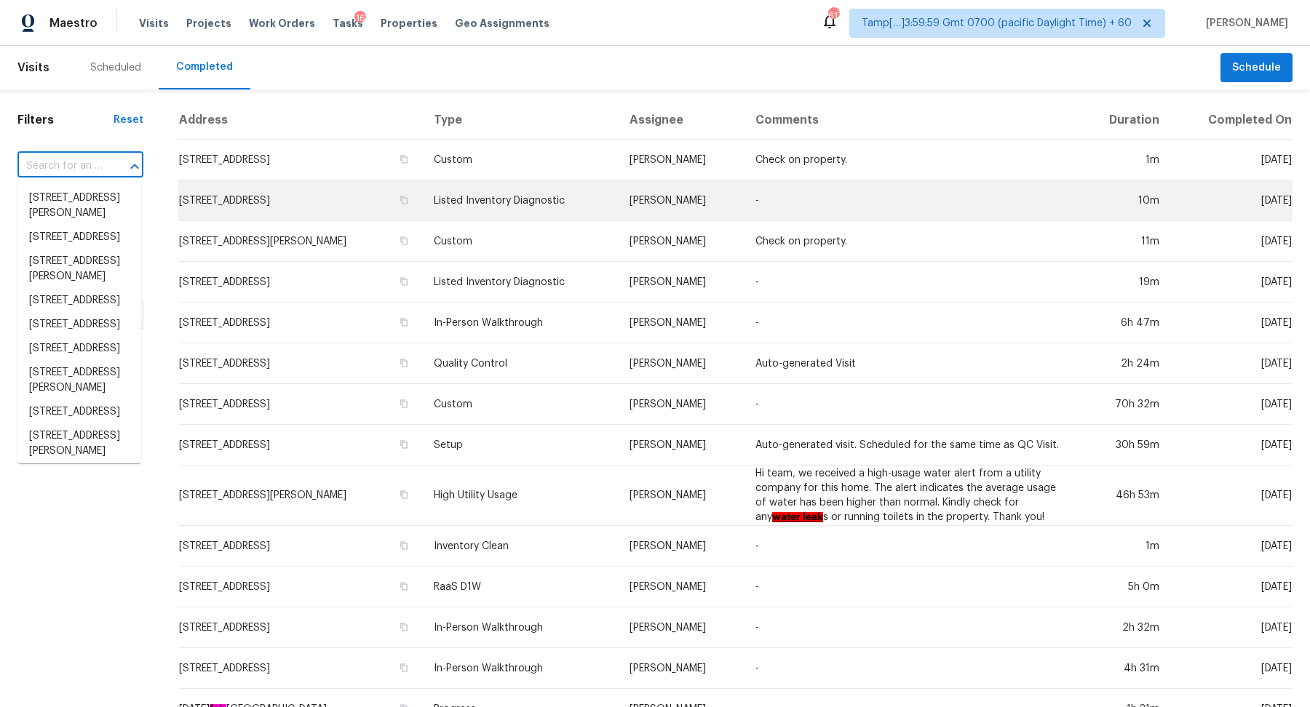
paste input "2428 Catalina Ave, Charlotte, NC 28206"
type input "2428 Catalina Ave, Charlotte, NC 28206"
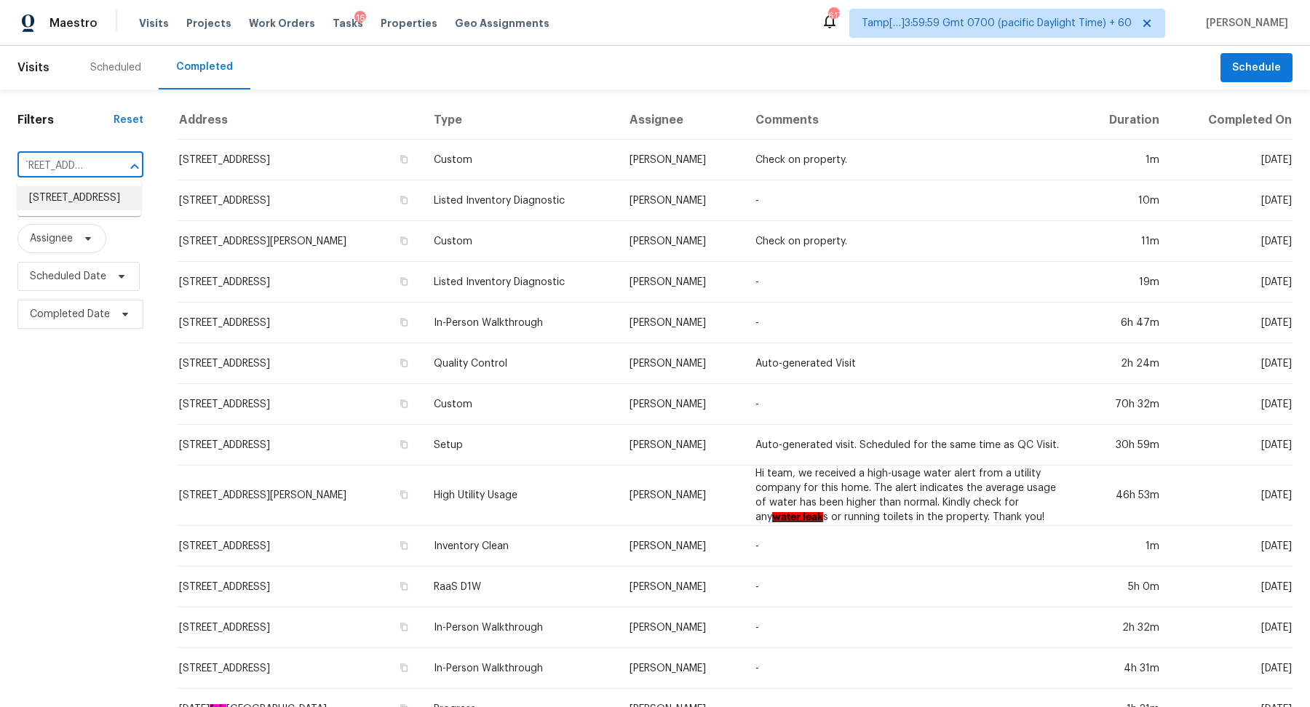
click at [84, 196] on li "2428 Catalina Ave, Charlotte, NC 28206" at bounding box center [79, 198] width 124 height 24
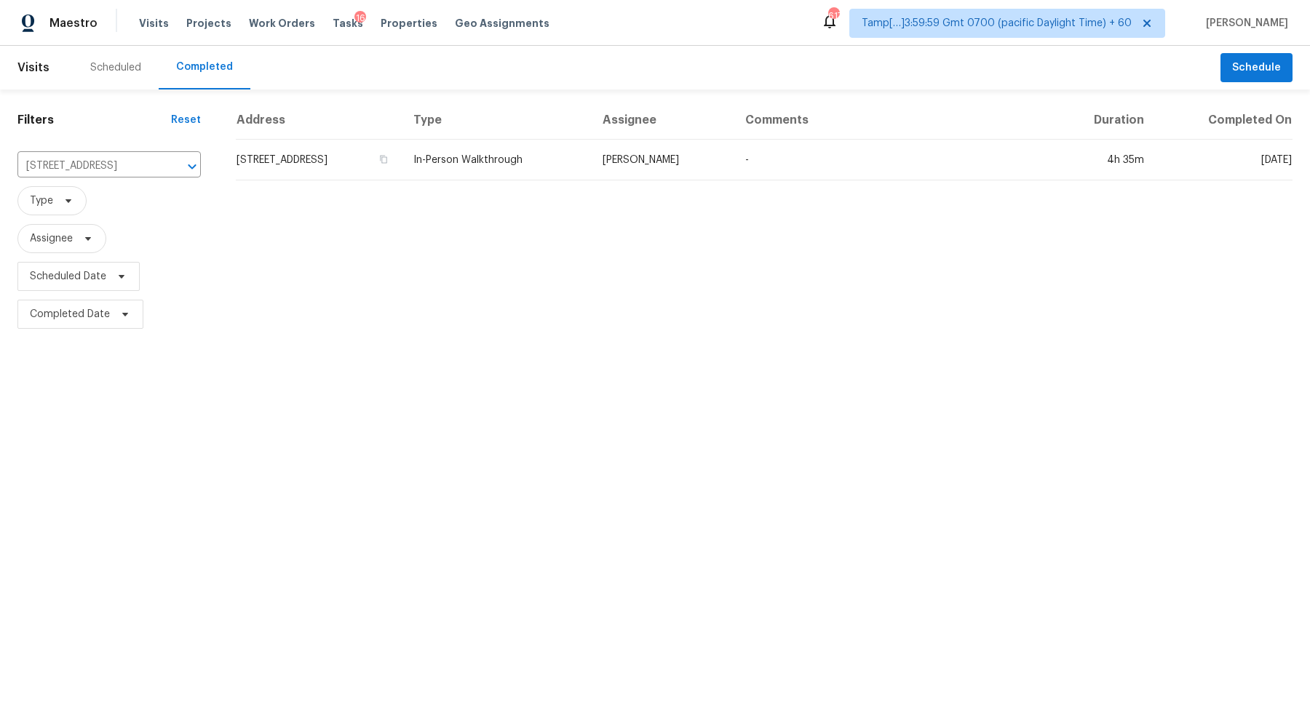
click at [314, 178] on td "2428 Catalina Ave, Charlotte, NC 28206" at bounding box center [319, 160] width 166 height 41
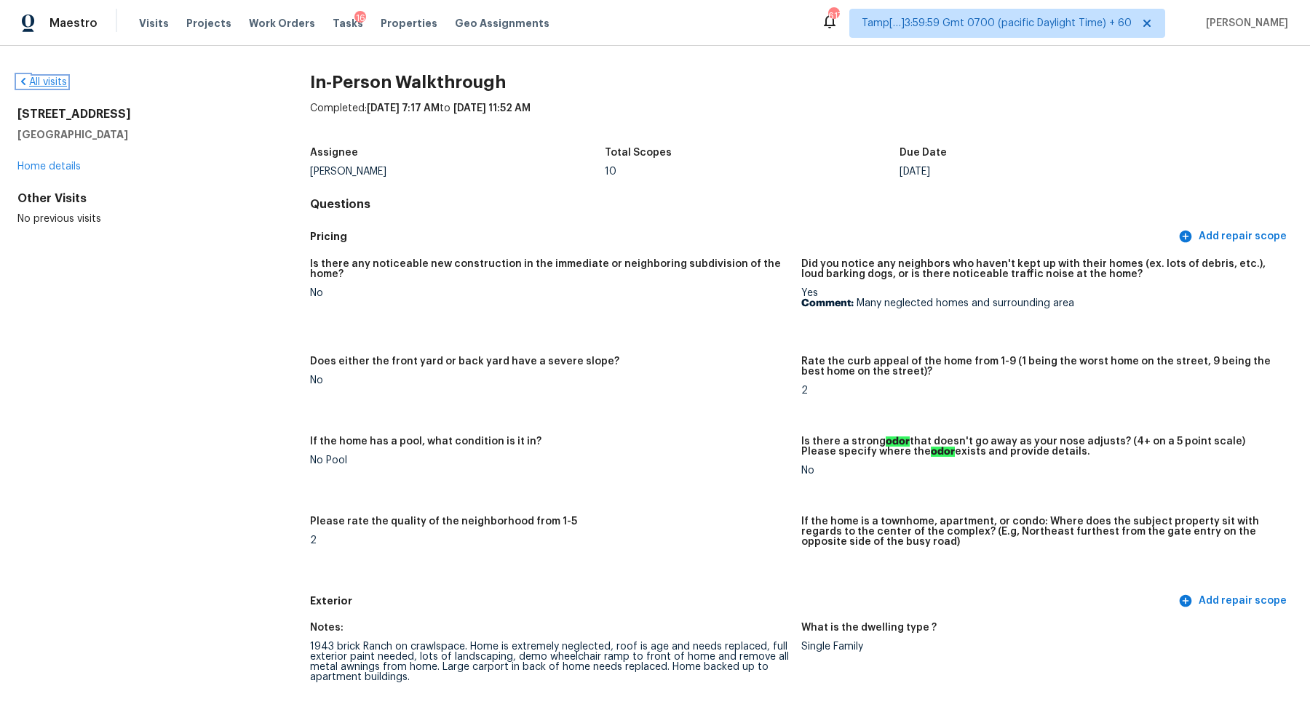
click at [50, 78] on link "All visits" at bounding box center [41, 82] width 49 height 10
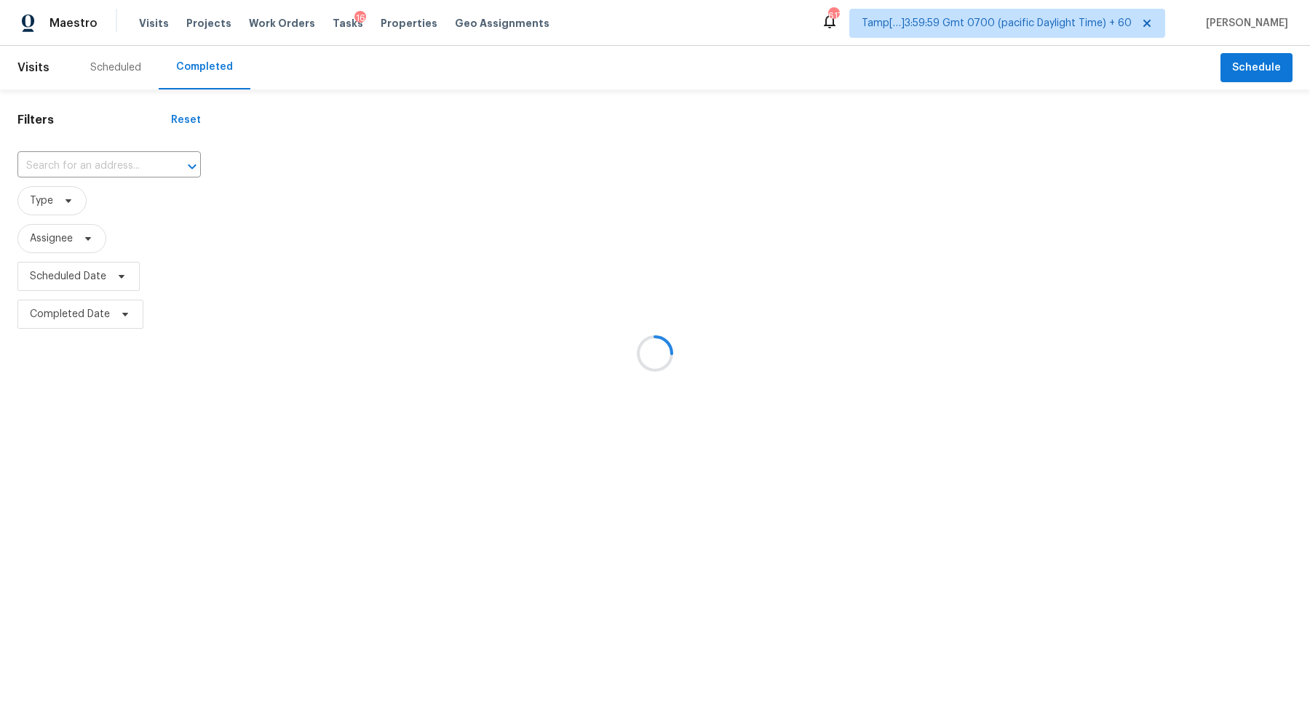
click at [108, 158] on div at bounding box center [655, 353] width 1310 height 707
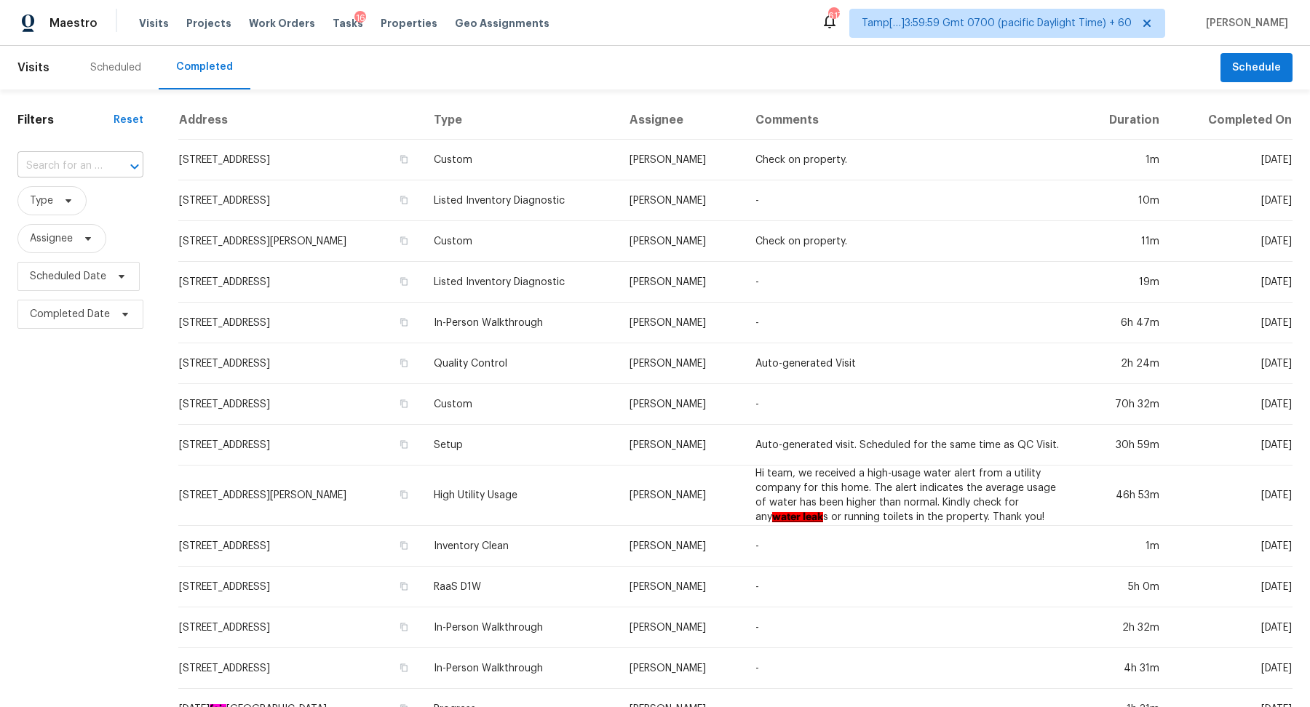
click at [116, 167] on div at bounding box center [125, 166] width 38 height 20
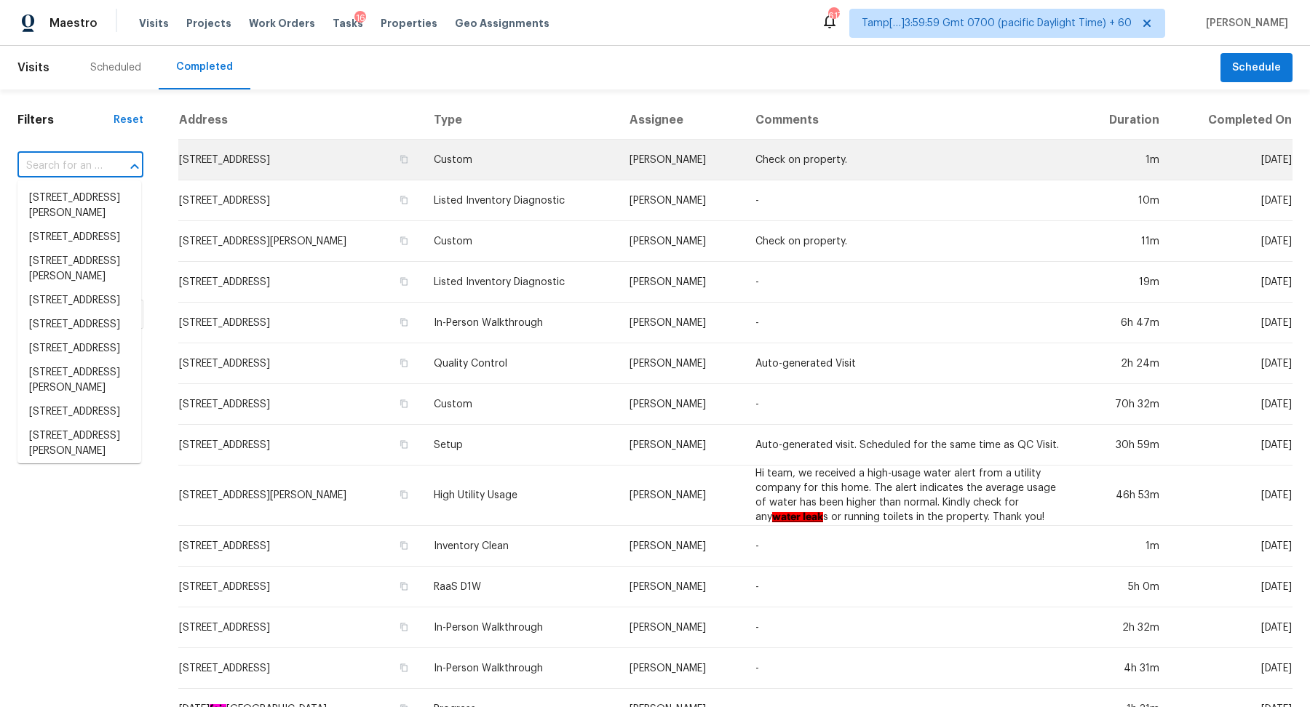
paste input "4424 Joseph Dr, Snellville, GA 30039"
type input "4424 Joseph Dr, Snellville, GA 30039"
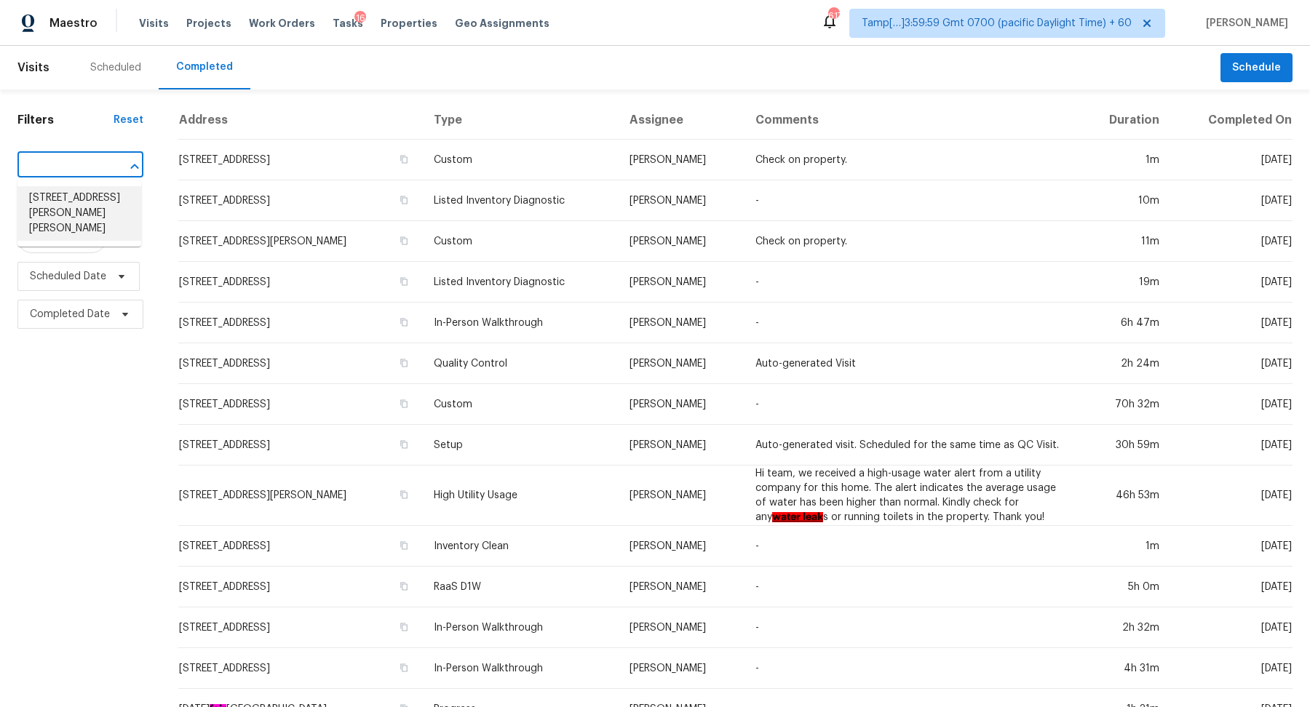
click at [104, 201] on li "4424 Joseph Dr, Snellville, GA 30039" at bounding box center [79, 213] width 124 height 55
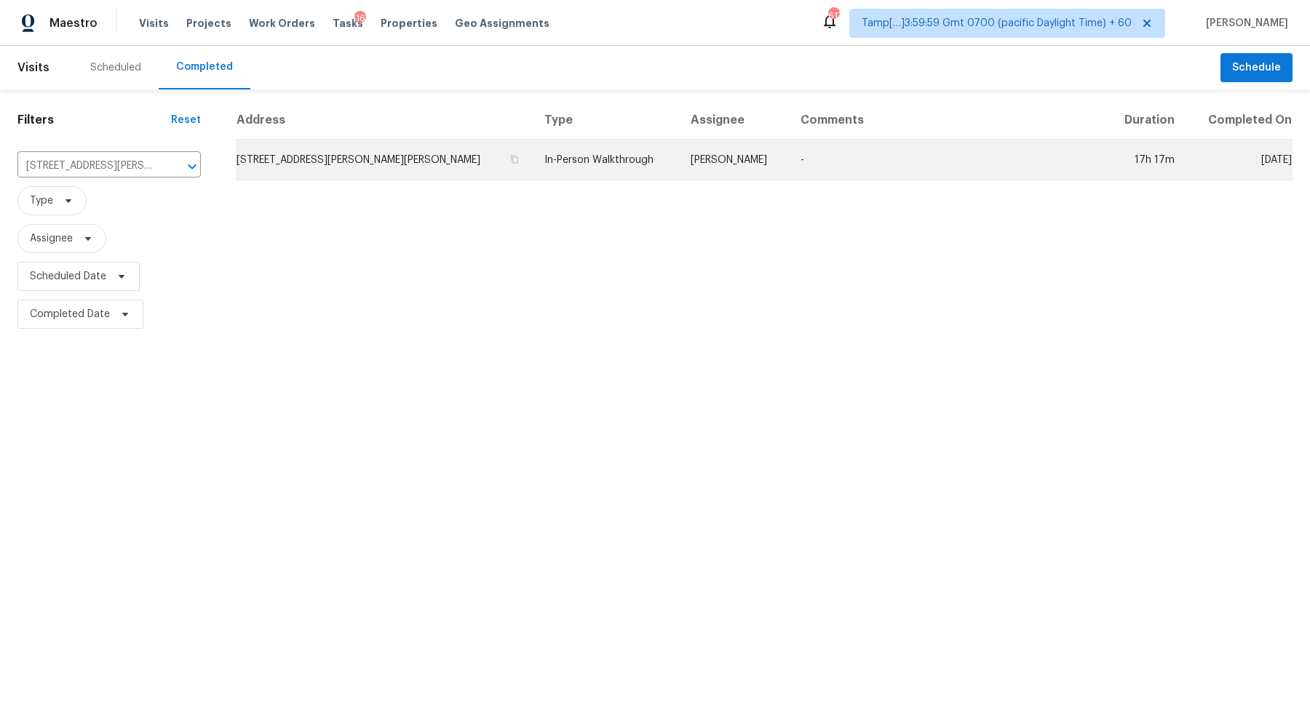
click at [328, 159] on td "4424 Joseph Dr, Snellville, GA 30039" at bounding box center [384, 160] width 297 height 41
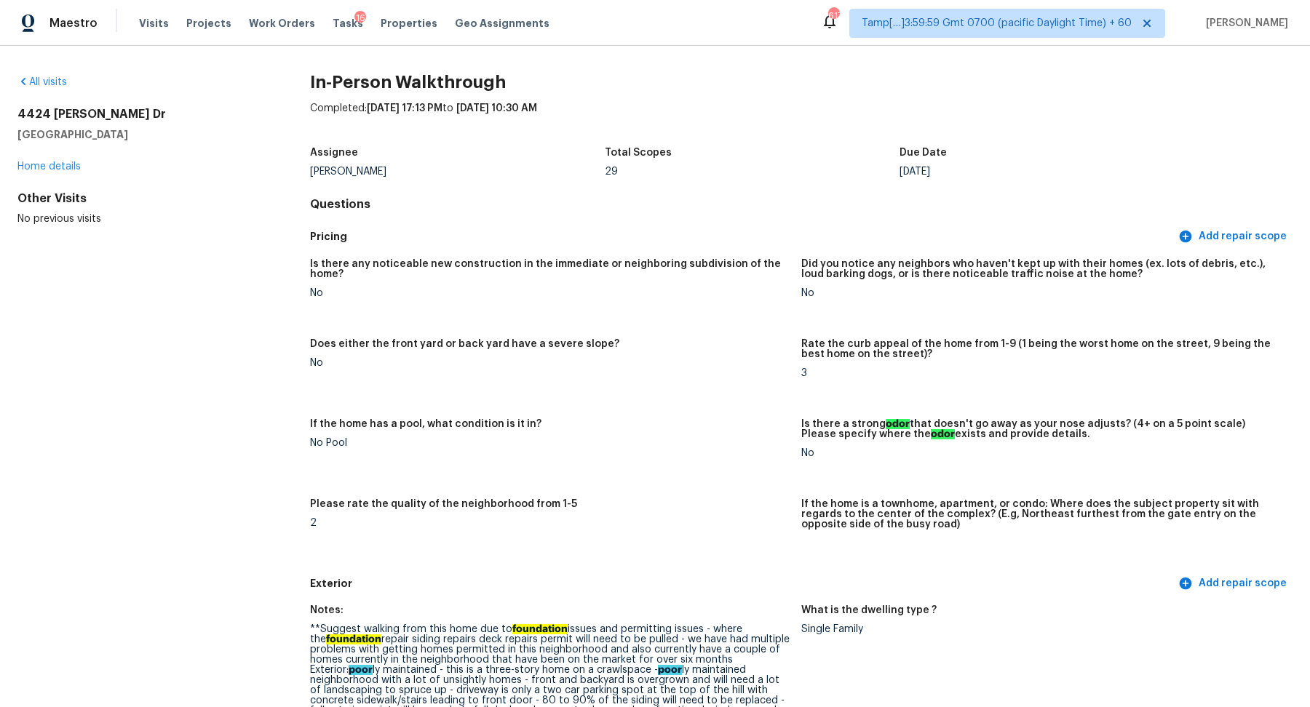
scroll to position [464, 0]
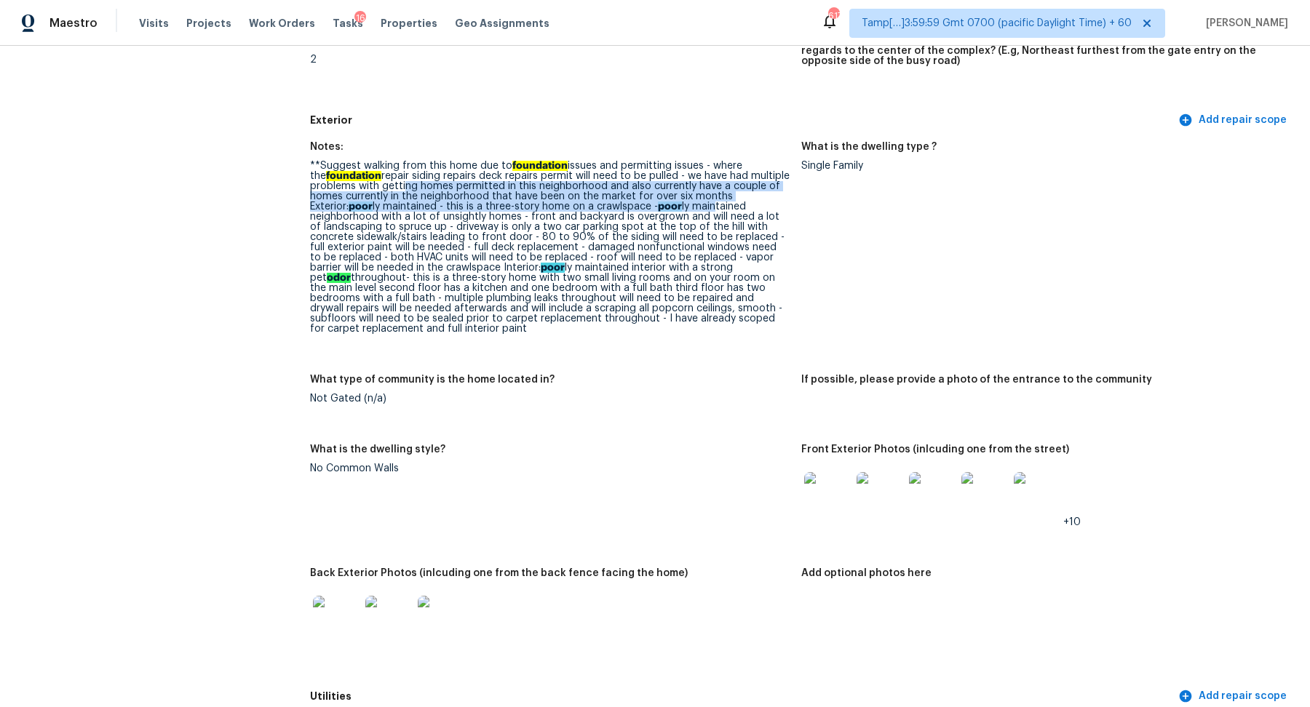
drag, startPoint x: 400, startPoint y: 189, endPoint x: 671, endPoint y: 209, distance: 271.4
click at [671, 209] on div "**Suggest walking from this home due to foundation issues and permitting issues…" at bounding box center [550, 247] width 480 height 173
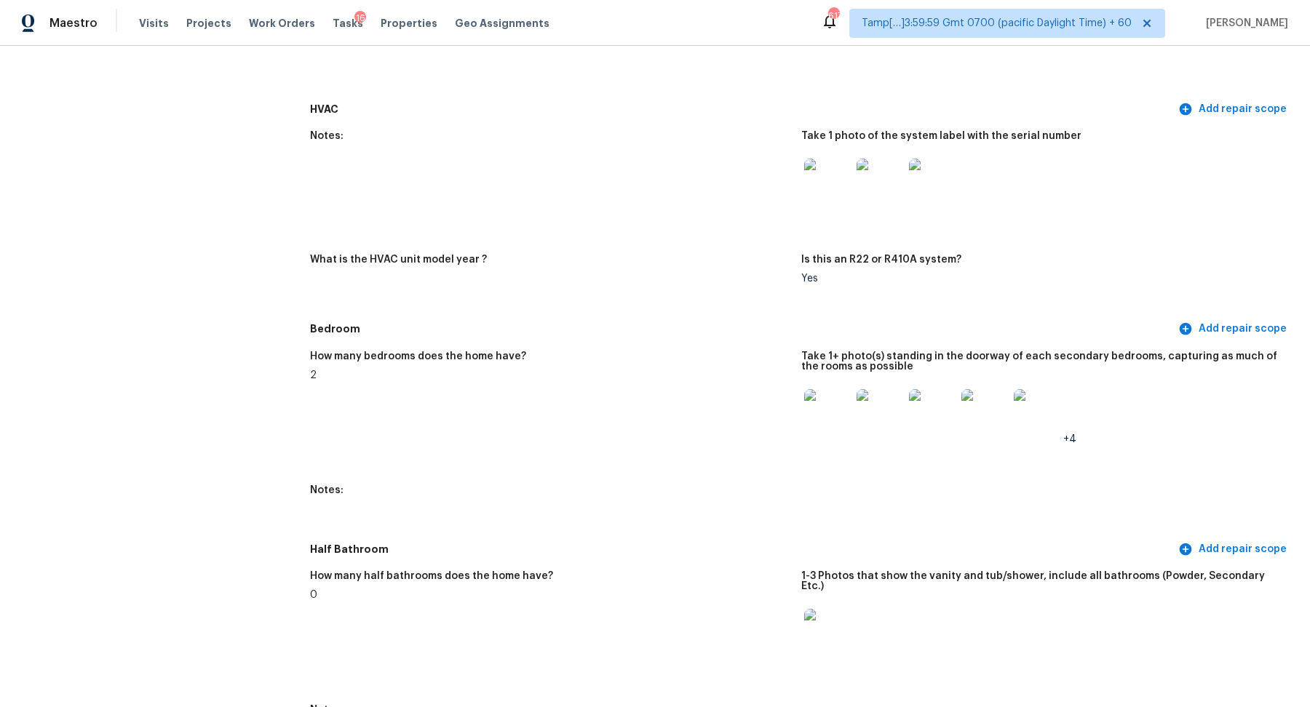
scroll to position [0, 0]
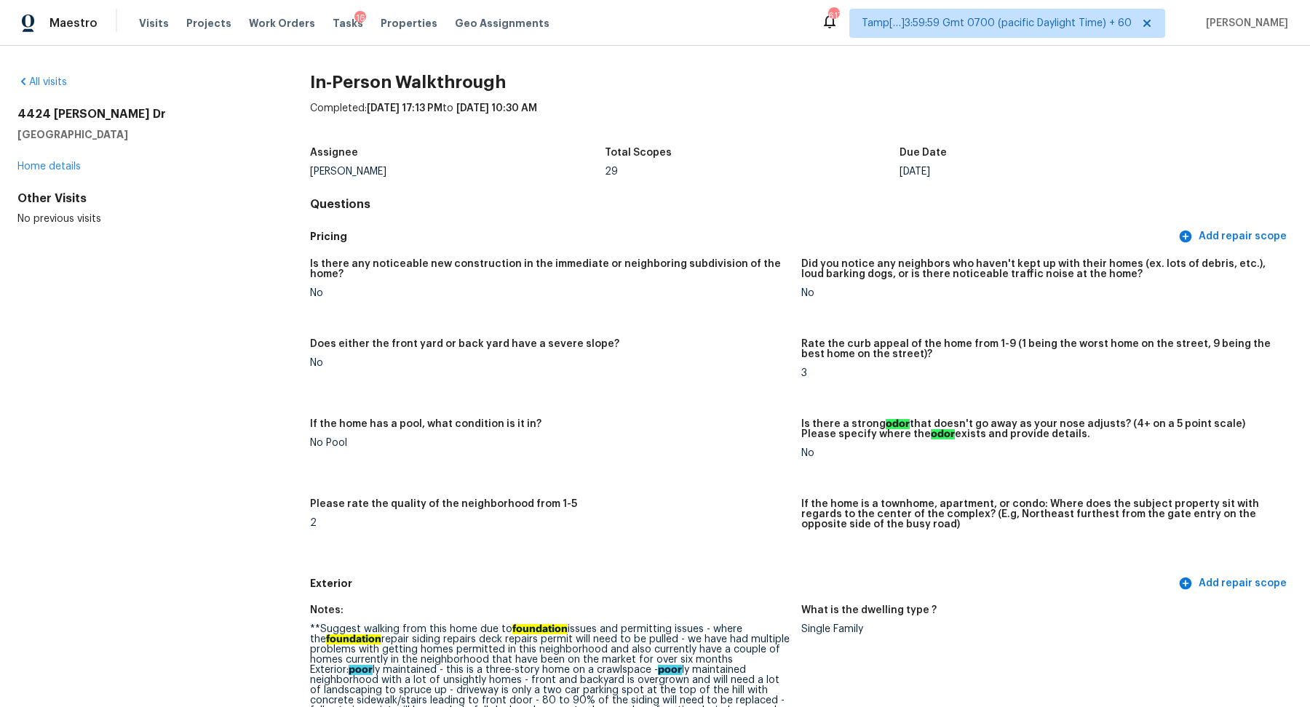
click at [57, 90] on div "All visits 4424 Joseph Dr Snellville, GA 30039 Home details Other Visits No pre…" at bounding box center [140, 150] width 246 height 151
click at [54, 86] on link "All visits" at bounding box center [41, 82] width 49 height 10
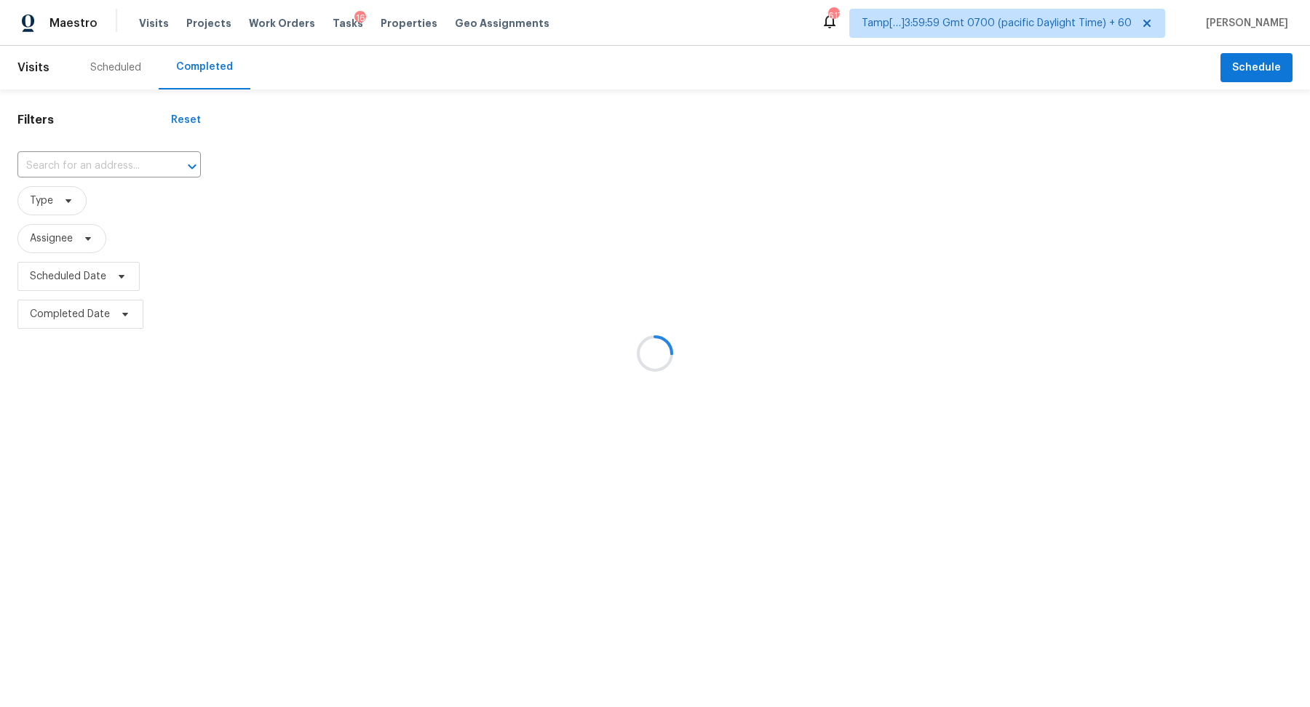
click at [73, 156] on div at bounding box center [655, 353] width 1310 height 707
click at [103, 160] on div at bounding box center [655, 353] width 1310 height 707
click at [107, 162] on div at bounding box center [655, 353] width 1310 height 707
click at [100, 161] on div at bounding box center [655, 353] width 1310 height 707
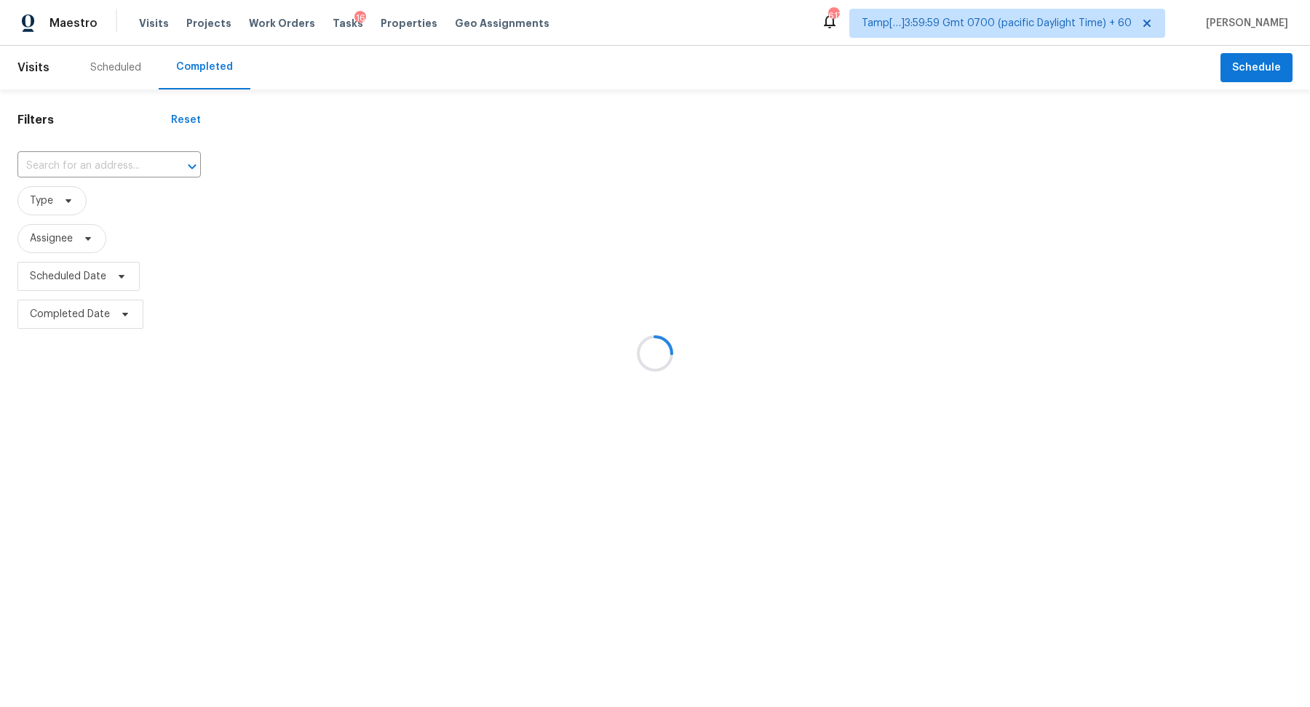
click at [100, 161] on div at bounding box center [655, 353] width 1310 height 707
click at [101, 165] on div at bounding box center [655, 353] width 1310 height 707
click at [101, 164] on div at bounding box center [655, 353] width 1310 height 707
click at [130, 163] on div at bounding box center [655, 353] width 1310 height 707
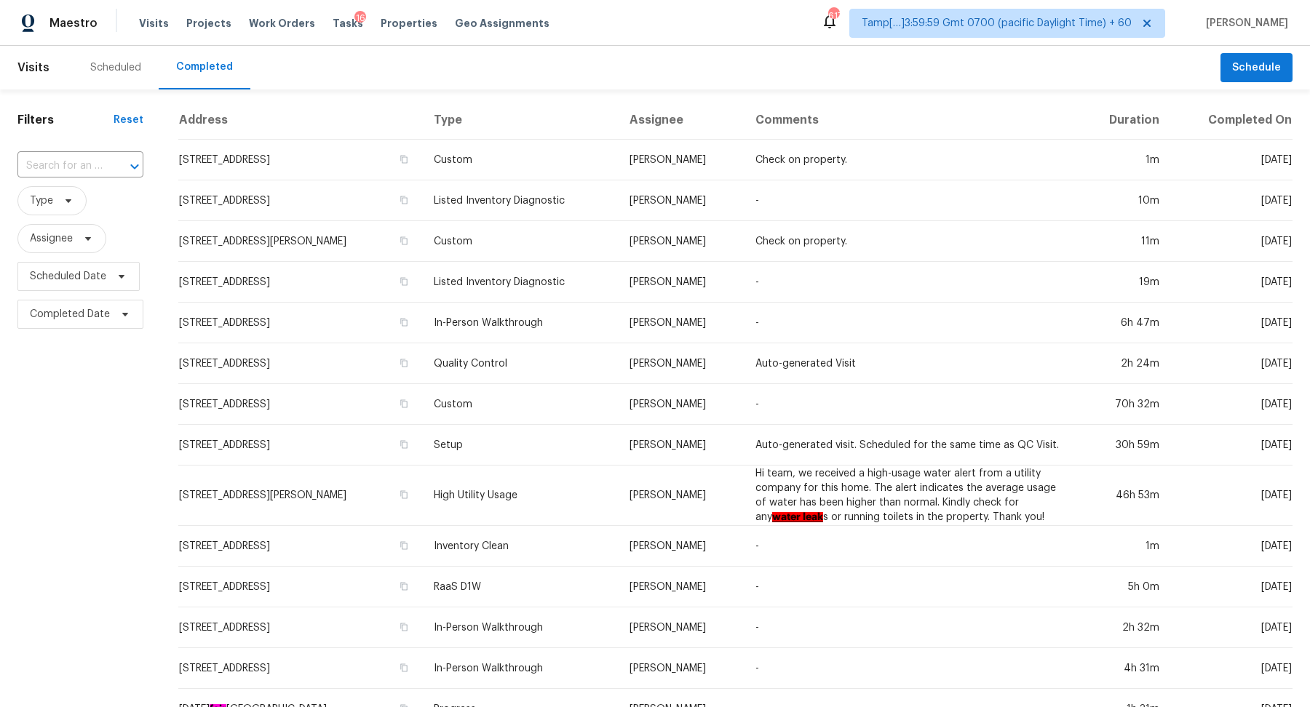
click at [130, 163] on icon "Open" at bounding box center [134, 166] width 17 height 17
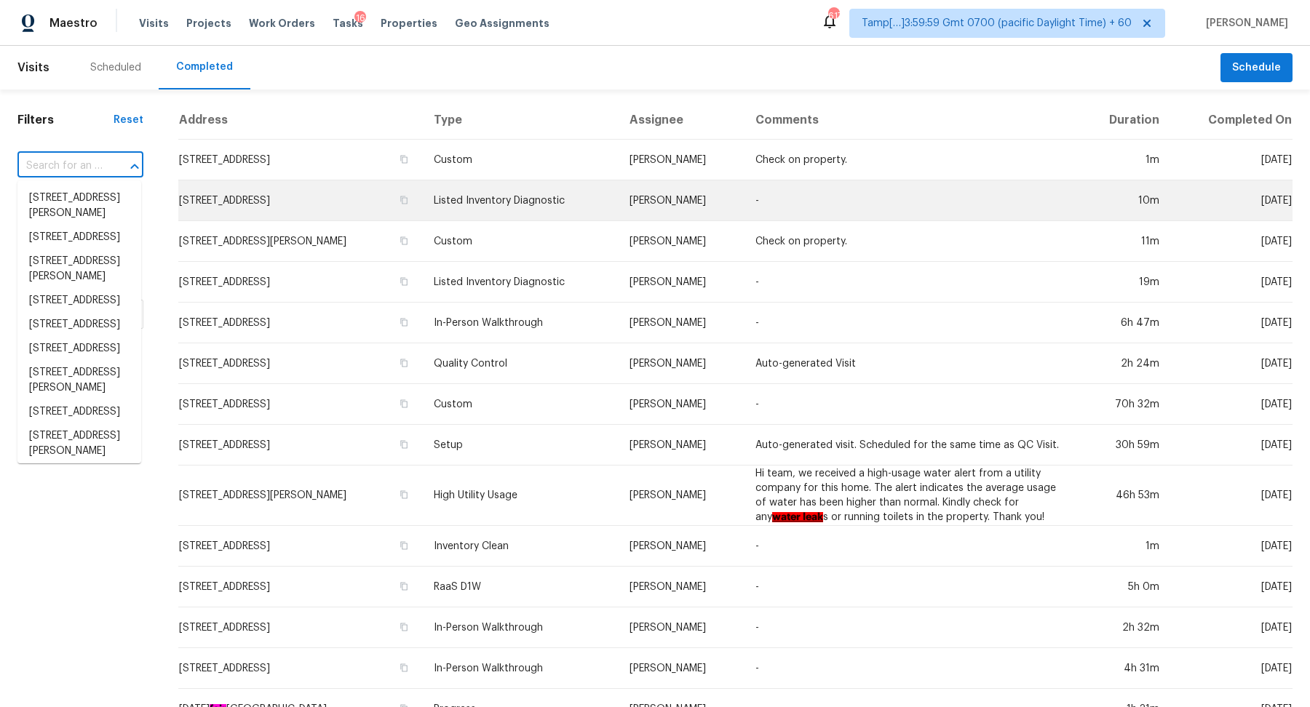
paste input "8941 E Shangri La Rd, Scottsdale, AZ 85260"
type input "8941 E Shangri La Rd, Scottsdale, AZ 85260"
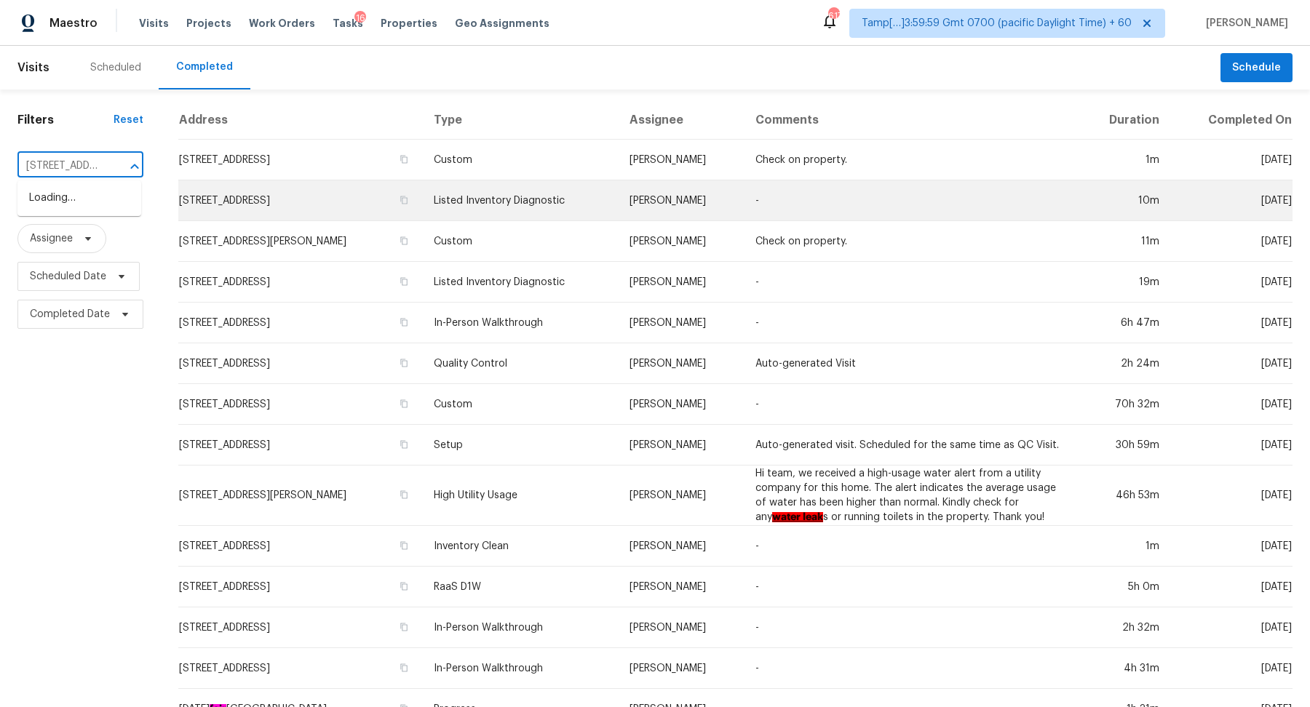
scroll to position [0, 133]
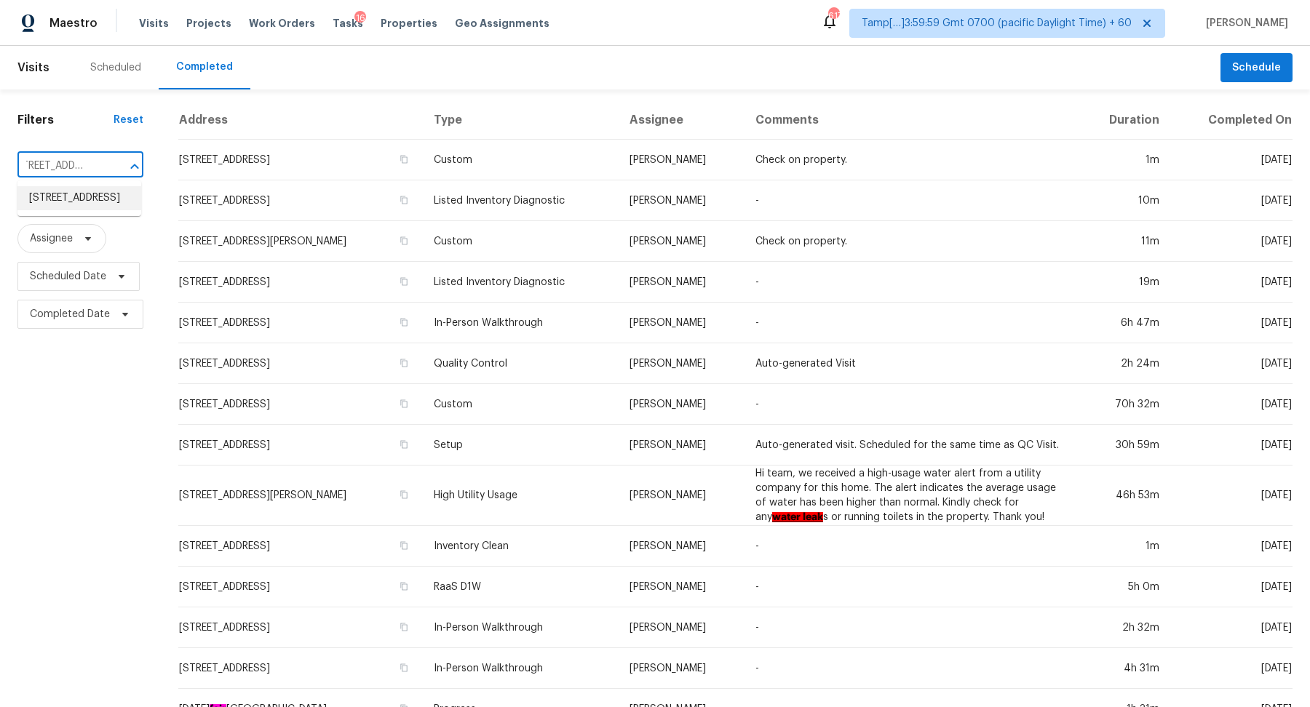
click at [79, 208] on li "8941 E Shangri La Rd, Scottsdale, AZ 85260" at bounding box center [79, 198] width 124 height 24
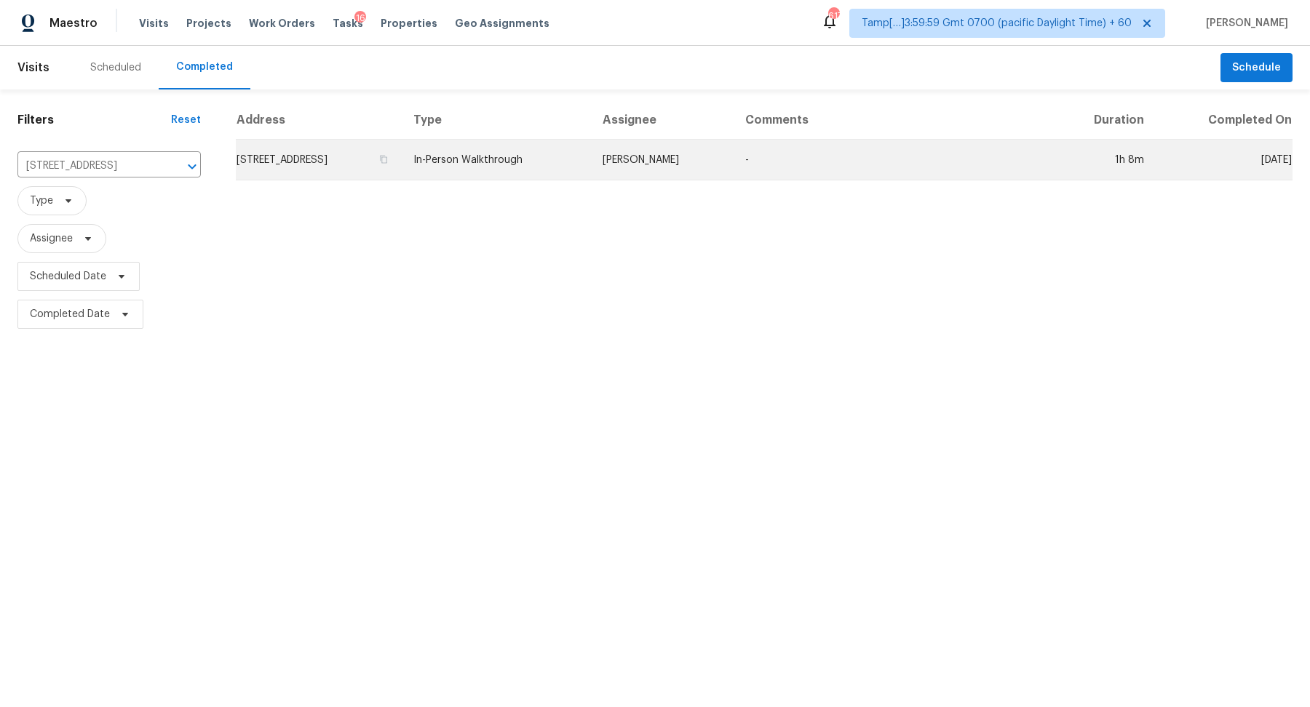
click at [402, 143] on td "8941 E Shangri La Rd, Scottsdale, AZ 85260" at bounding box center [319, 160] width 166 height 41
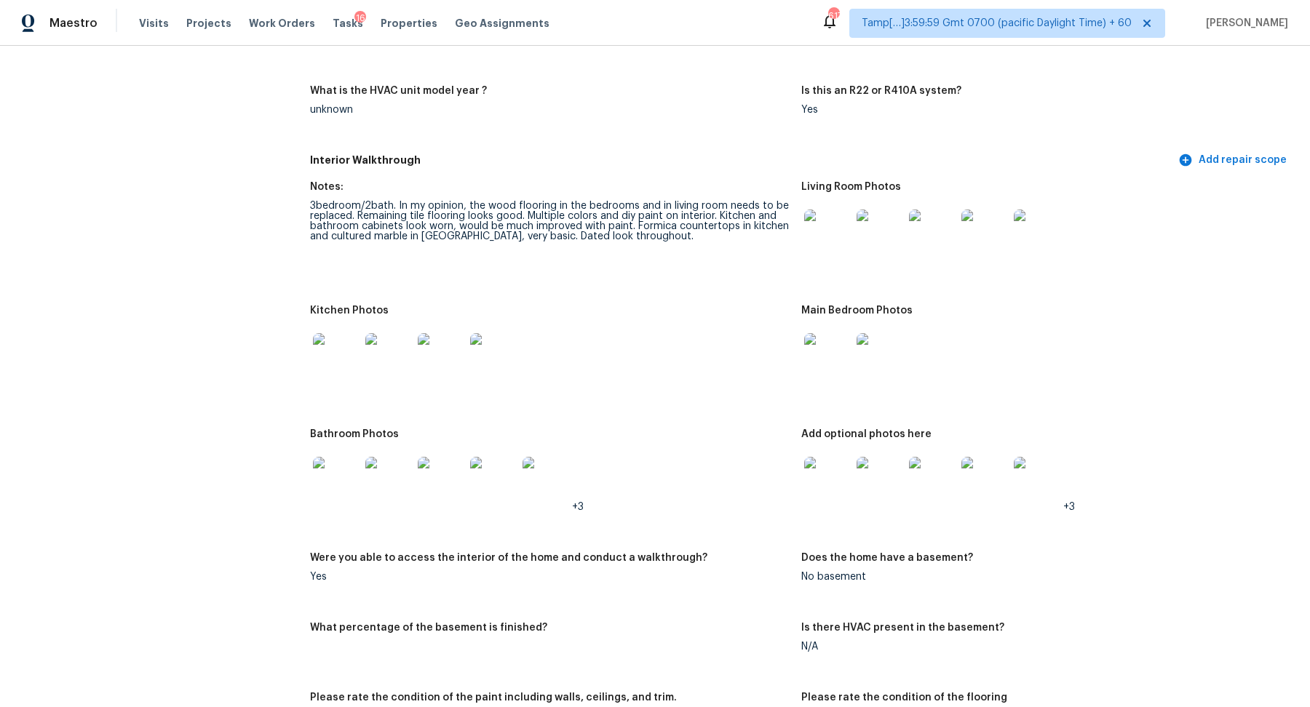
scroll to position [1619, 0]
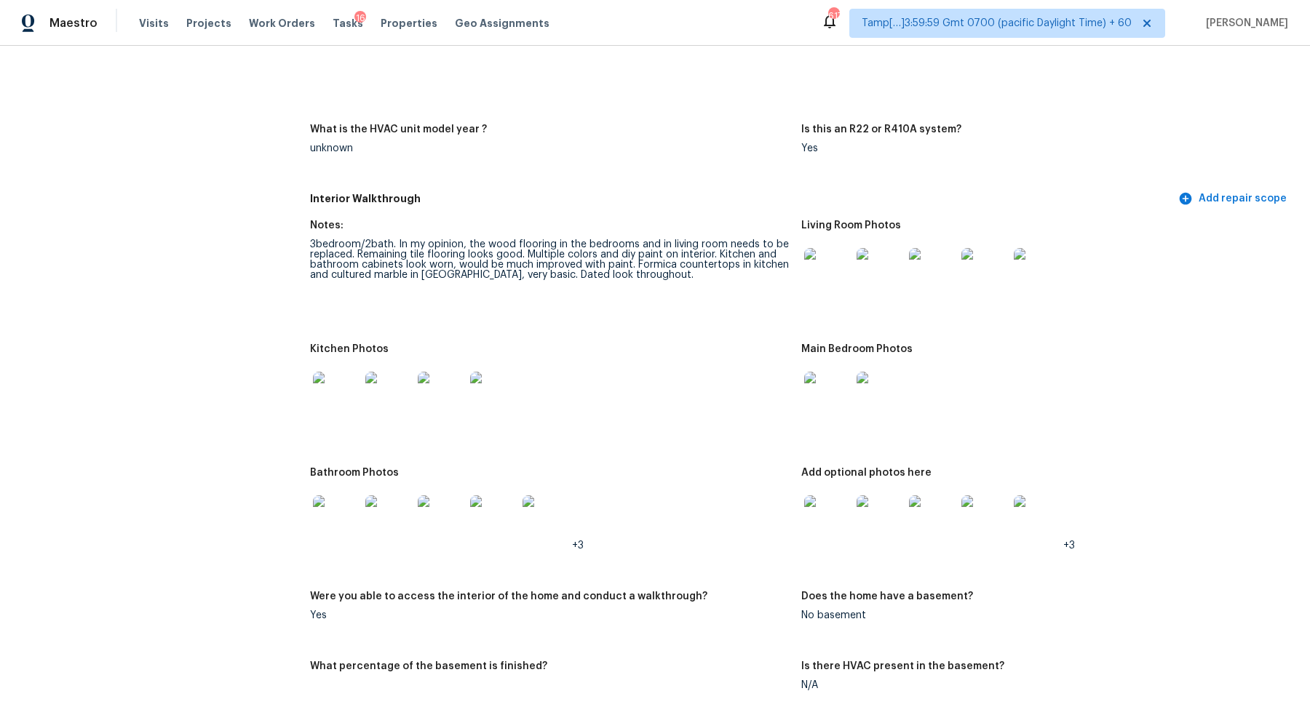
click at [355, 404] on img at bounding box center [336, 395] width 47 height 47
drag, startPoint x: 665, startPoint y: 254, endPoint x: 783, endPoint y: 253, distance: 117.9
click at [783, 253] on div "3bedroom/2bath. In my opinion, the wood flooring in the bedrooms and in living …" at bounding box center [550, 259] width 480 height 41
drag, startPoint x: 364, startPoint y: 253, endPoint x: 579, endPoint y: 255, distance: 215.4
click at [579, 255] on div "3bedroom/2bath. In my opinion, the wood flooring in the bedrooms and in living …" at bounding box center [550, 259] width 480 height 41
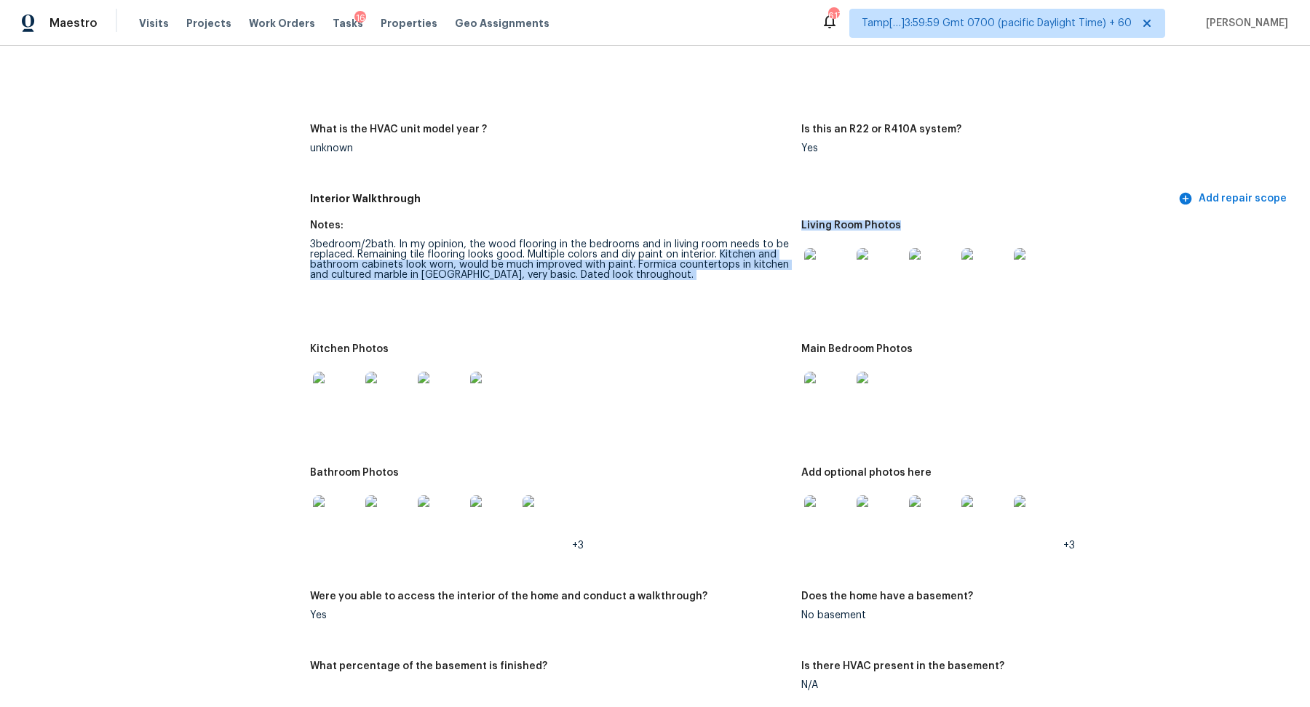
drag, startPoint x: 720, startPoint y: 253, endPoint x: 818, endPoint y: 249, distance: 98.3
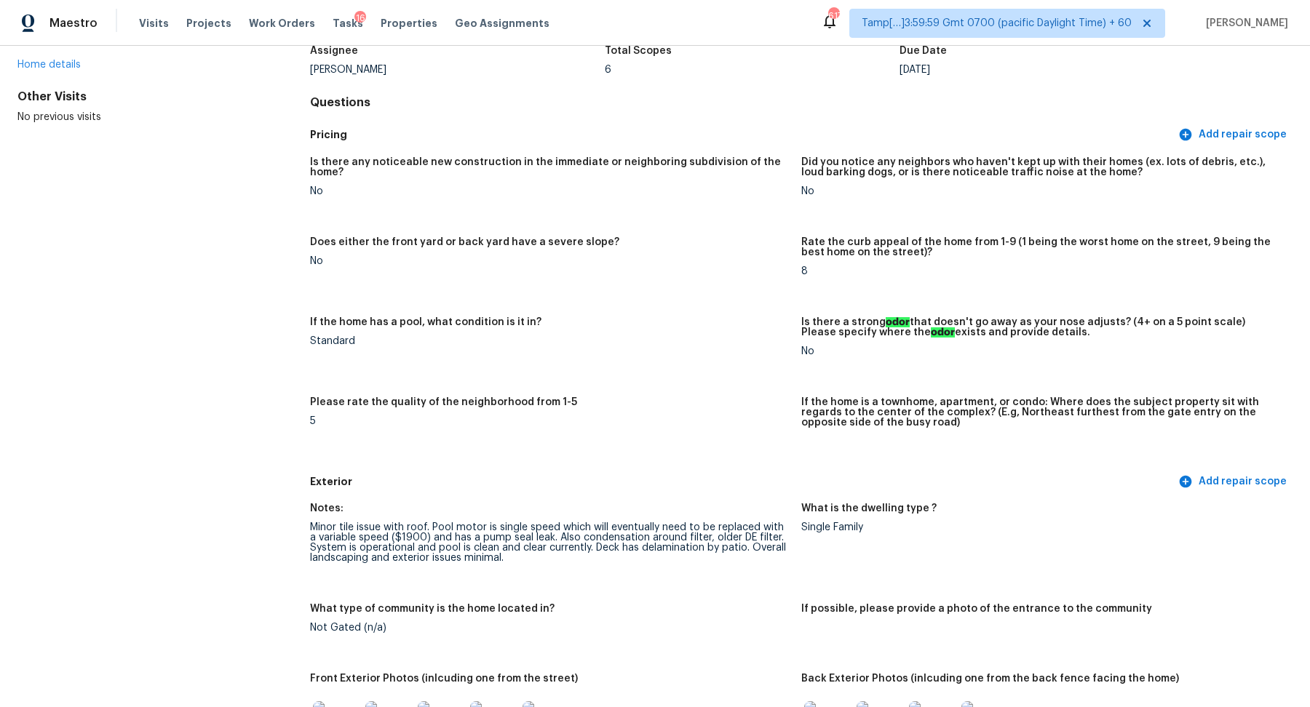
scroll to position [0, 0]
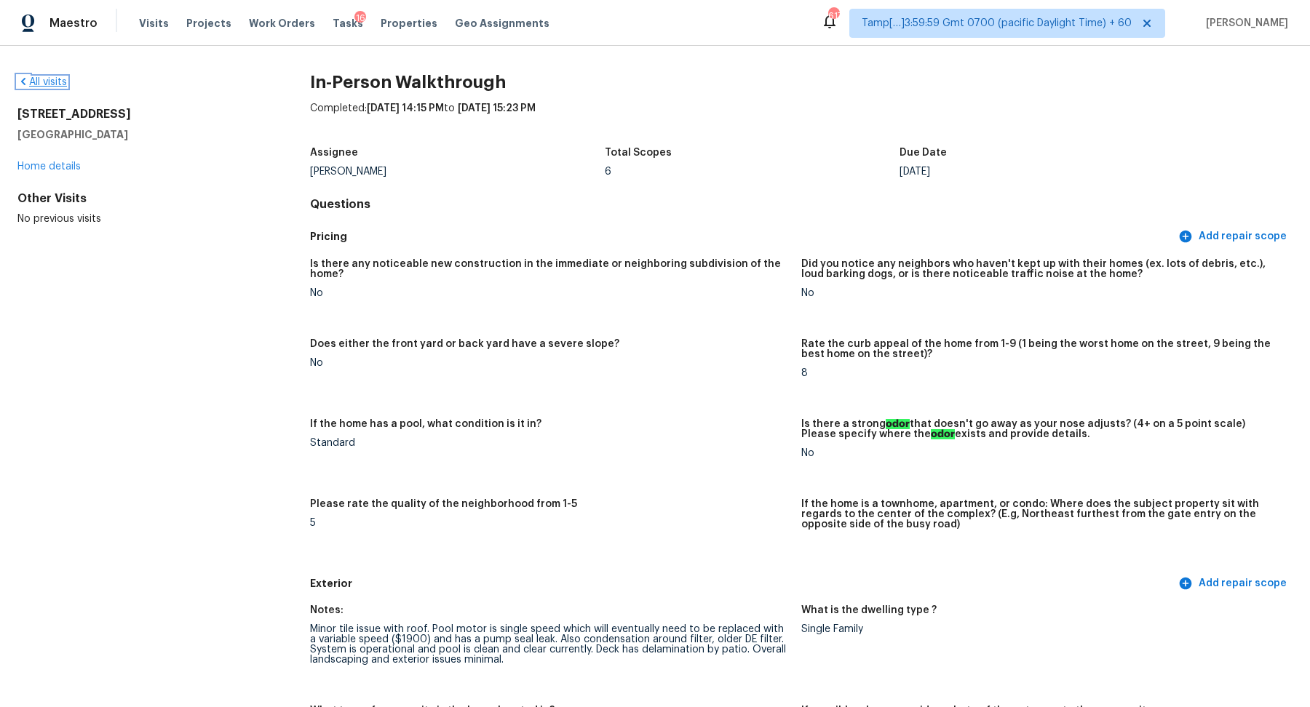
click at [42, 84] on link "All visits" at bounding box center [41, 82] width 49 height 10
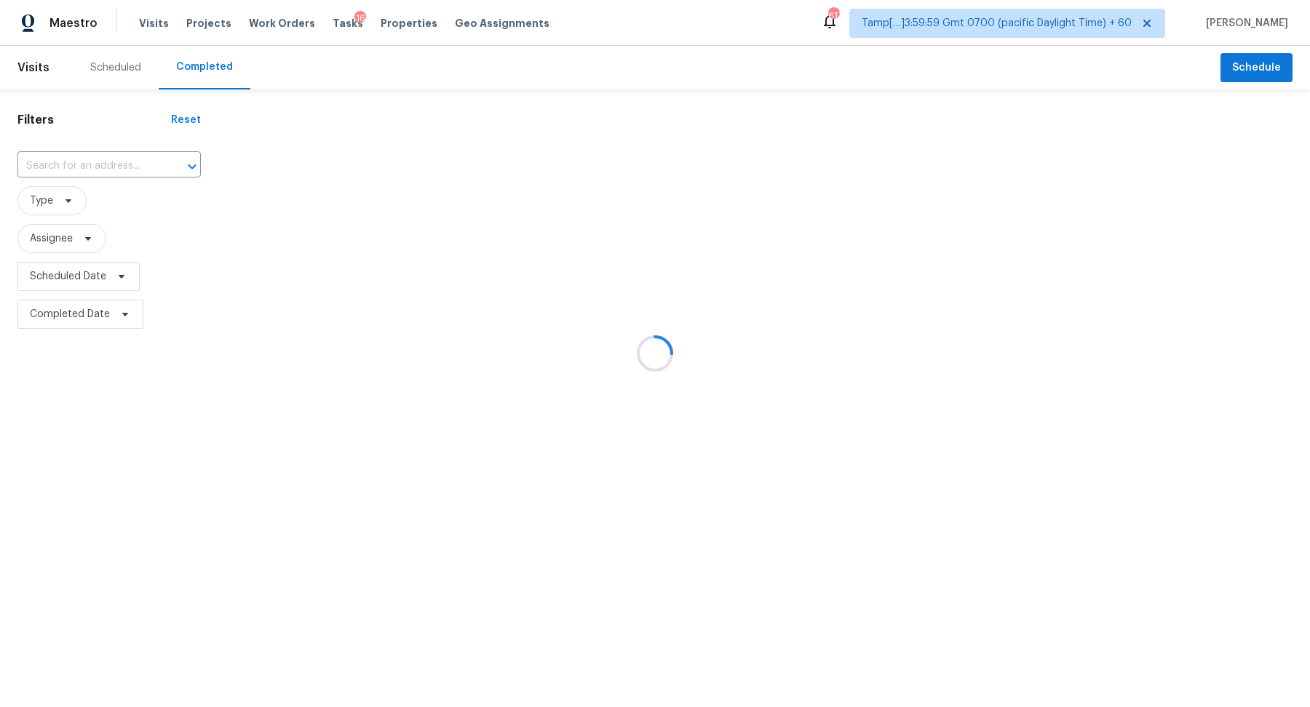
click at [121, 163] on div at bounding box center [655, 353] width 1310 height 707
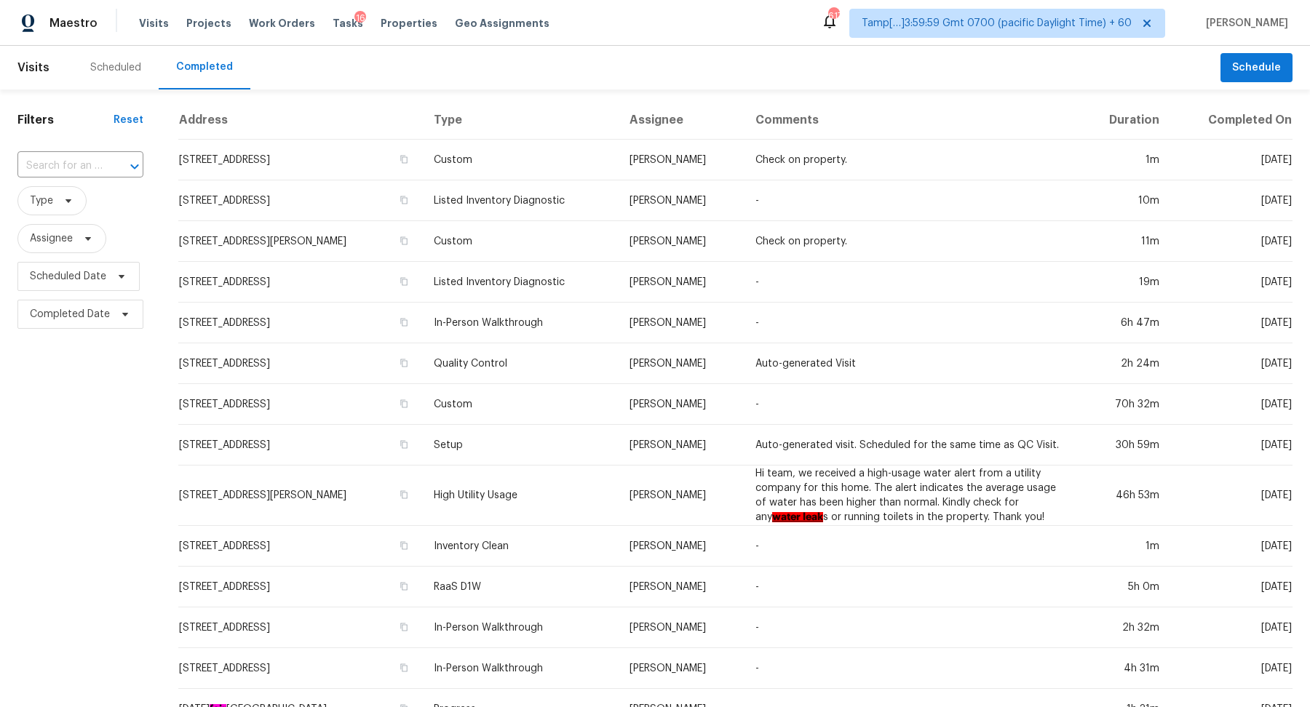
click at [121, 163] on div at bounding box center [125, 166] width 38 height 20
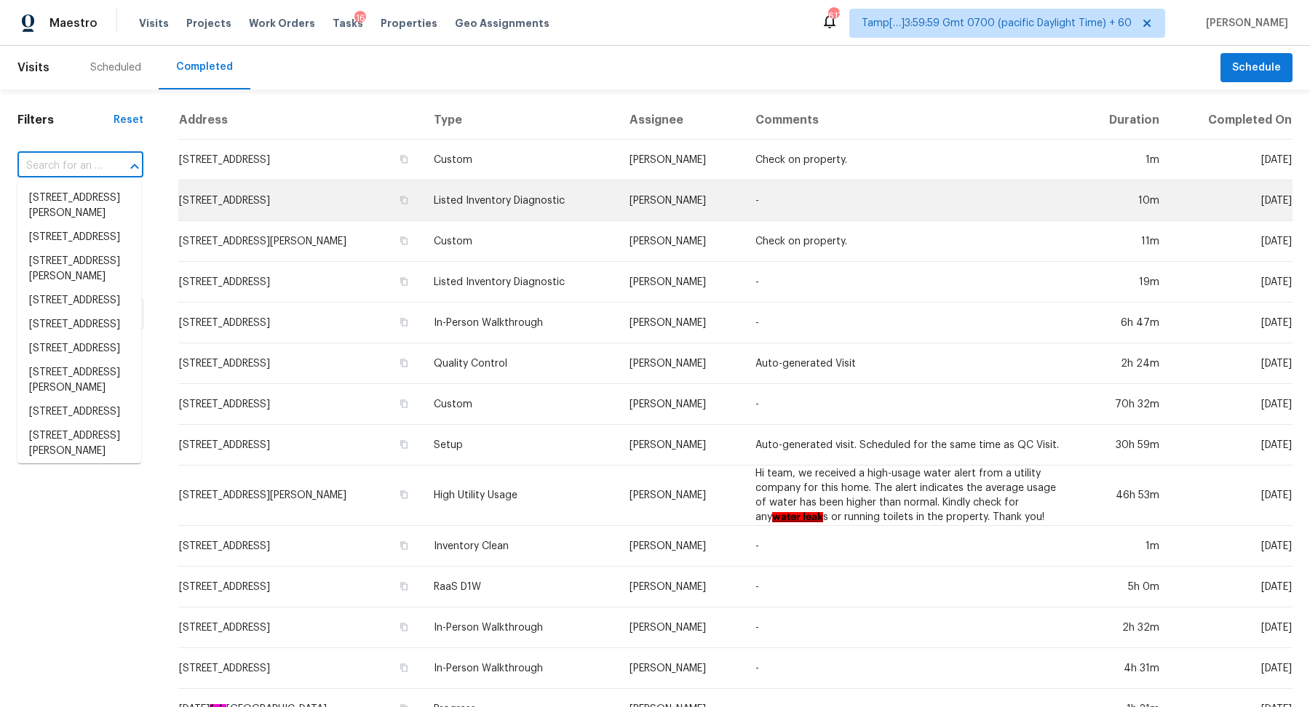
paste input "506 Donnegal Farm Dr, Fuquay Varina, NC 27526"
type input "506 Donnegal Farm Dr, Fuquay Varina, NC 27526"
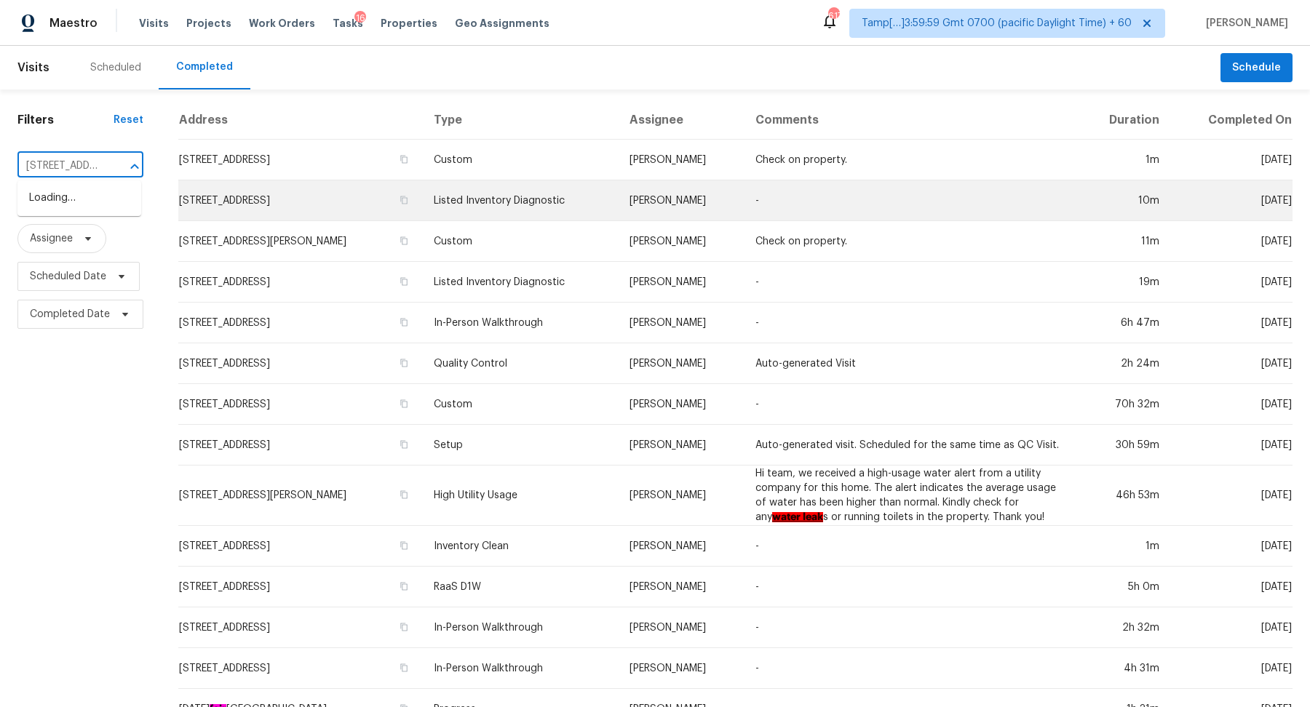
scroll to position [0, 157]
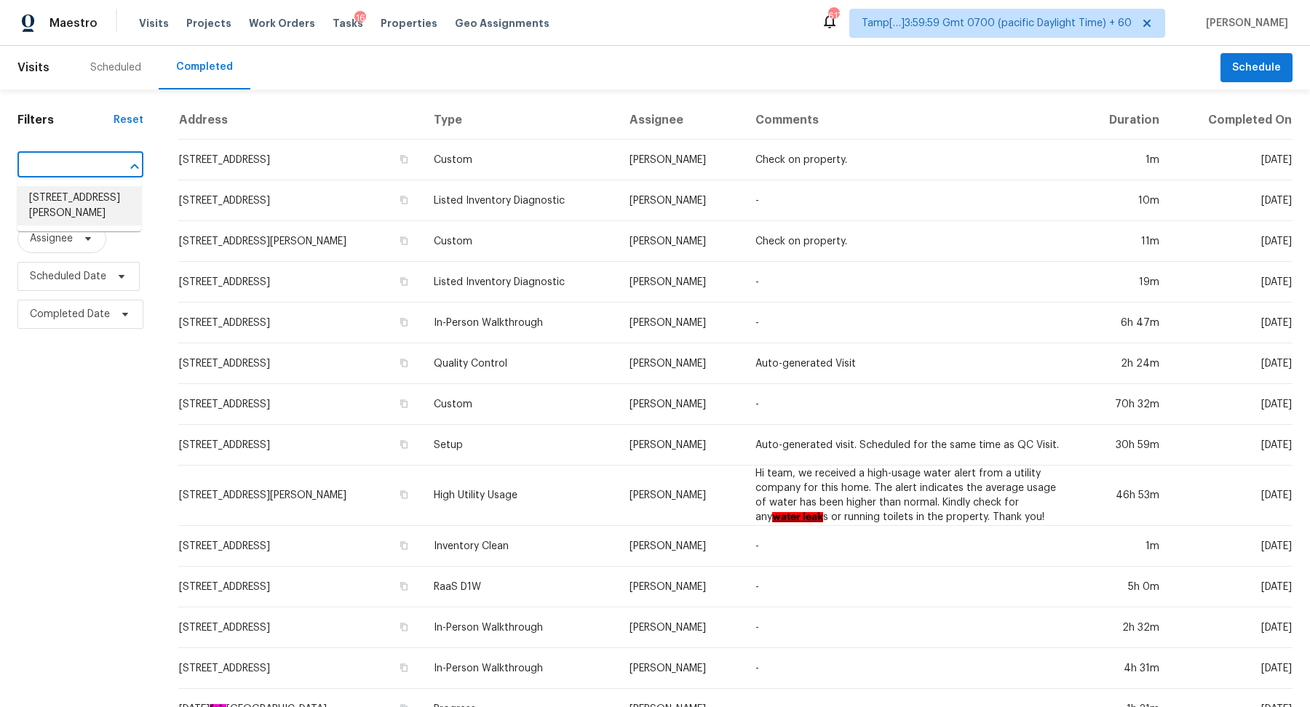
click at [80, 199] on li "506 Donnegal Farm Dr, Fuquay Varina, NC 27526" at bounding box center [79, 205] width 124 height 39
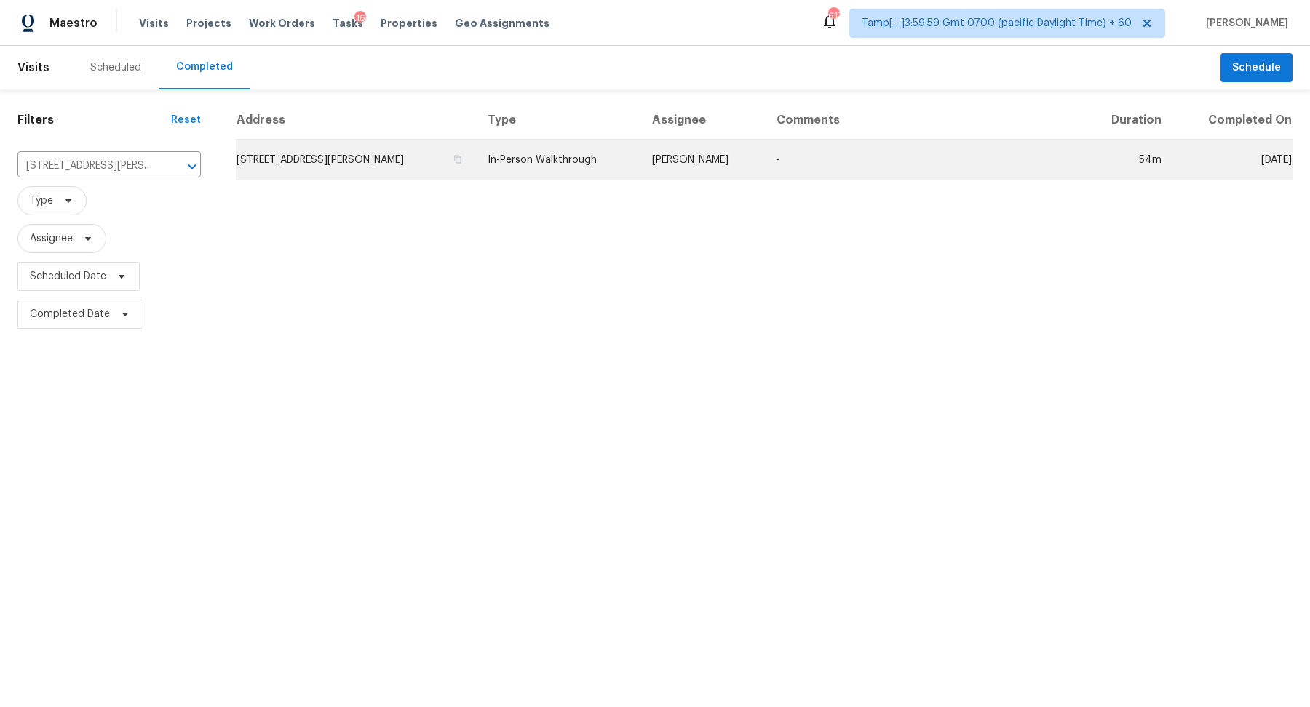
click at [303, 156] on td "506 Donnegal Farm Dr, Fuquay Varina, NC 27526" at bounding box center [356, 160] width 240 height 41
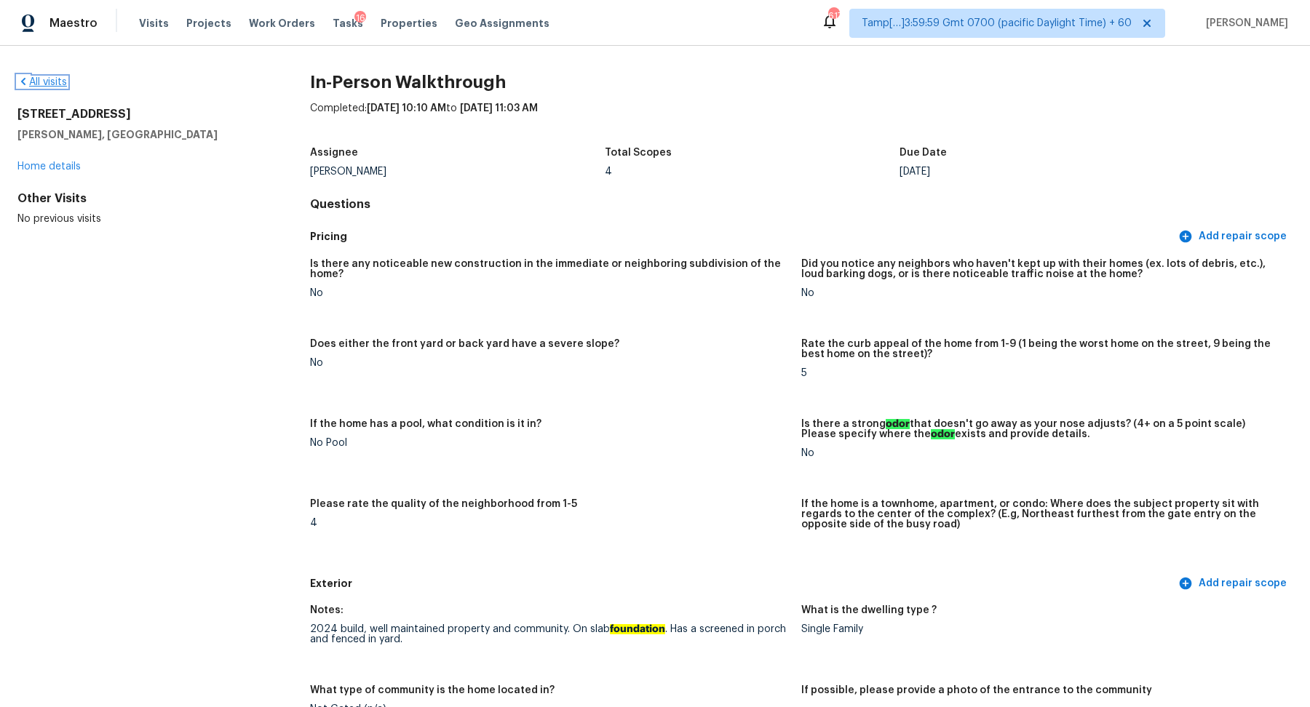
click at [65, 82] on link "All visits" at bounding box center [41, 82] width 49 height 10
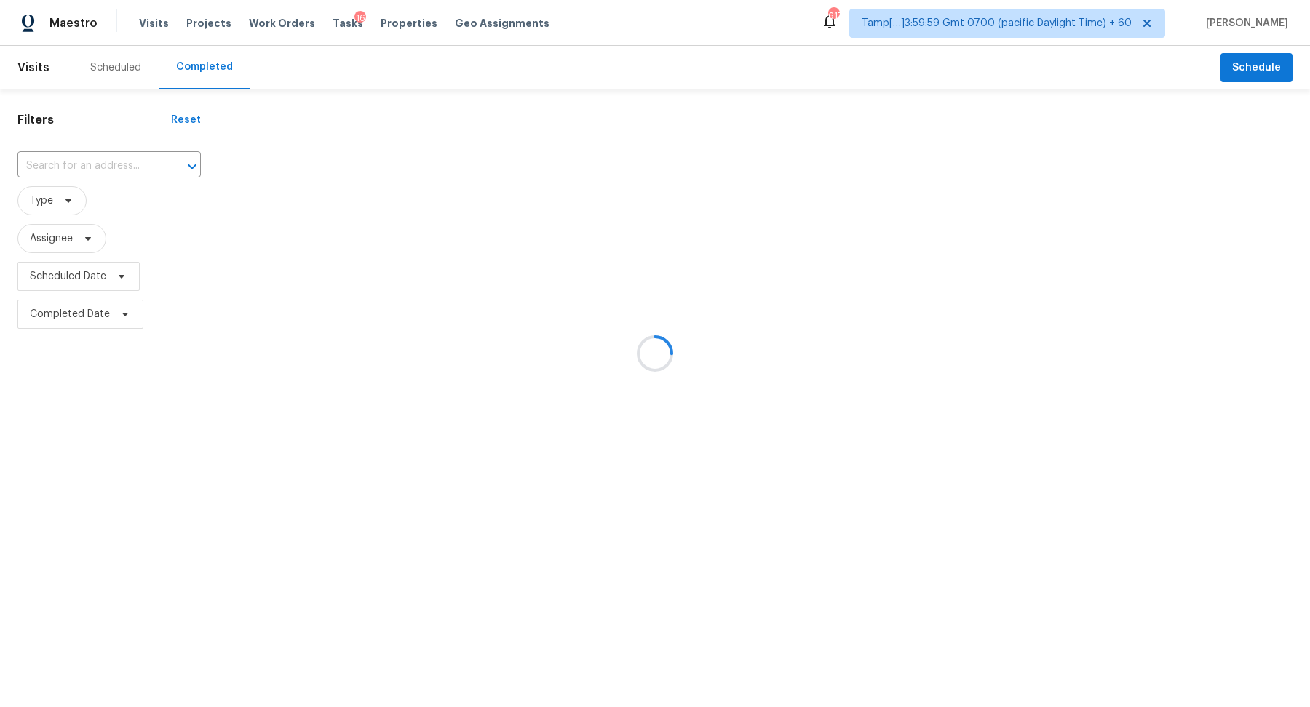
click at [118, 164] on div at bounding box center [655, 353] width 1310 height 707
click at [114, 159] on div at bounding box center [655, 353] width 1310 height 707
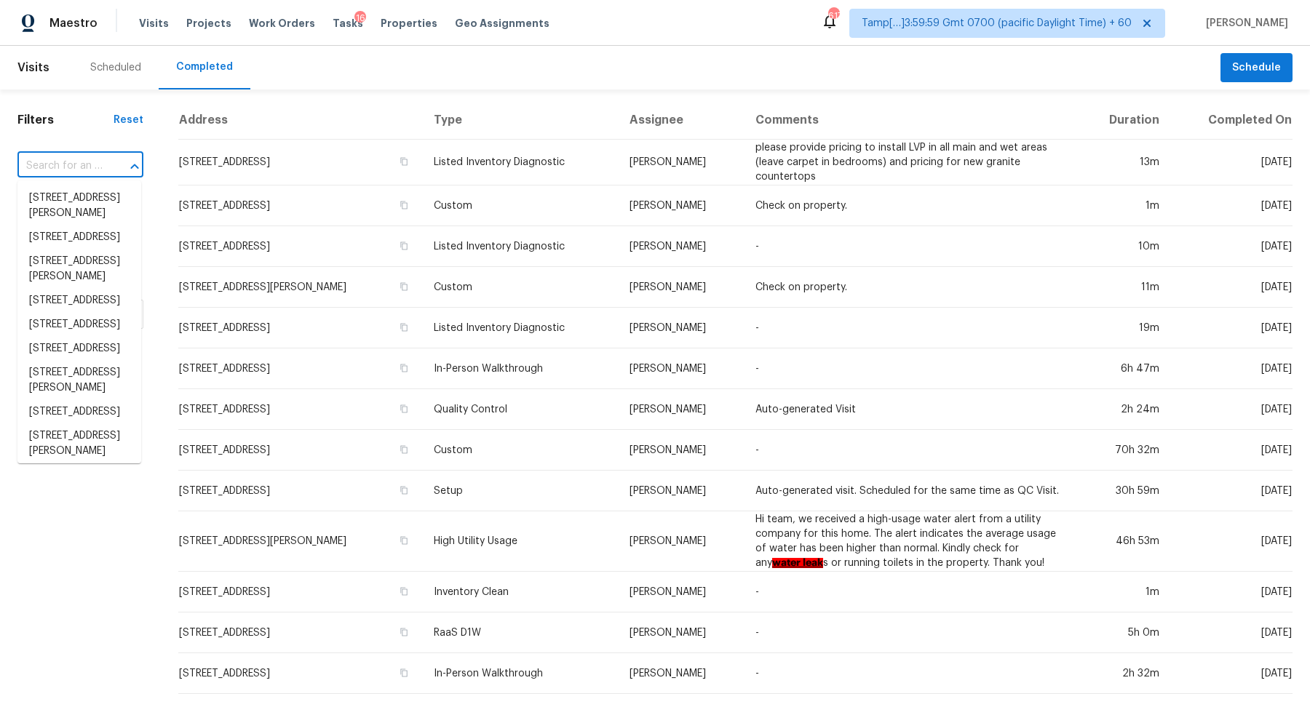
click at [95, 162] on input "text" at bounding box center [59, 166] width 85 height 23
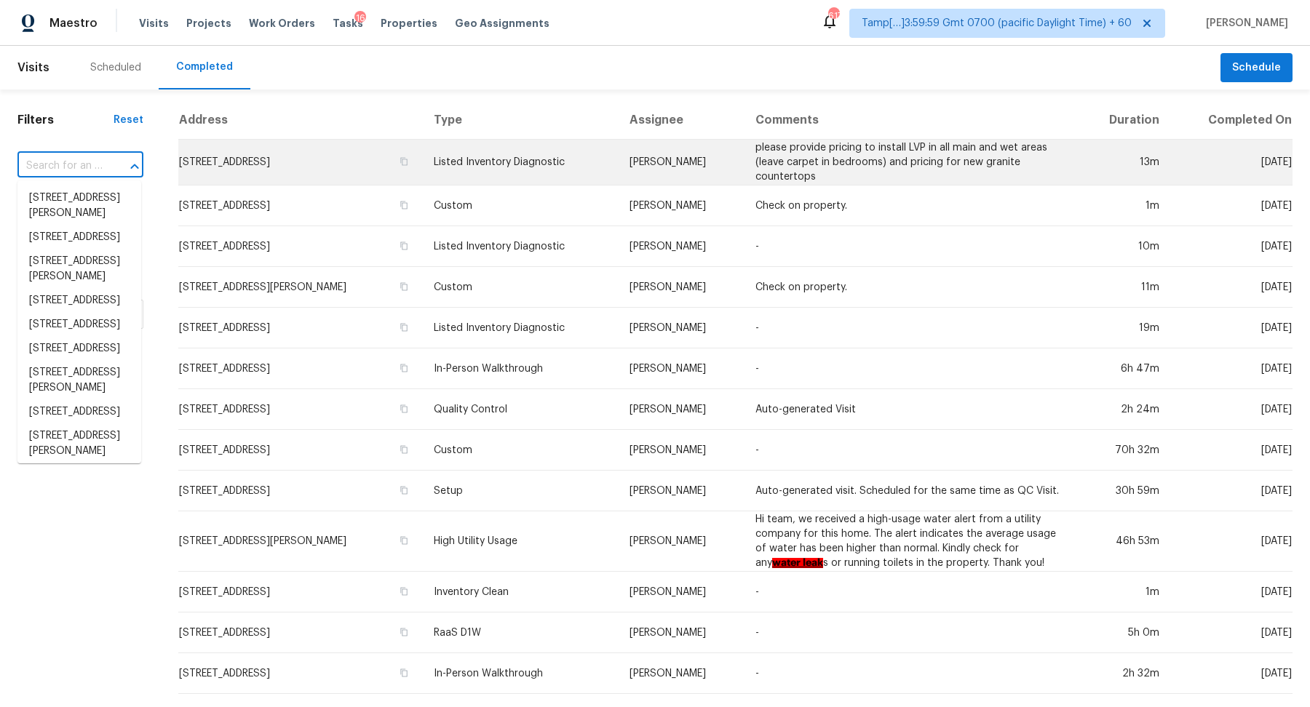
paste input "1070 Purdue Ct, Dixon, CA 95620"
type input "1070 Purdue Ct, Dixon, CA 95620"
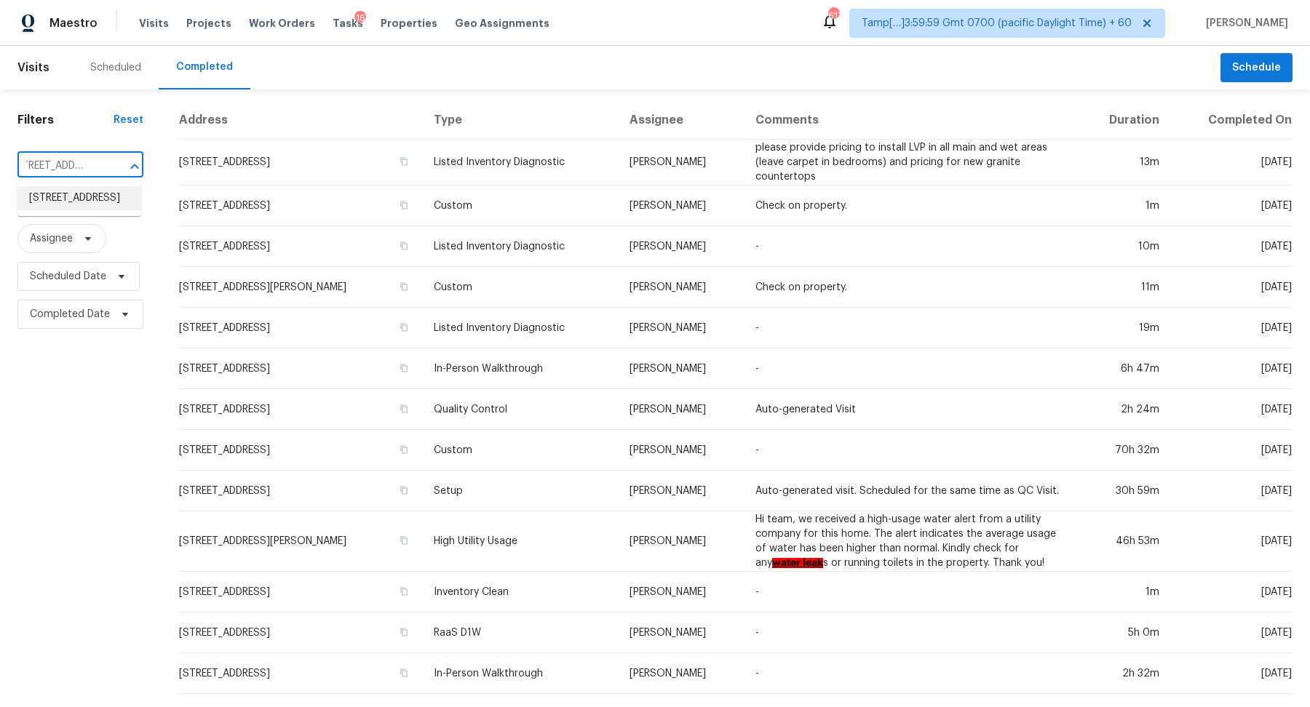
click at [35, 199] on li "1070 Purdue Ct, Dixon, CA 95620" at bounding box center [79, 198] width 124 height 24
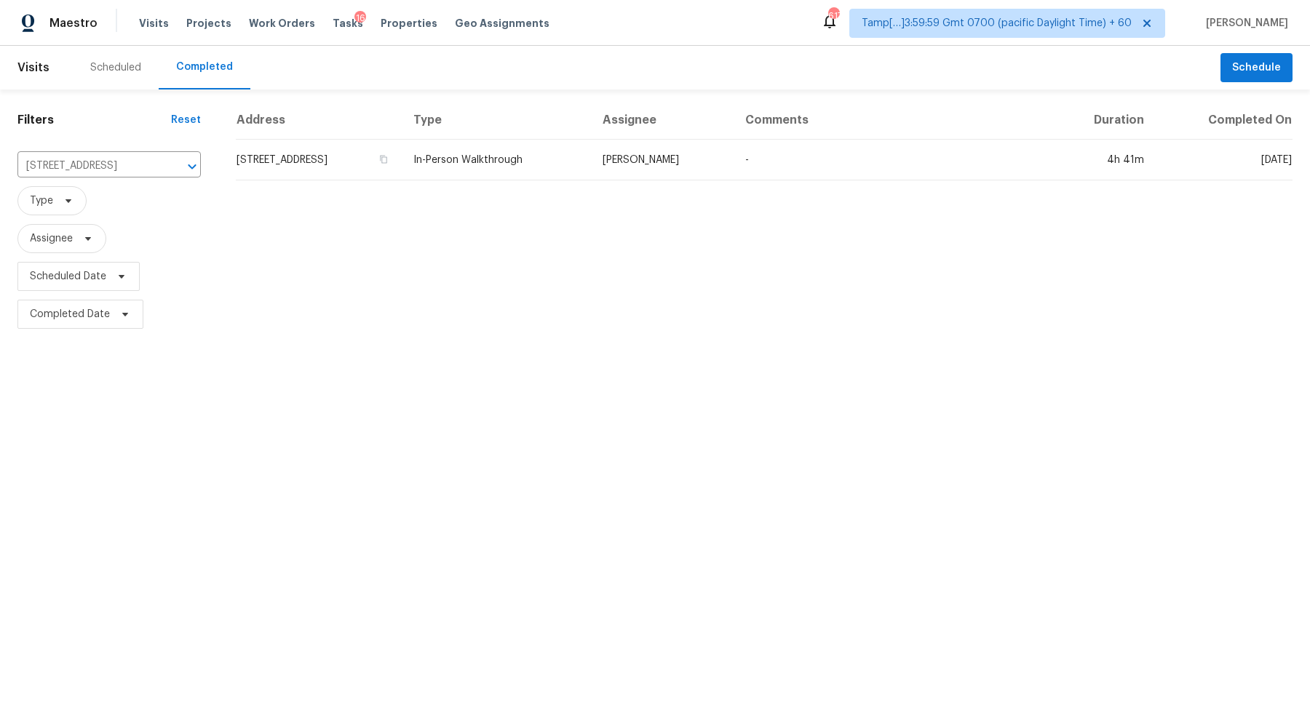
click at [381, 146] on td "1070 Purdue Ct, Dixon, CA 95620" at bounding box center [319, 160] width 166 height 41
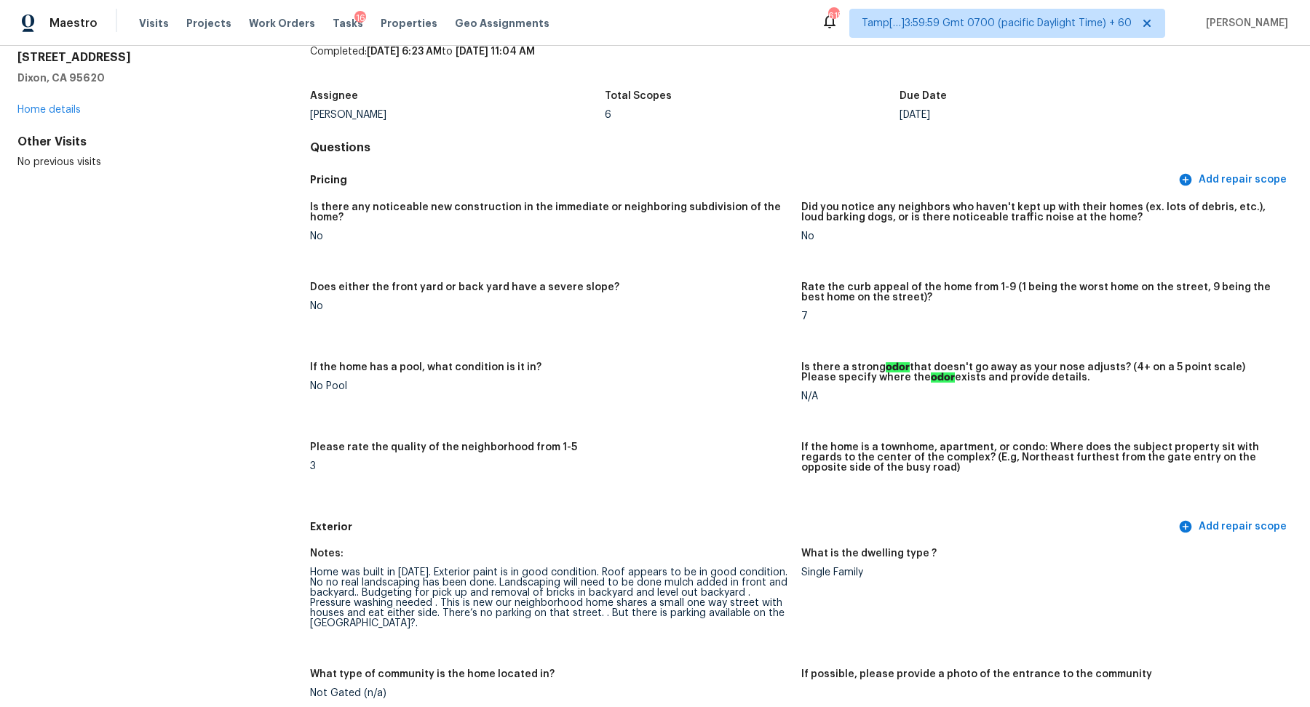
scroll to position [715, 0]
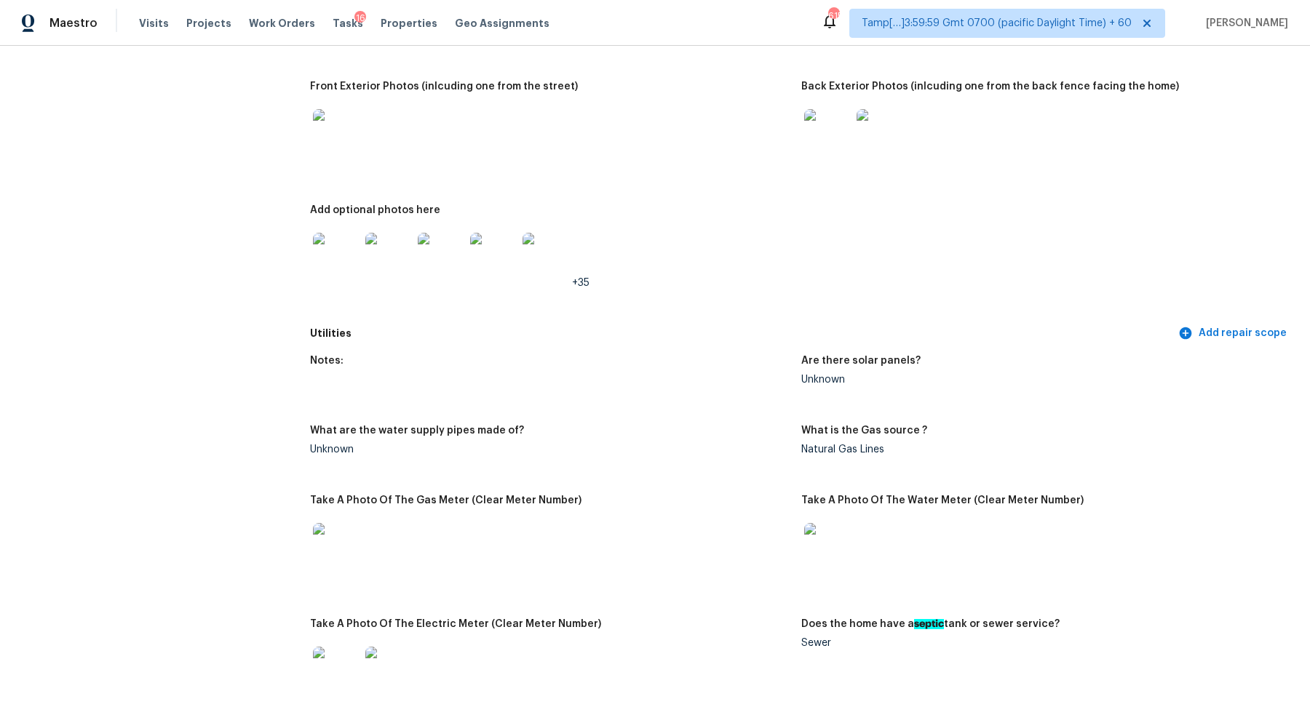
click at [330, 141] on img at bounding box center [336, 132] width 47 height 47
click at [835, 131] on img at bounding box center [827, 132] width 47 height 47
click at [360, 270] on div at bounding box center [336, 256] width 52 height 64
click at [349, 271] on img at bounding box center [336, 256] width 47 height 47
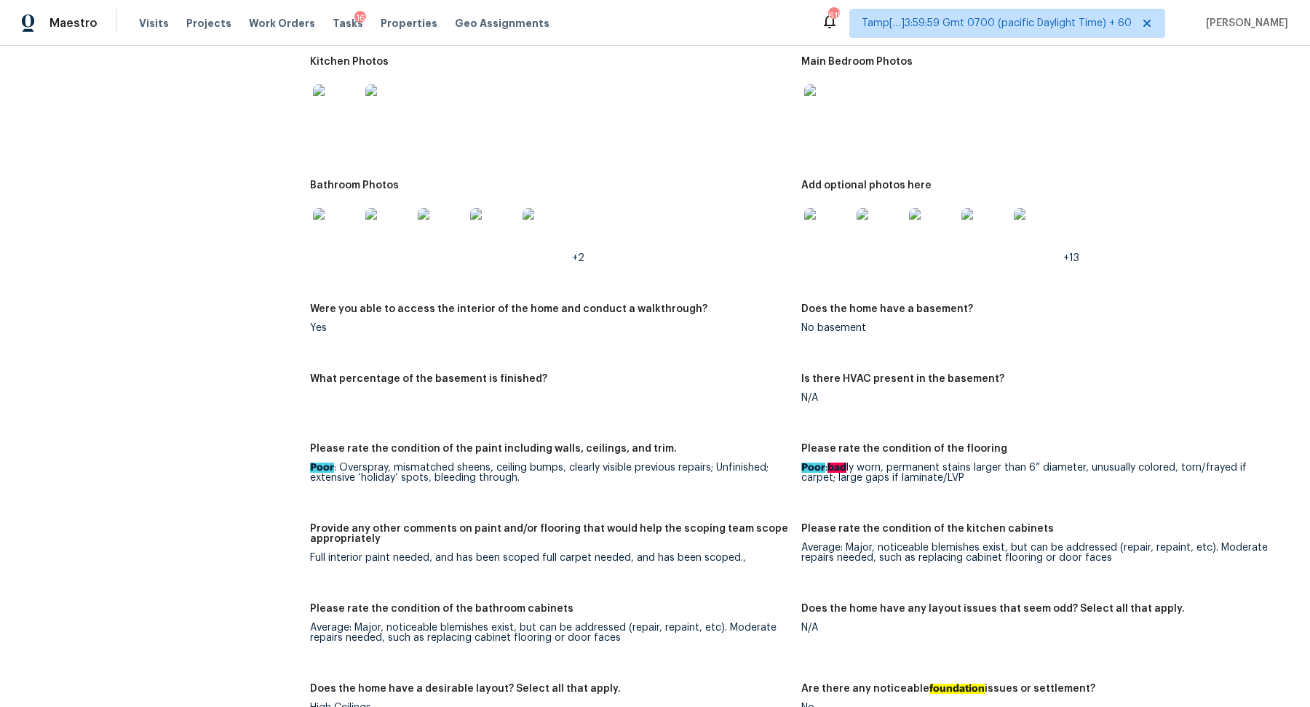
scroll to position [1605, 0]
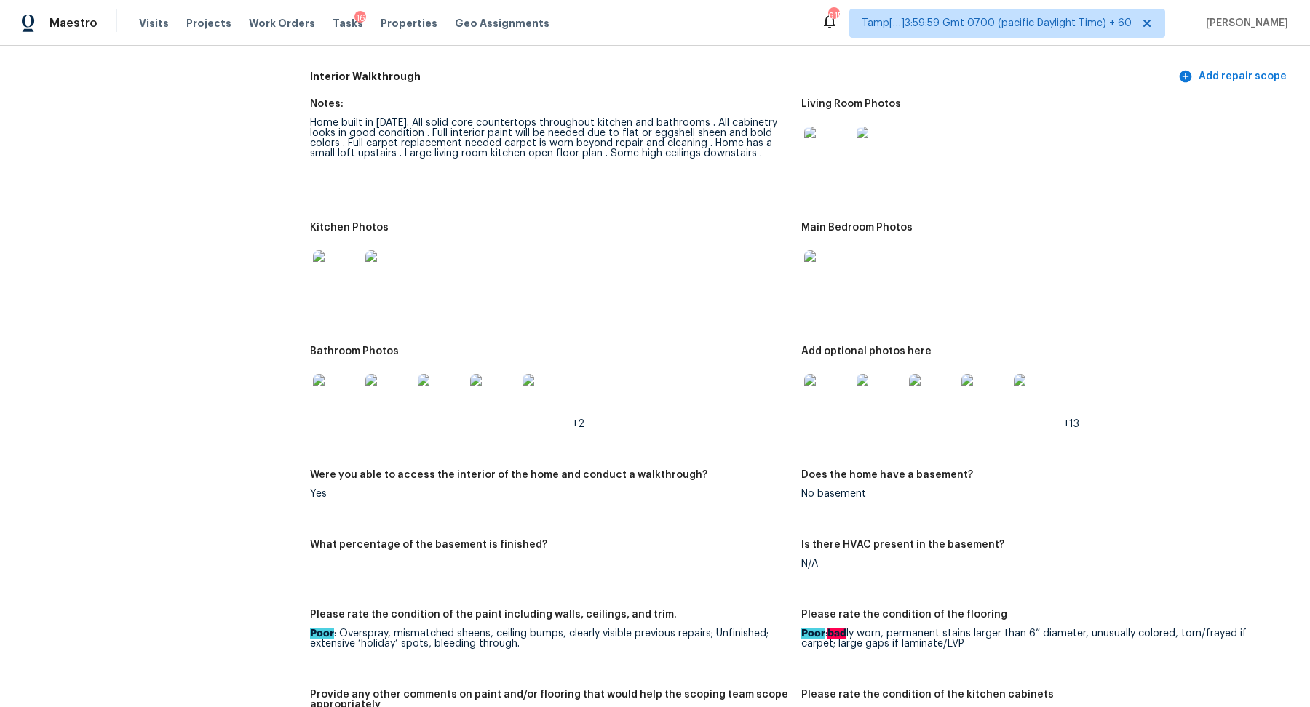
click at [816, 157] on img at bounding box center [827, 150] width 47 height 47
click at [835, 165] on img at bounding box center [827, 150] width 47 height 47
click at [326, 274] on img at bounding box center [336, 273] width 47 height 47
click at [810, 270] on img at bounding box center [827, 273] width 47 height 47
click at [337, 414] on img at bounding box center [336, 397] width 47 height 47
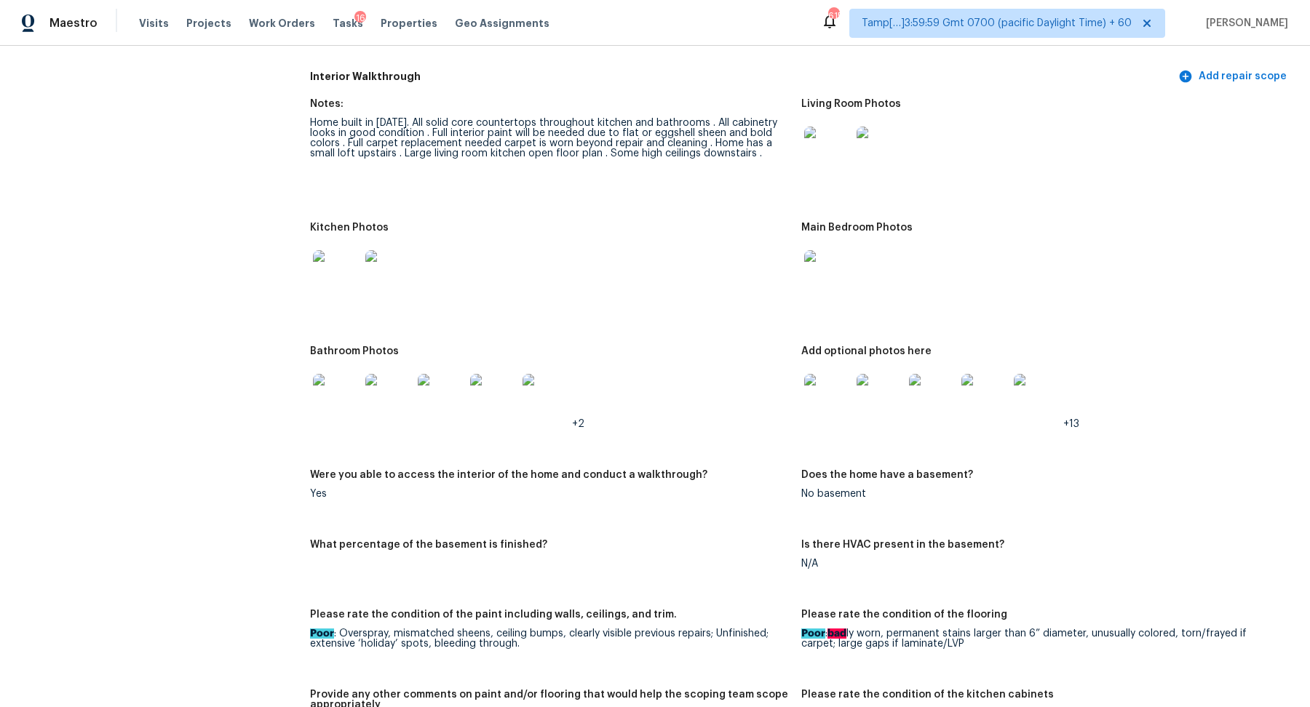
click at [478, 389] on img at bounding box center [493, 397] width 47 height 47
click at [827, 404] on img at bounding box center [827, 397] width 47 height 47
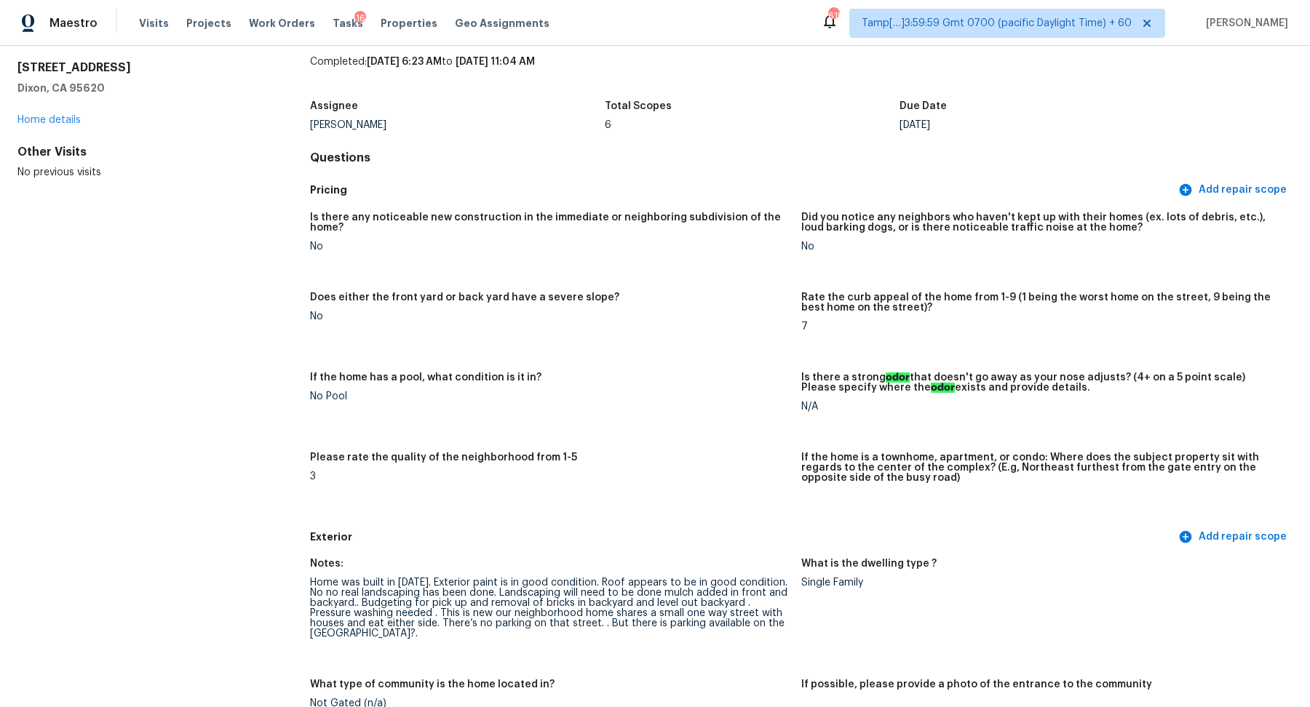
scroll to position [0, 0]
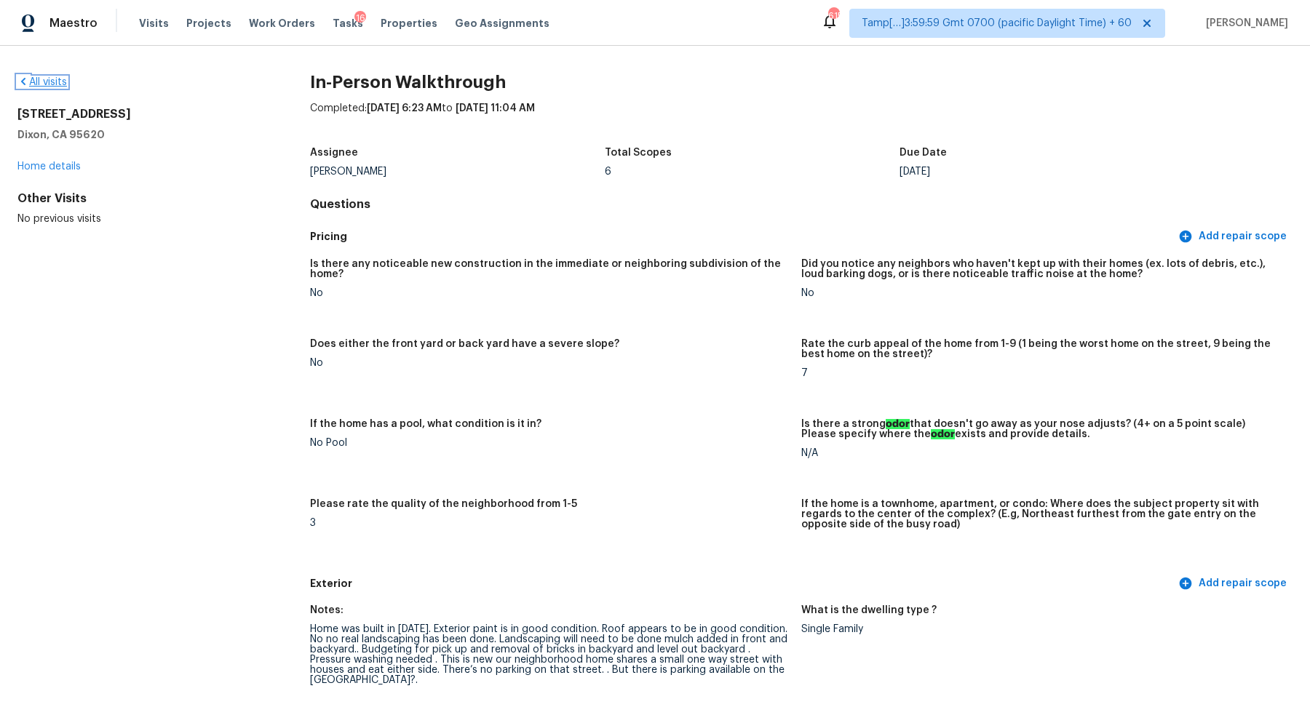
click at [49, 81] on link "All visits" at bounding box center [41, 82] width 49 height 10
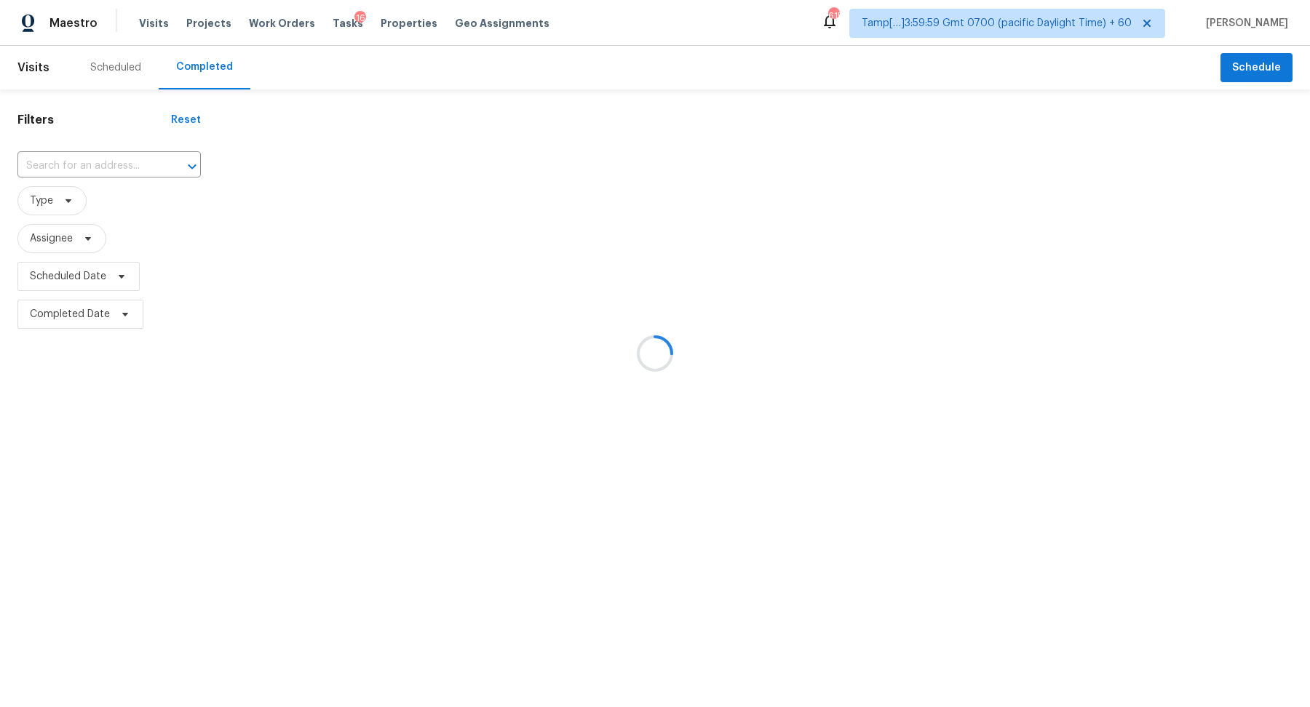
click at [95, 167] on div at bounding box center [655, 353] width 1310 height 707
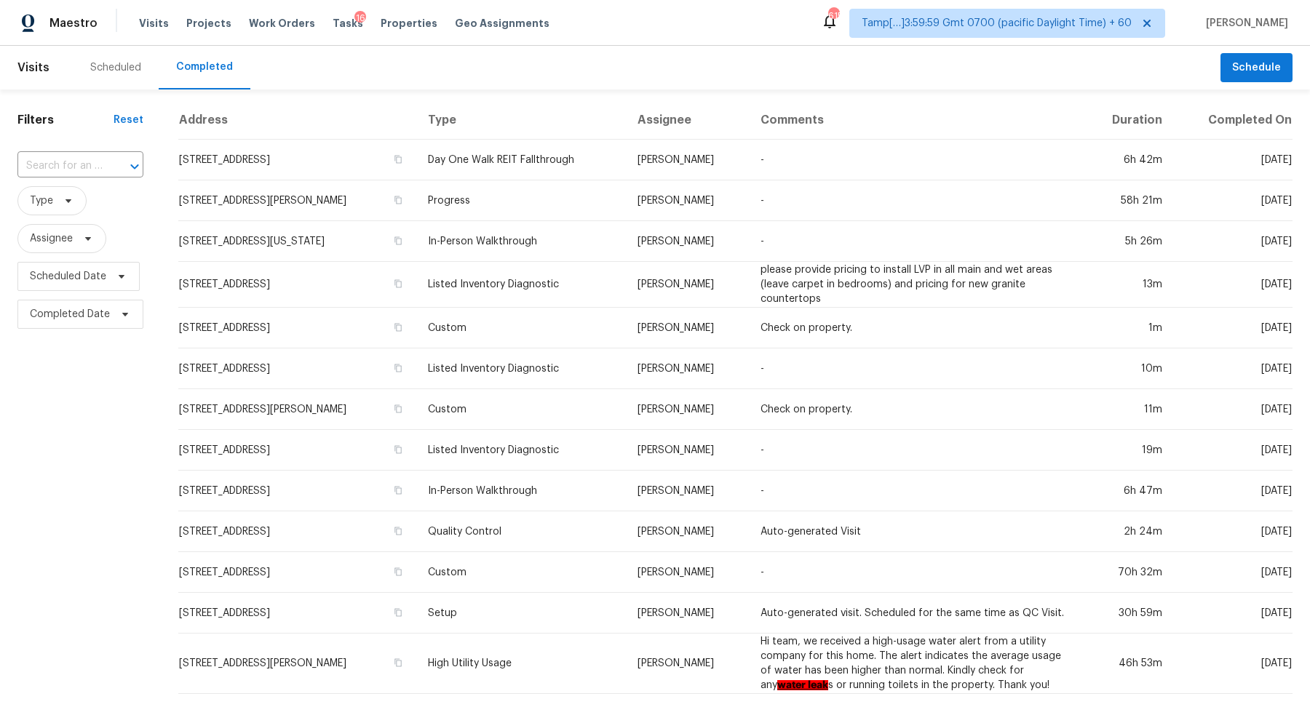
click at [95, 167] on input "text" at bounding box center [59, 166] width 85 height 23
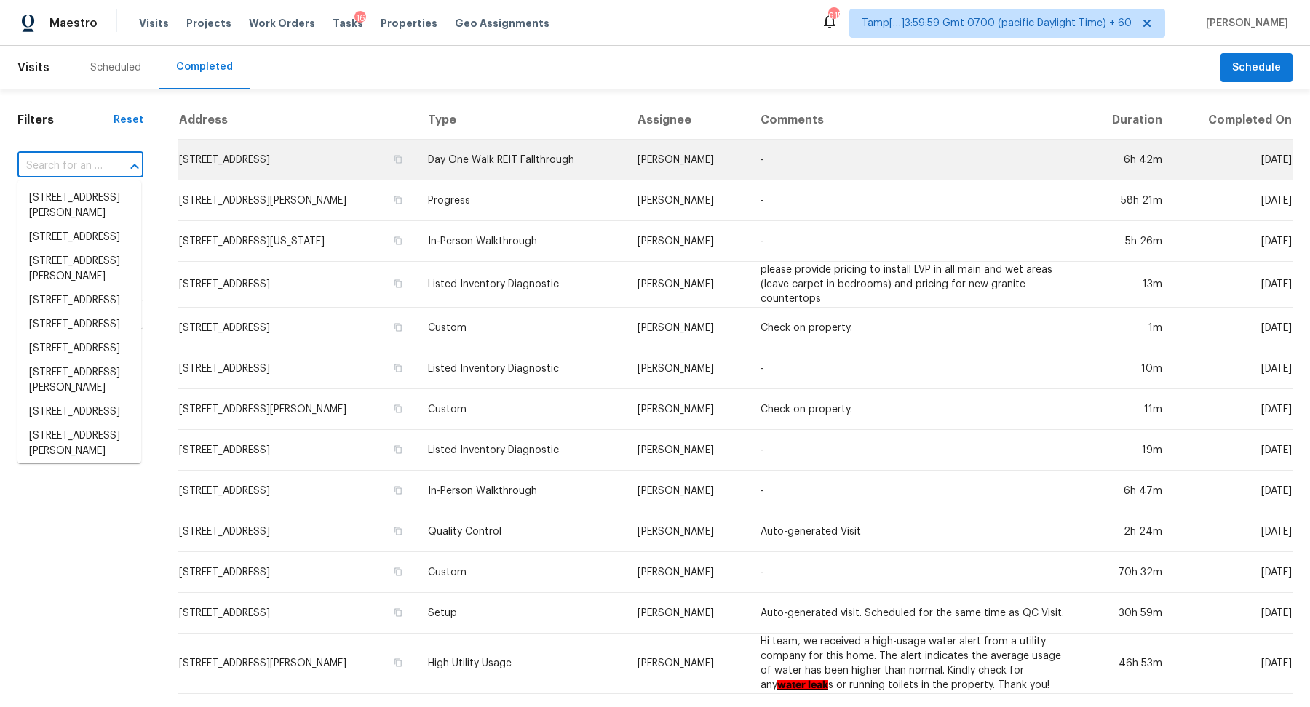
paste input "506 Donnegal Farm Dr, Fuquay Varina, NC 27526"
type input "506 Donnegal Farm Dr, Fuquay Varina, NC 27526"
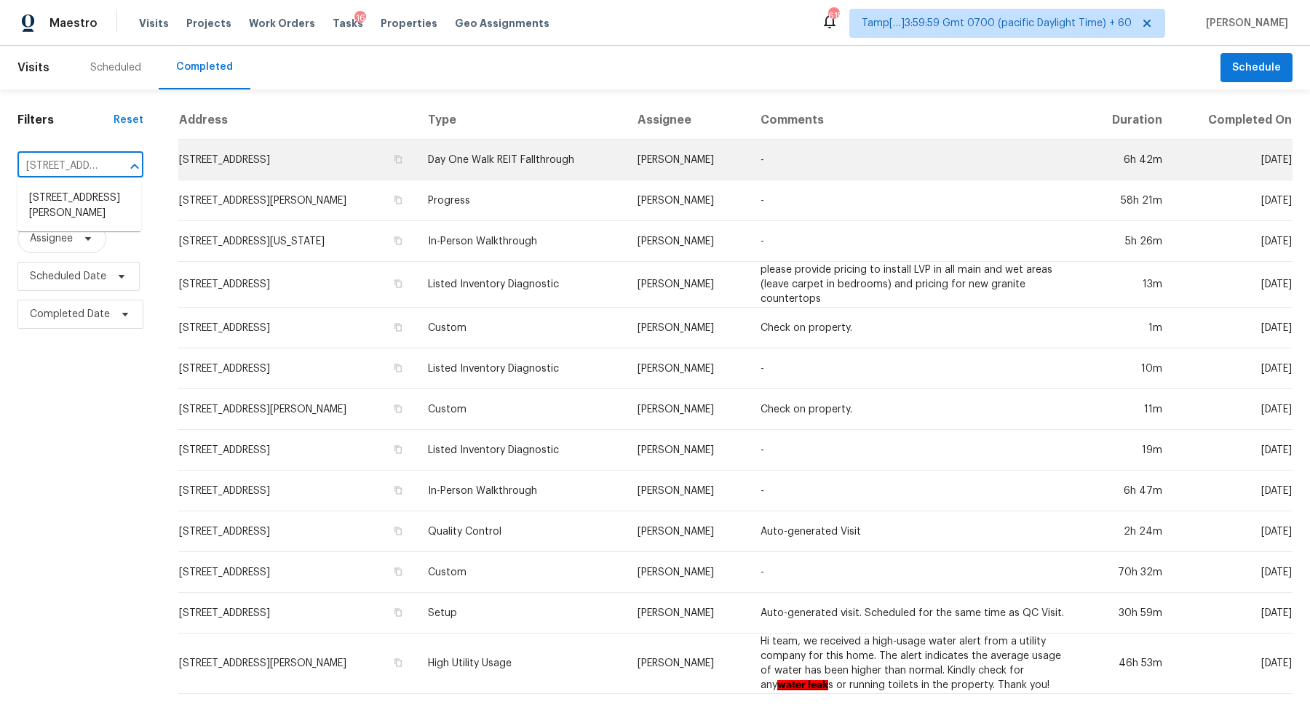
scroll to position [0, 157]
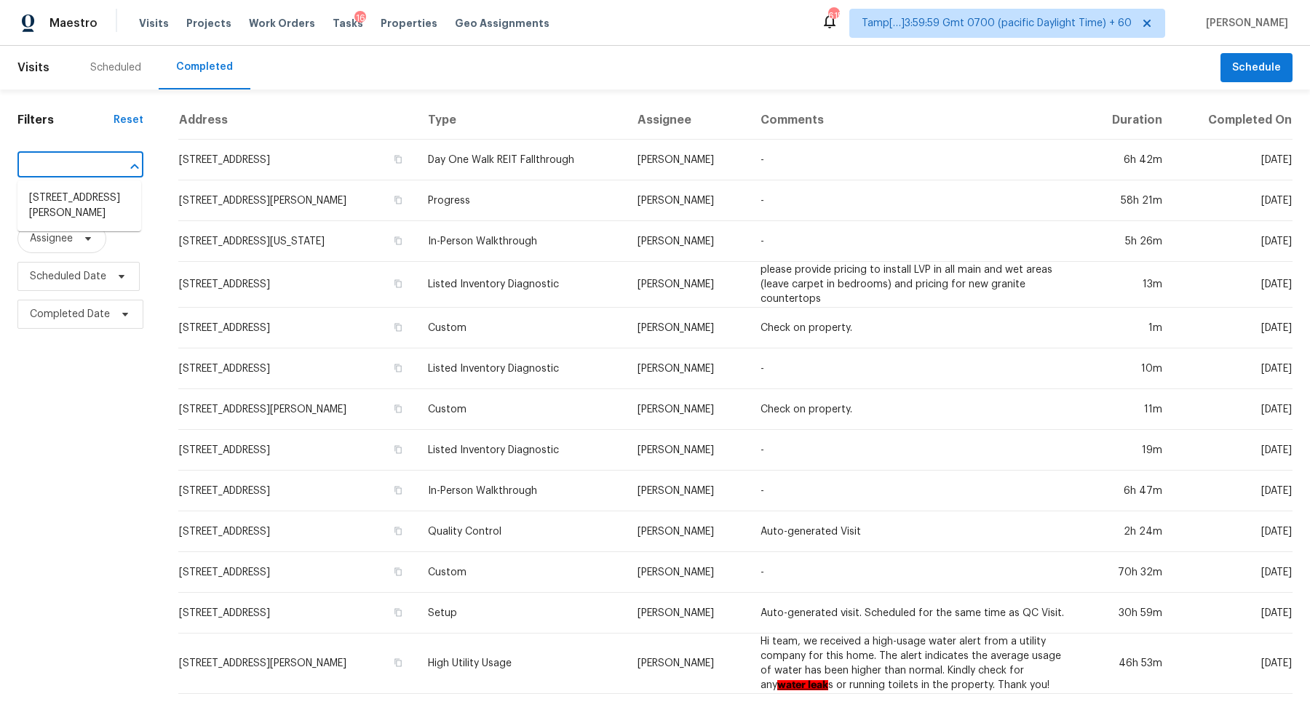
click at [124, 198] on li "506 Donnegal Farm Dr, Fuquay Varina, NC 27526" at bounding box center [79, 205] width 124 height 39
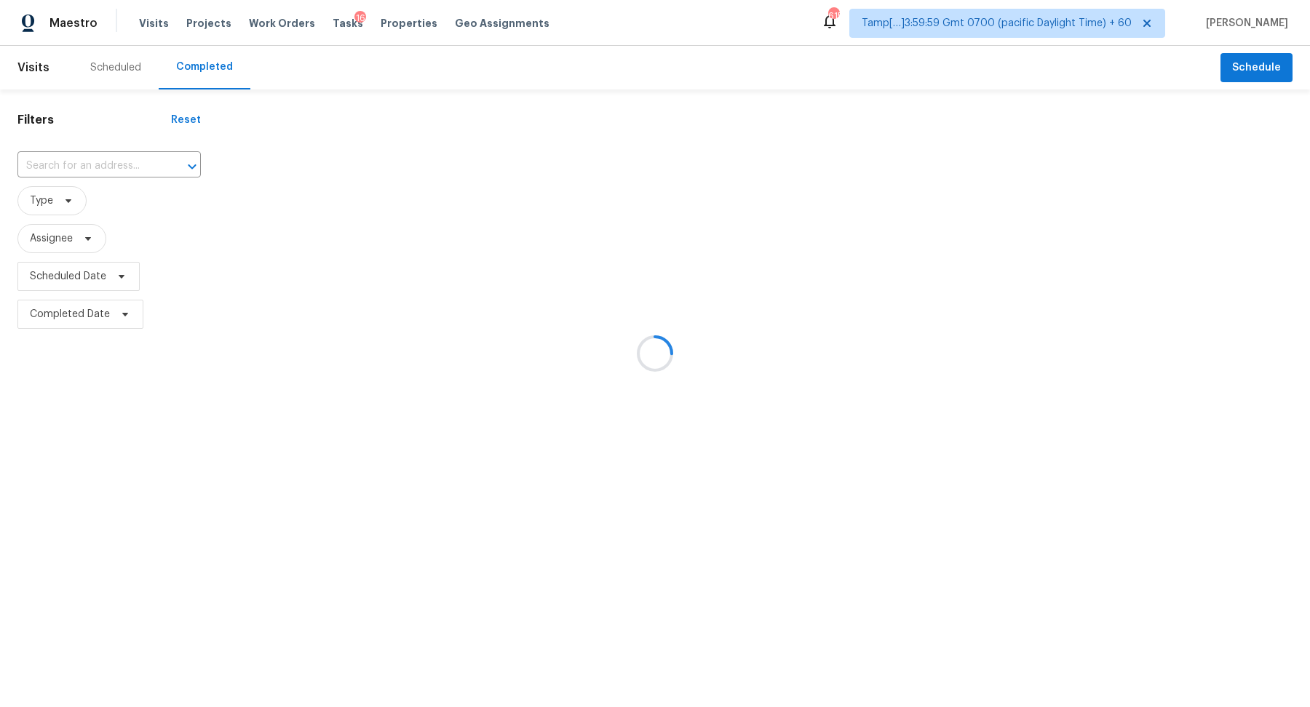
type input "506 Donnegal Farm Dr, Fuquay Varina, NC 27526"
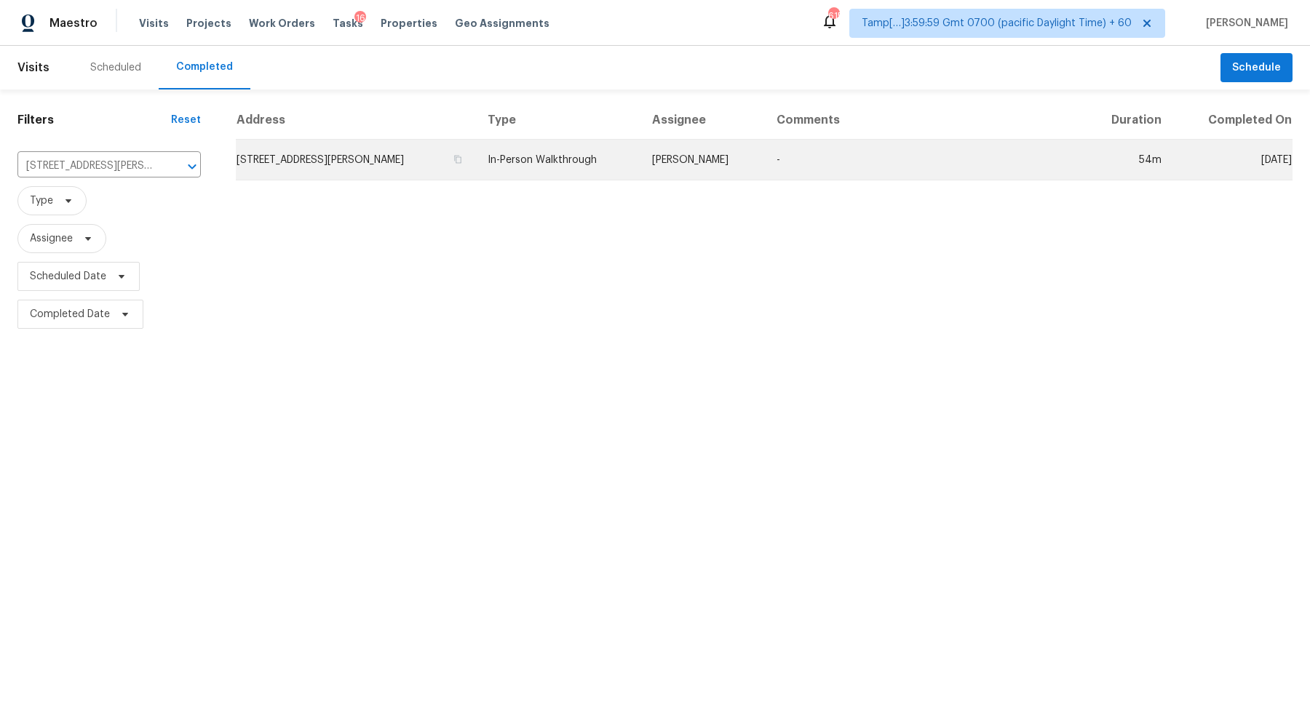
click at [303, 164] on td "506 Donnegal Farm Dr, Fuquay Varina, NC 27526" at bounding box center [356, 160] width 240 height 41
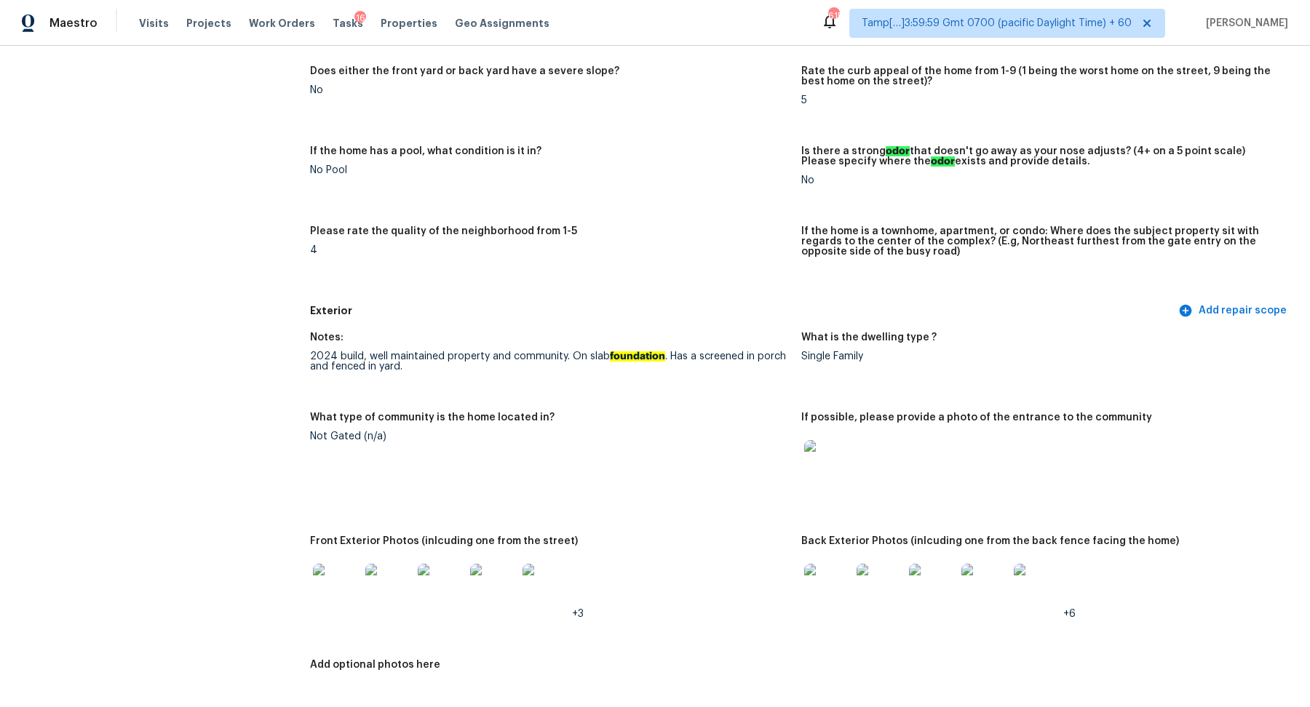
scroll to position [407, 0]
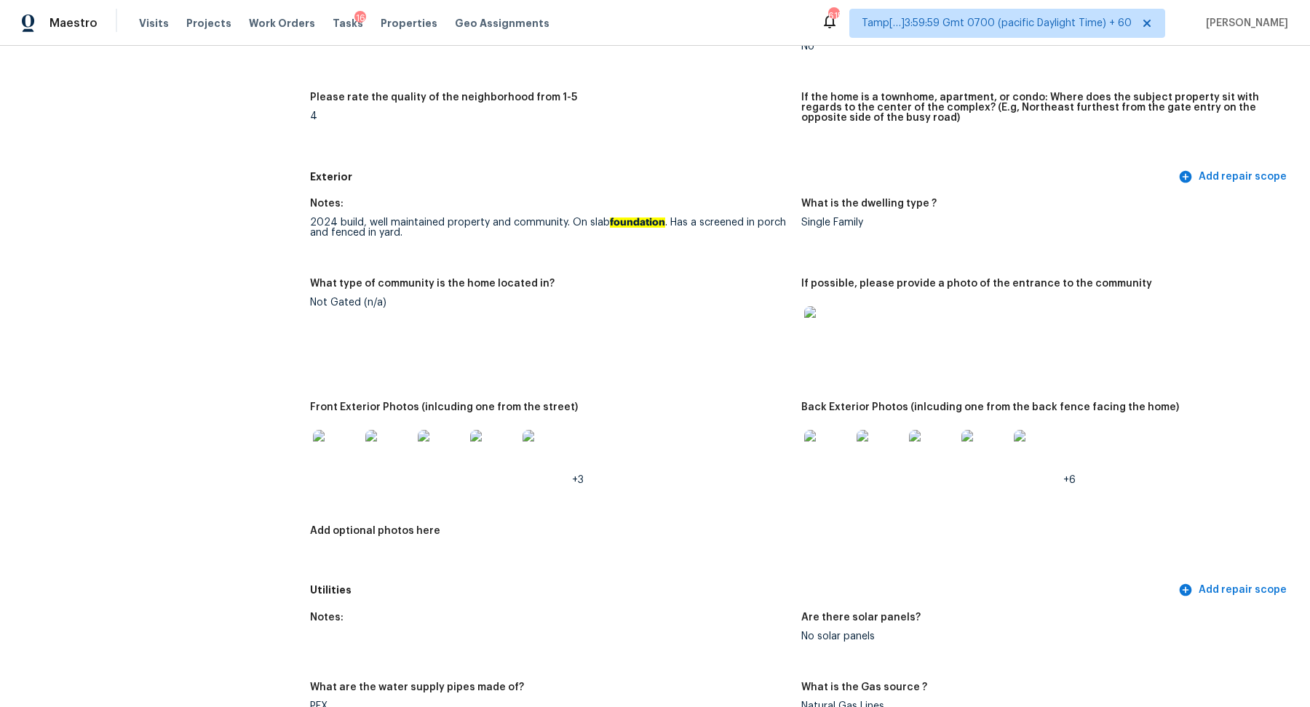
click at [821, 339] on img at bounding box center [827, 329] width 47 height 47
click at [350, 448] on img at bounding box center [336, 453] width 47 height 47
click at [812, 447] on img at bounding box center [827, 453] width 47 height 47
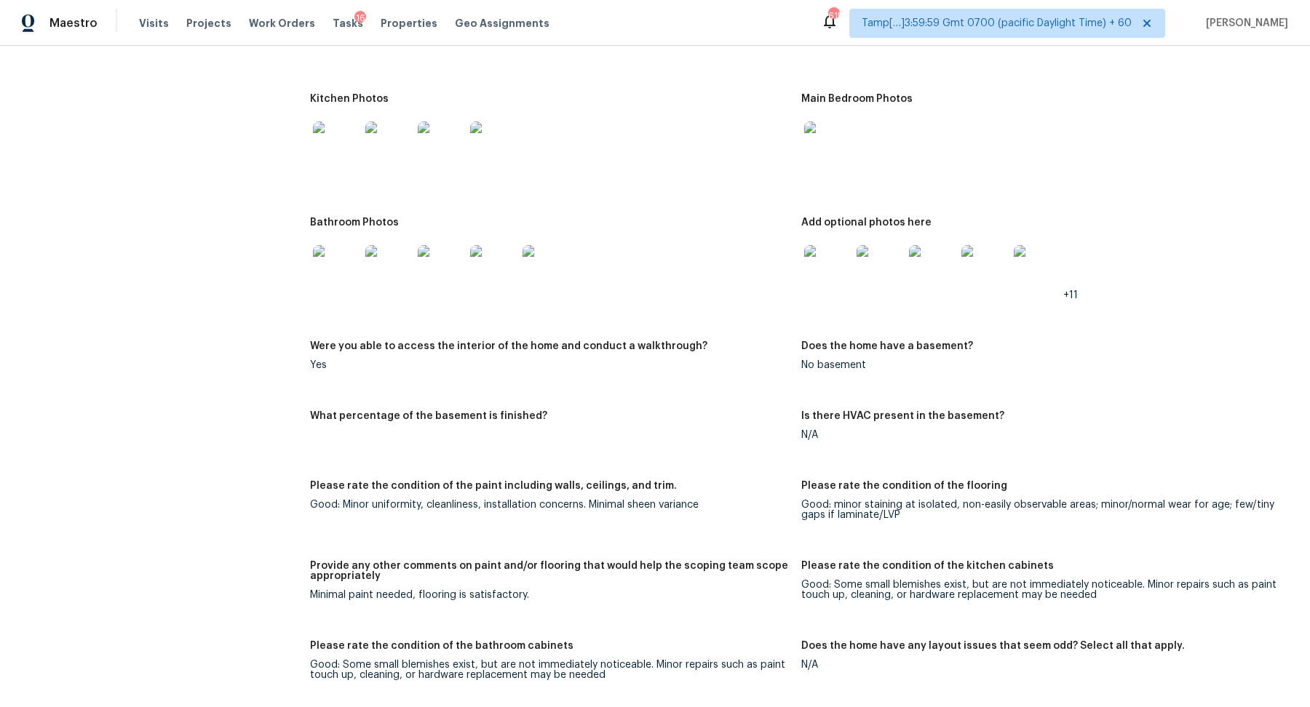
scroll to position [1641, 0]
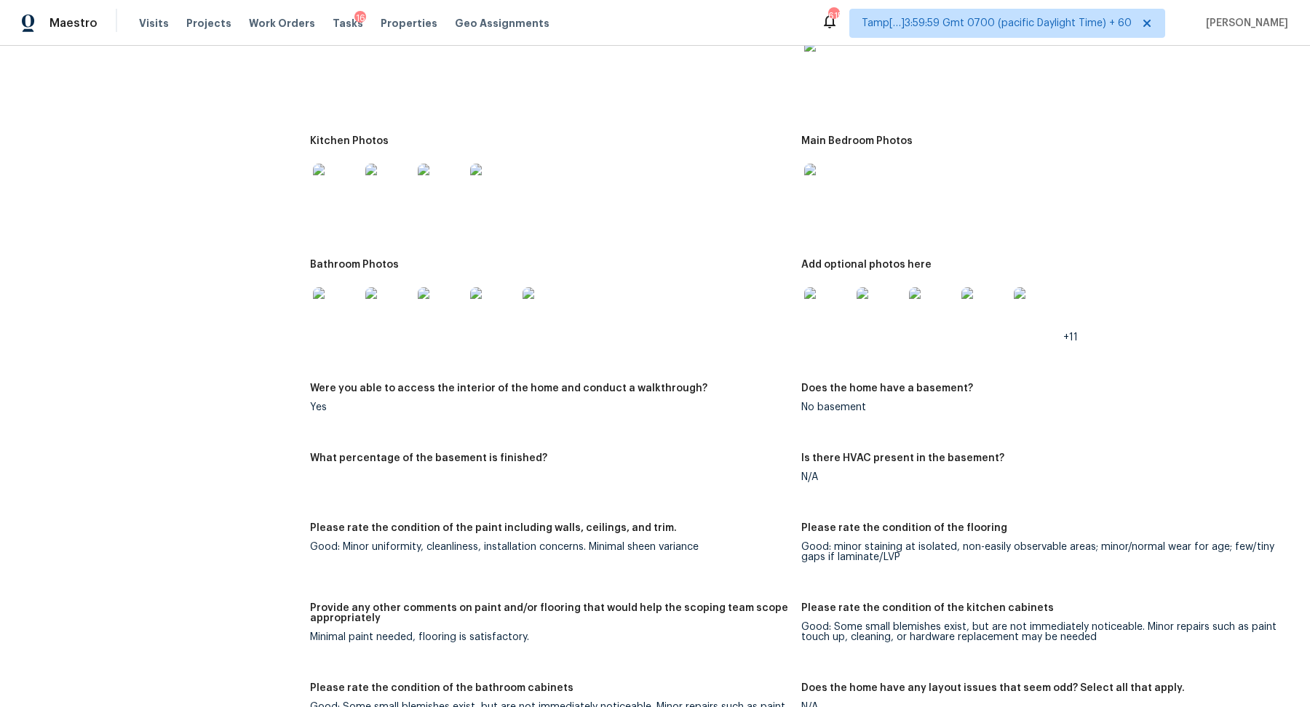
click at [819, 82] on img at bounding box center [827, 63] width 47 height 47
click at [351, 190] on img at bounding box center [336, 187] width 47 height 47
click at [831, 170] on img at bounding box center [827, 187] width 47 height 47
click at [346, 201] on img at bounding box center [336, 187] width 47 height 47
click at [311, 309] on div at bounding box center [336, 311] width 52 height 64
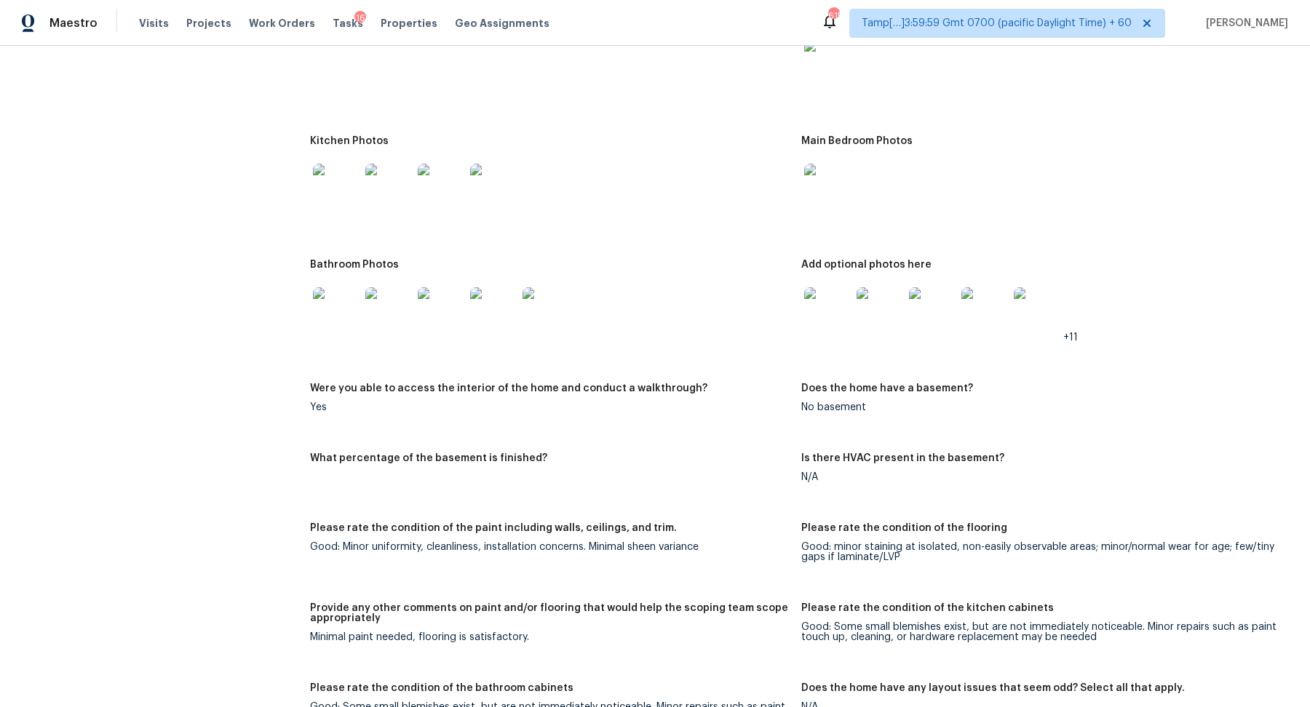
click at [330, 313] on img at bounding box center [336, 310] width 47 height 47
click at [803, 300] on div at bounding box center [827, 311] width 52 height 64
click at [808, 300] on img at bounding box center [827, 310] width 47 height 47
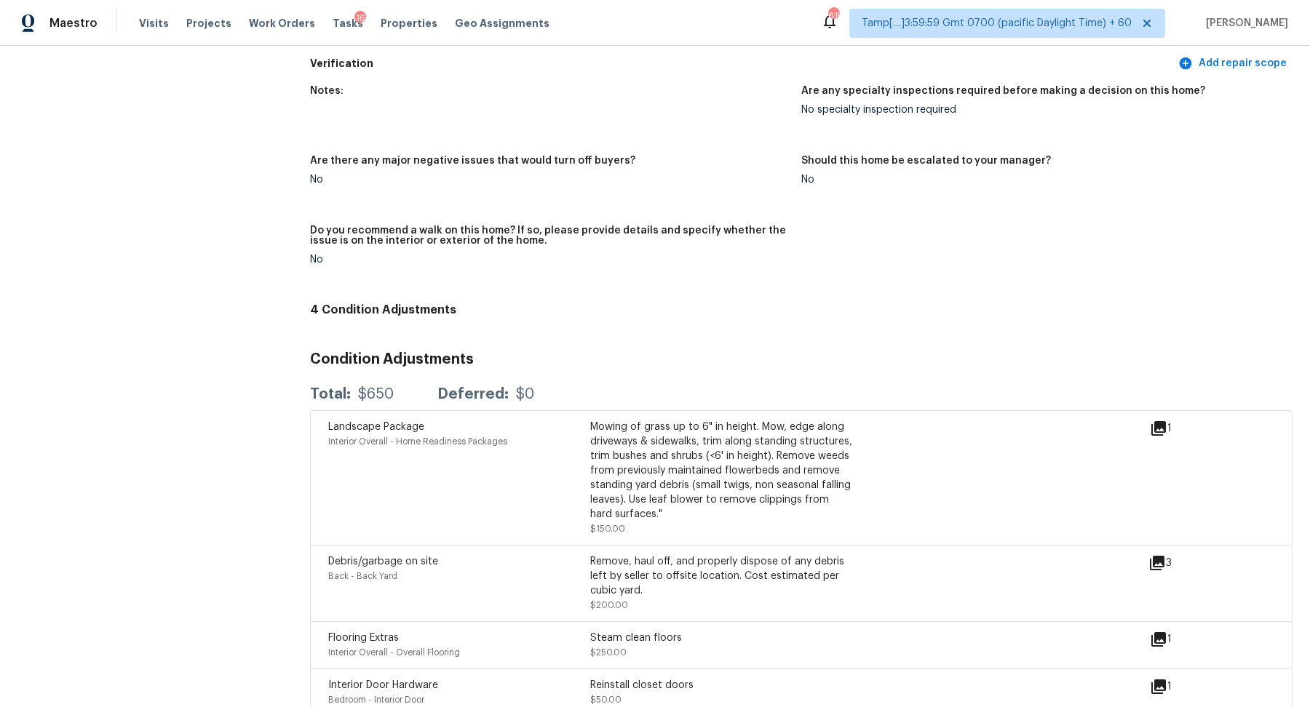
scroll to position [3173, 0]
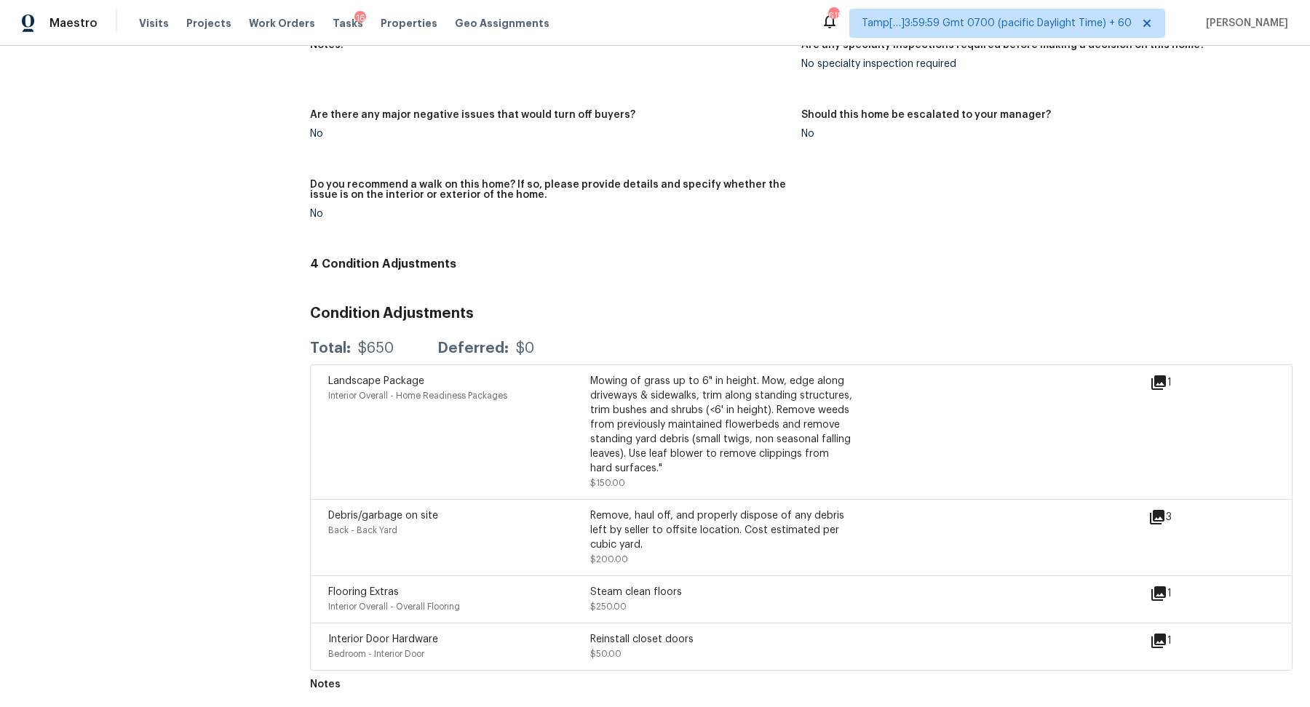
click at [1158, 637] on icon at bounding box center [1158, 641] width 15 height 15
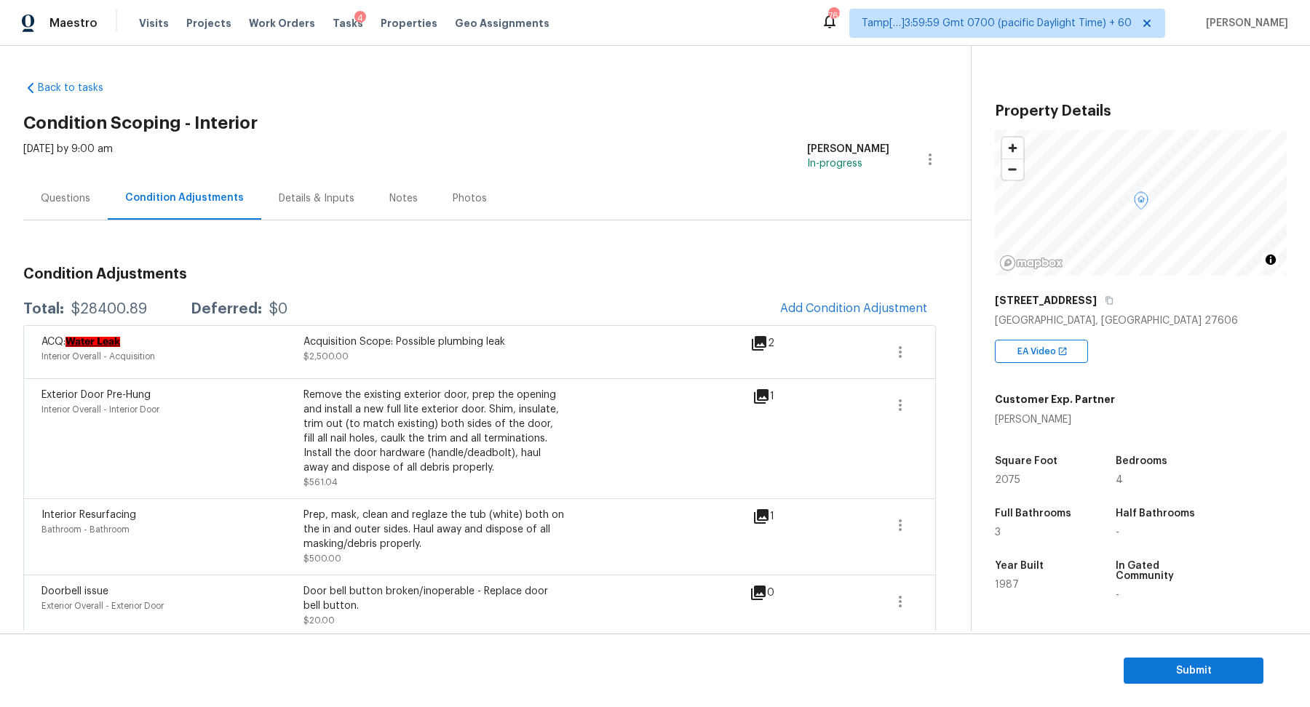
click at [59, 196] on div "Questions" at bounding box center [65, 198] width 49 height 15
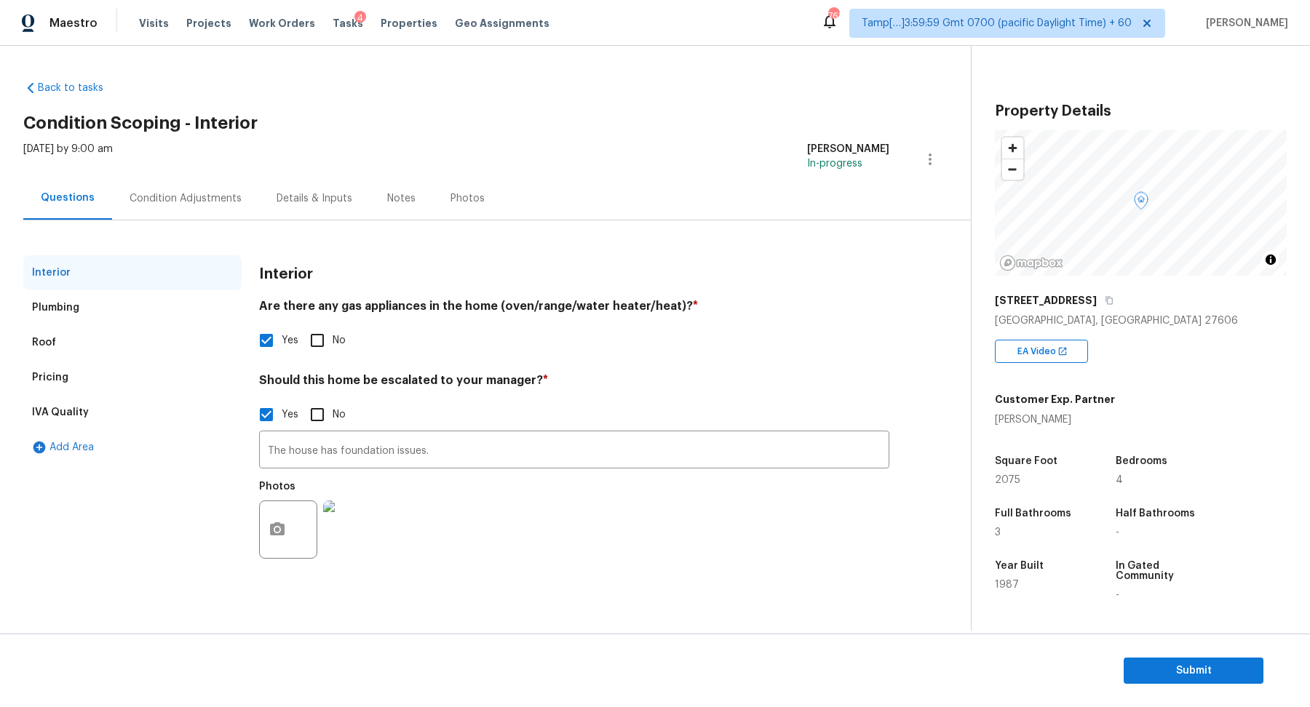
click at [108, 386] on div "Pricing" at bounding box center [132, 377] width 218 height 35
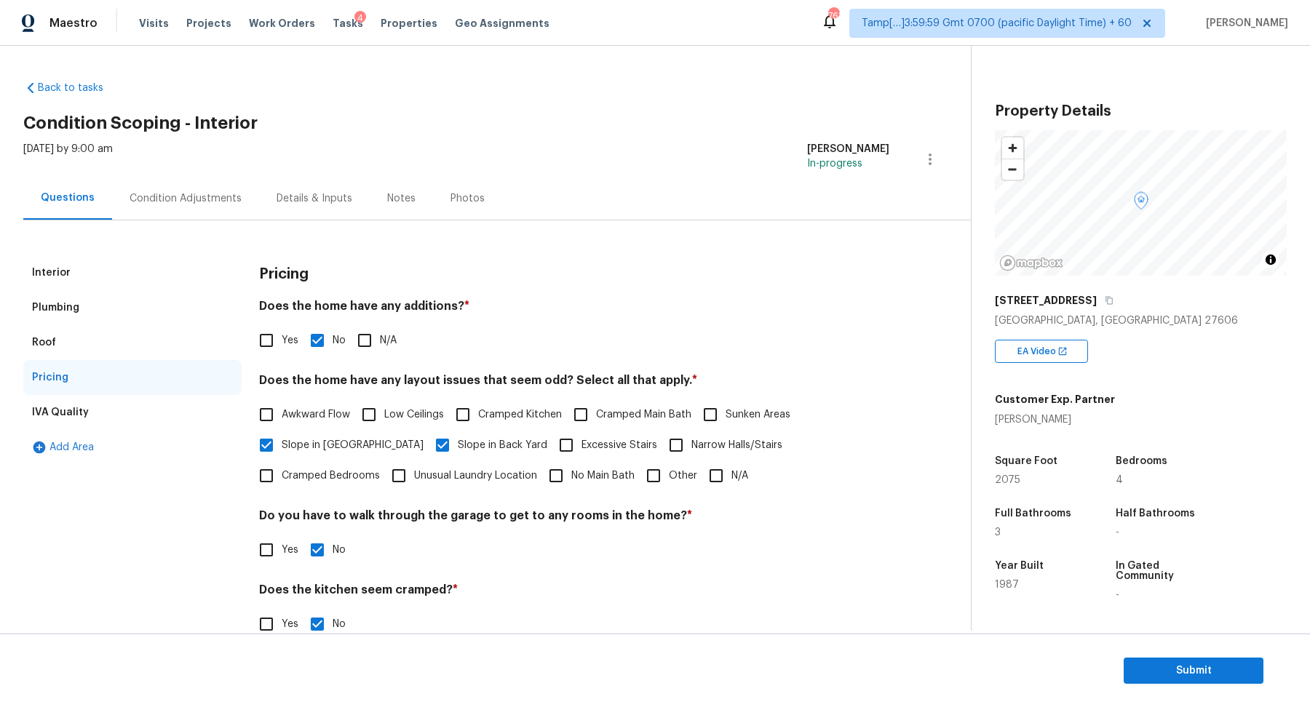
scroll to position [103, 0]
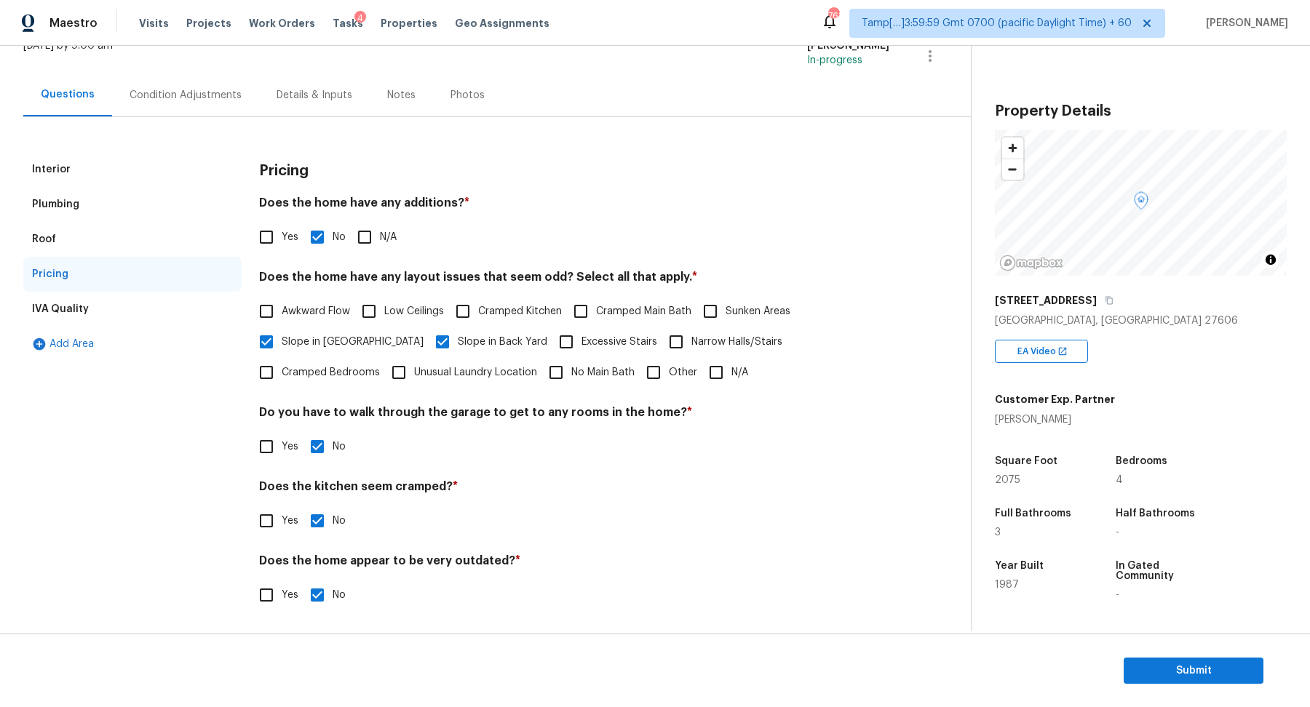
click at [638, 362] on input "Other" at bounding box center [653, 372] width 31 height 31
checkbox input "true"
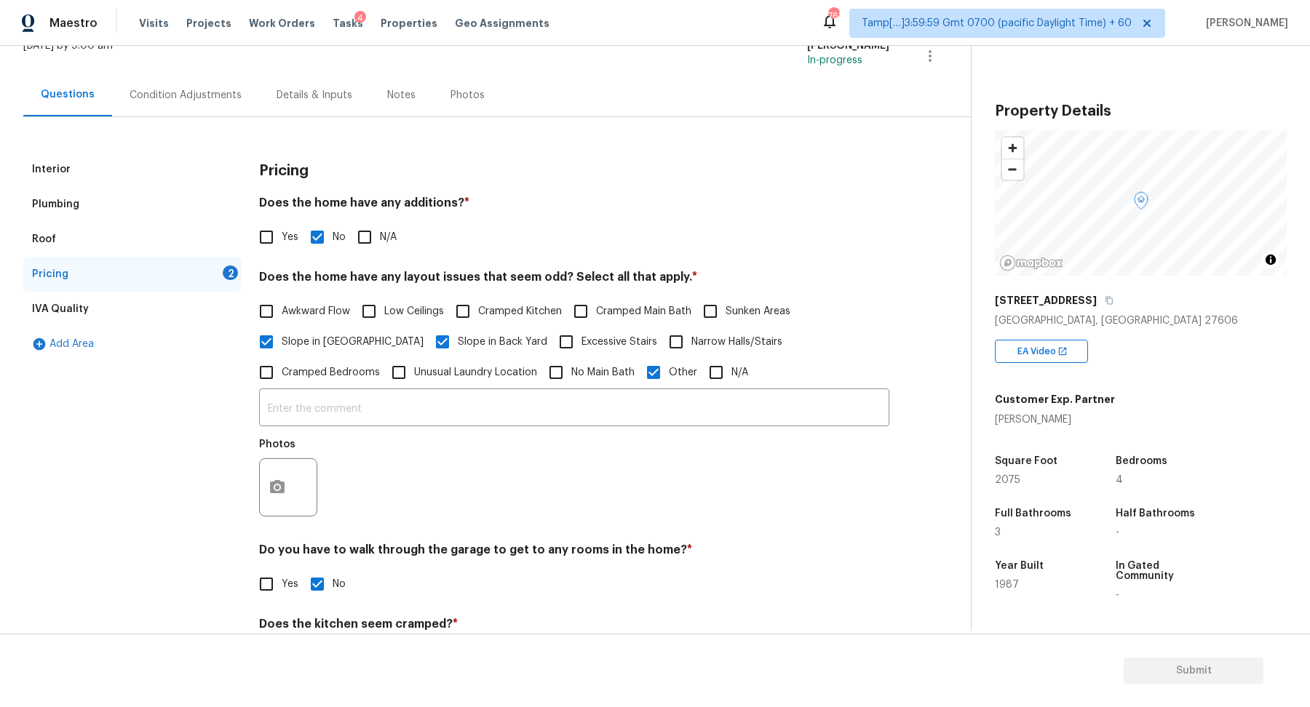
click at [244, 525] on div "Interior Plumbing Roof Pricing 2 IVA Quality Add Area Pricing Does the home hav…" at bounding box center [479, 458] width 913 height 613
click at [269, 501] on button "button" at bounding box center [277, 487] width 35 height 57
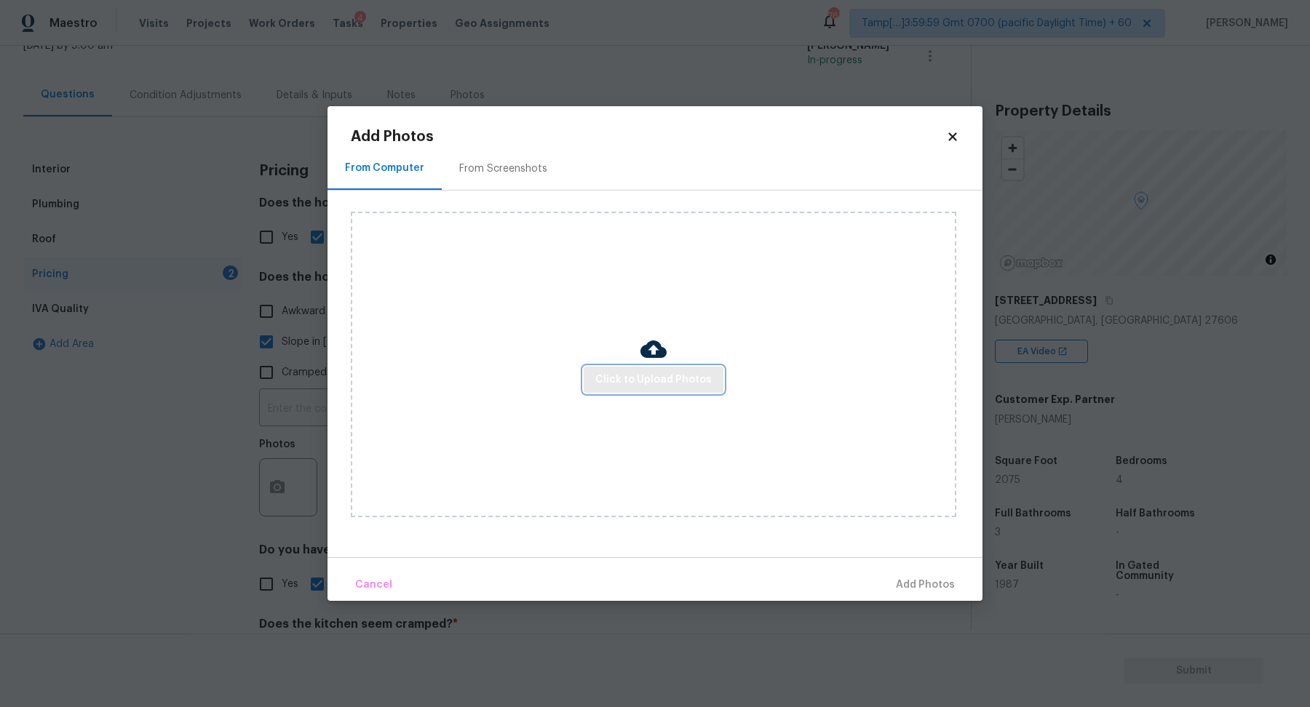
click at [635, 385] on span "Click to Upload Photos" at bounding box center [653, 380] width 116 height 18
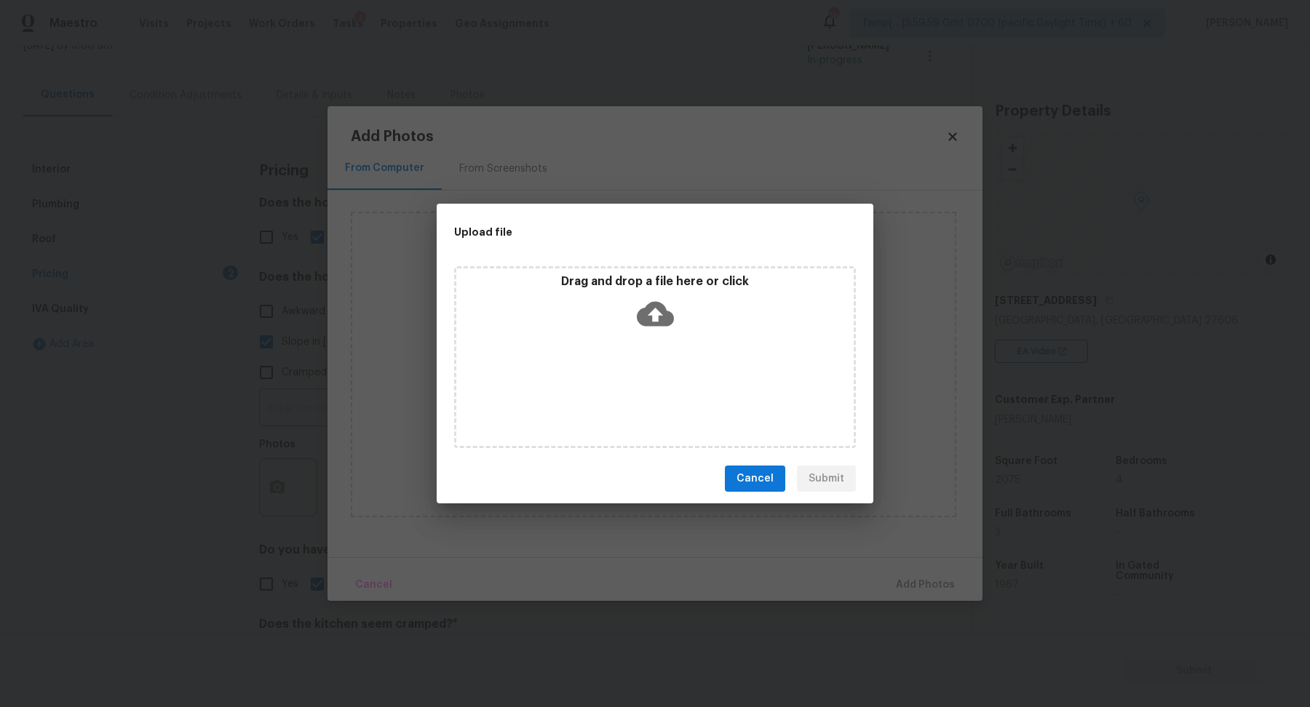
click at [693, 283] on p "Drag and drop a file here or click" at bounding box center [654, 281] width 397 height 15
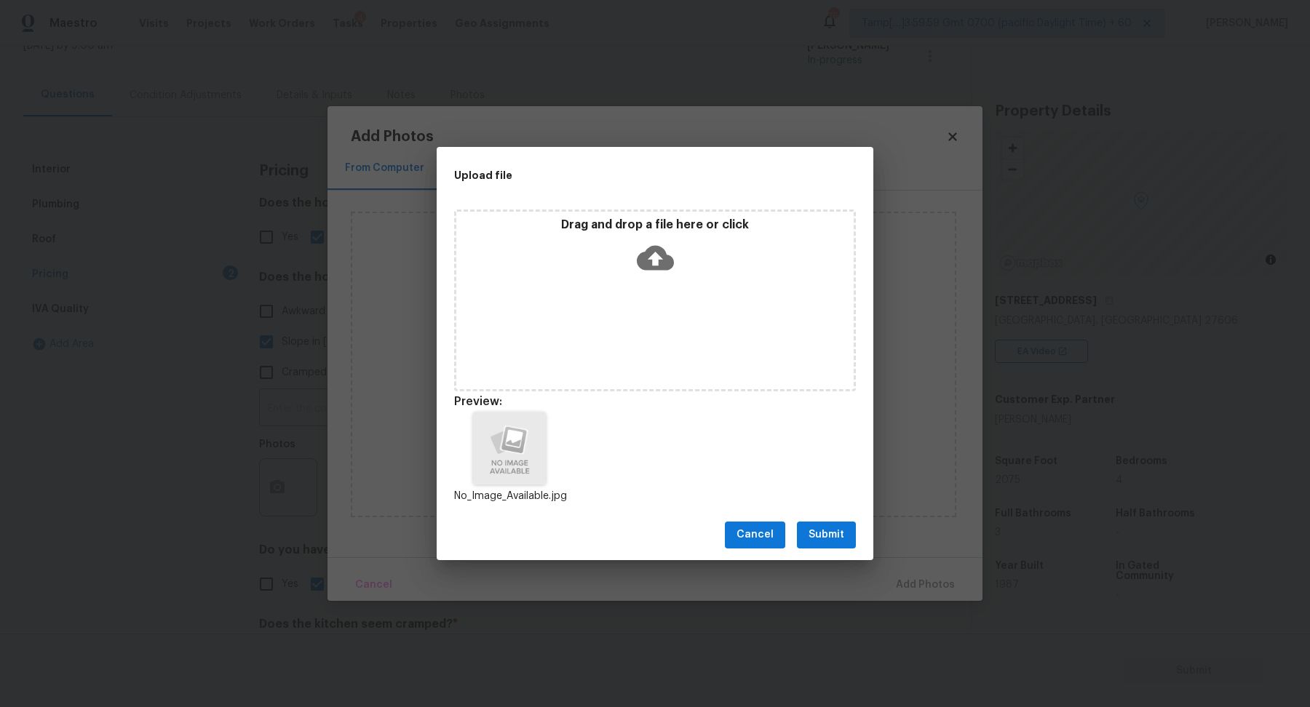
click at [796, 535] on div "Cancel Submit" at bounding box center [655, 535] width 437 height 50
click at [830, 539] on span "Submit" at bounding box center [826, 535] width 36 height 18
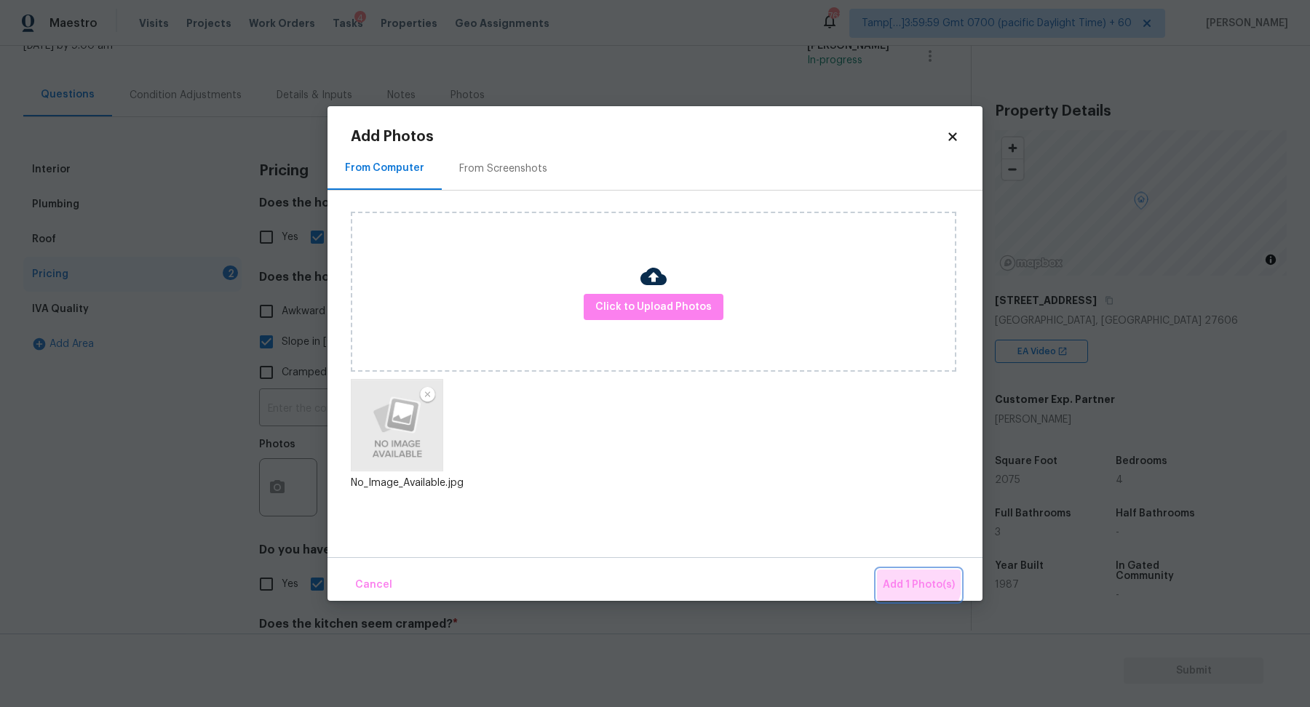
click at [914, 582] on span "Add 1 Photo(s)" at bounding box center [919, 585] width 72 height 18
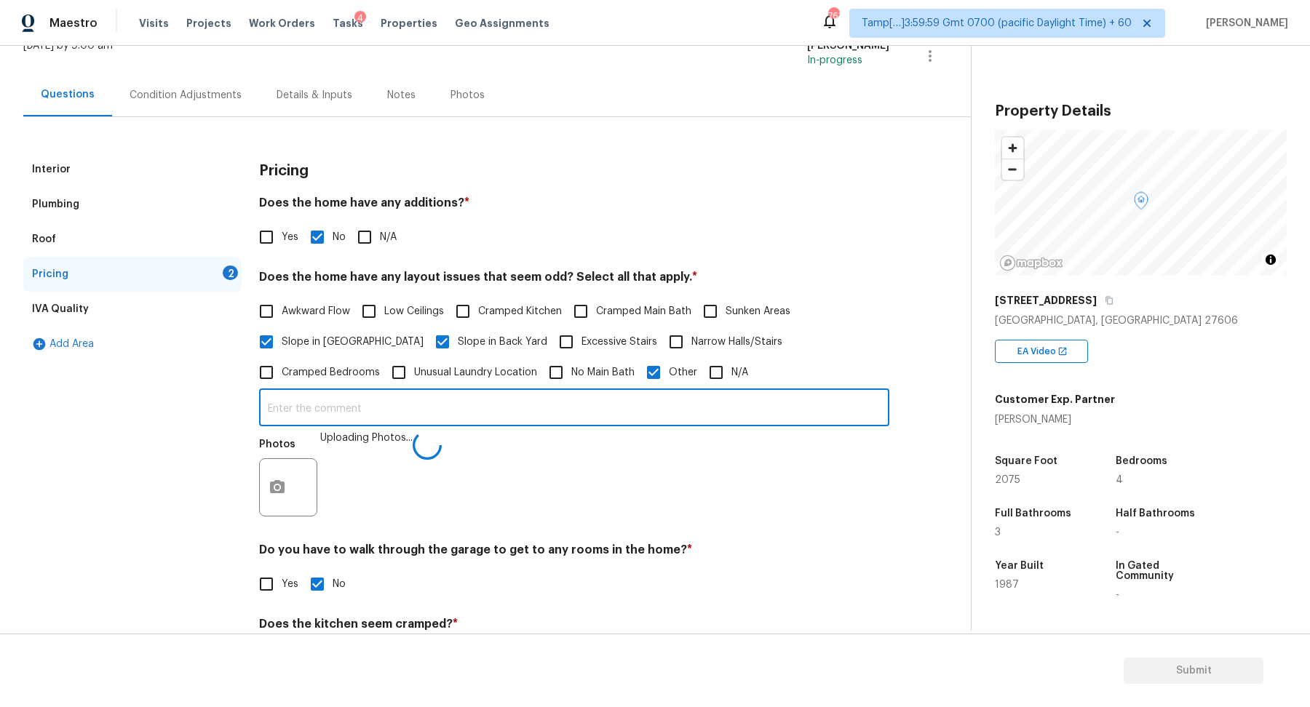
click at [579, 417] on input "text" at bounding box center [574, 409] width 630 height 34
type input "The house has an year-built discrepancy."
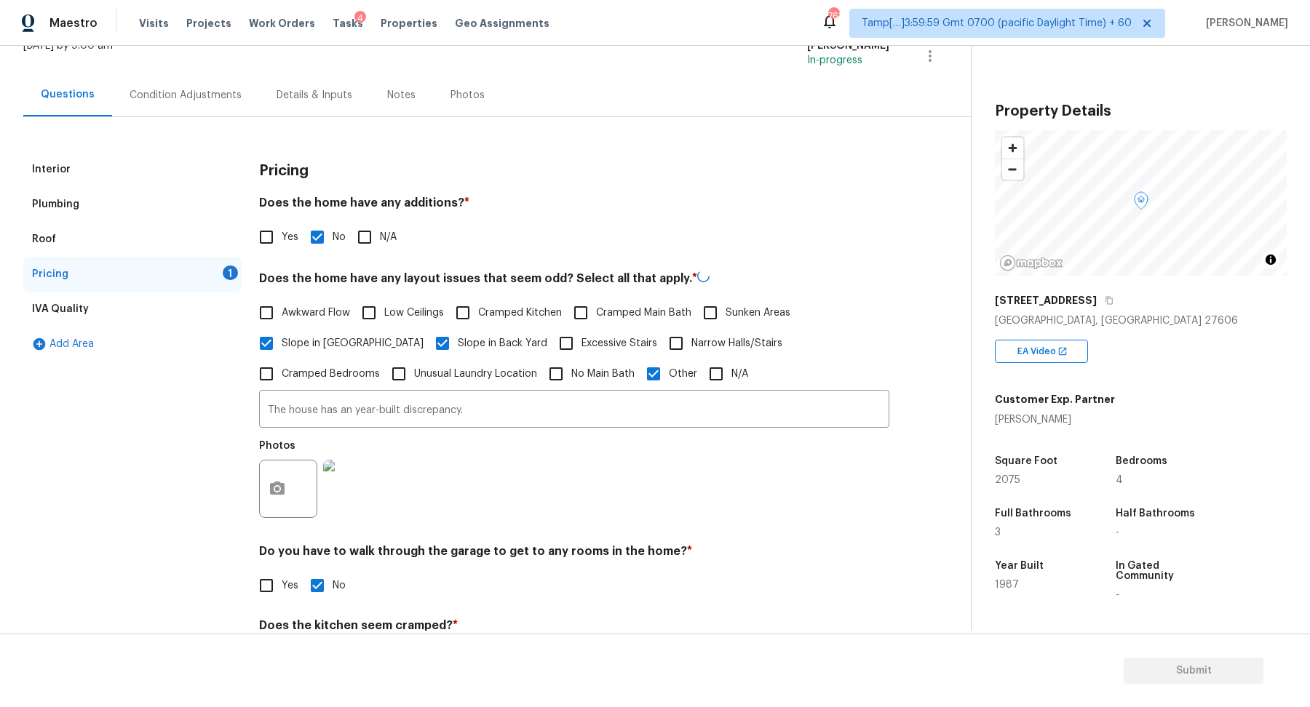
click at [711, 480] on div "Photos" at bounding box center [574, 479] width 630 height 95
click at [301, 412] on input "The house has an year-built discrepancy." at bounding box center [574, 409] width 630 height 34
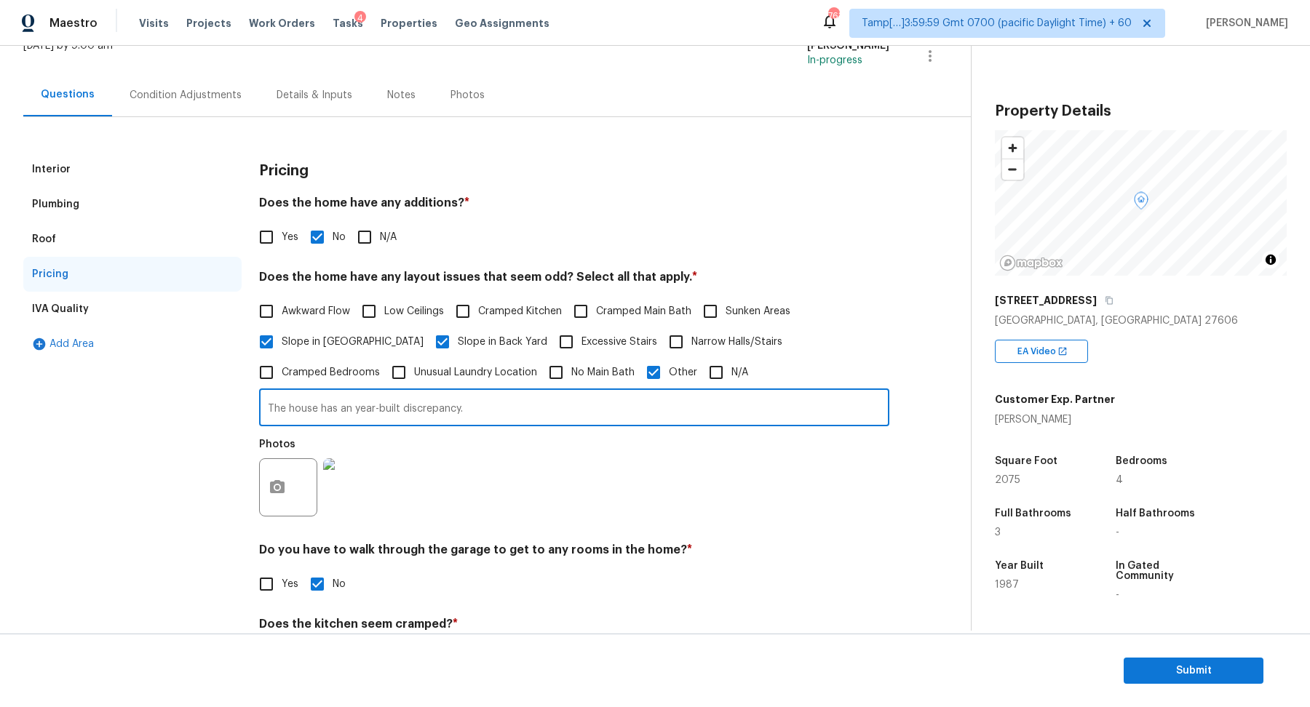
click at [301, 412] on input "The house has an year-built discrepancy." at bounding box center [574, 409] width 630 height 34
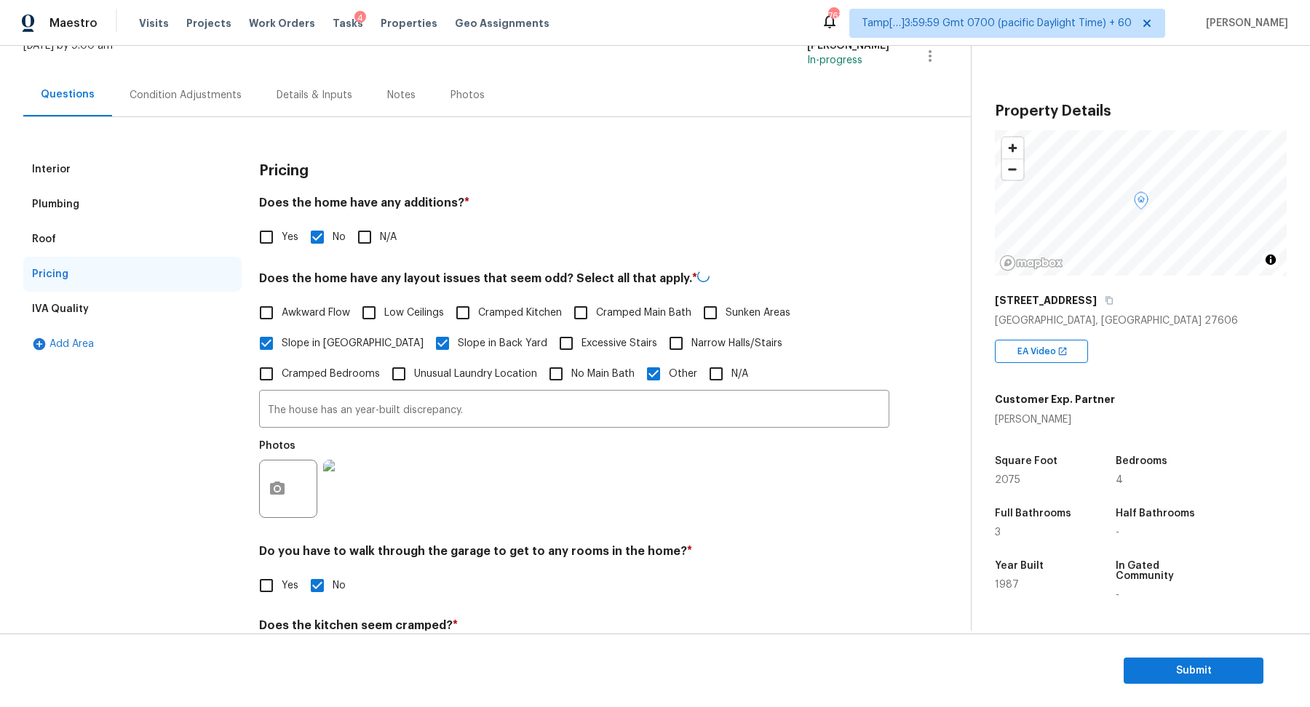
click at [170, 84] on div "Condition Adjustments" at bounding box center [185, 94] width 147 height 43
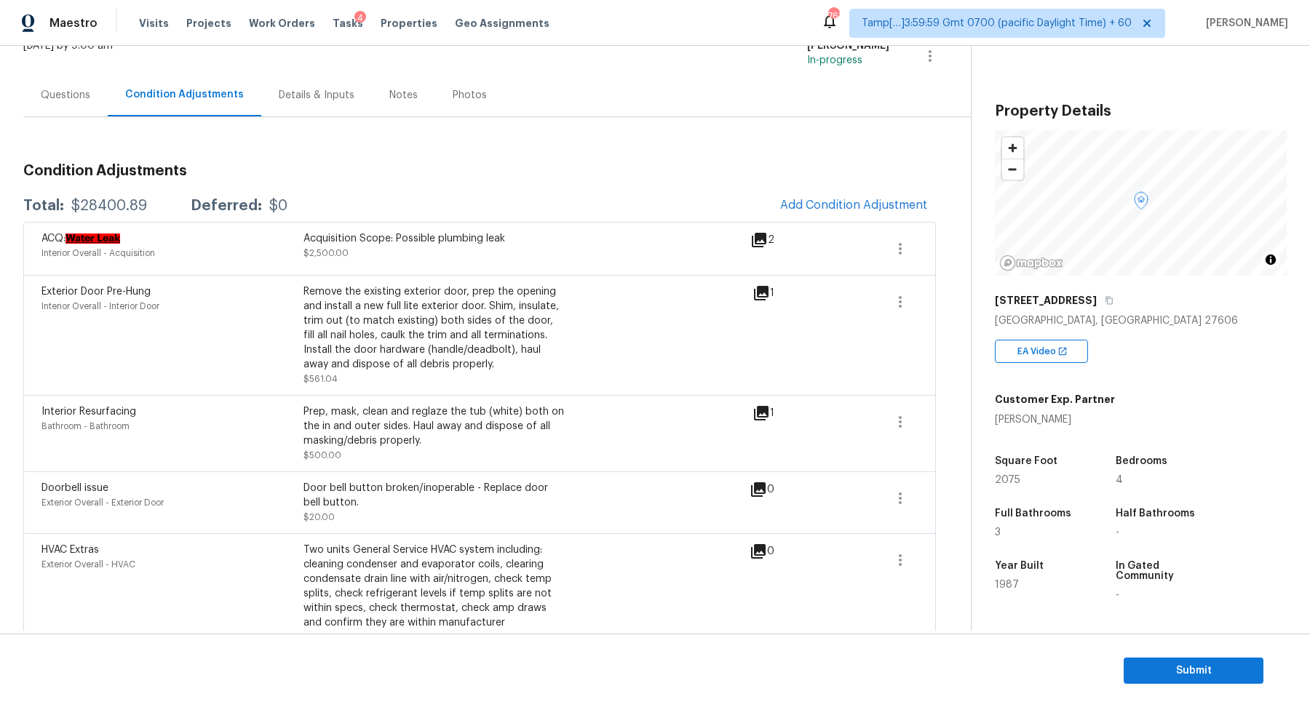
click at [103, 196] on div "Total: $28400.89 Deferred: $0 Add Condition Adjustment" at bounding box center [479, 206] width 913 height 32
copy div "$28400.89"
click at [78, 103] on div "Questions" at bounding box center [65, 94] width 84 height 43
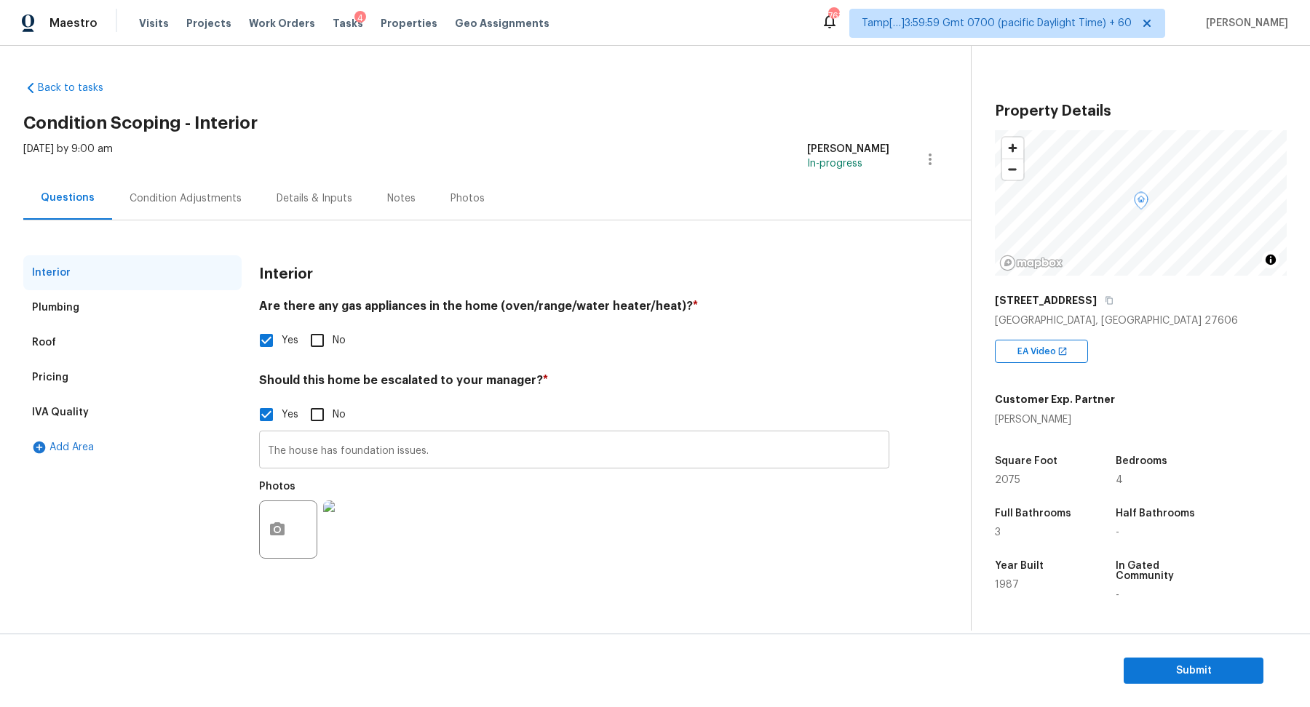
click at [298, 453] on input "The house has foundation issues." at bounding box center [574, 451] width 630 height 34
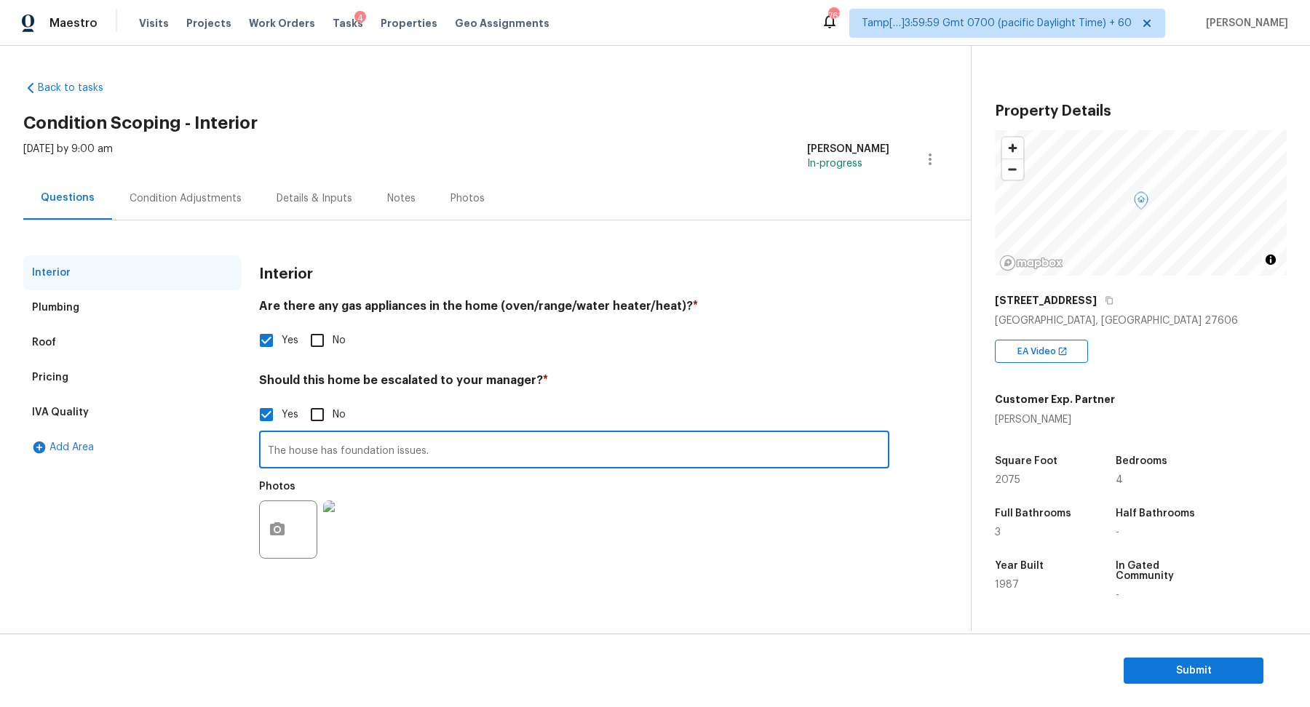
click at [73, 363] on div "Pricing" at bounding box center [132, 377] width 218 height 35
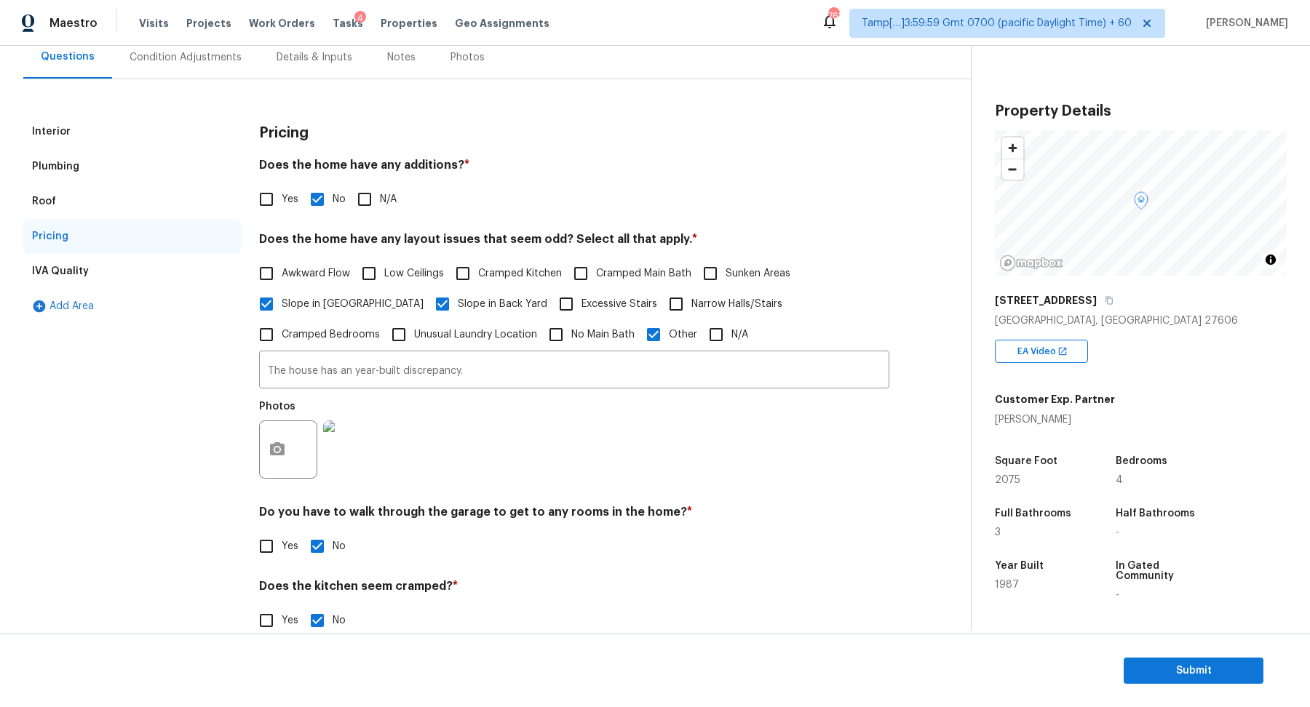
scroll to position [47, 0]
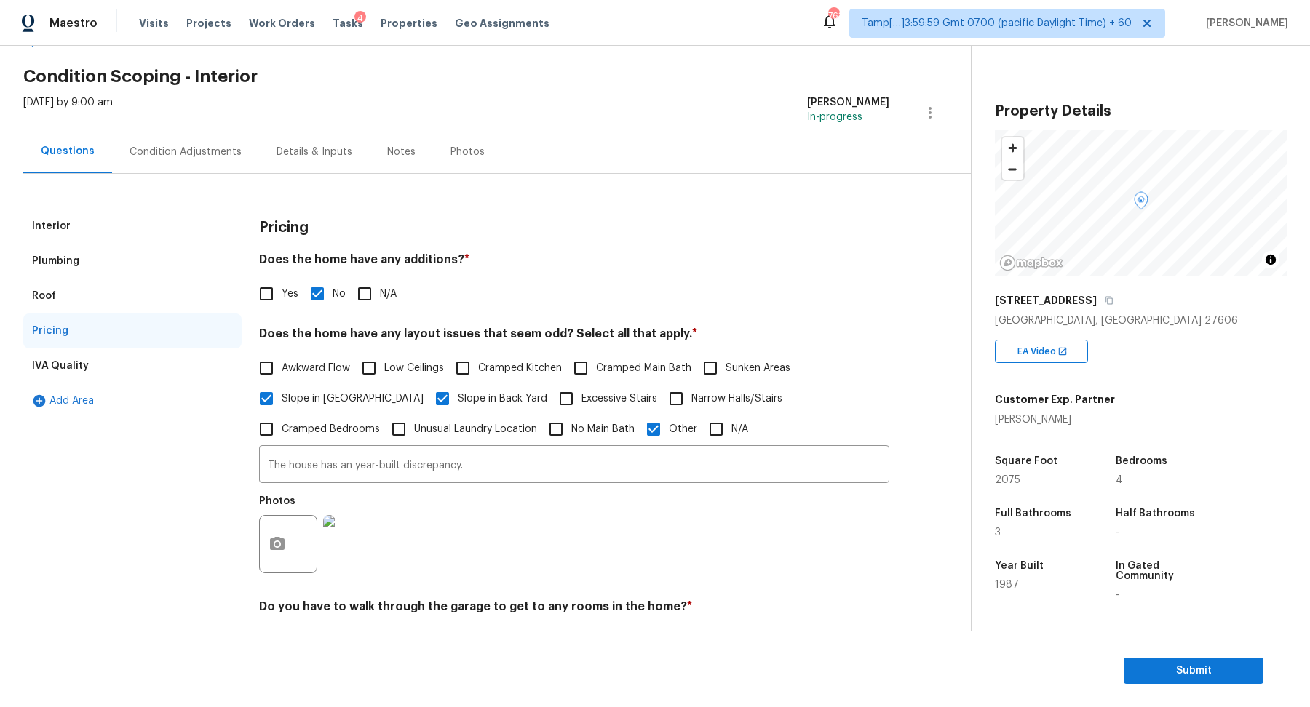
click at [172, 142] on div "Condition Adjustments" at bounding box center [185, 151] width 147 height 43
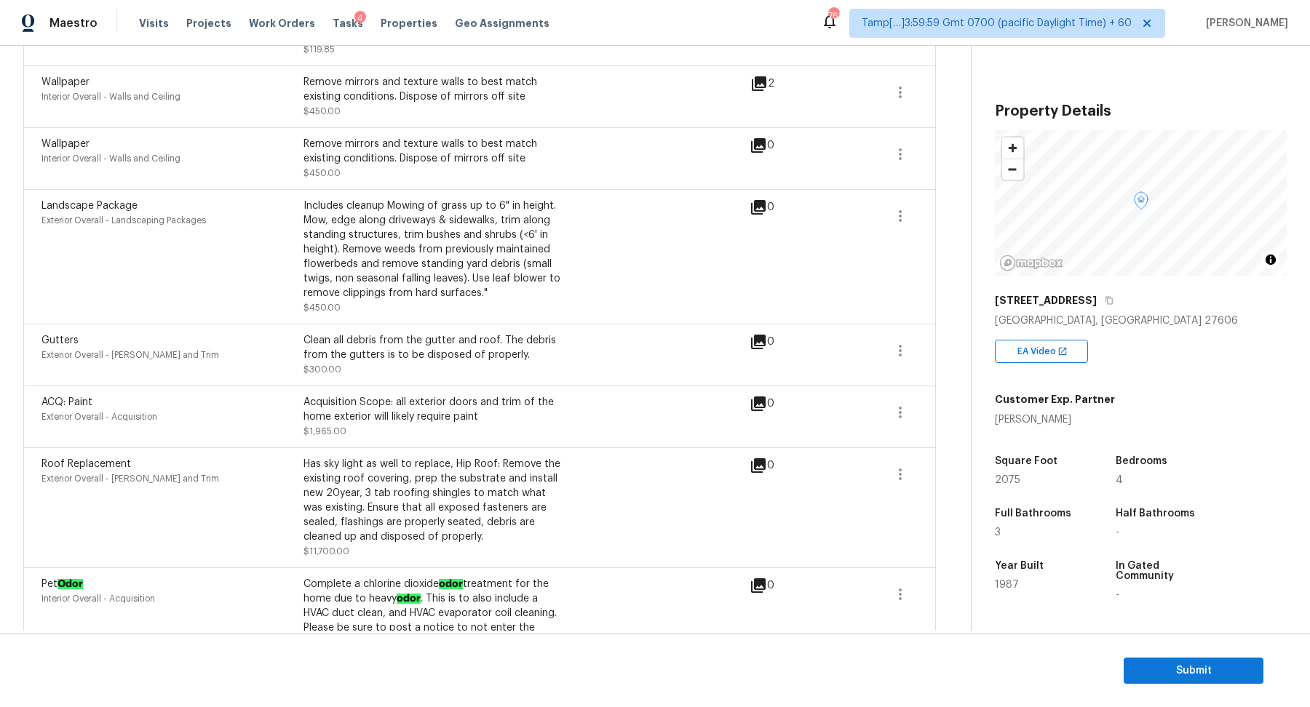
scroll to position [1249, 0]
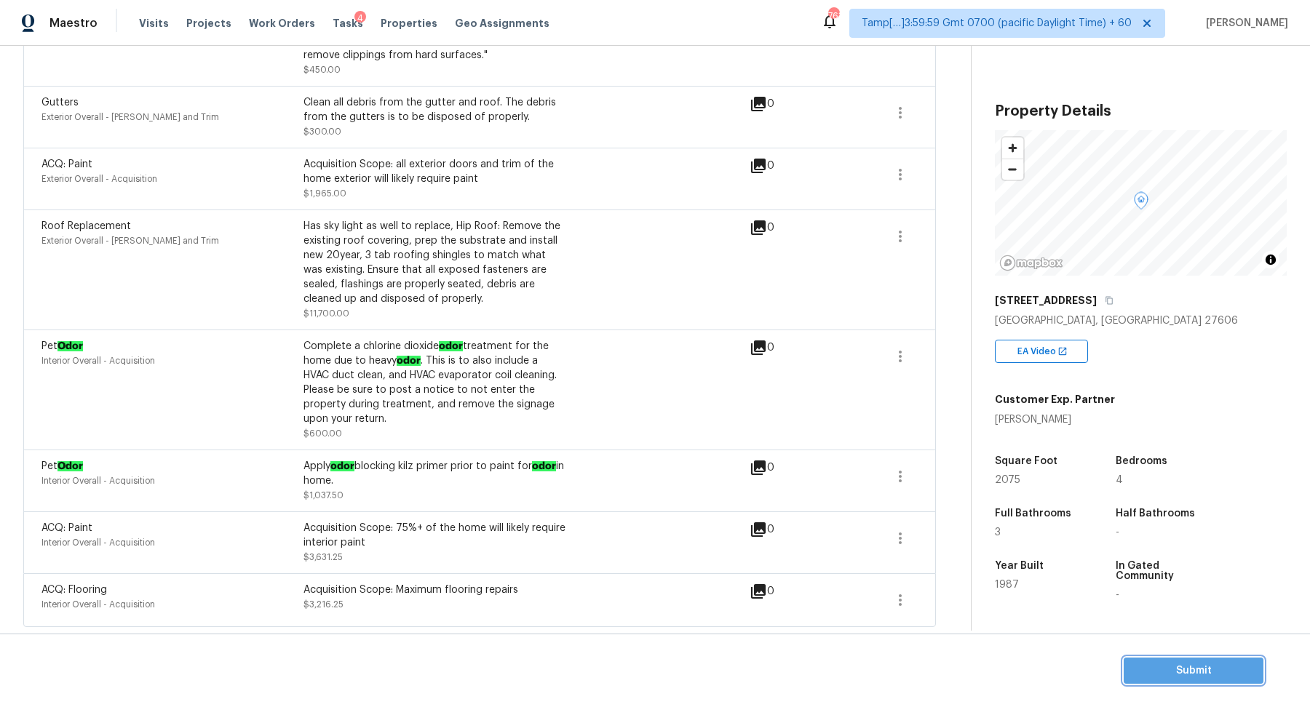
click at [1153, 666] on span "Submit" at bounding box center [1193, 671] width 116 height 18
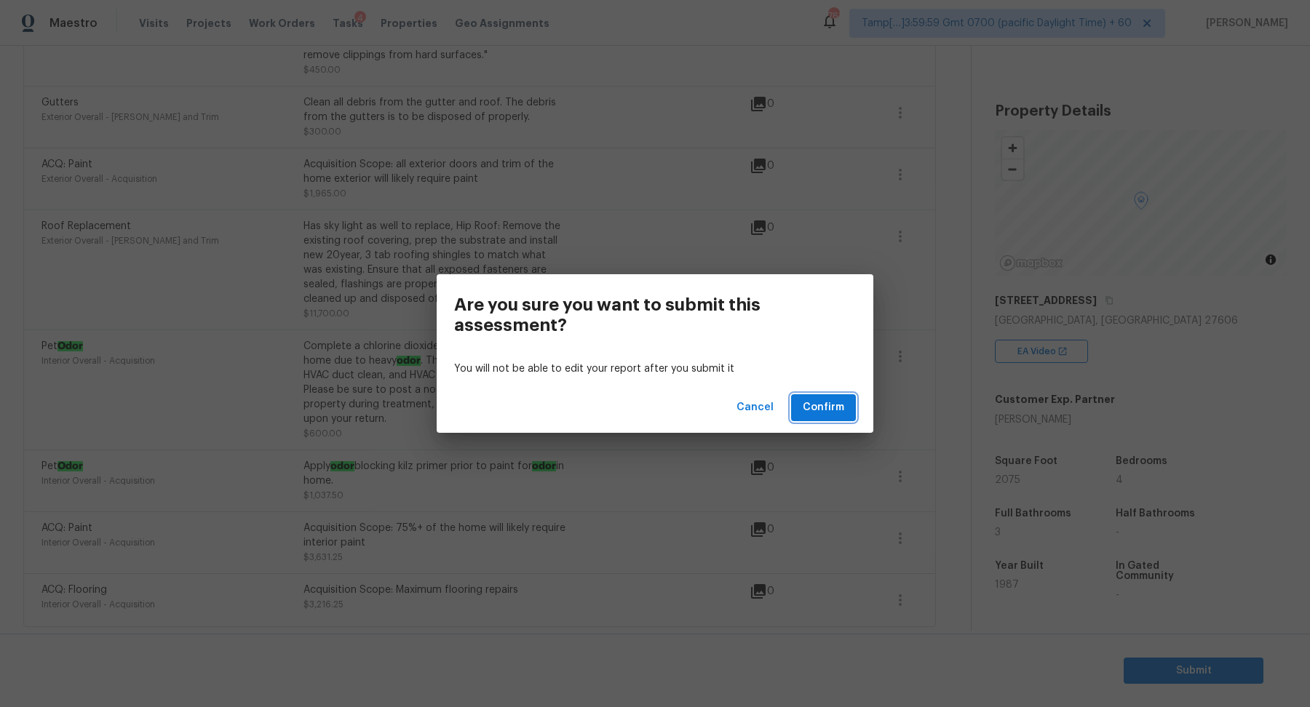
click at [829, 420] on button "Confirm" at bounding box center [823, 407] width 65 height 27
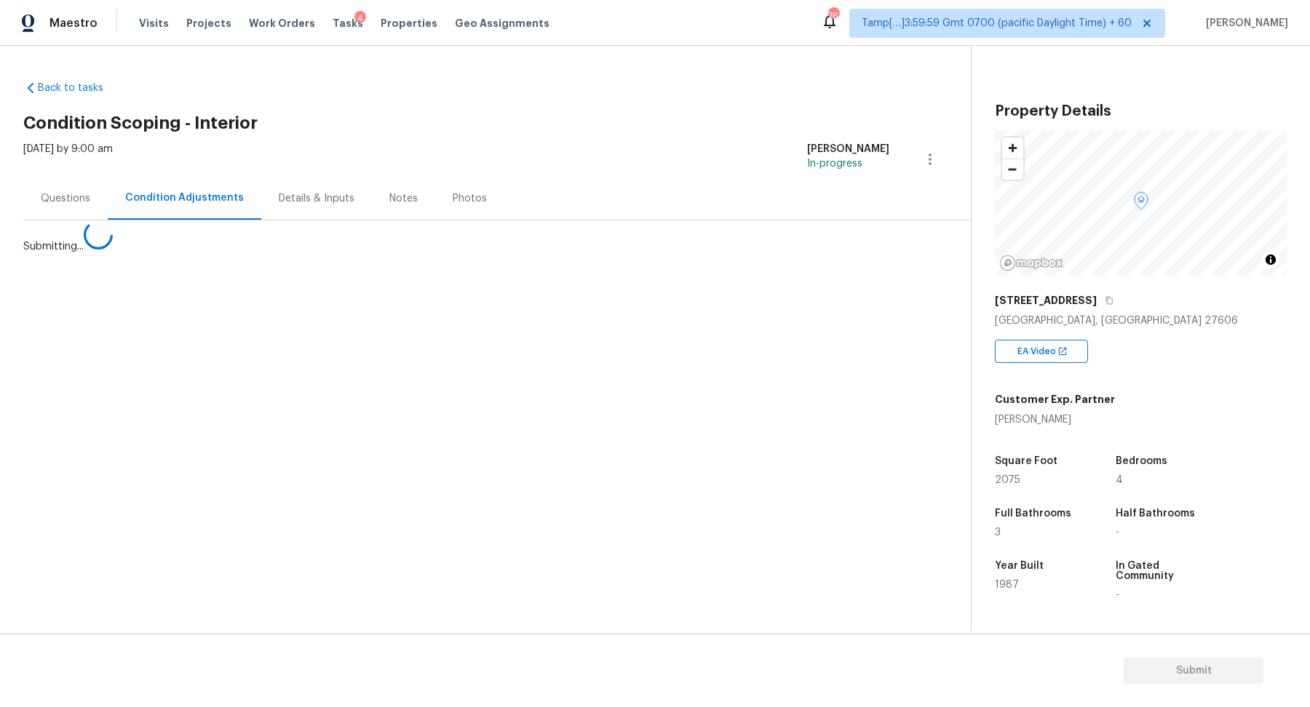
scroll to position [0, 0]
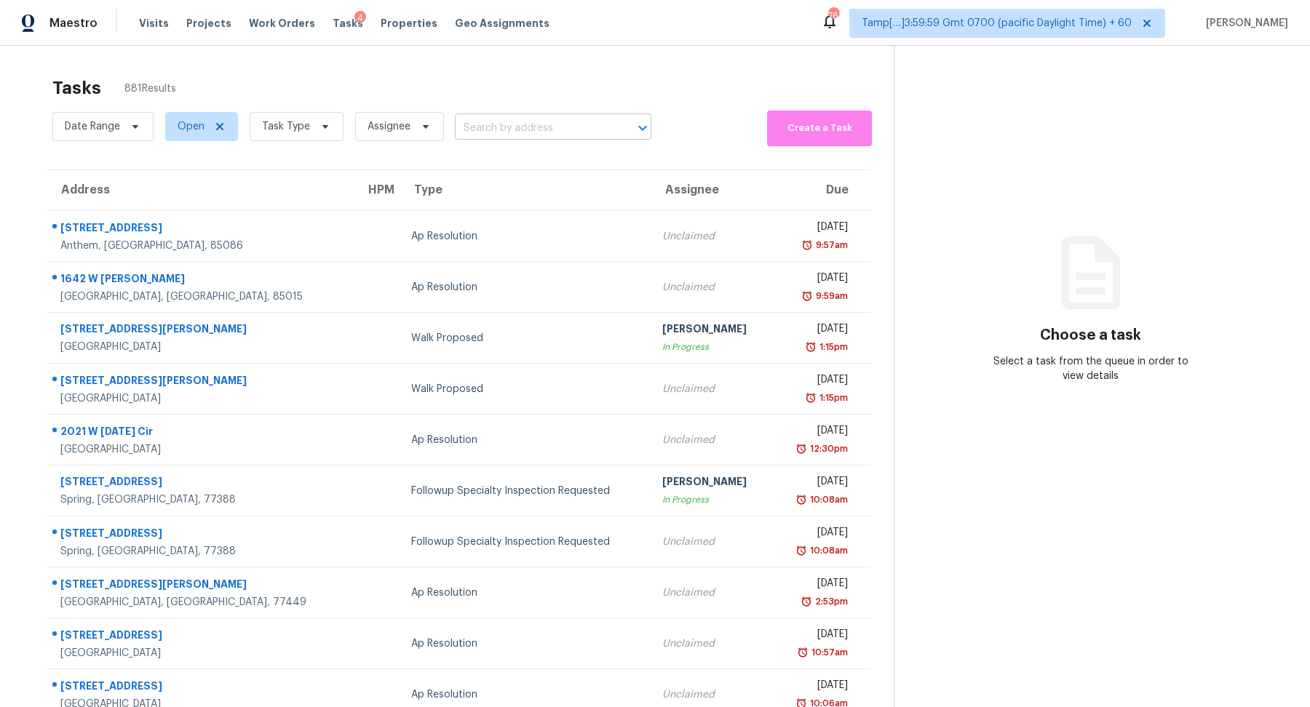
click at [569, 137] on input "text" at bounding box center [533, 128] width 156 height 23
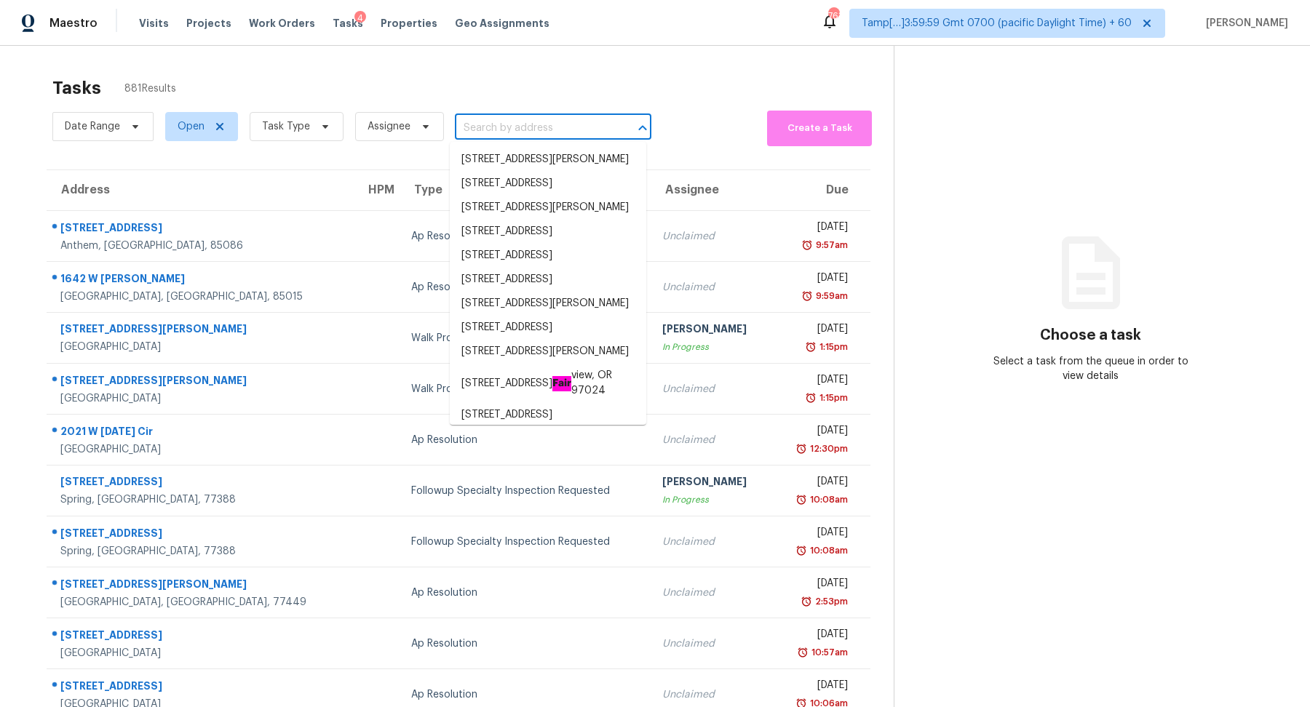
paste input "[STREET_ADDRESS][PERSON_NAME][PERSON_NAME]"
type input "[STREET_ADDRESS][PERSON_NAME][PERSON_NAME]"
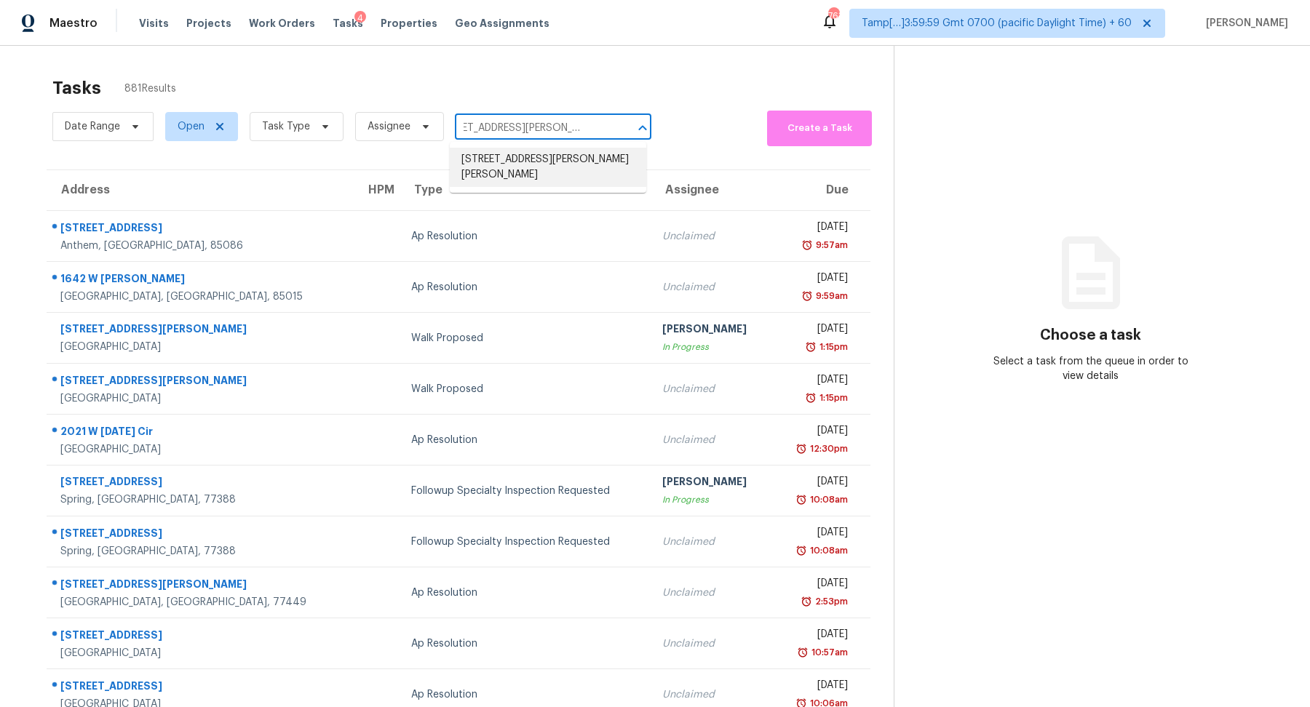
click at [504, 170] on li "[STREET_ADDRESS][PERSON_NAME][PERSON_NAME]" at bounding box center [548, 167] width 196 height 39
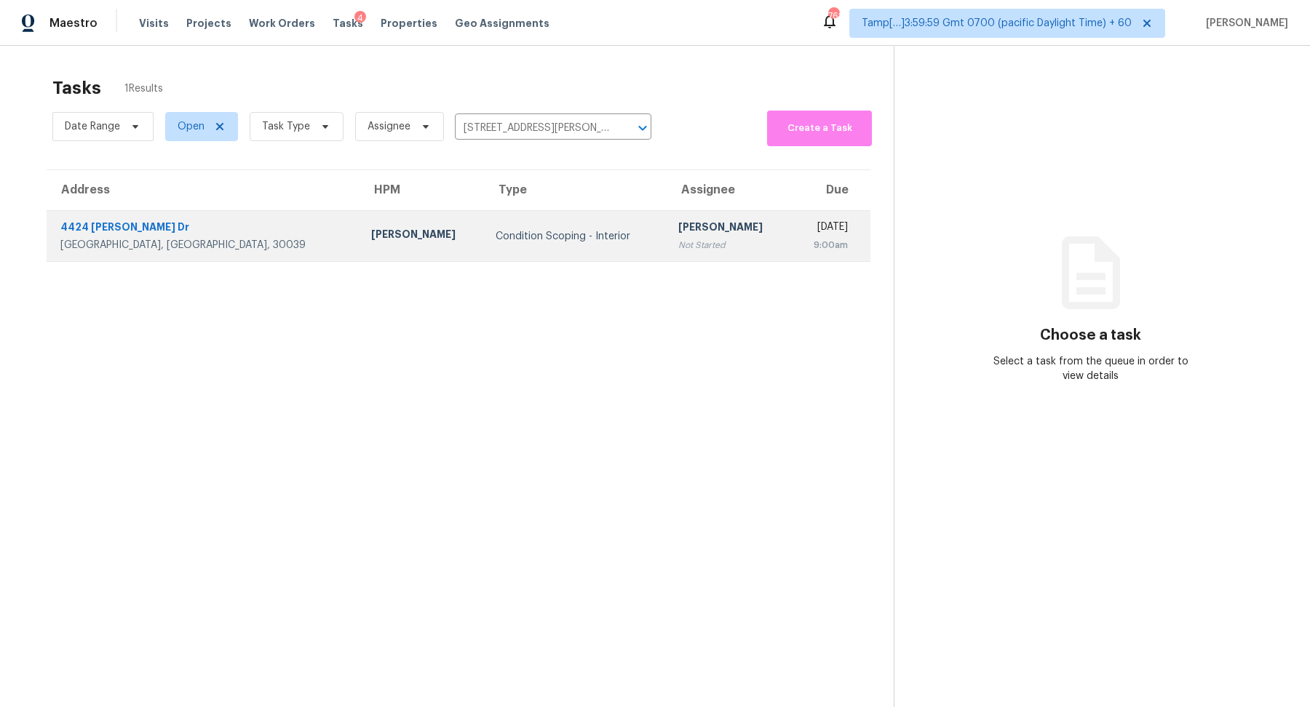
click at [484, 211] on td "Condition Scoping - Interior" at bounding box center [575, 236] width 183 height 51
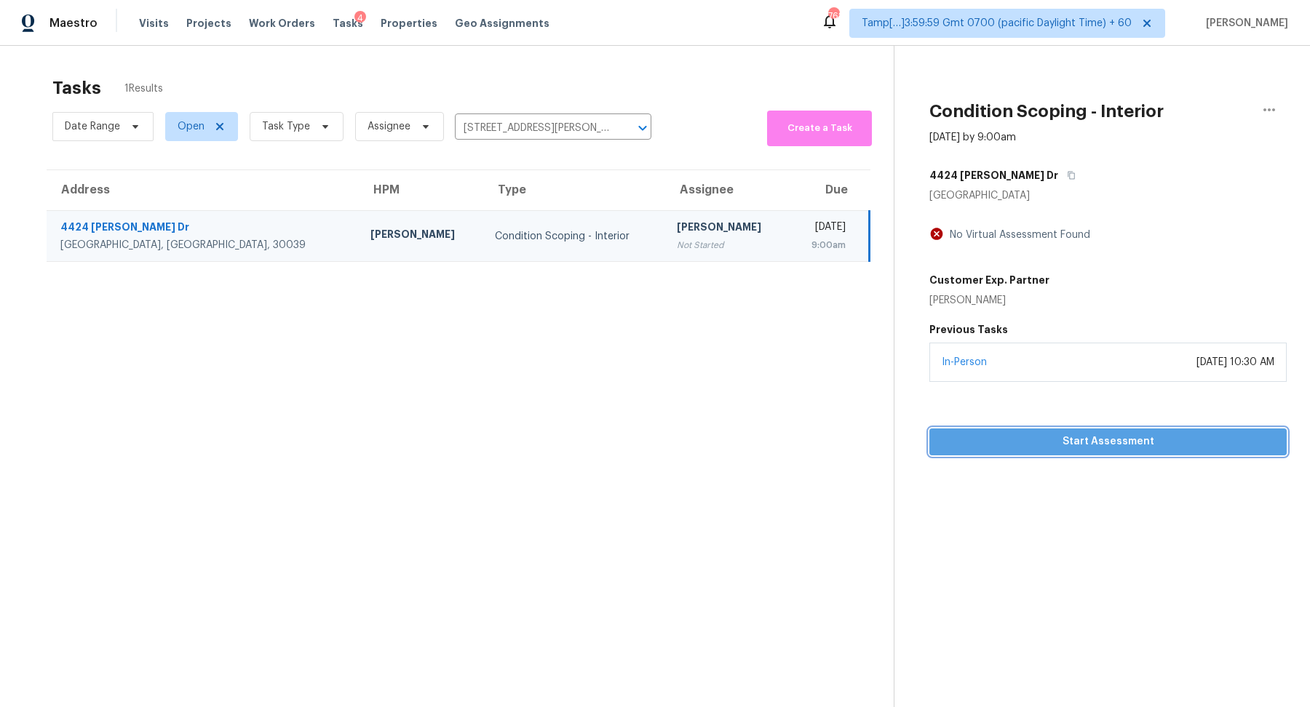
click at [990, 436] on span "Start Assessment" at bounding box center [1108, 442] width 334 height 18
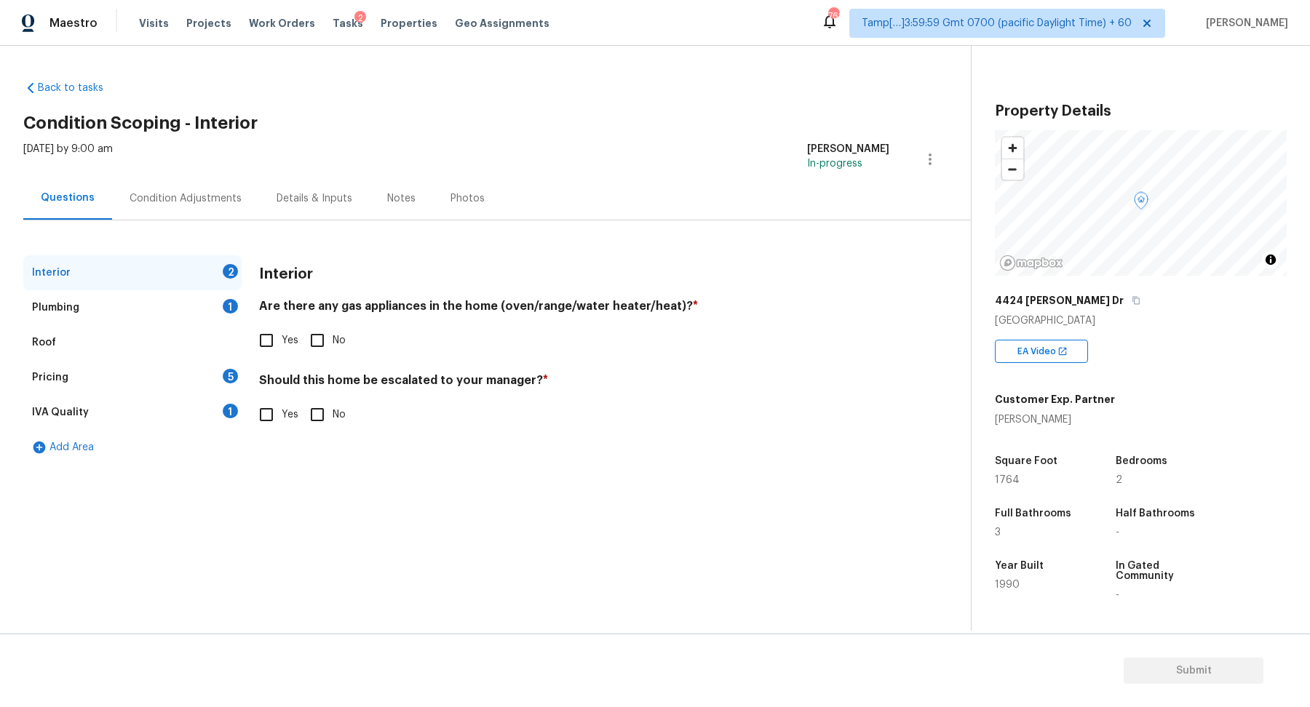
click at [325, 330] on input "No" at bounding box center [317, 340] width 31 height 31
checkbox input "true"
click at [281, 403] on input "Yes" at bounding box center [266, 414] width 31 height 31
checkbox input "true"
click at [289, 461] on input "text" at bounding box center [574, 451] width 630 height 34
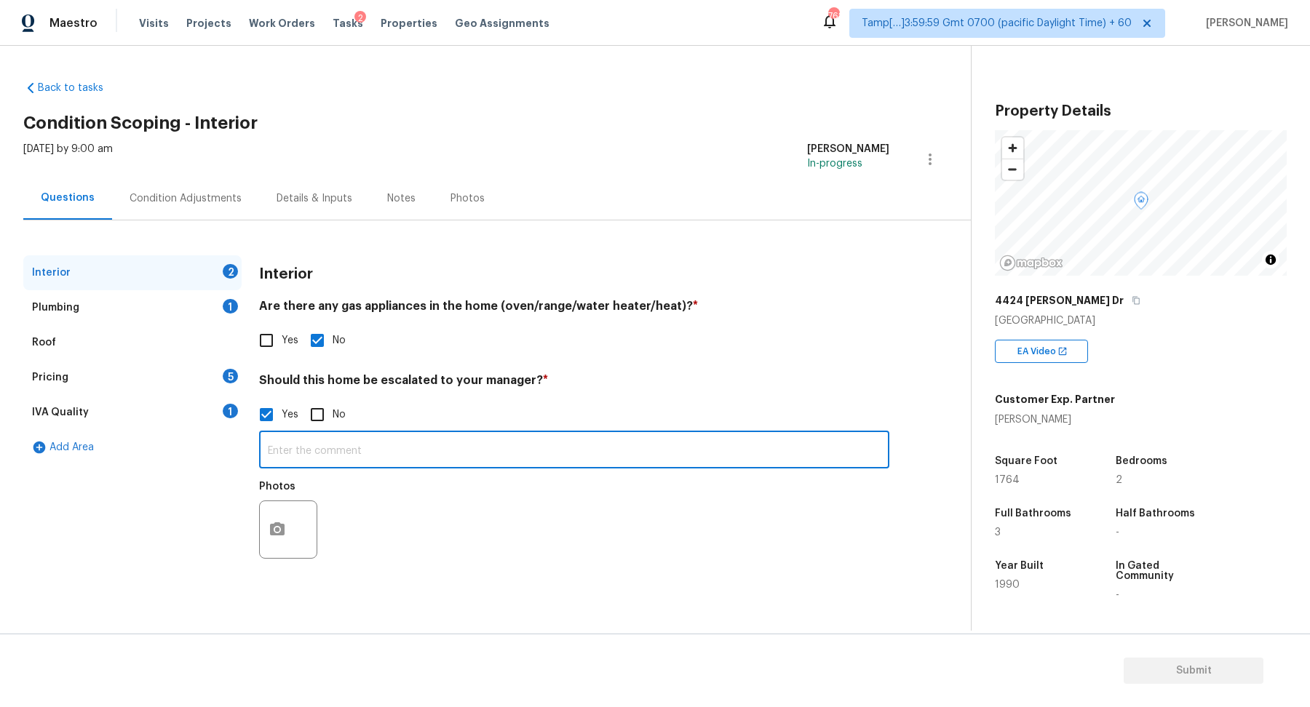
click at [292, 509] on div at bounding box center [288, 530] width 58 height 58
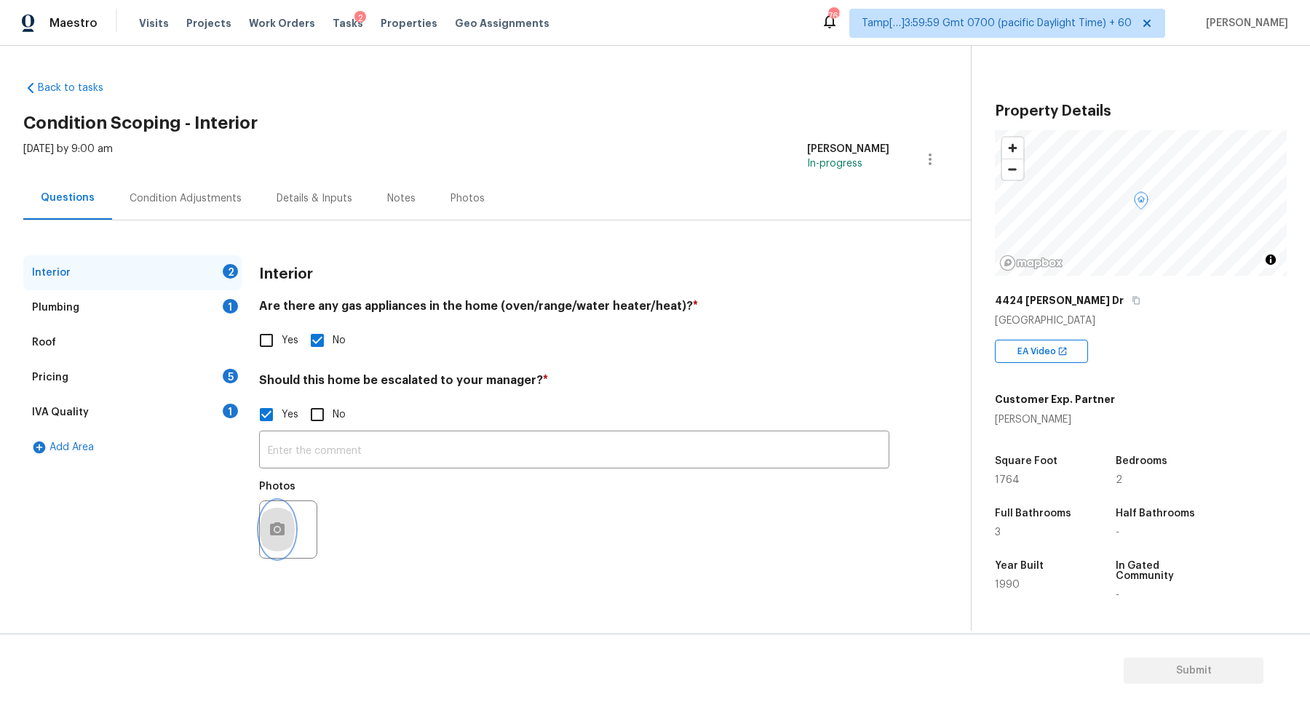
click at [290, 522] on button "button" at bounding box center [277, 529] width 35 height 57
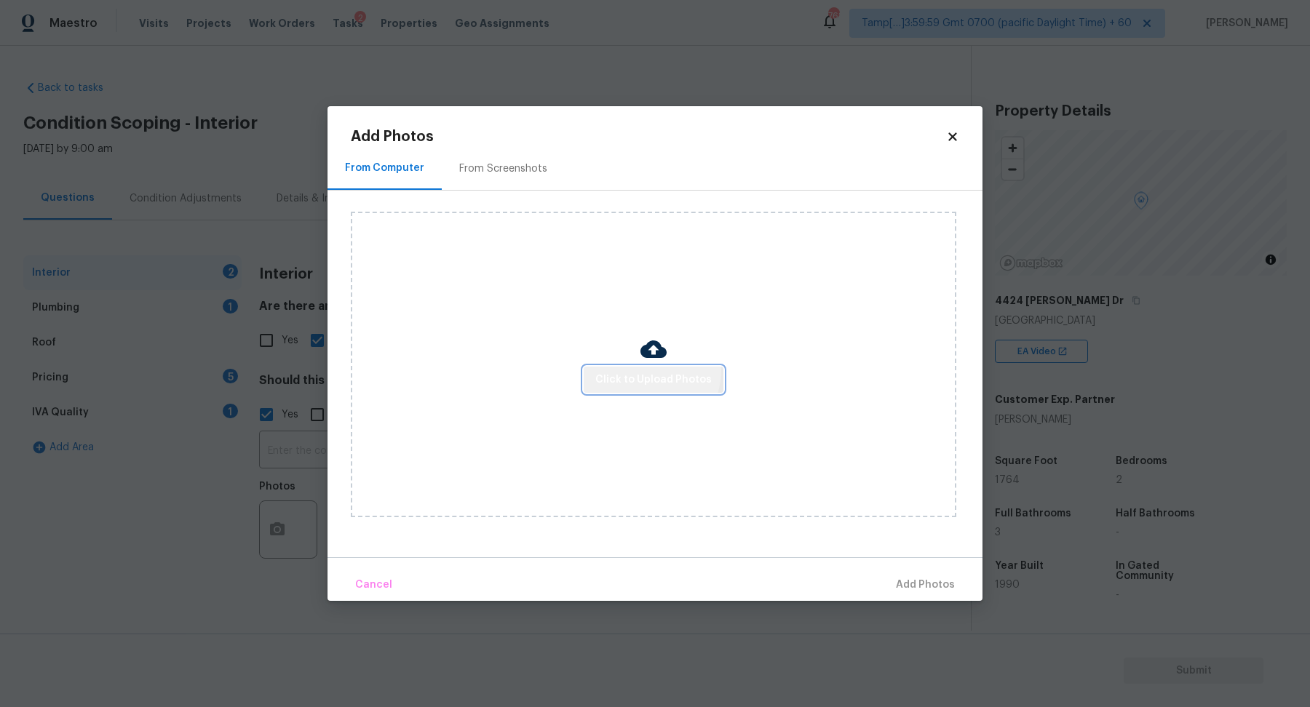
click at [639, 370] on button "Click to Upload Photos" at bounding box center [654, 380] width 140 height 27
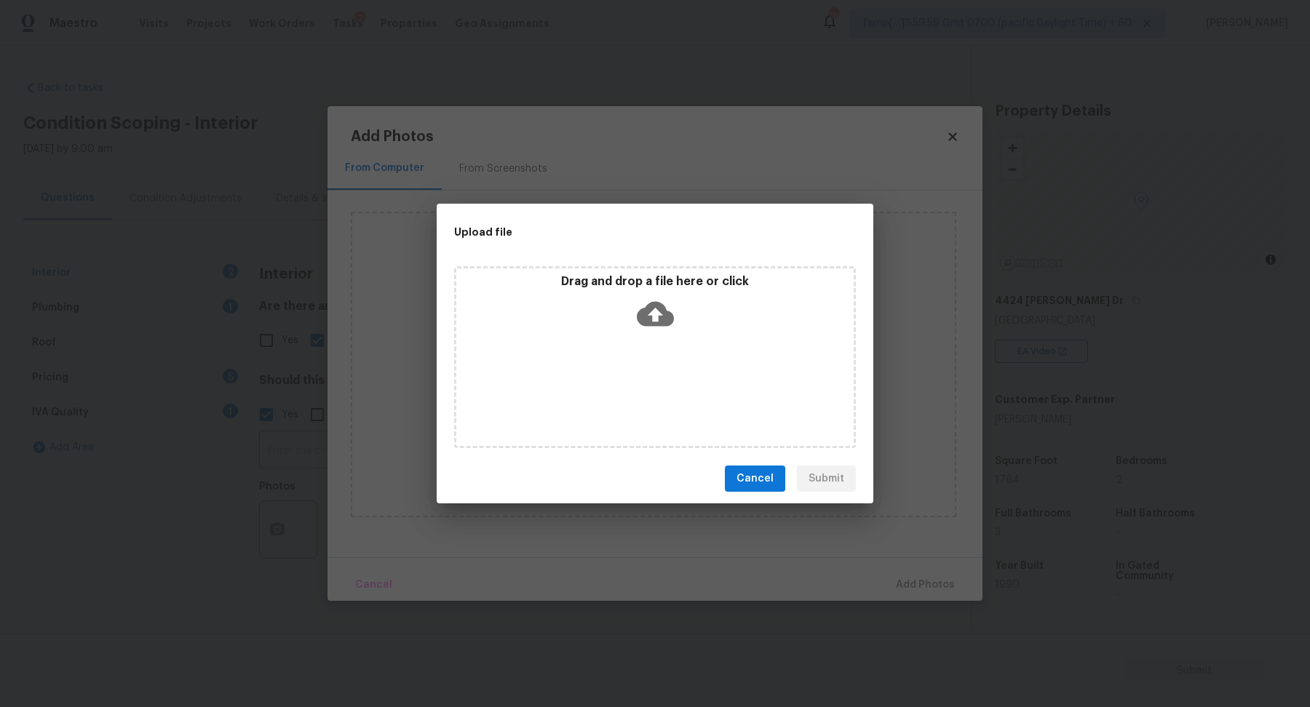
click at [670, 313] on icon at bounding box center [655, 314] width 37 height 25
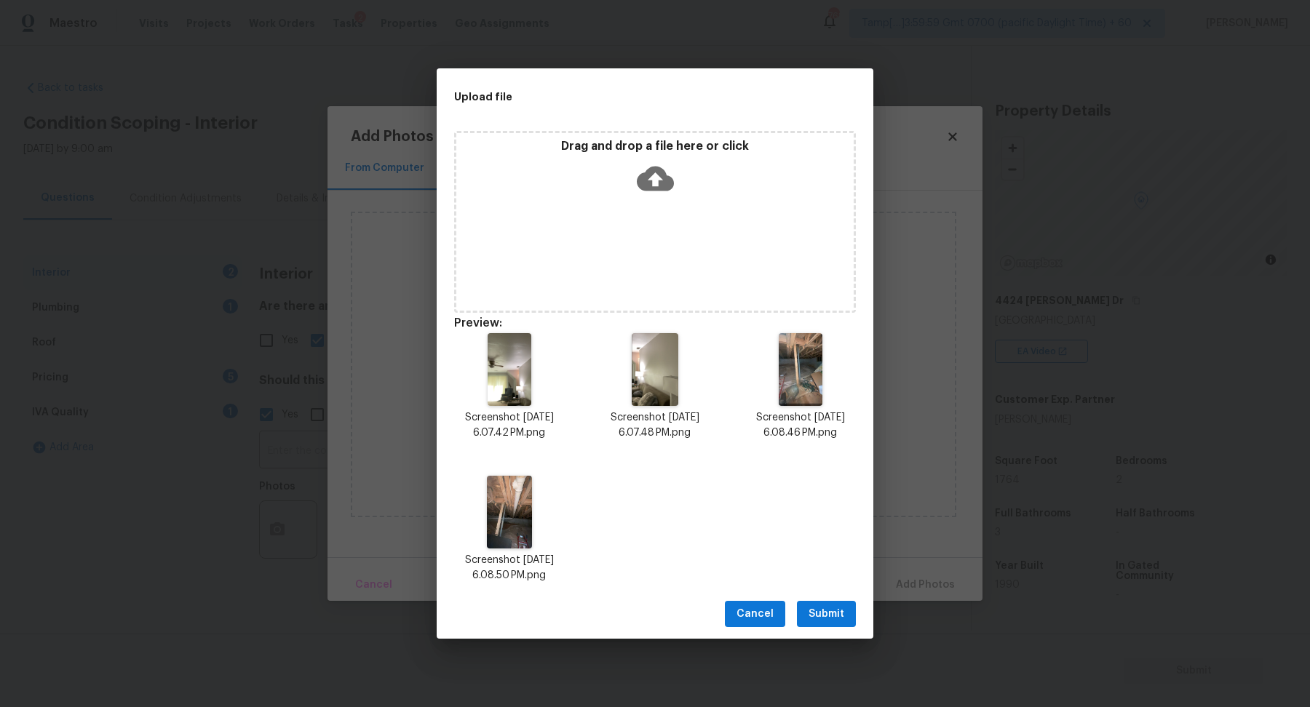
click at [833, 605] on span "Submit" at bounding box center [826, 614] width 36 height 18
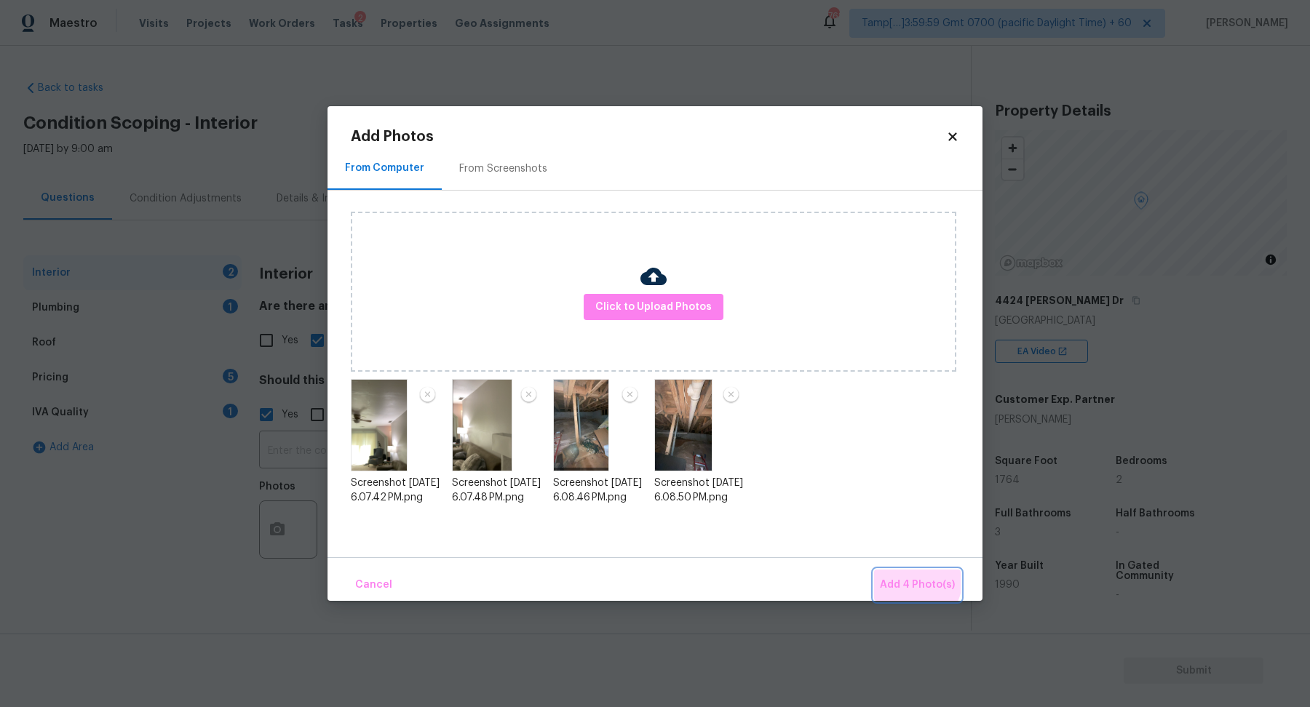
click at [912, 581] on span "Add 4 Photo(s)" at bounding box center [917, 585] width 75 height 18
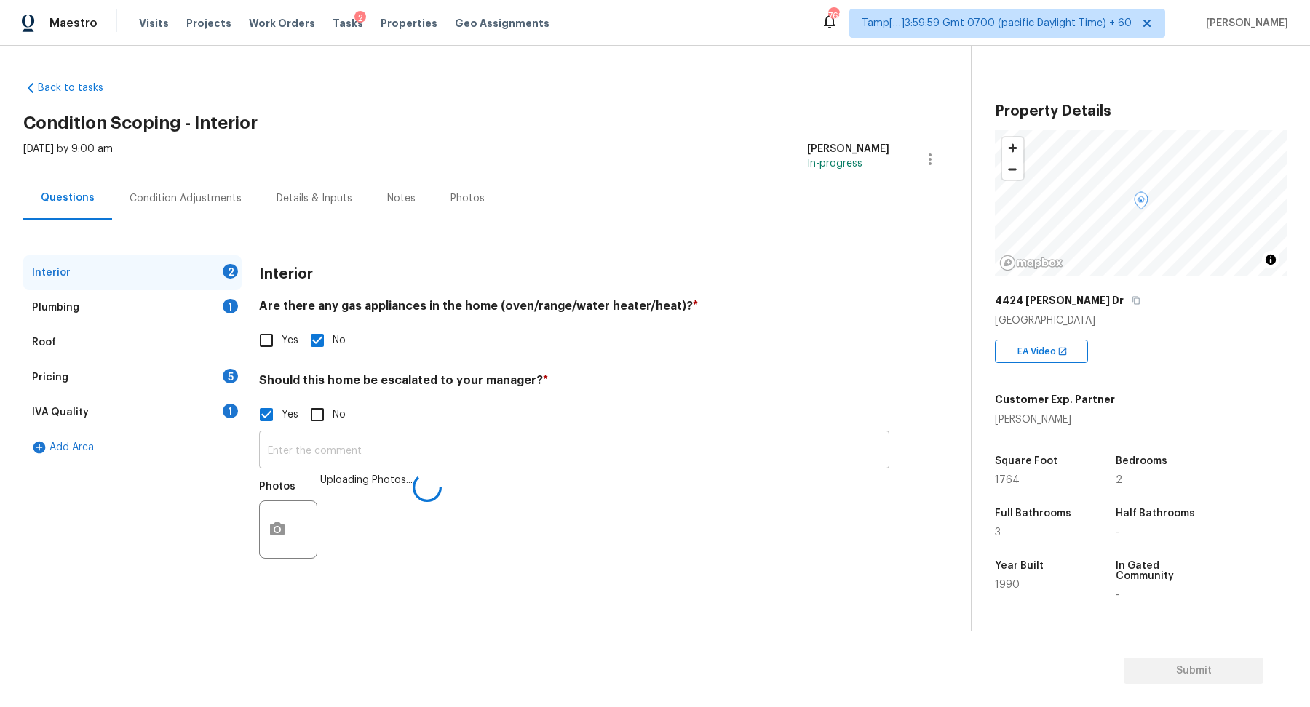
click at [505, 448] on input "text" at bounding box center [574, 451] width 630 height 34
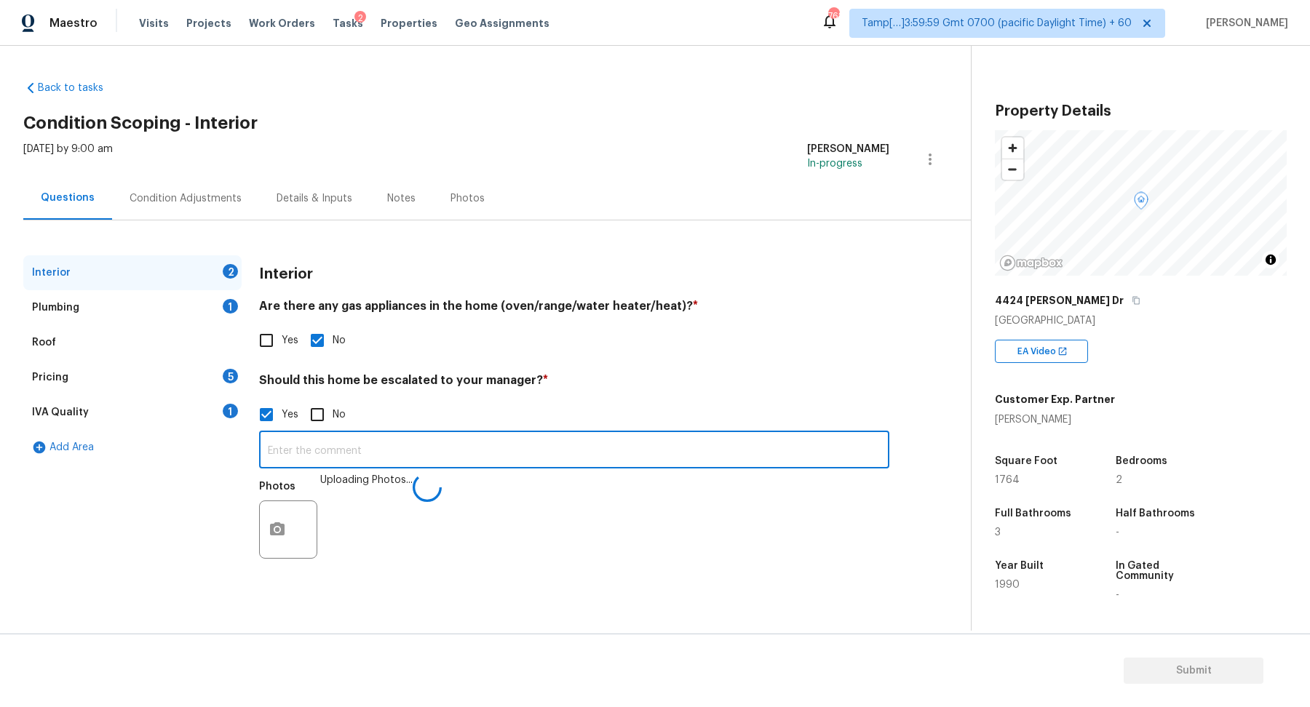
click at [505, 448] on input "text" at bounding box center [574, 451] width 630 height 34
paste input "Suggest walking from this home due to foundation issues and permitting issues -…"
click at [600, 453] on input "Suggest walking from this home due to foundation issues and permitting issues -…" at bounding box center [574, 451] width 630 height 34
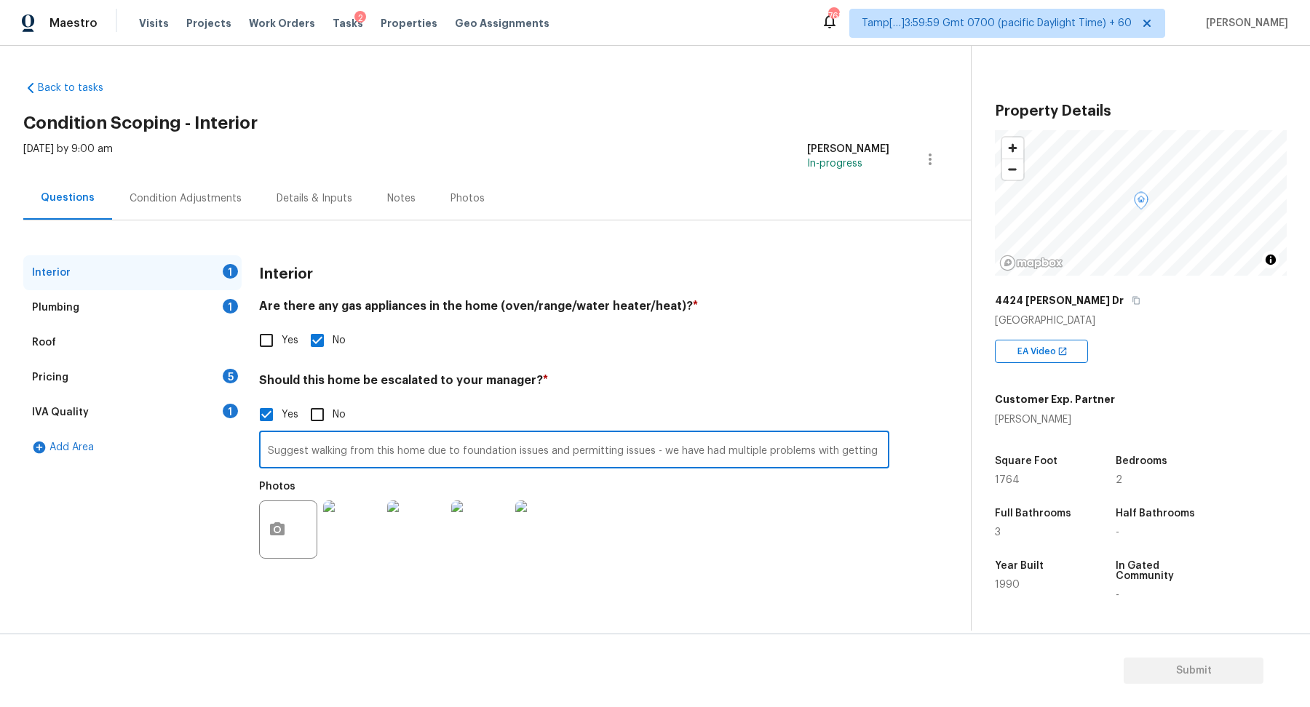
click at [306, 451] on input "Suggest walking from this home due to foundation issues and permitting issues -…" at bounding box center [574, 451] width 630 height 34
click at [358, 450] on input "Suggested walking from this home due to foundation issues and permitting issues…" at bounding box center [574, 451] width 630 height 34
click at [325, 449] on input "Suggested walk from this home due to foundation issues and permitting issues - …" at bounding box center [574, 451] width 630 height 34
click at [272, 453] on input "Suggested to walk from this home due to foundation issues and permitting issues…" at bounding box center [574, 451] width 630 height 34
type input "The HPM suggested to walk from this home due to foundation issues and permittin…"
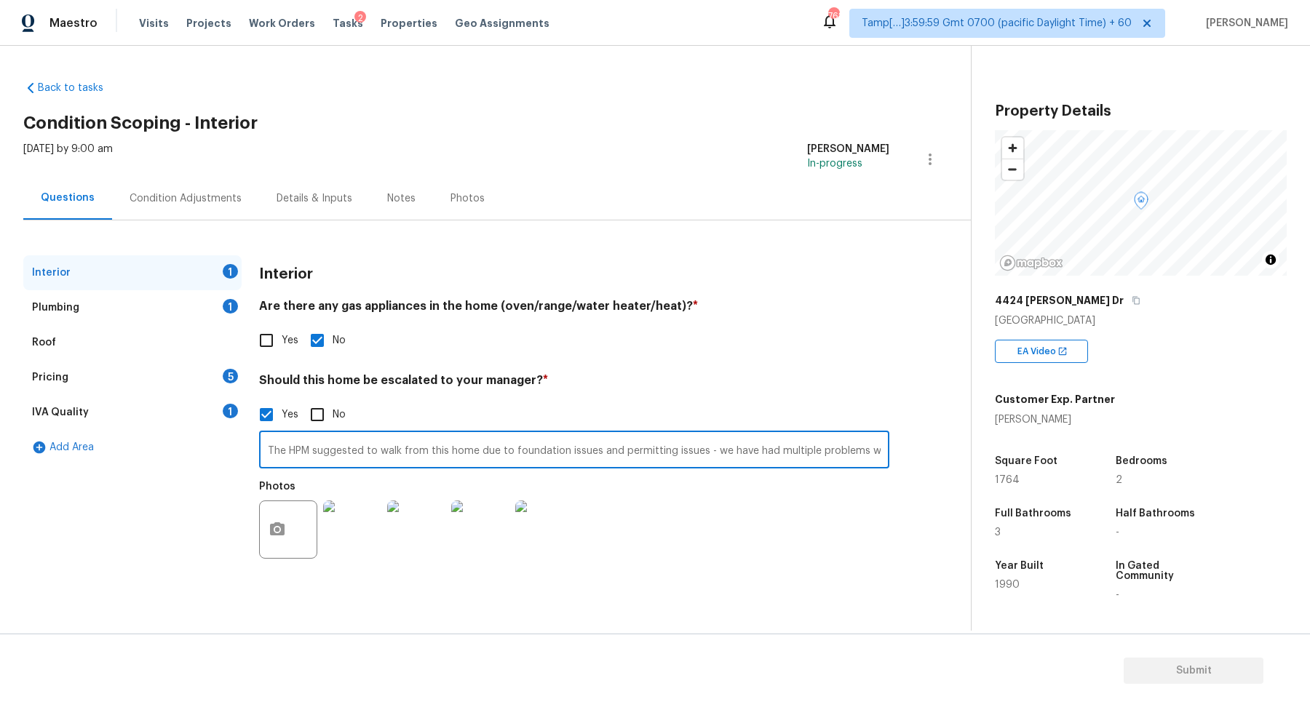
click at [507, 408] on div "Yes No" at bounding box center [574, 414] width 630 height 31
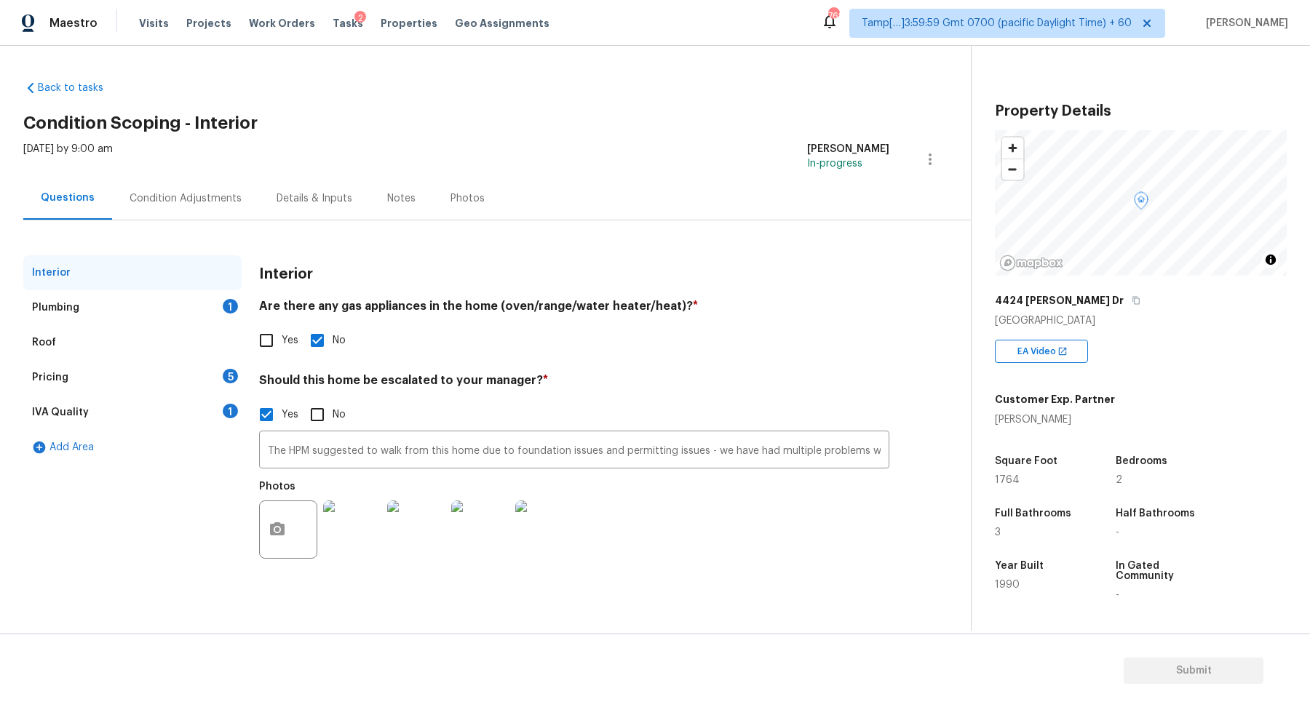
click at [218, 305] on div "Plumbing 1" at bounding box center [132, 307] width 218 height 35
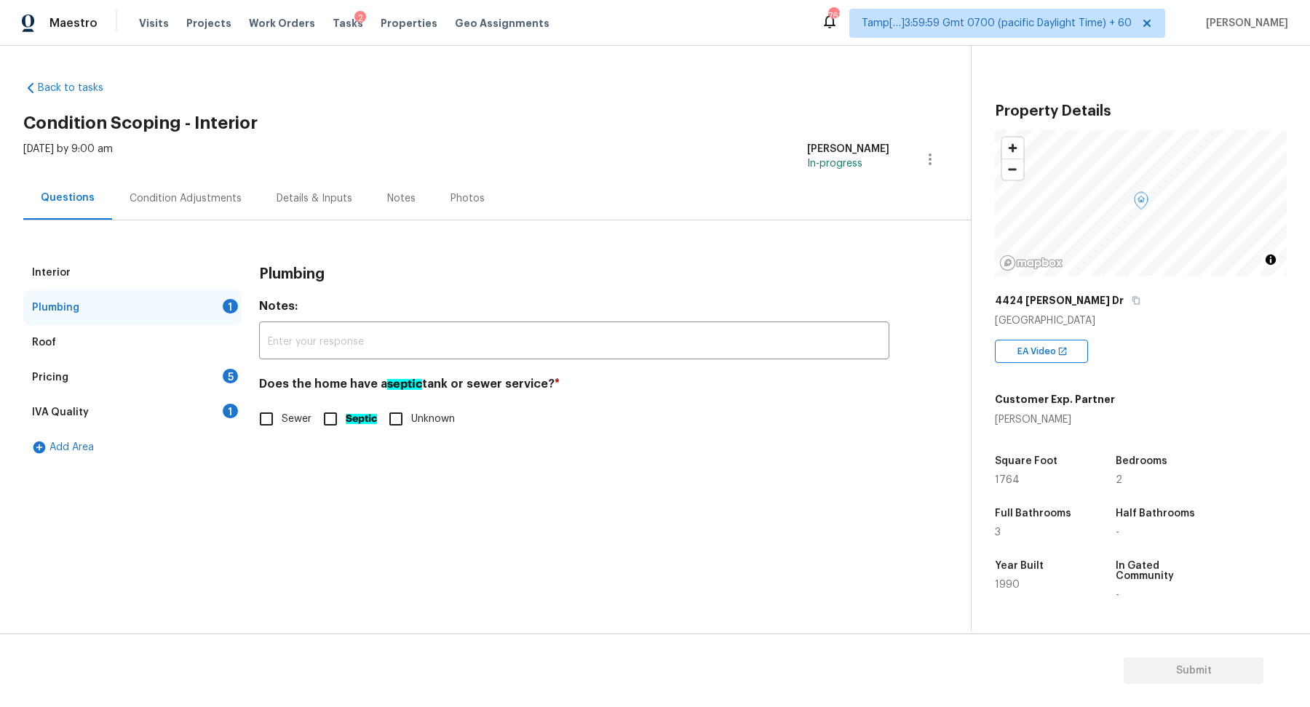
click at [264, 426] on input "Sewer" at bounding box center [266, 419] width 31 height 31
checkbox input "true"
click at [417, 424] on span "Unknown" at bounding box center [433, 419] width 44 height 15
click at [411, 424] on input "Unknown" at bounding box center [396, 419] width 31 height 31
checkbox input "true"
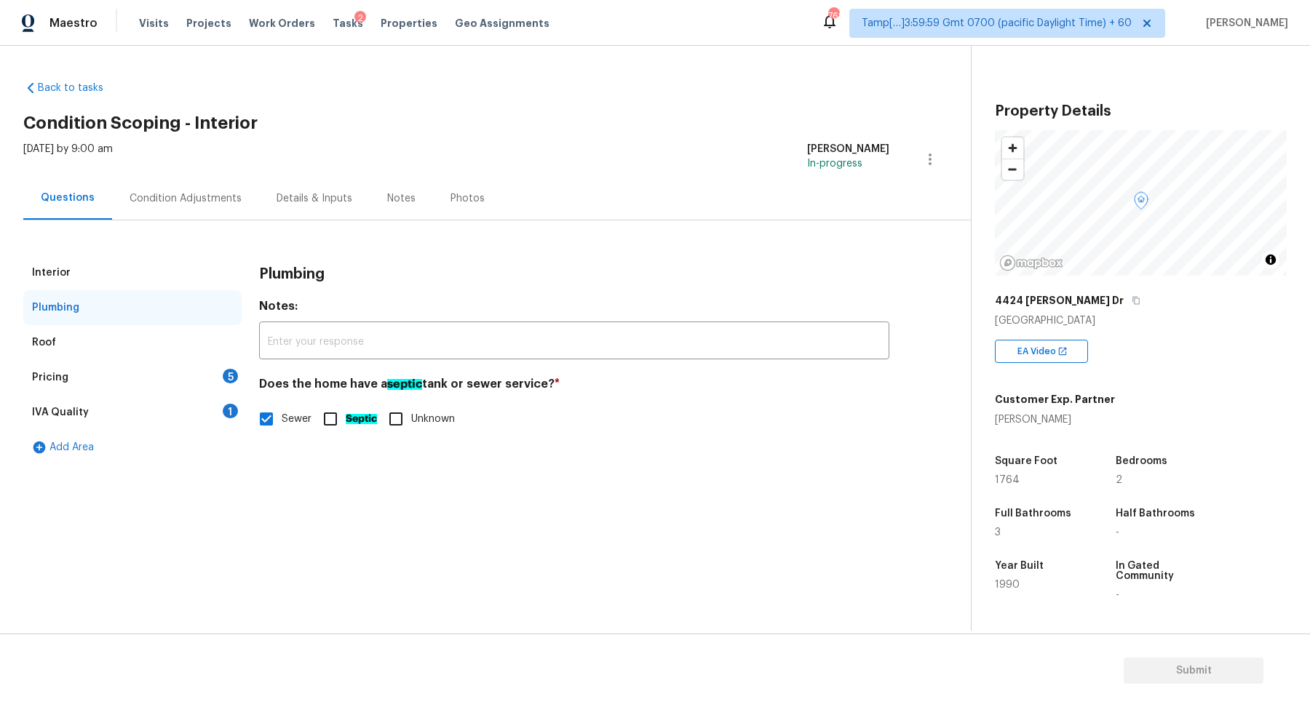
checkbox input "false"
click at [231, 388] on div "Pricing 5" at bounding box center [132, 377] width 218 height 35
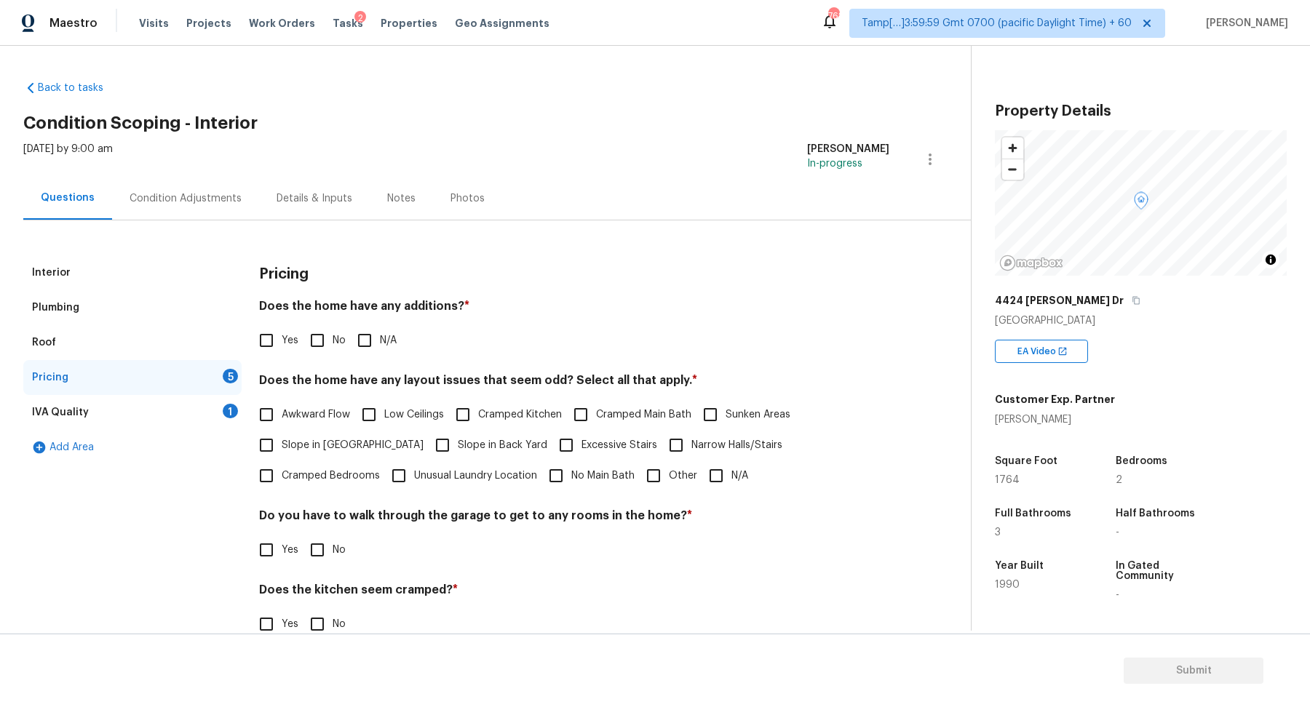
click at [309, 346] on input "No" at bounding box center [317, 340] width 31 height 31
checkbox input "true"
click at [323, 440] on span "Slope in [GEOGRAPHIC_DATA]" at bounding box center [353, 445] width 142 height 15
click at [282, 440] on input "Slope in [GEOGRAPHIC_DATA]" at bounding box center [266, 445] width 31 height 31
checkbox input "true"
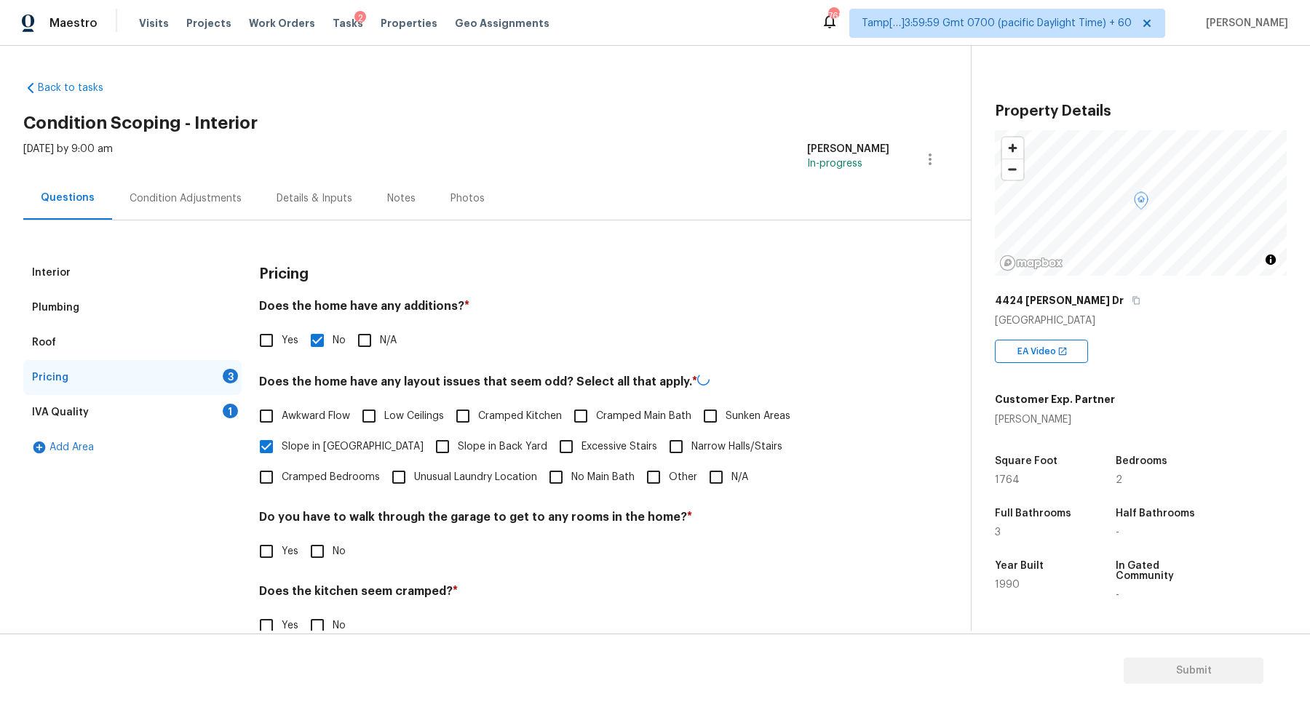
click at [458, 440] on span "Slope in Back Yard" at bounding box center [503, 447] width 90 height 15
click at [427, 440] on input "Slope in Back Yard" at bounding box center [442, 447] width 31 height 31
checkbox input "true"
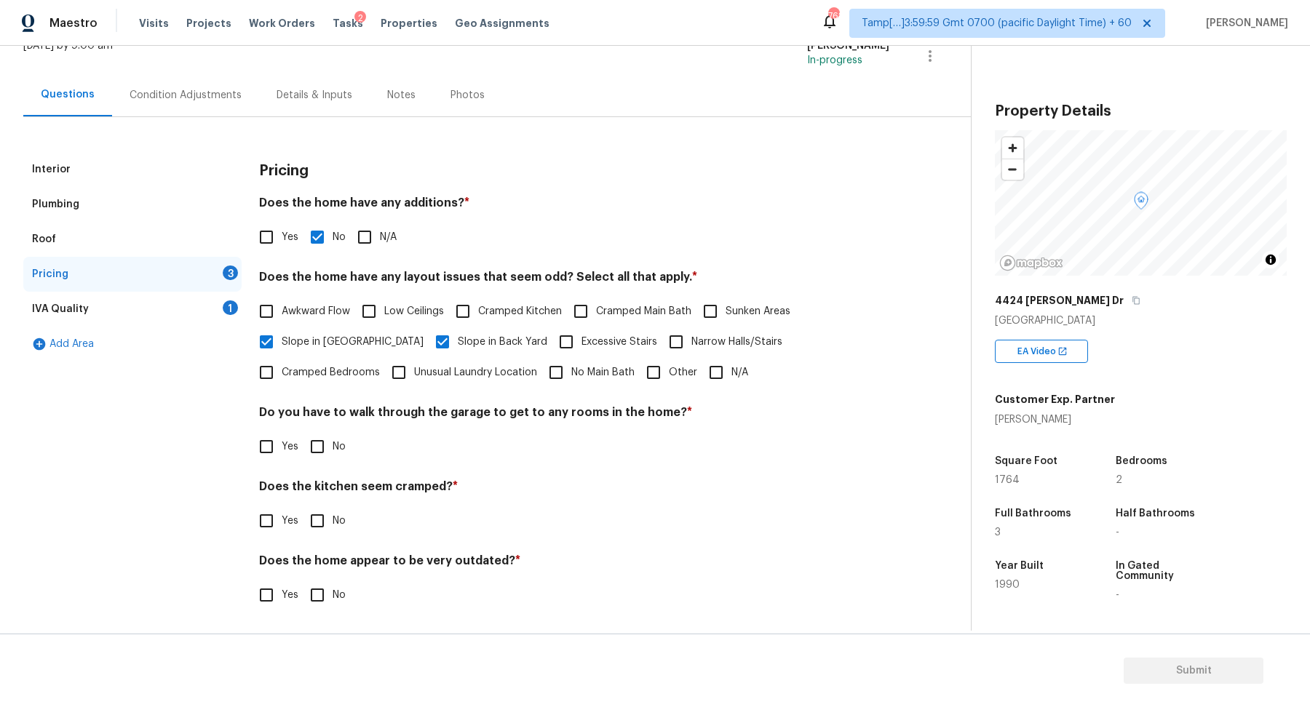
click at [320, 435] on input "No" at bounding box center [317, 447] width 31 height 31
checkbox input "true"
click at [302, 506] on input "No" at bounding box center [317, 521] width 31 height 31
checkbox input "true"
click at [302, 581] on input "No" at bounding box center [317, 596] width 31 height 31
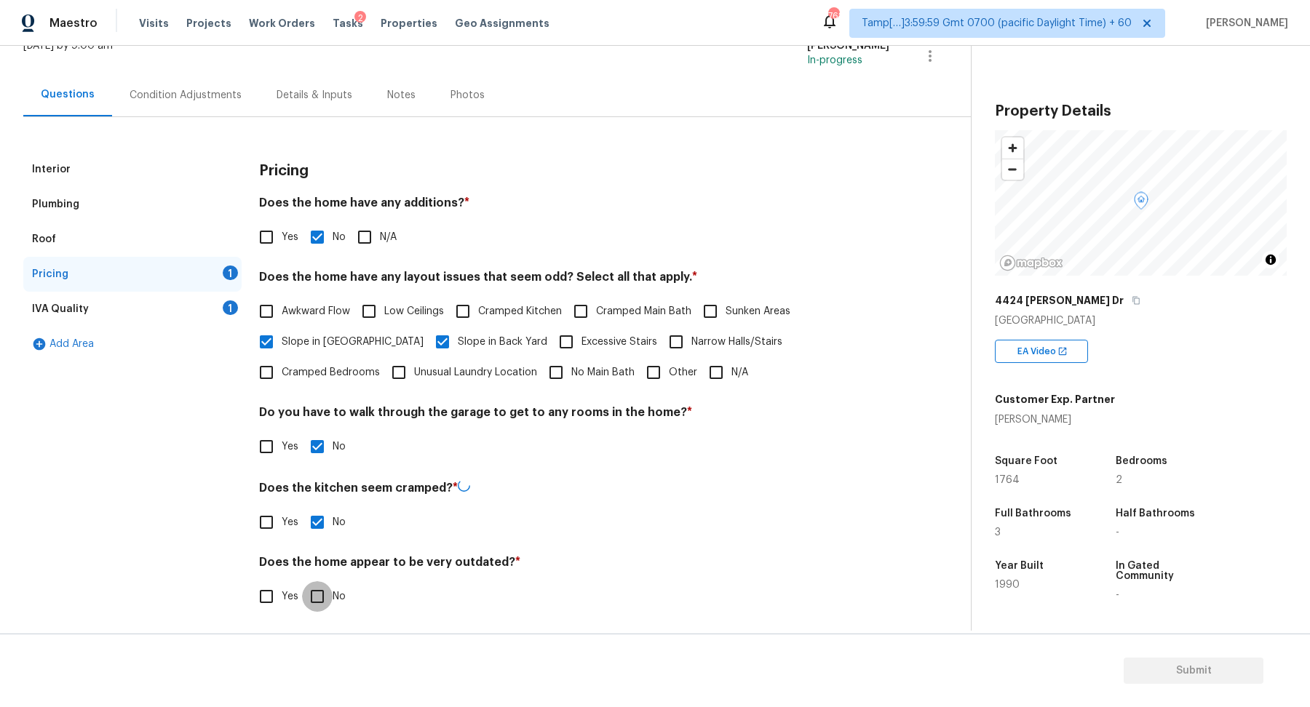
checkbox input "true"
click at [213, 292] on div "IVA Quality 1" at bounding box center [132, 309] width 218 height 35
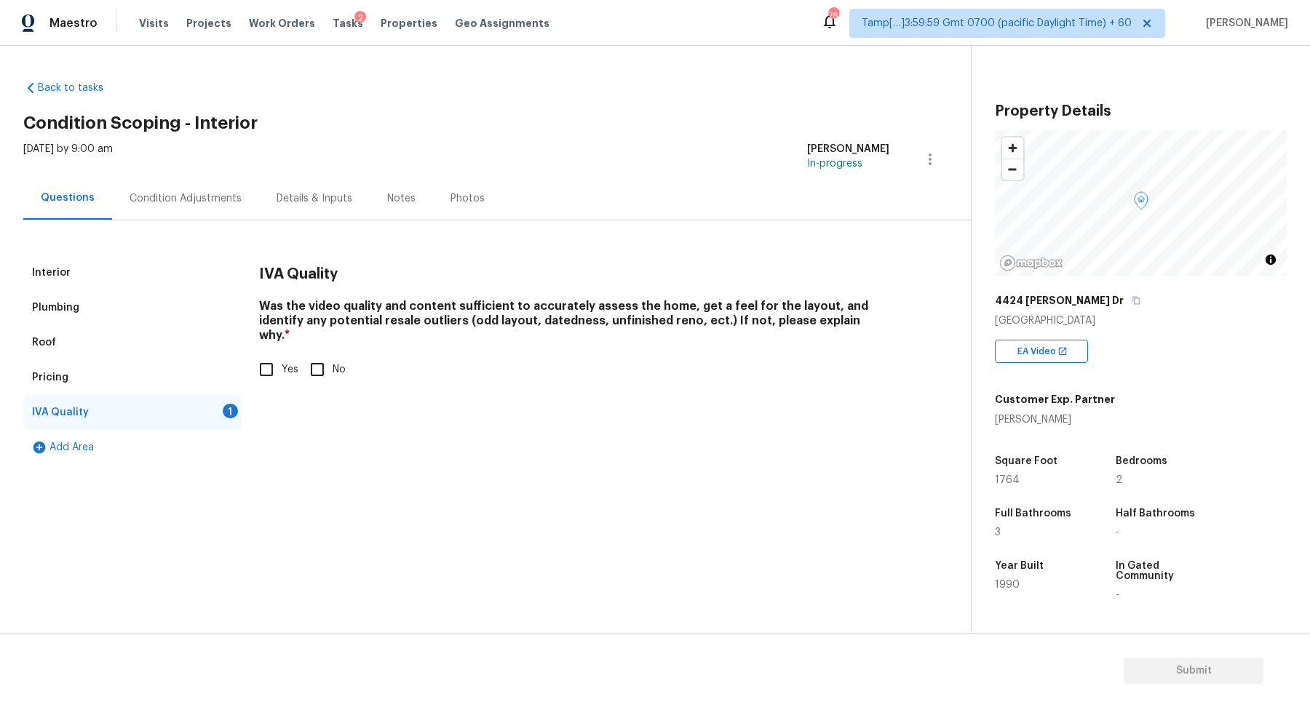
click at [288, 362] on span "Yes" at bounding box center [290, 369] width 17 height 15
click at [282, 358] on input "Yes" at bounding box center [266, 369] width 31 height 31
checkbox input "true"
click at [194, 224] on div "Interior Plumbing Roof Pricing IVA Quality Add Area IVA Quality Was the video q…" at bounding box center [479, 342] width 913 height 245
click at [201, 215] on div "Condition Adjustments" at bounding box center [185, 198] width 147 height 43
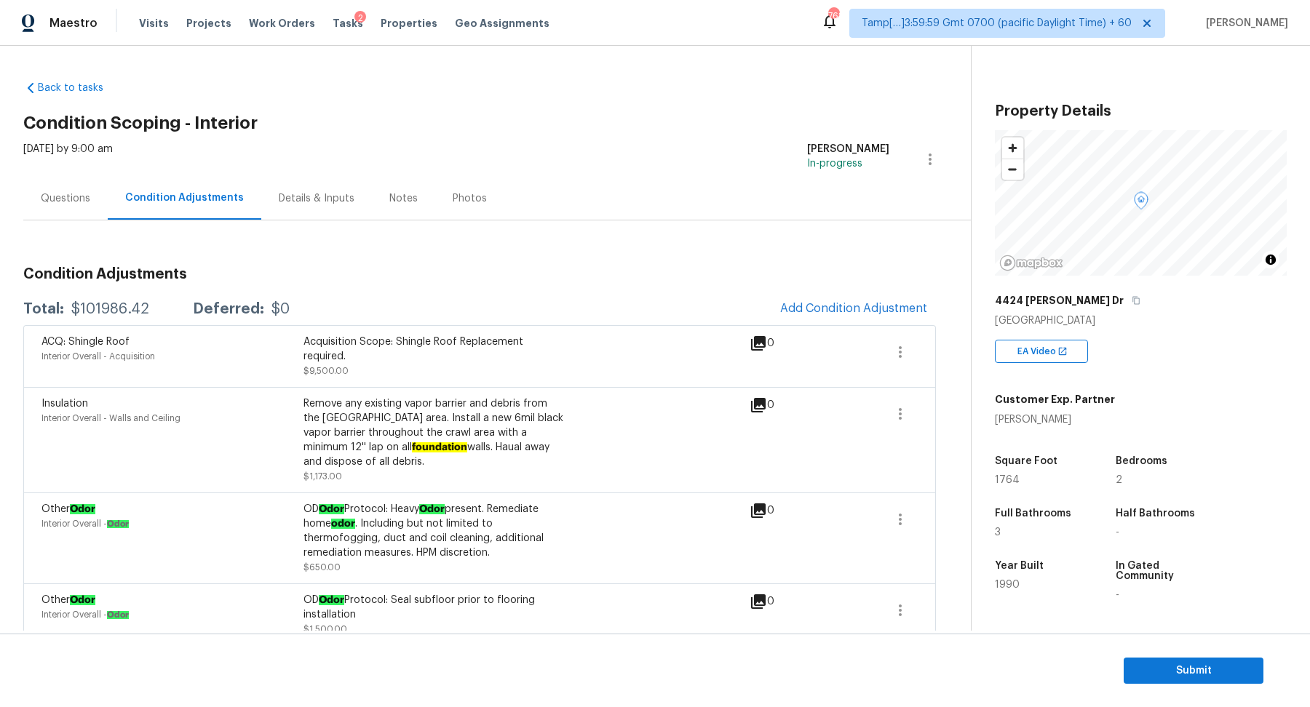
click at [95, 311] on div "$101986.42" at bounding box center [110, 309] width 78 height 15
copy div "$101986.42"
click at [65, 199] on div "Questions" at bounding box center [65, 198] width 49 height 15
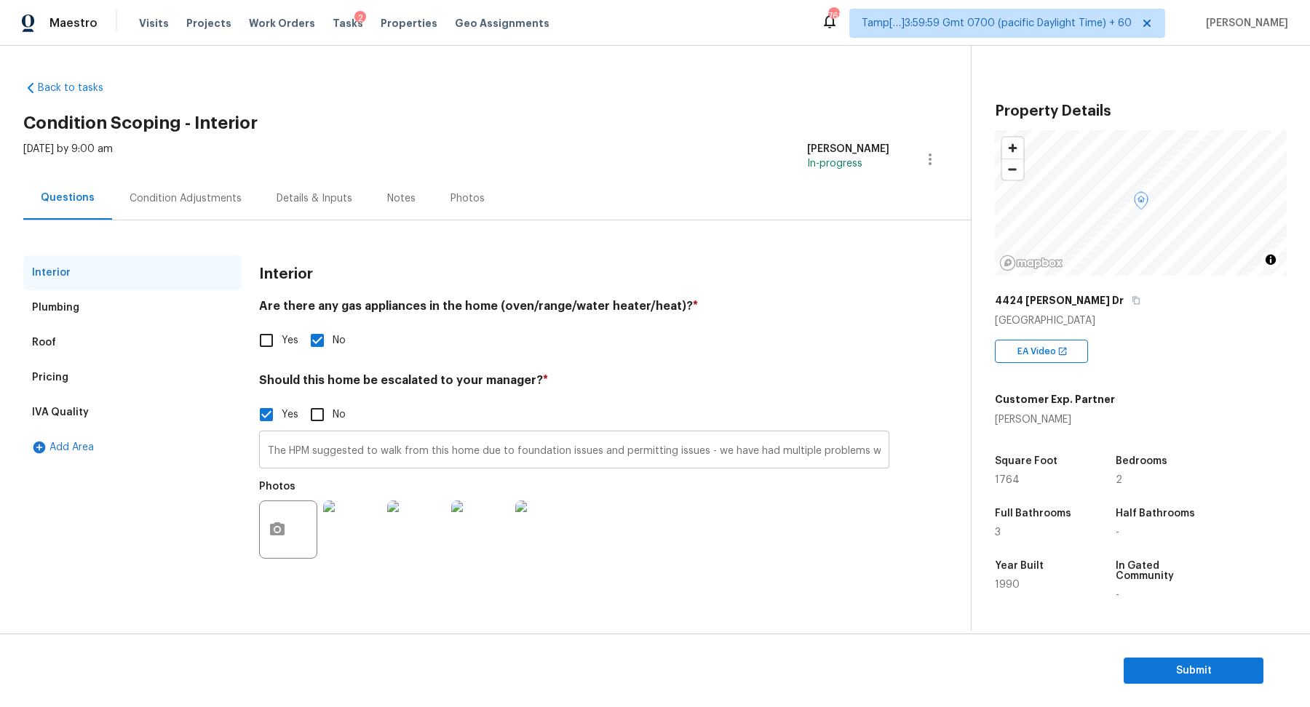
click at [520, 459] on input "The HPM suggested to walk from this home due to foundation issues and permittin…" at bounding box center [574, 451] width 630 height 34
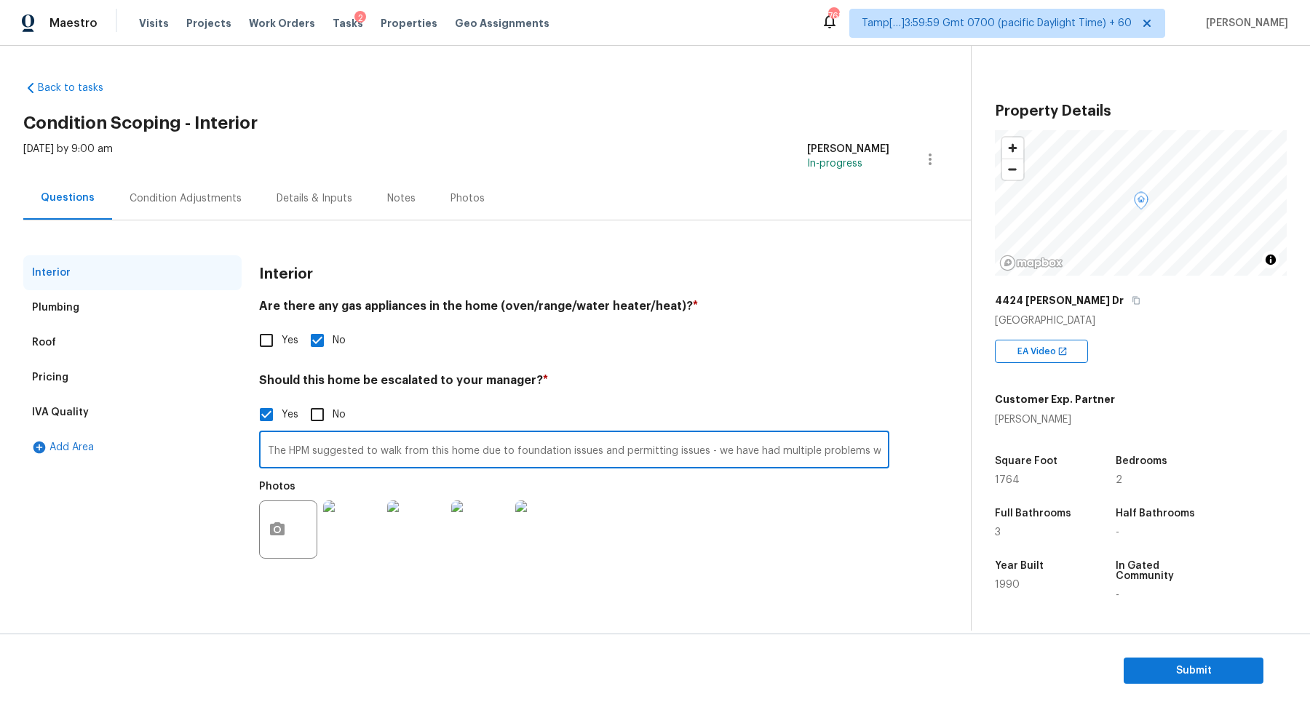
click at [607, 452] on input "The HPM suggested to walk from this home due to foundation issues and permittin…" at bounding box center [574, 451] width 630 height 34
click at [774, 441] on input "The HPM suggested to walk from this home due to foundation issues and permittin…" at bounding box center [574, 451] width 630 height 34
click at [798, 446] on input "The HPM suggested to walk from this home due to foundation issues and permittin…" at bounding box center [574, 451] width 630 height 34
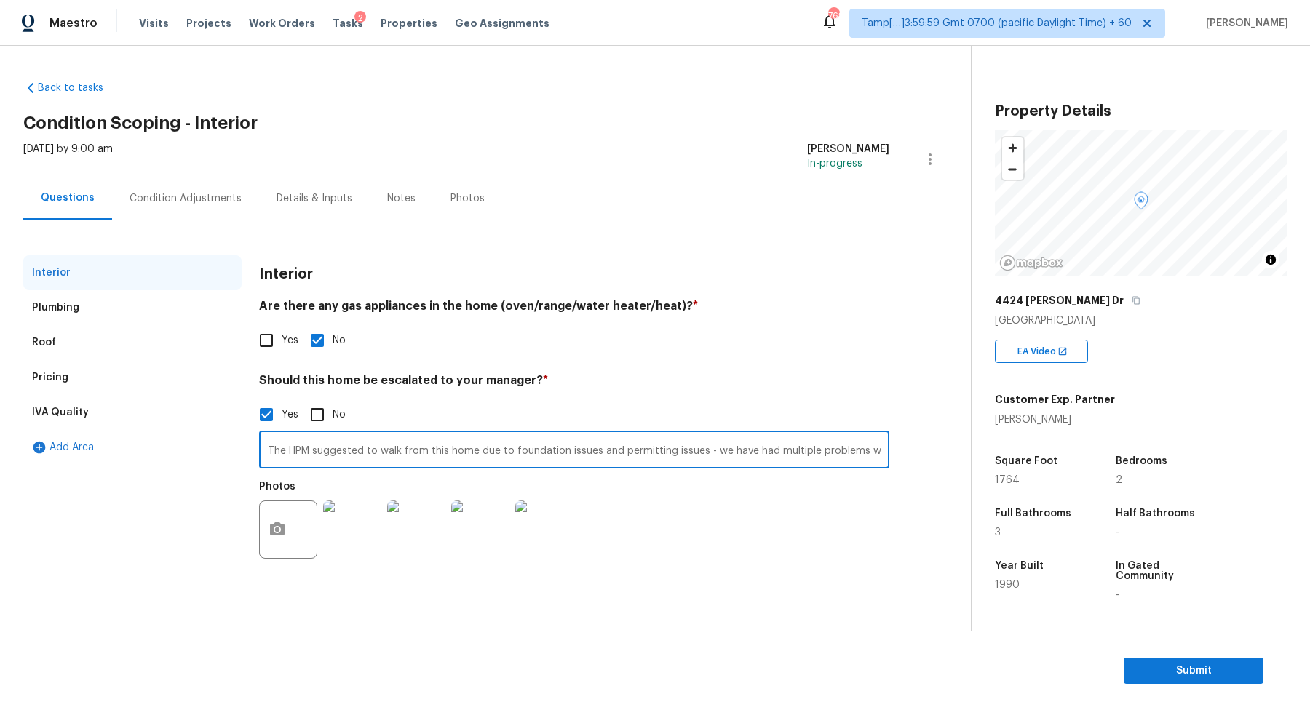
click at [295, 452] on input "The HPM suggested to walk from this home due to foundation issues and permittin…" at bounding box center [574, 451] width 630 height 34
type input "The HPM suggested to walk from this home due to foundation issues and permittin…"
click at [68, 364] on div "Pricing" at bounding box center [132, 377] width 218 height 35
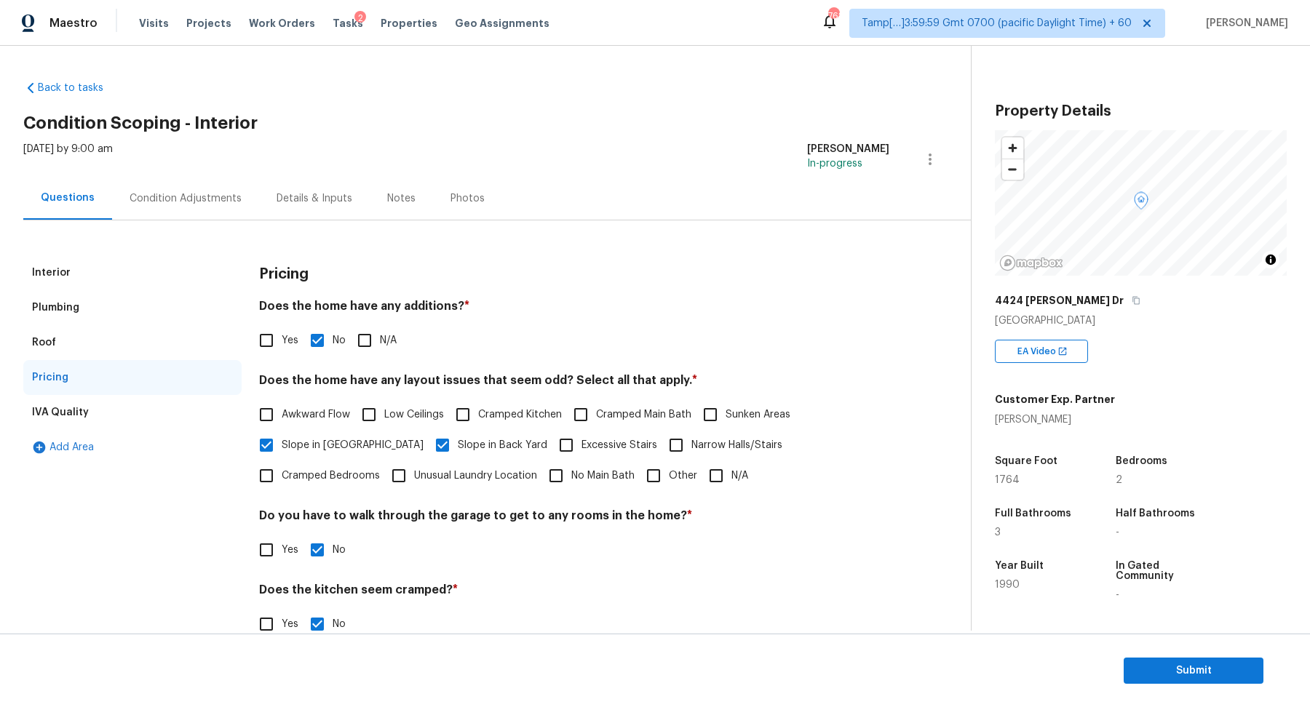
scroll to position [103, 0]
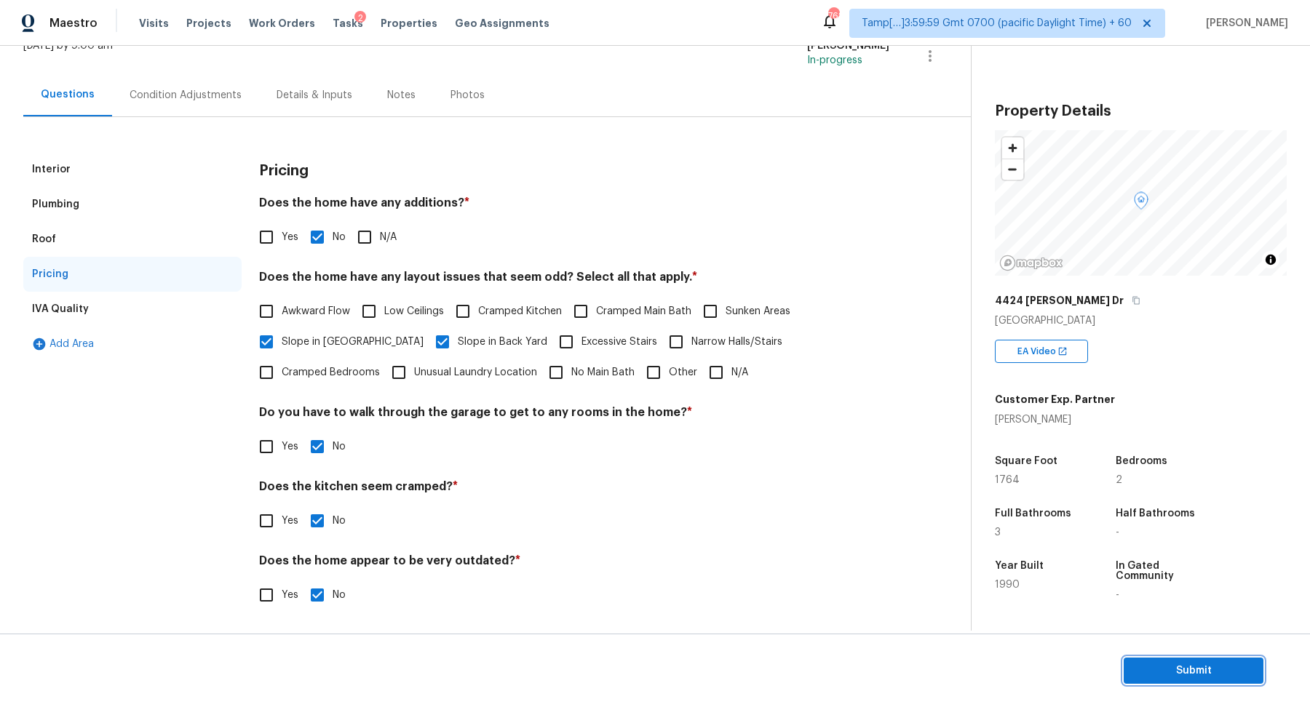
click at [1166, 673] on span "Submit" at bounding box center [1193, 671] width 116 height 18
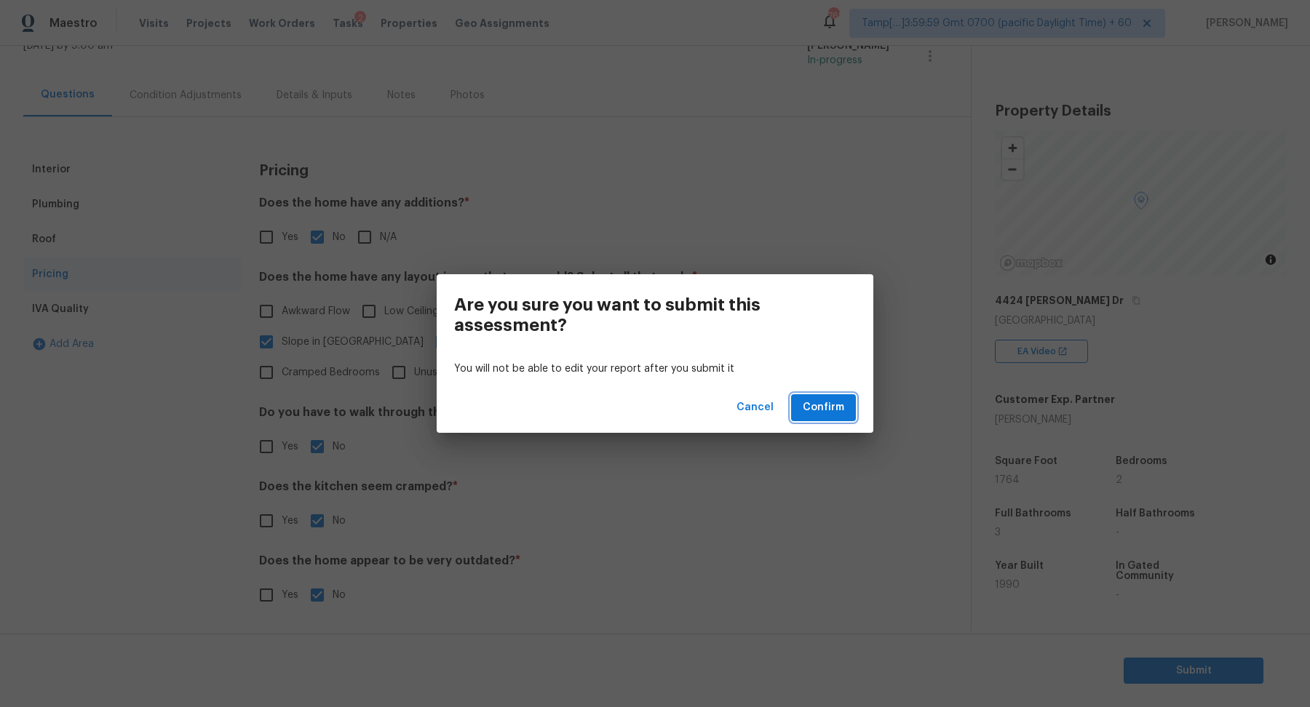
click at [819, 403] on span "Confirm" at bounding box center [823, 408] width 41 height 18
